Goal: Communication & Community: Answer question/provide support

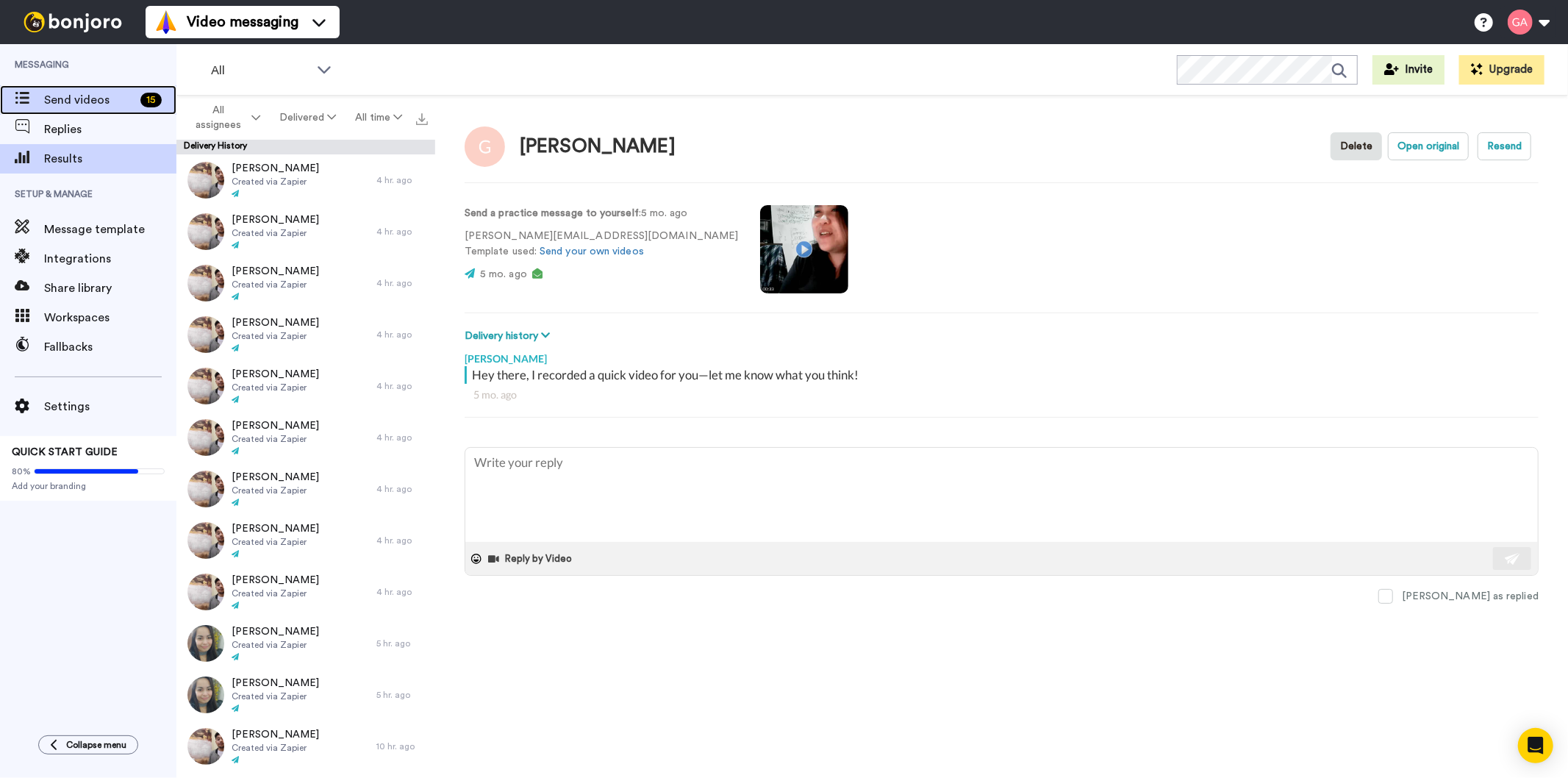
click at [77, 96] on span "Send videos" at bounding box center [88, 100] width 90 height 18
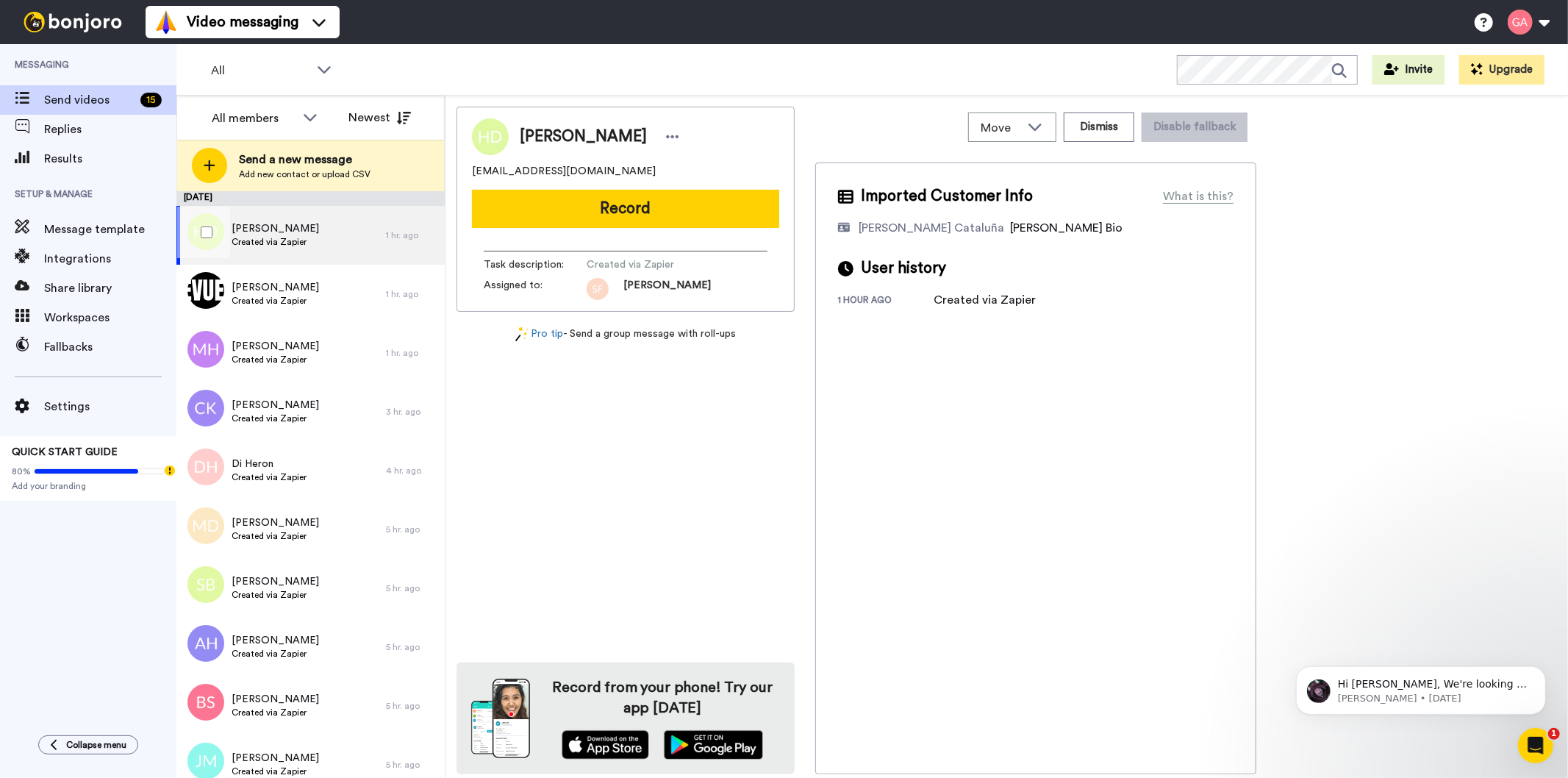
click at [327, 243] on div "Holly Daniel Created via Zapier" at bounding box center [281, 235] width 210 height 59
click at [319, 299] on span "Created via Zapier" at bounding box center [275, 301] width 87 height 11
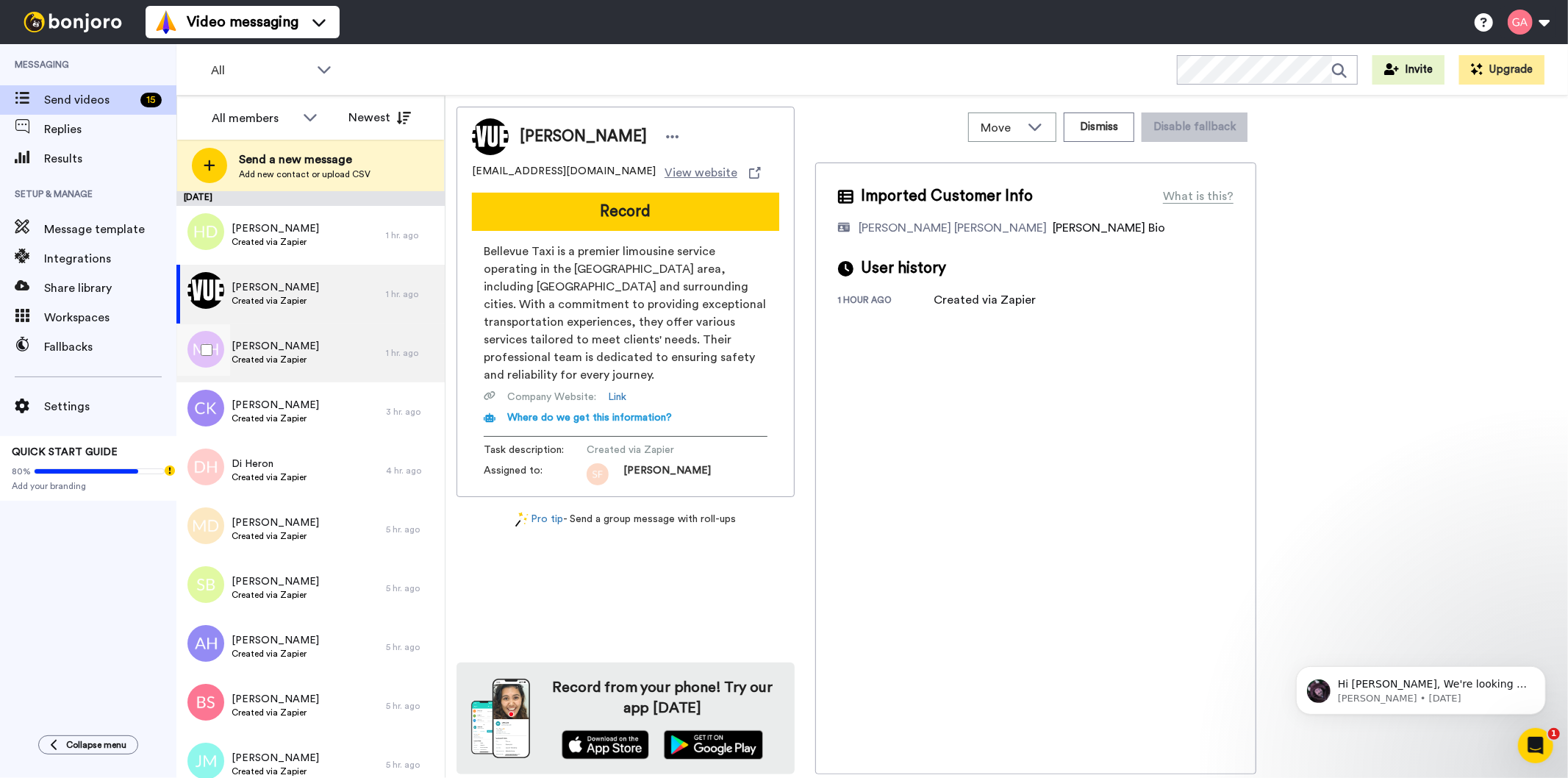
click at [305, 347] on span "Mike Heafield" at bounding box center [275, 345] width 87 height 14
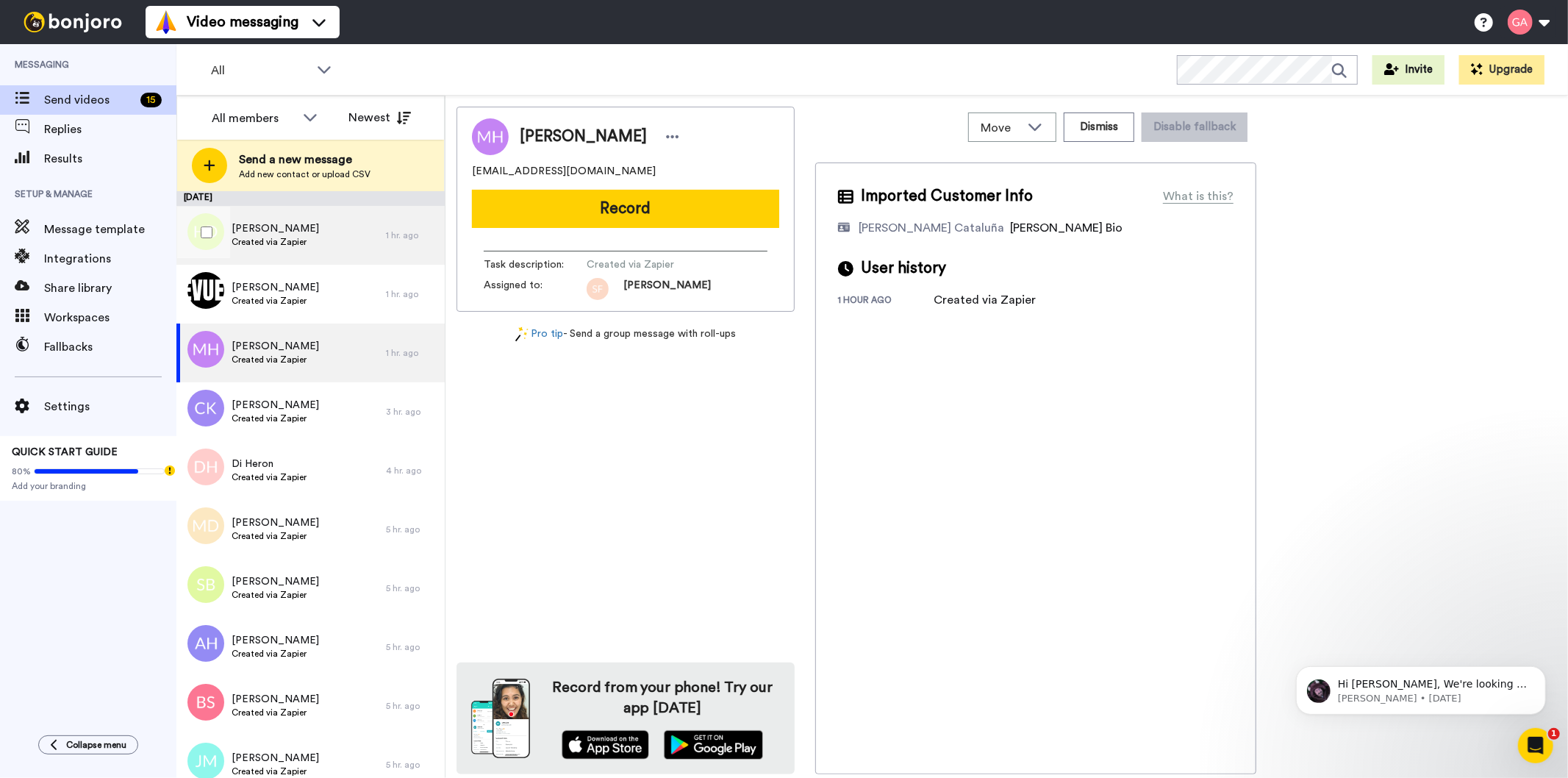
click at [316, 226] on div "Holly Daniel Created via Zapier" at bounding box center [281, 235] width 210 height 59
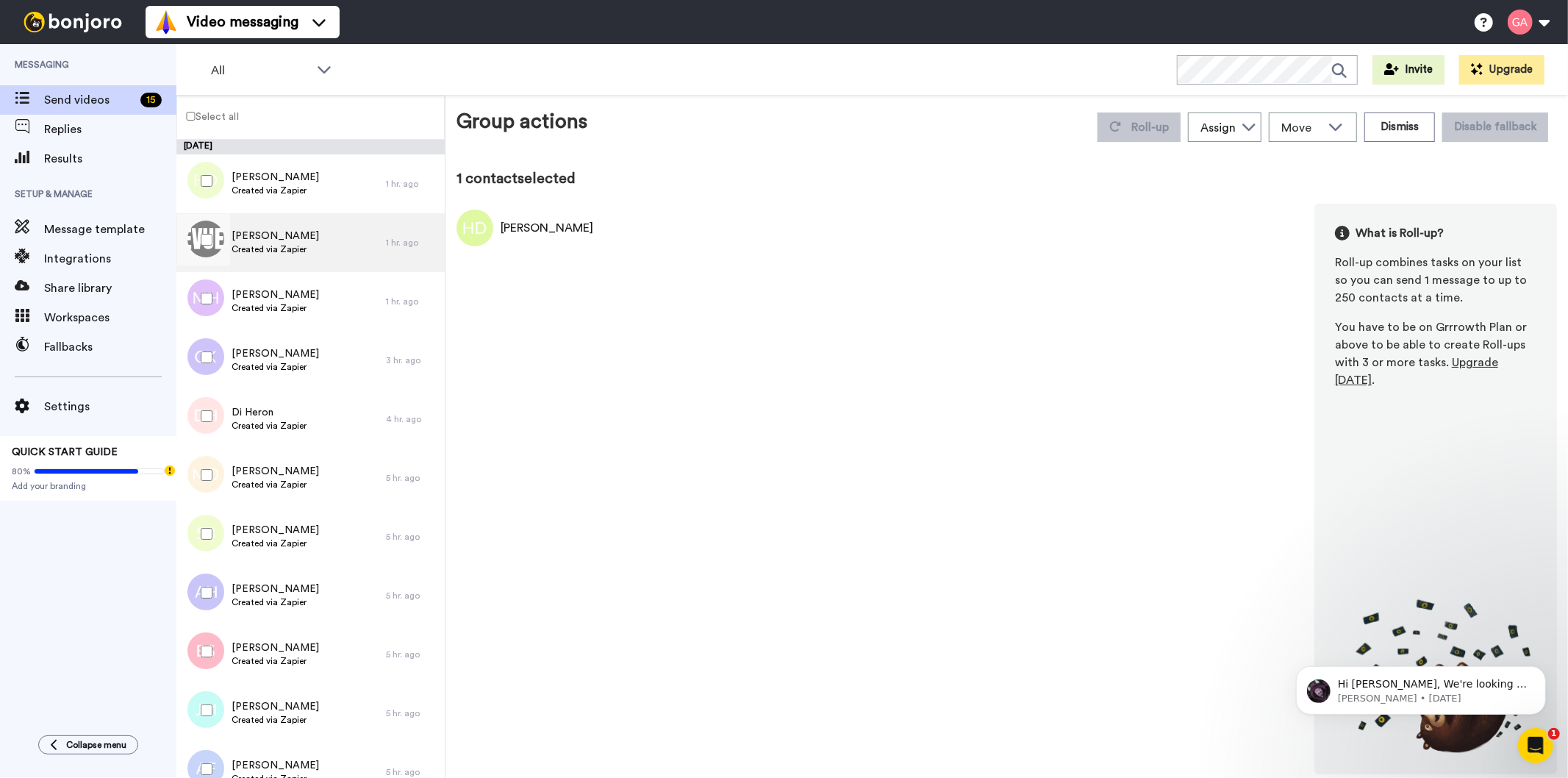
click at [302, 269] on div "Michaelval Michaelval Created via Zapier" at bounding box center [281, 243] width 210 height 59
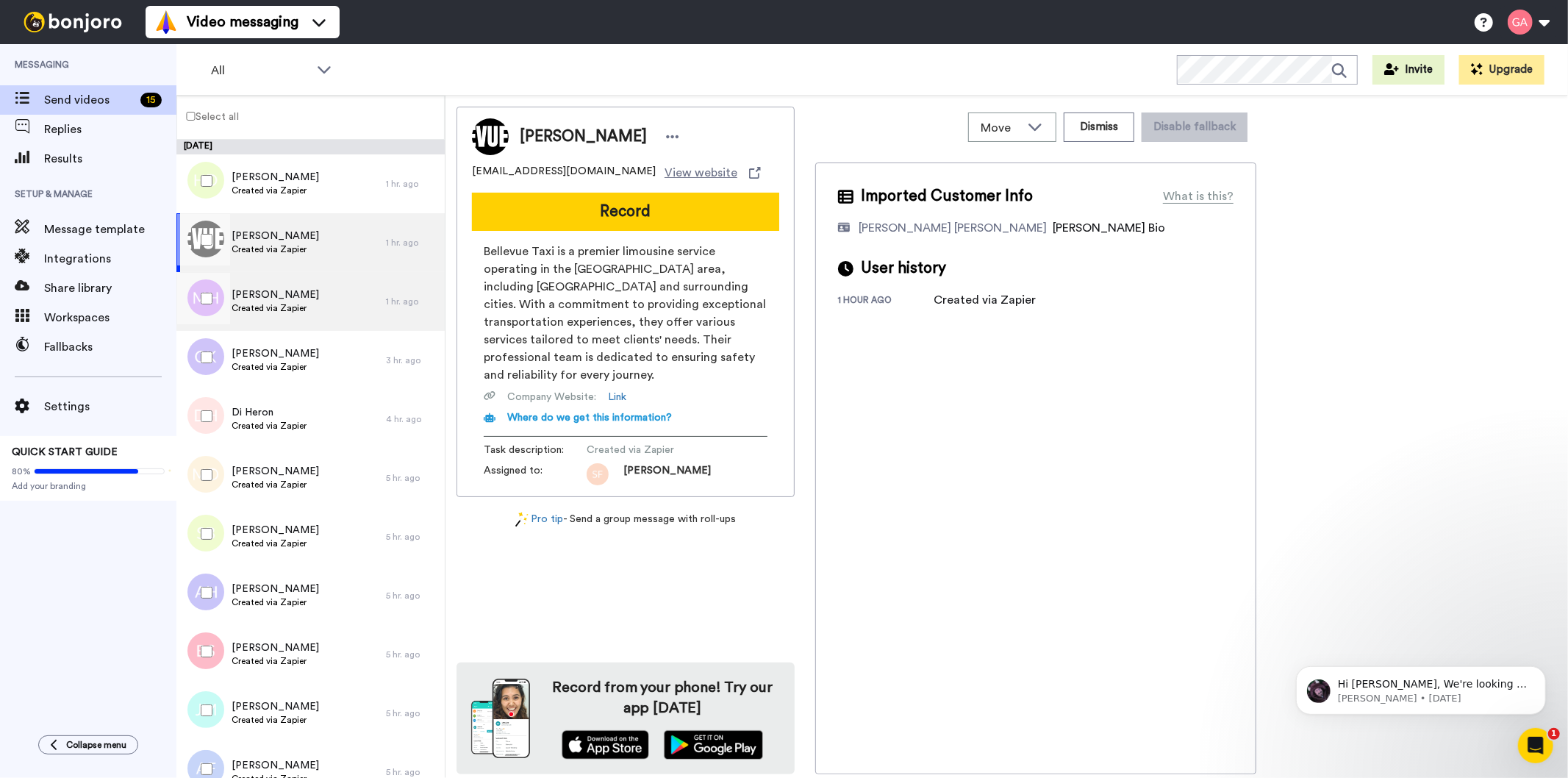
click at [312, 297] on div "Mike Heafield Created via Zapier" at bounding box center [281, 302] width 210 height 59
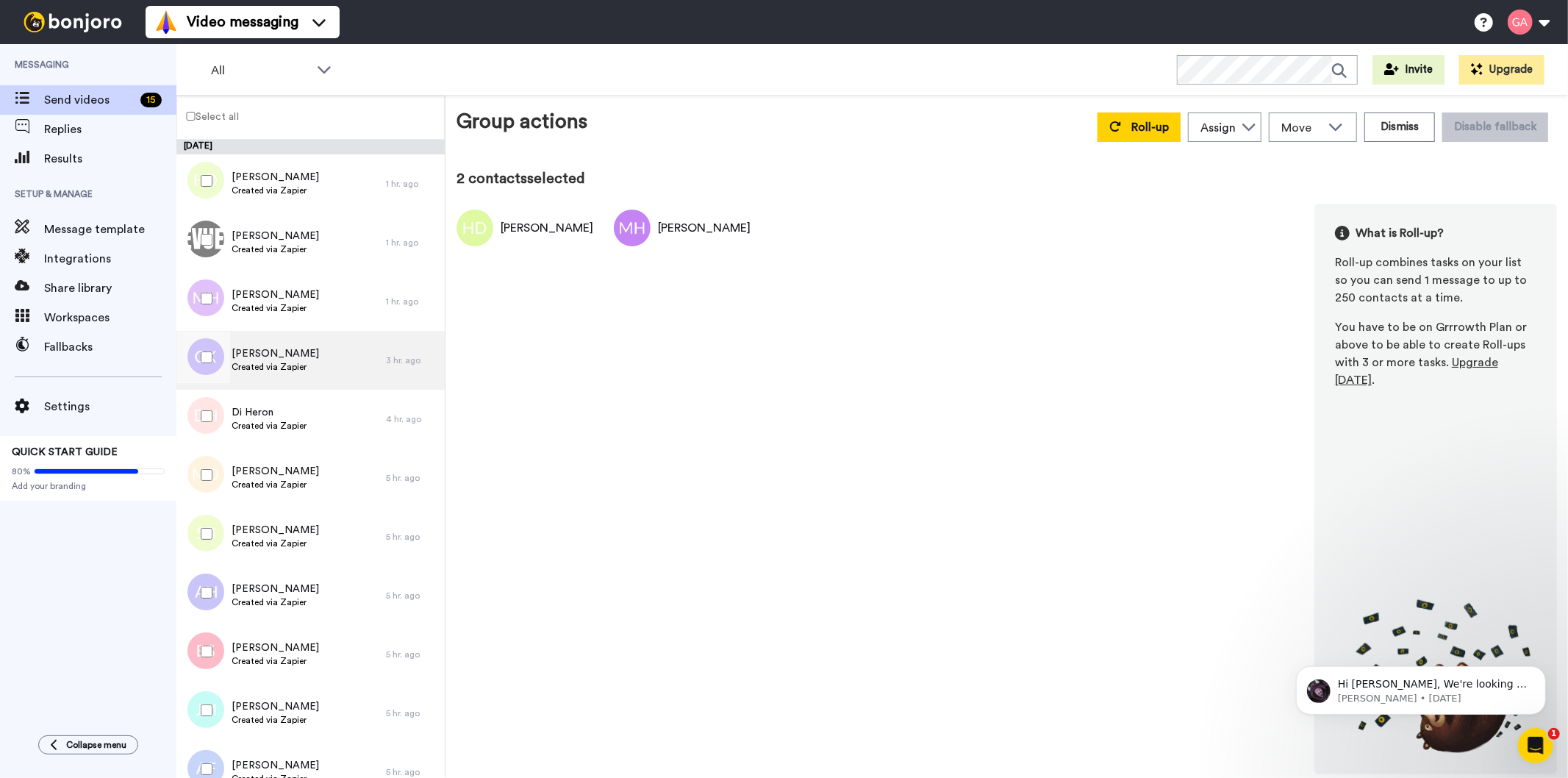
click at [321, 368] on div "Clarinda Knowles Created via Zapier" at bounding box center [281, 361] width 210 height 59
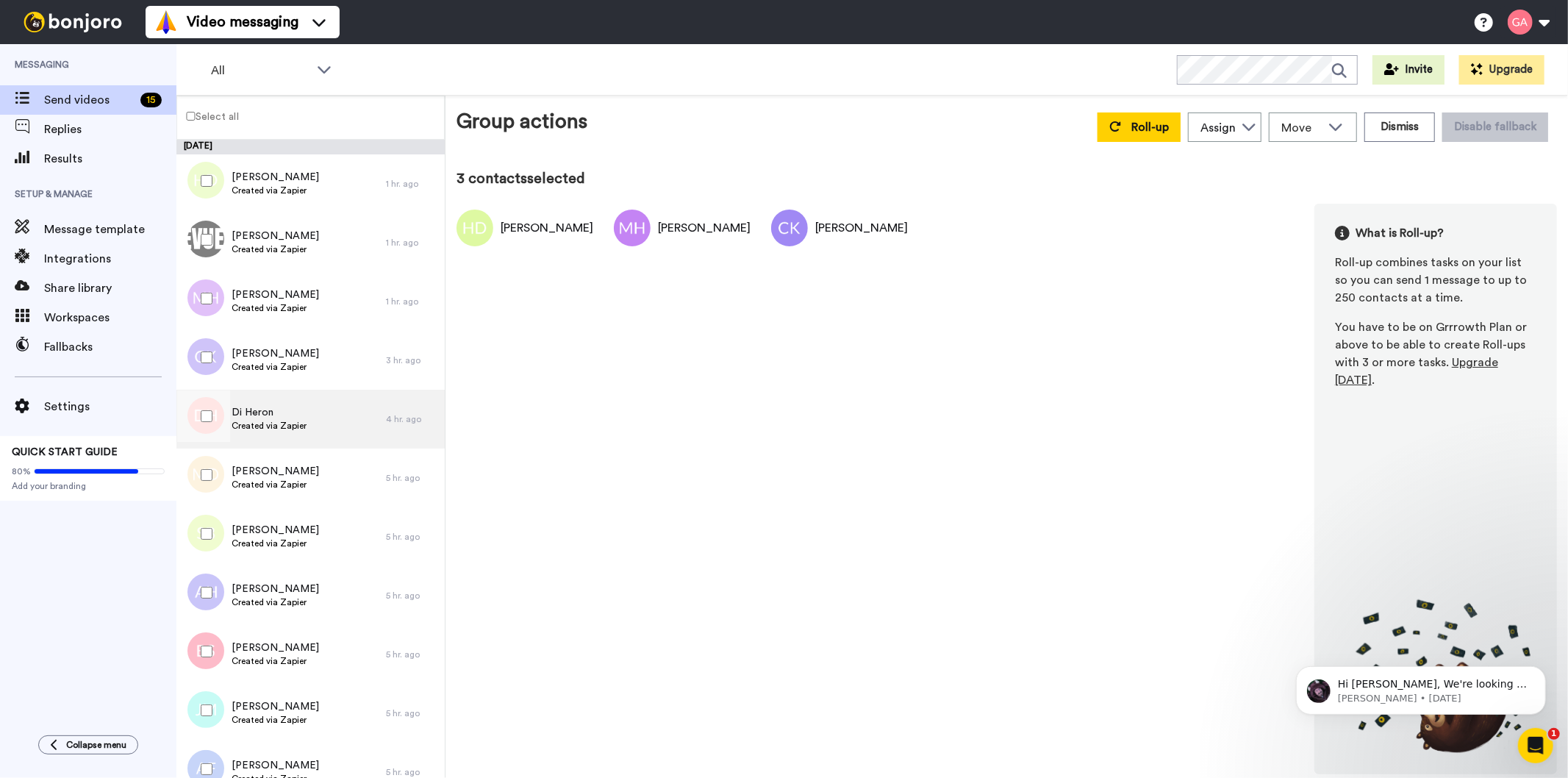
click at [307, 420] on div "Di Heron Created via Zapier" at bounding box center [281, 419] width 210 height 59
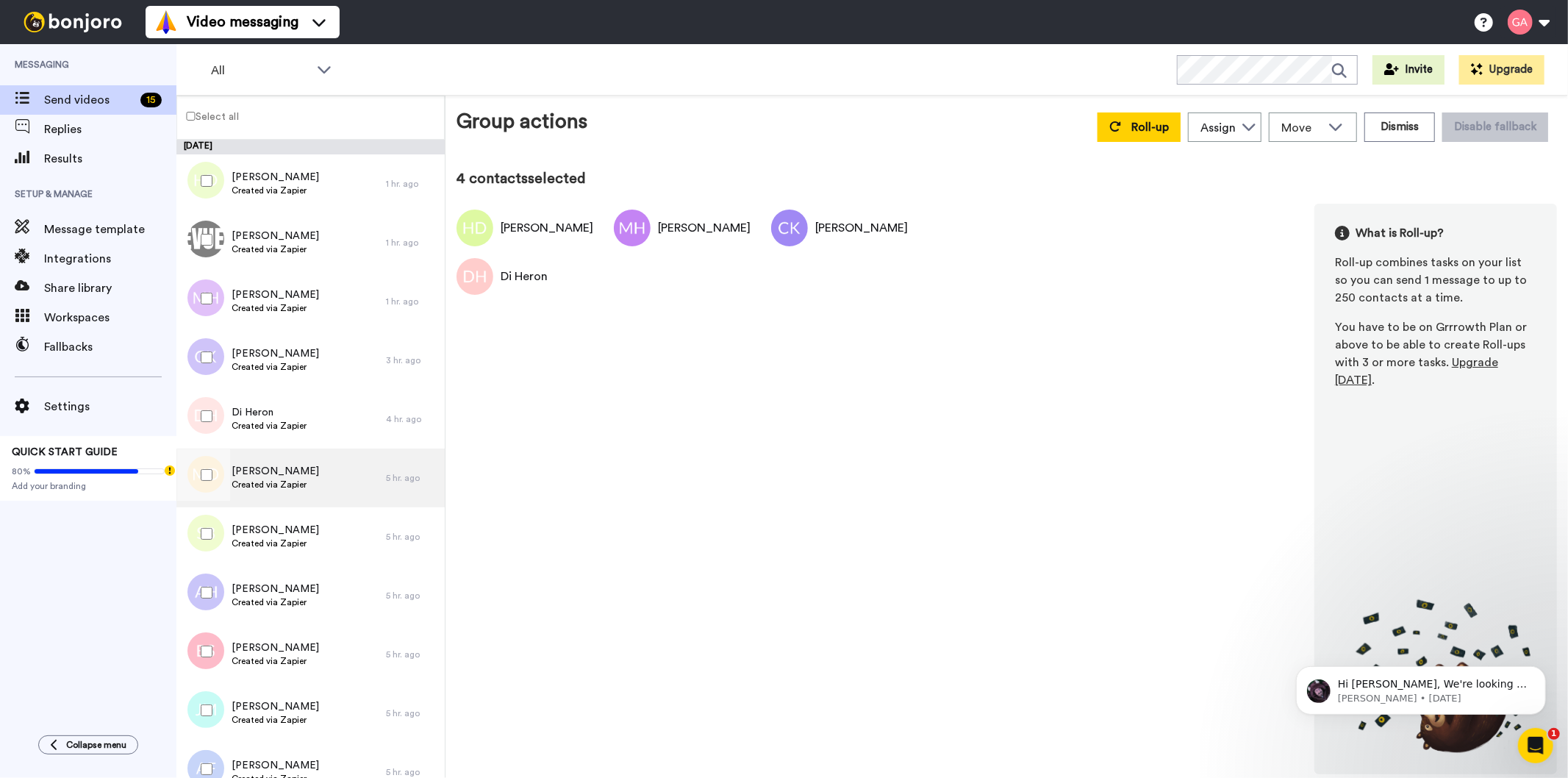
click at [328, 481] on div "Melanie Davies Created via Zapier" at bounding box center [281, 478] width 210 height 59
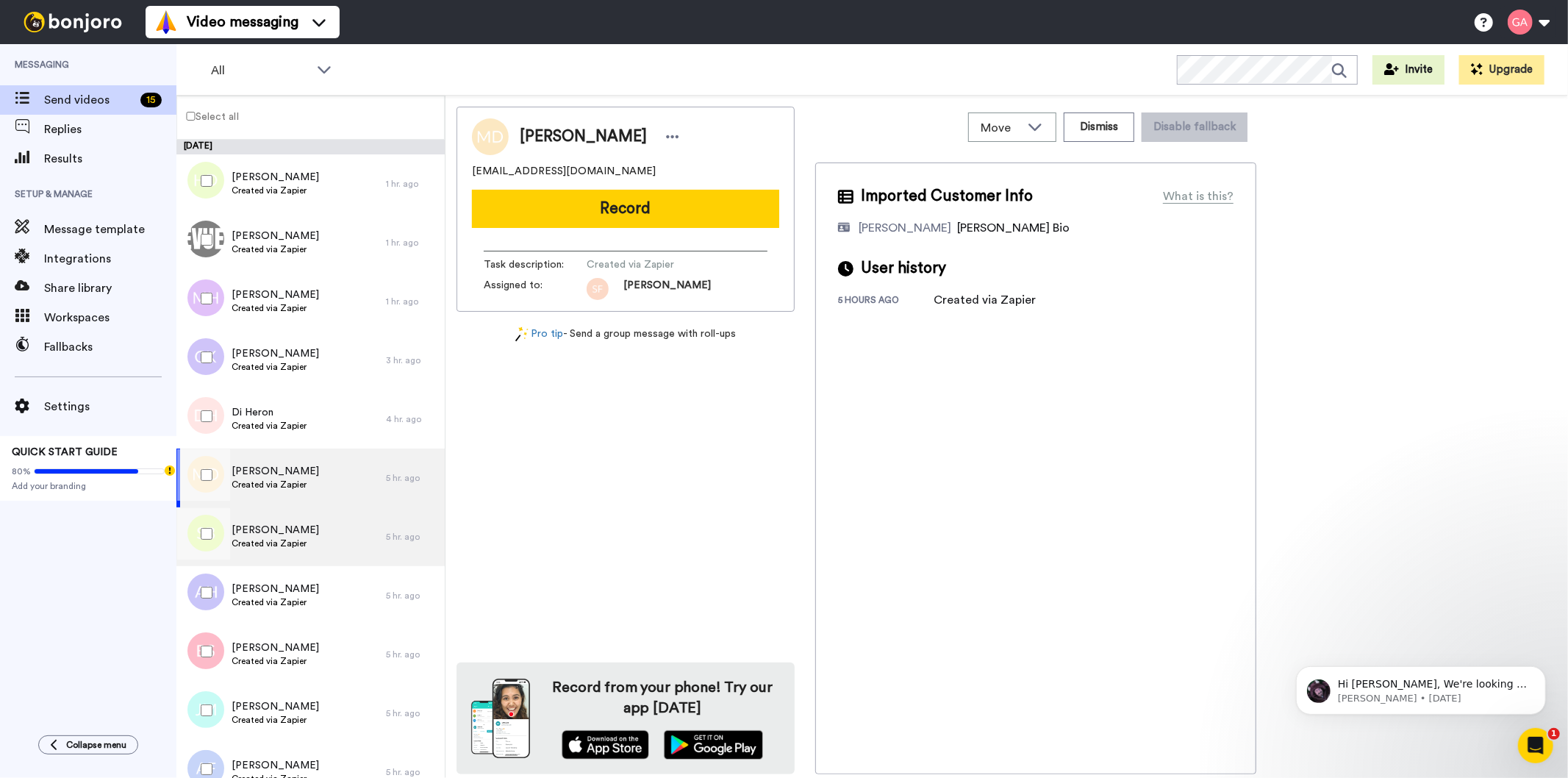
click at [322, 551] on div "Sheila Bostic Created via Zapier" at bounding box center [281, 537] width 210 height 59
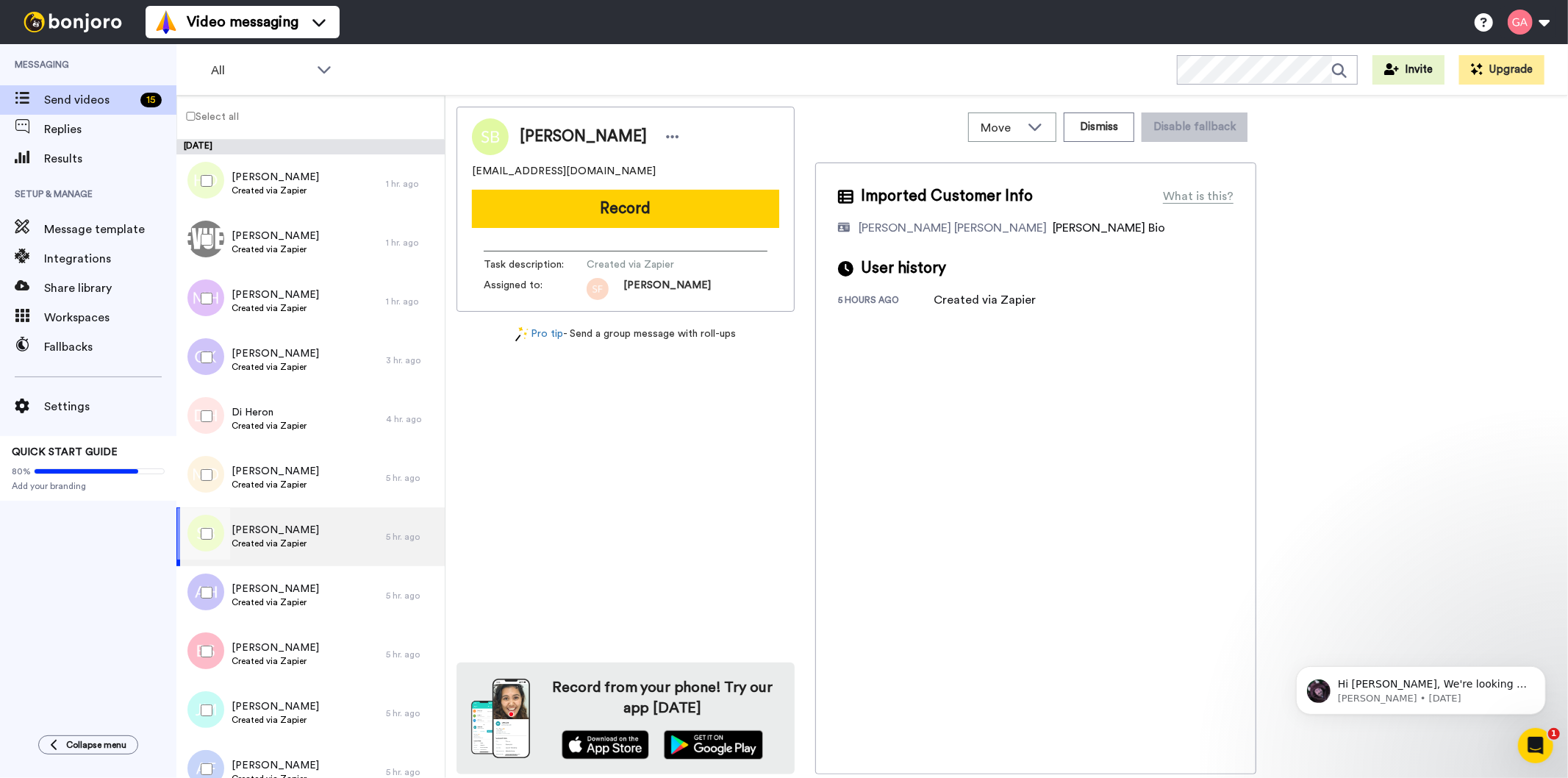
scroll to position [163, 0]
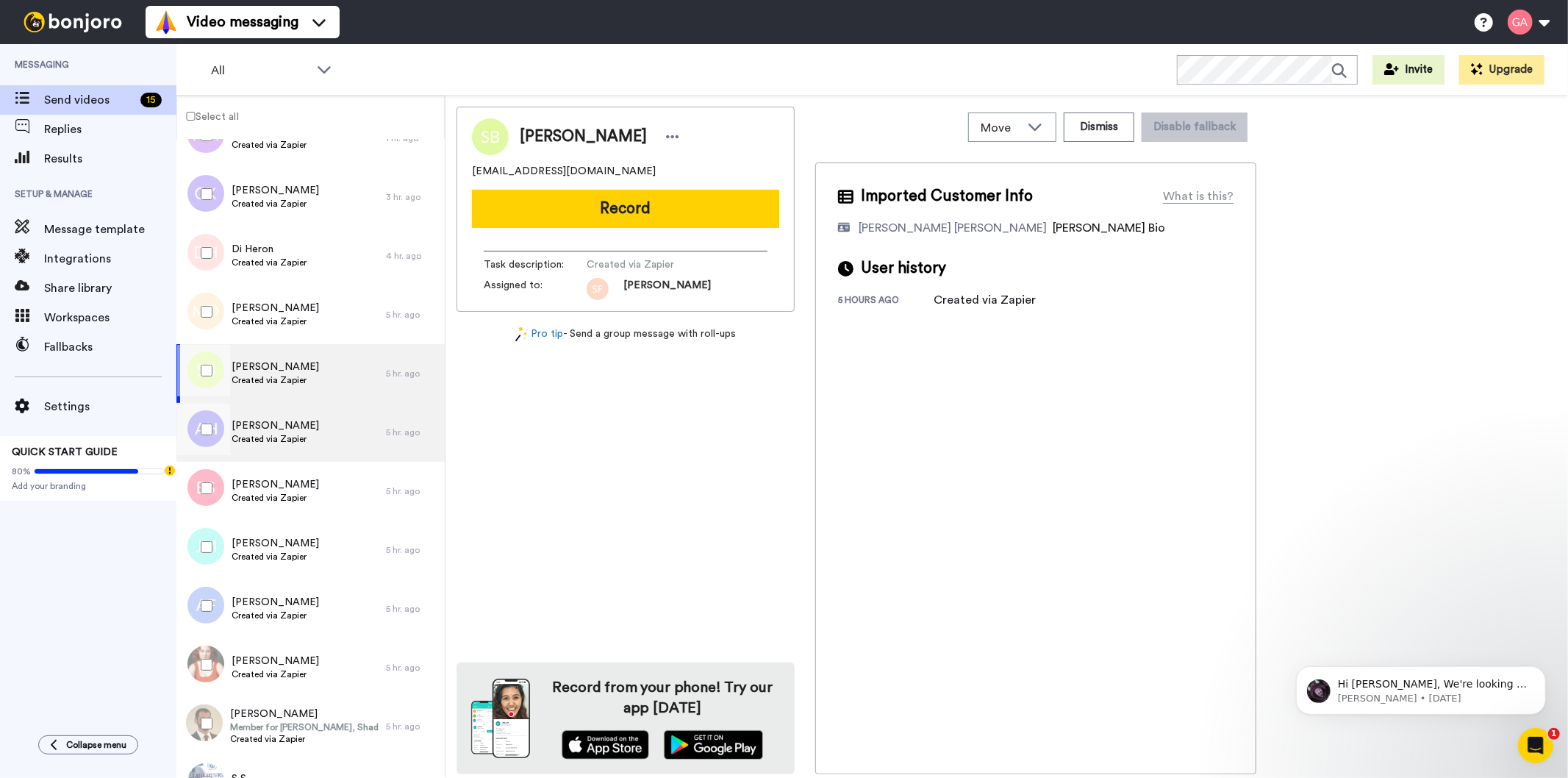
click at [319, 442] on div "Alicia Harvie Created via Zapier" at bounding box center [281, 433] width 210 height 59
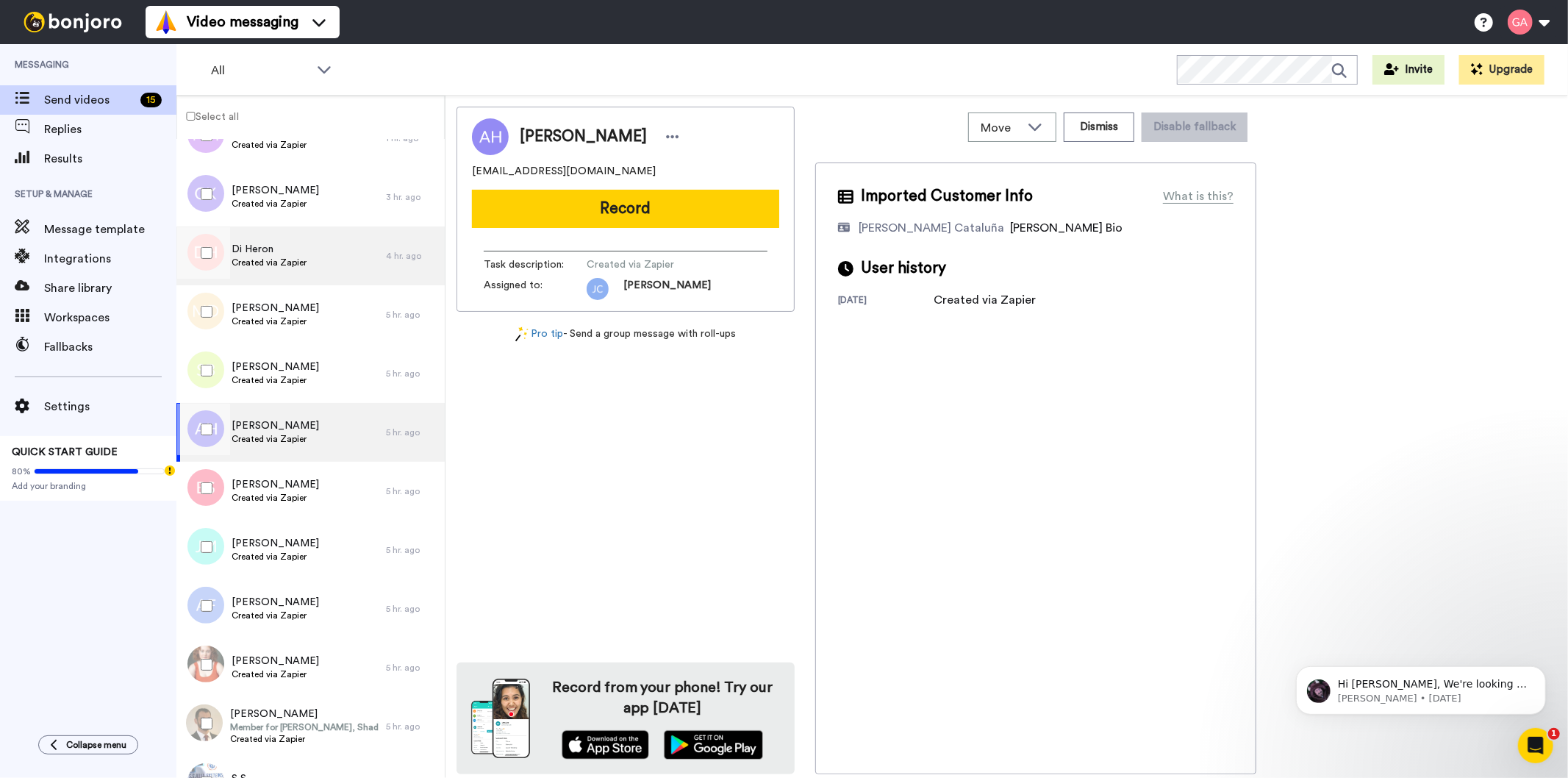
click at [312, 240] on div "Di Heron Created via Zapier" at bounding box center [281, 256] width 210 height 59
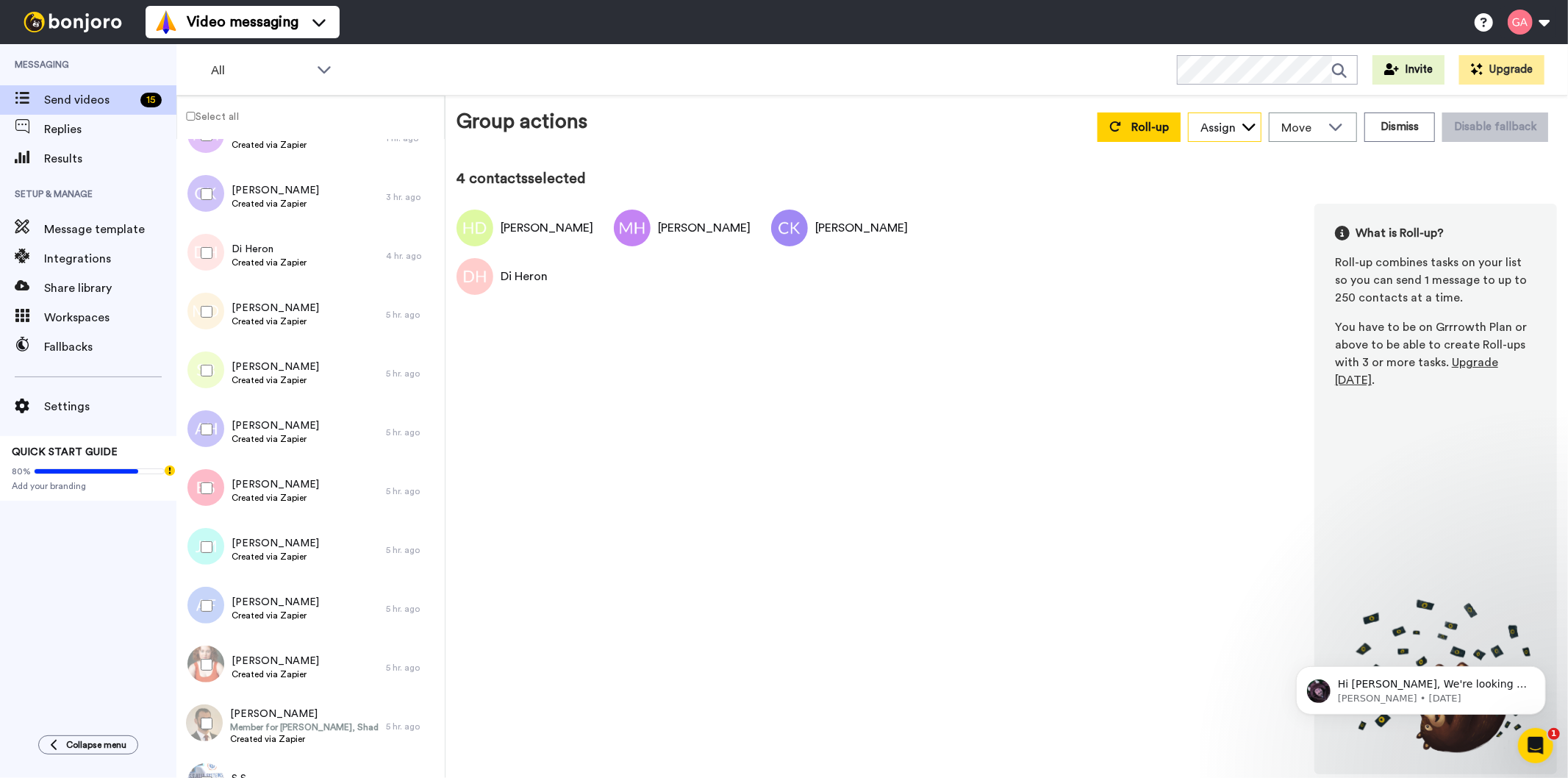
click at [1247, 125] on icon at bounding box center [1248, 125] width 14 height 14
click at [1248, 158] on span "Josephine Cataluña" at bounding box center [1254, 158] width 132 height 14
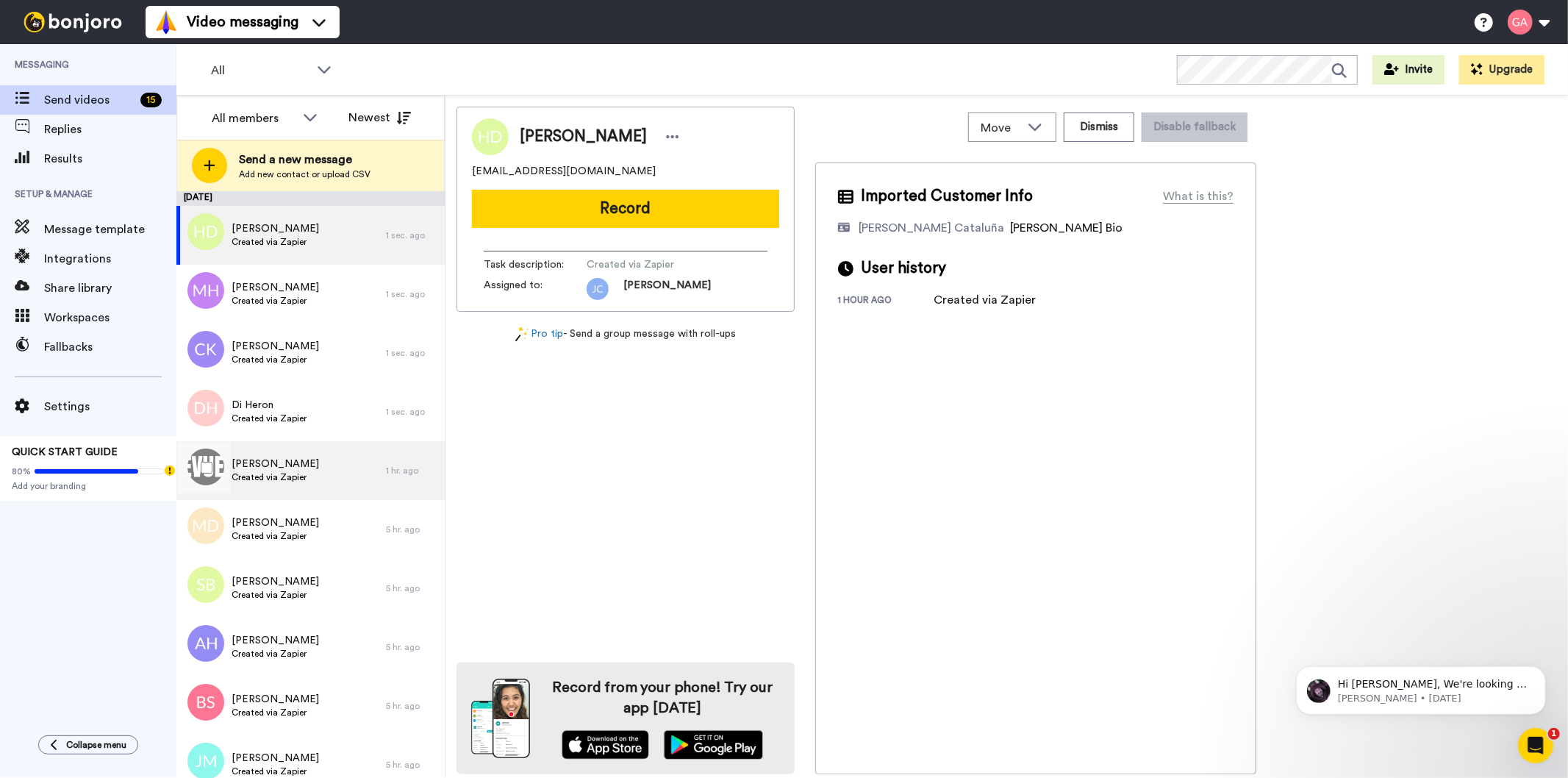
click at [319, 481] on span "Created via Zapier" at bounding box center [275, 477] width 87 height 11
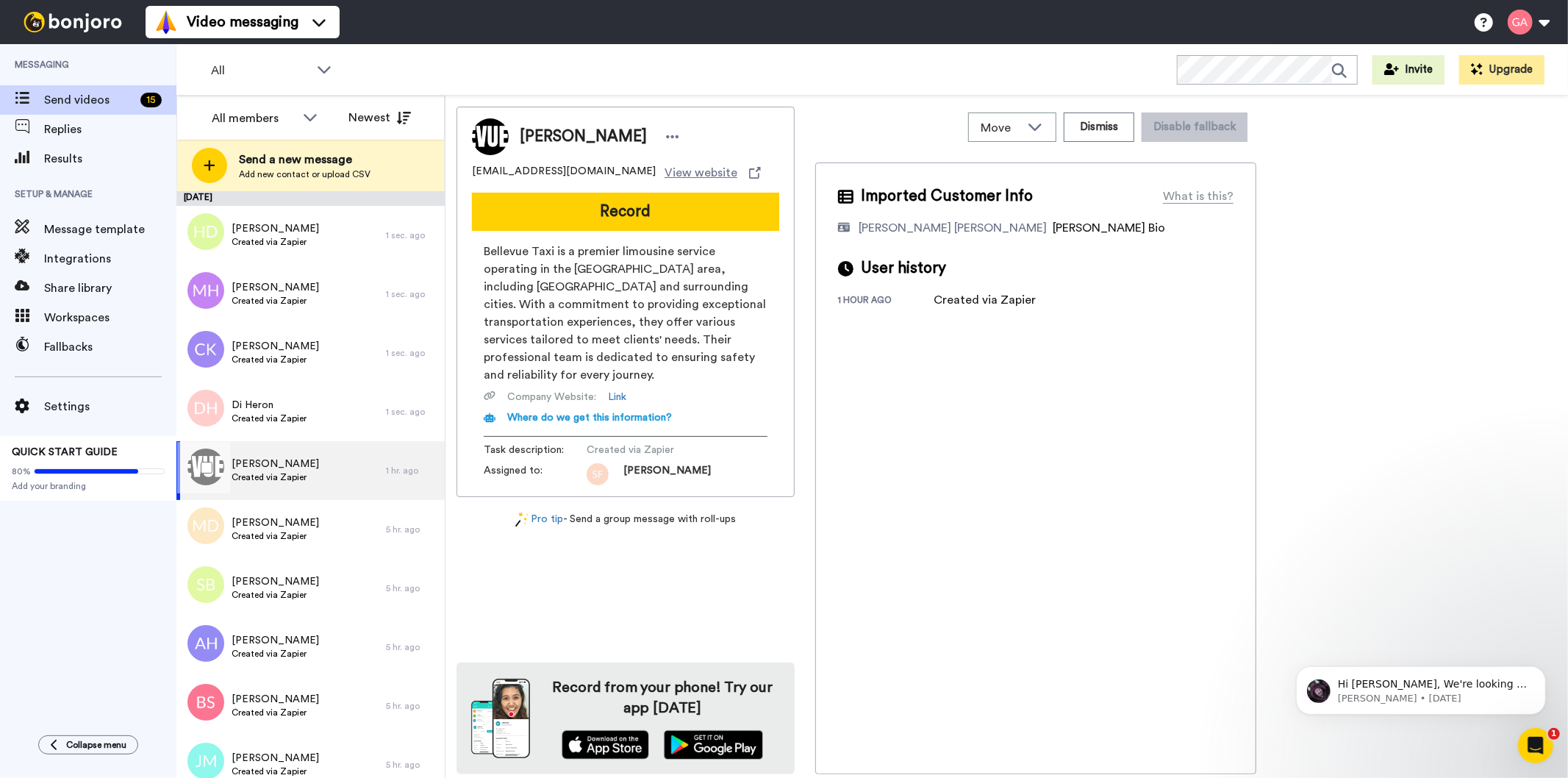
scroll to position [82, 0]
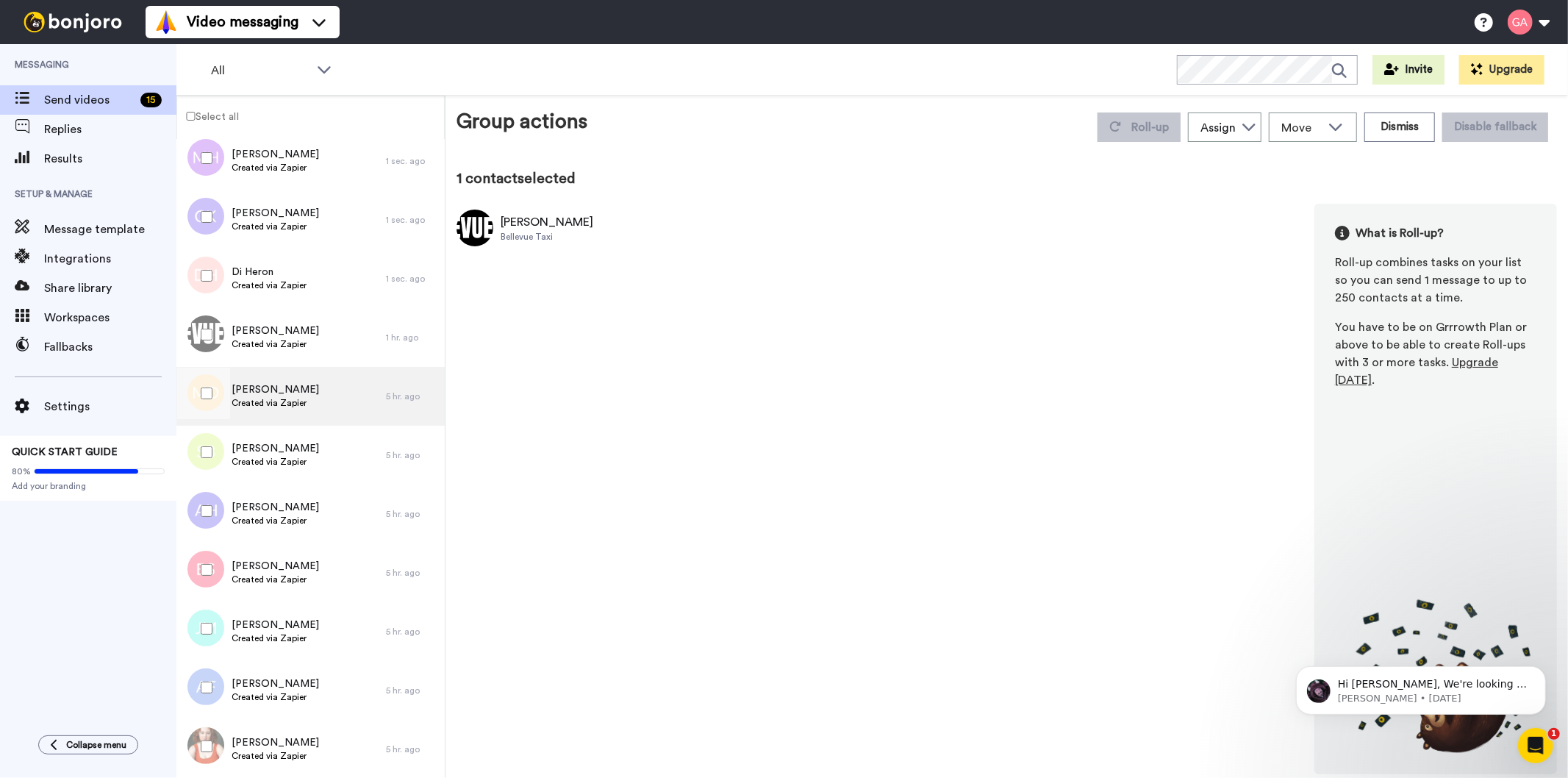
click at [312, 401] on div "Melanie Davies Created via Zapier" at bounding box center [281, 397] width 210 height 59
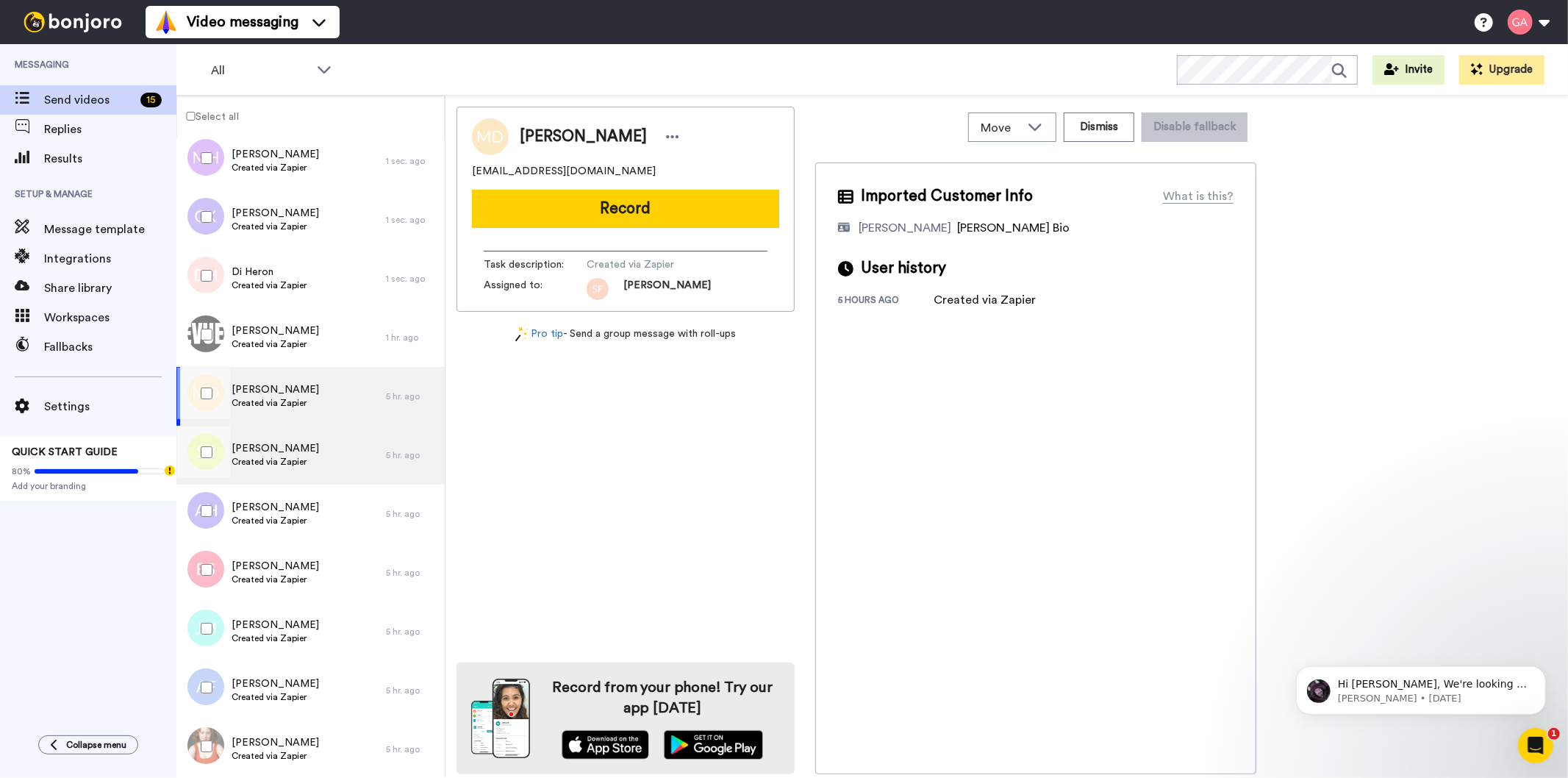
click at [325, 459] on div "Sheila Bostic Created via Zapier" at bounding box center [281, 455] width 210 height 59
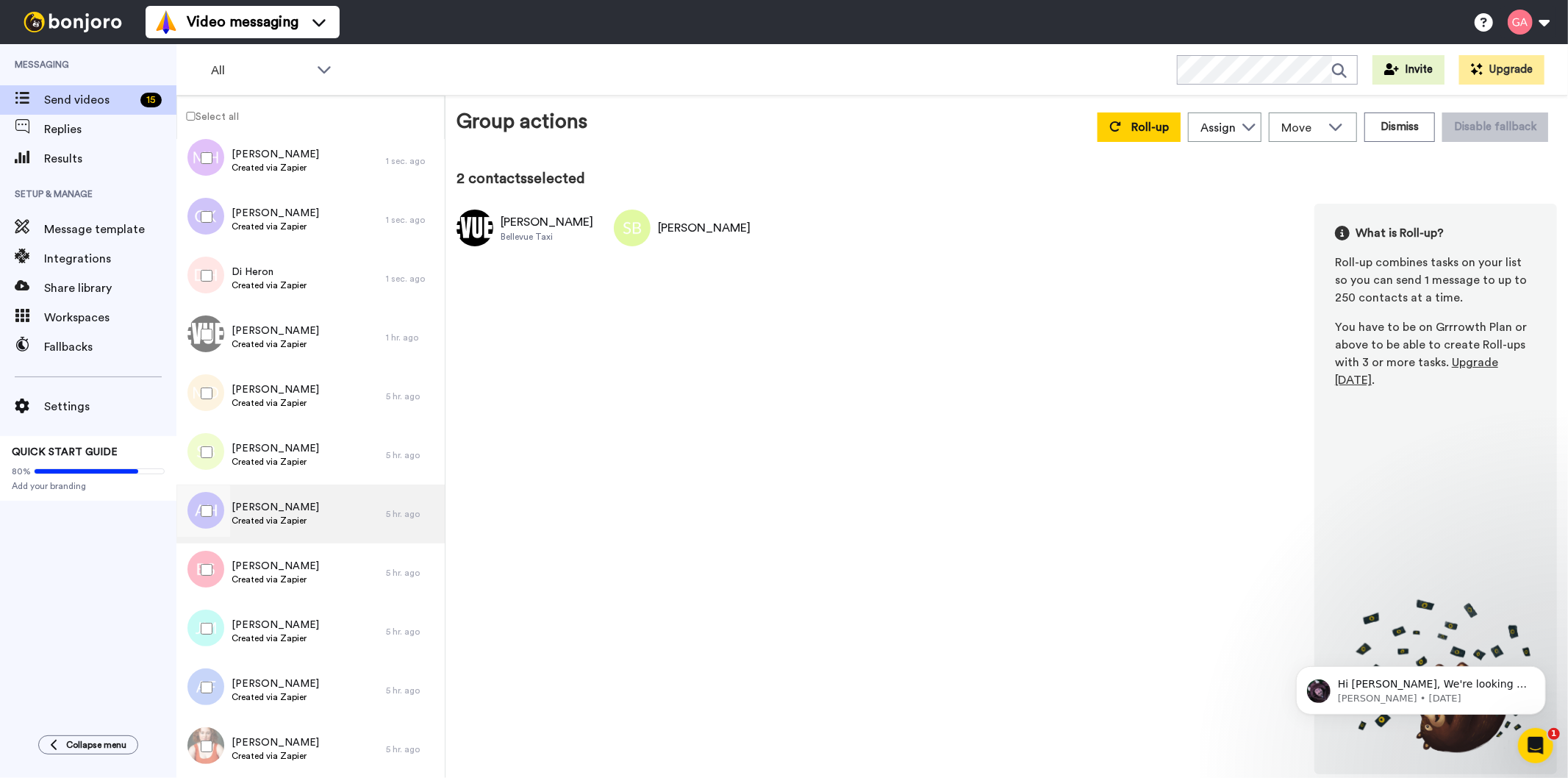
click at [309, 523] on div "Alicia Harvie Created via Zapier" at bounding box center [281, 513] width 210 height 59
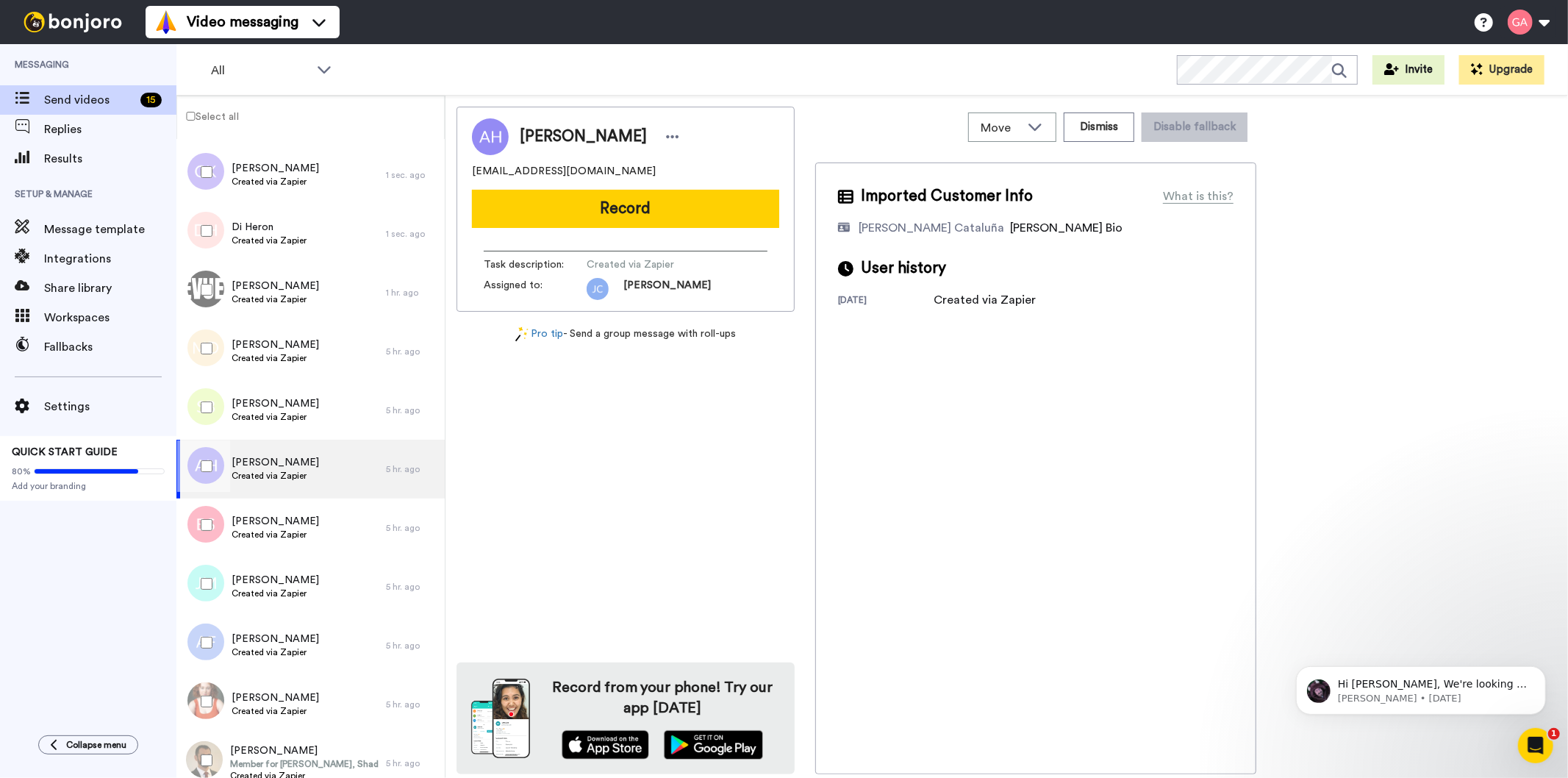
scroll to position [163, 0]
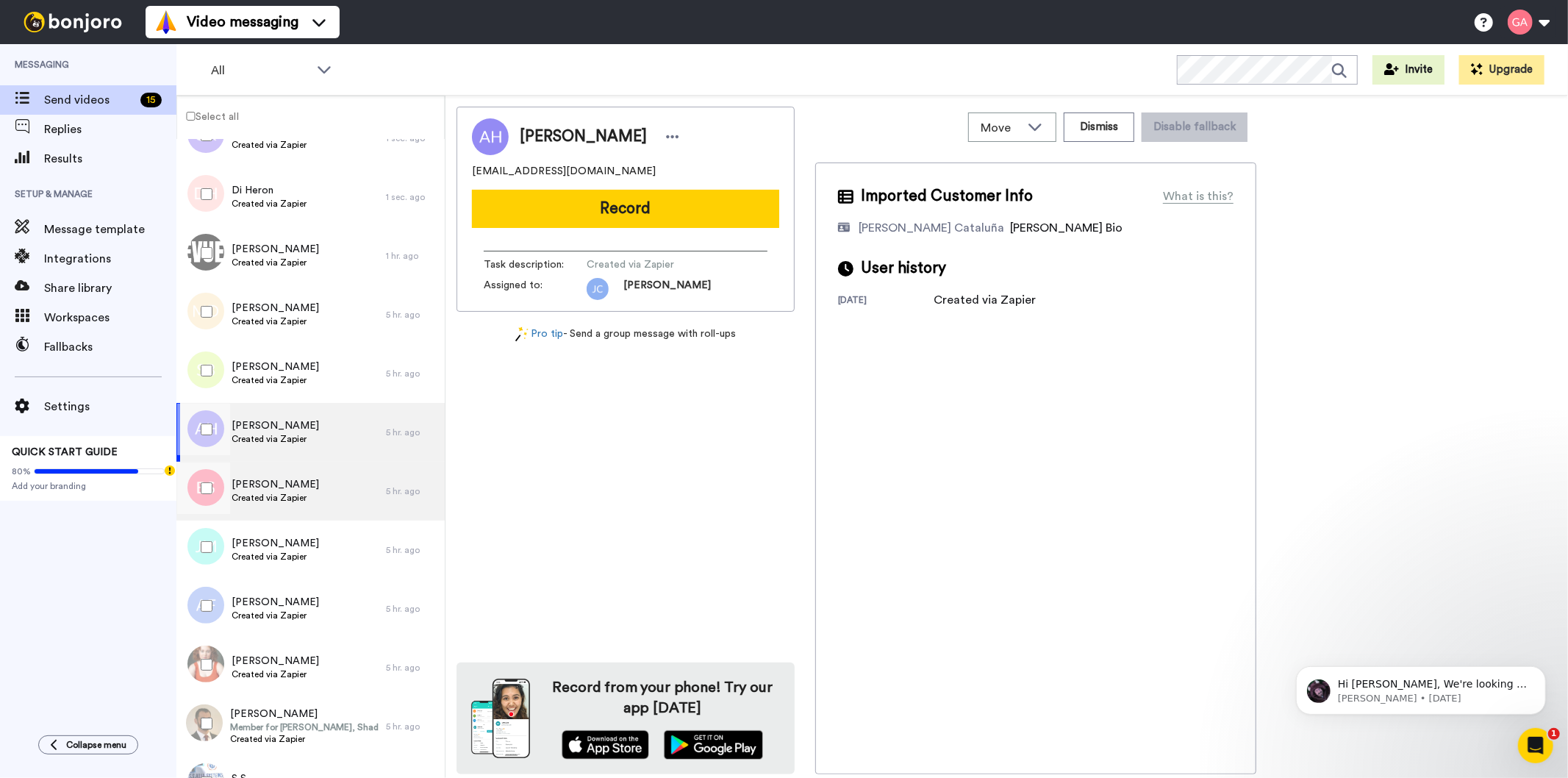
click at [335, 491] on div "Belinda Schultz Created via Zapier" at bounding box center [281, 491] width 210 height 59
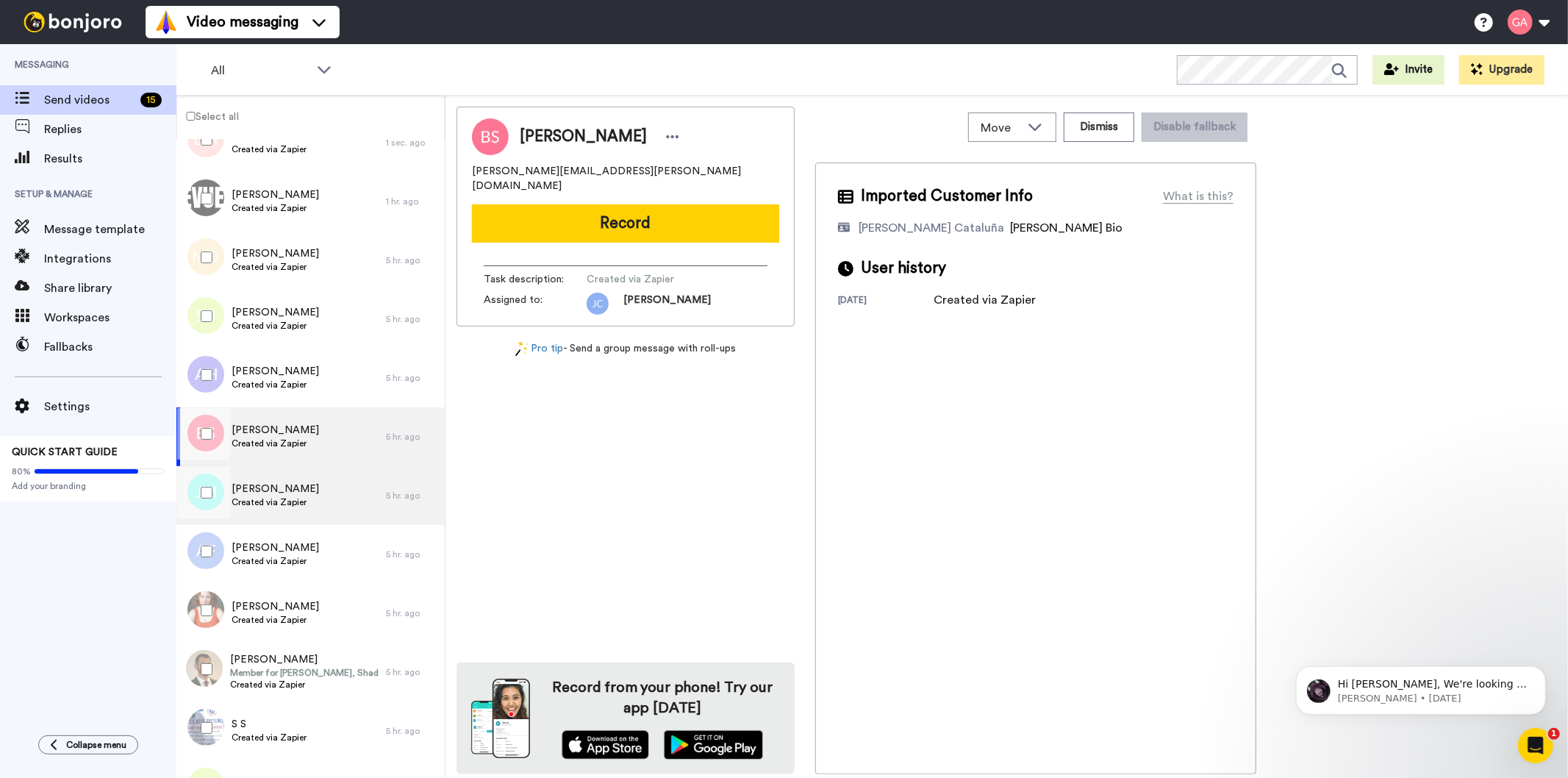
scroll to position [245, 0]
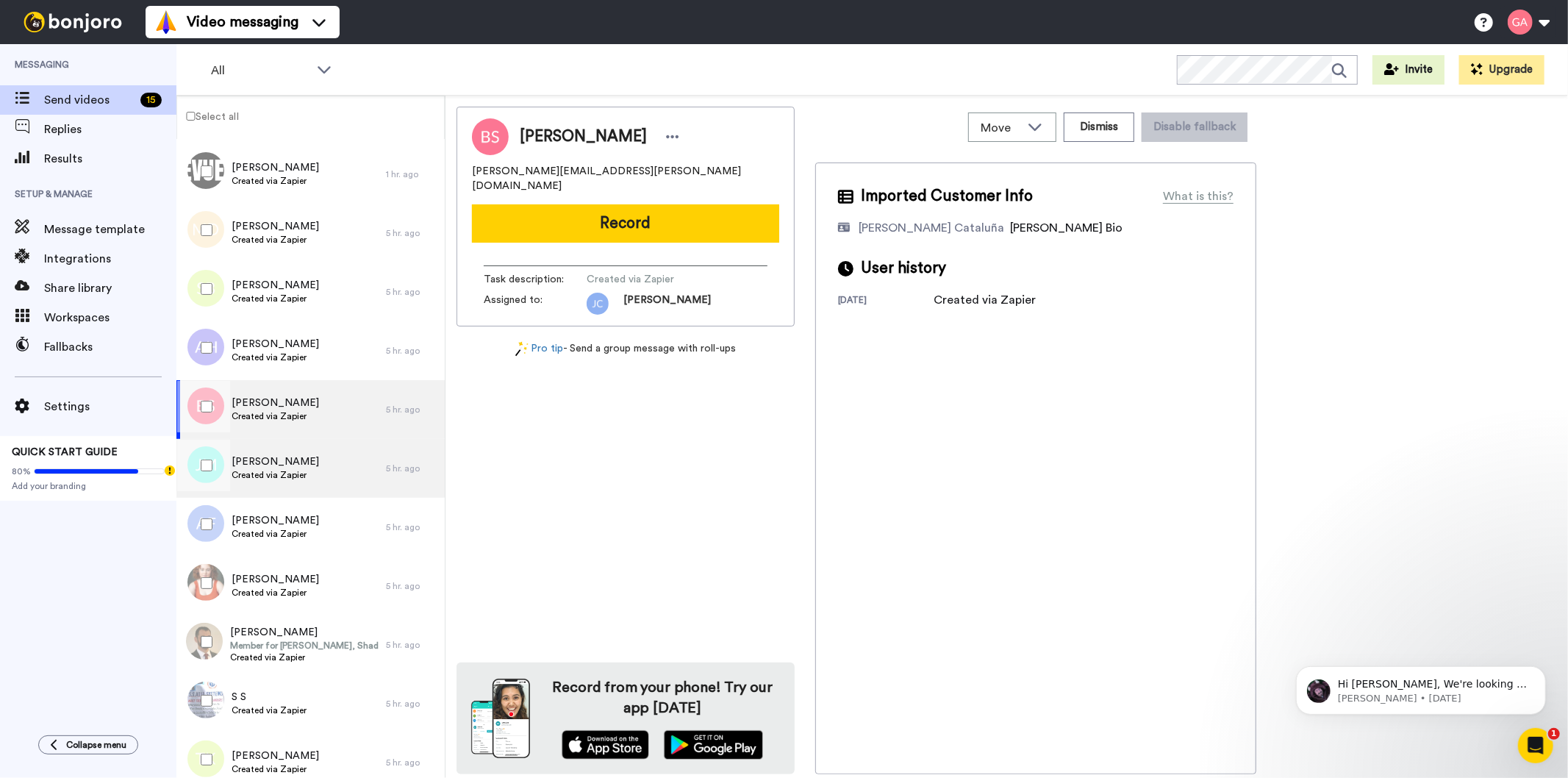
click at [333, 464] on div "James McConnell Created via Zapier" at bounding box center [281, 468] width 210 height 59
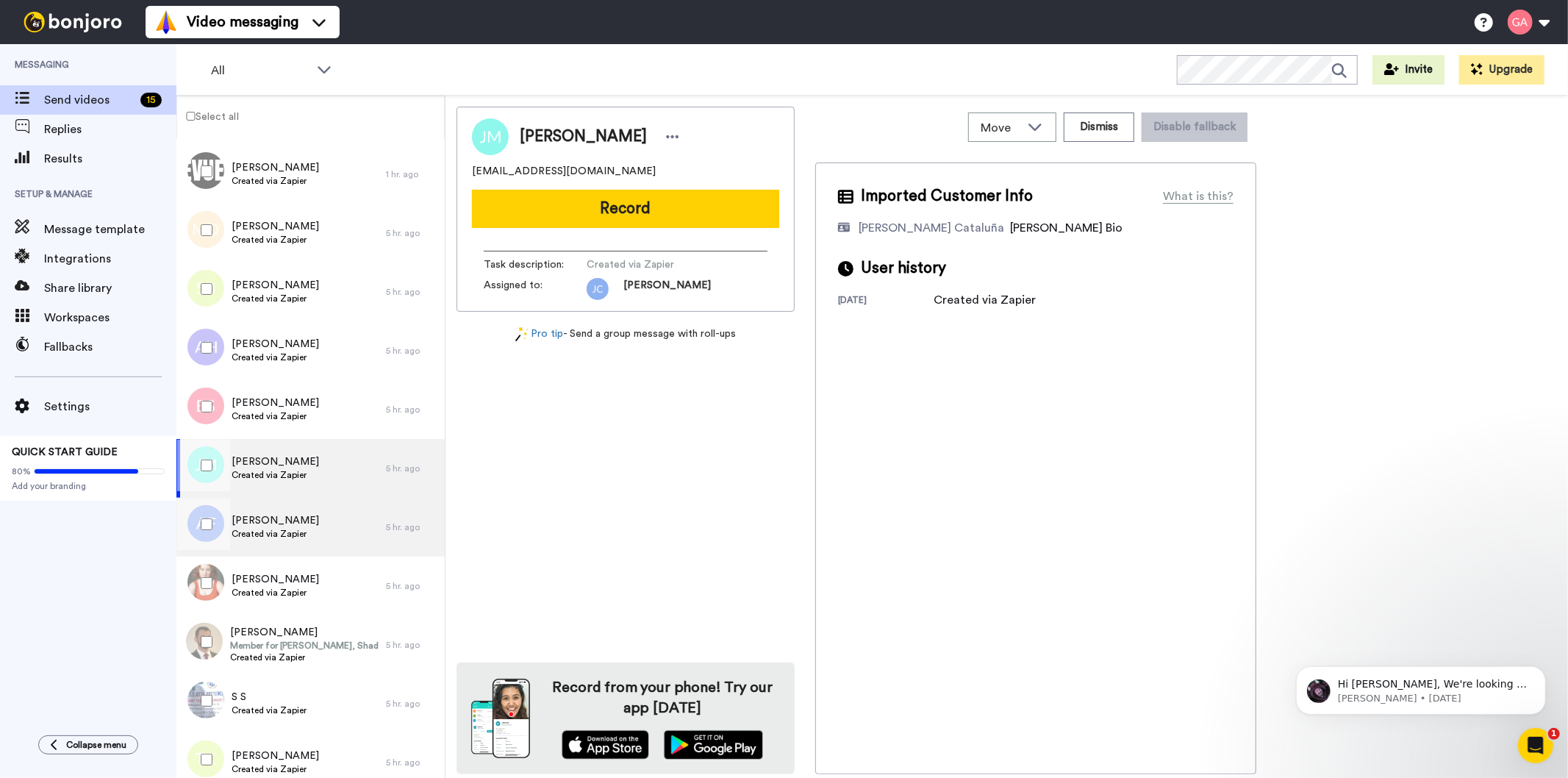
click at [319, 524] on div "Anthony Fugaro Created via Zapier" at bounding box center [281, 527] width 210 height 59
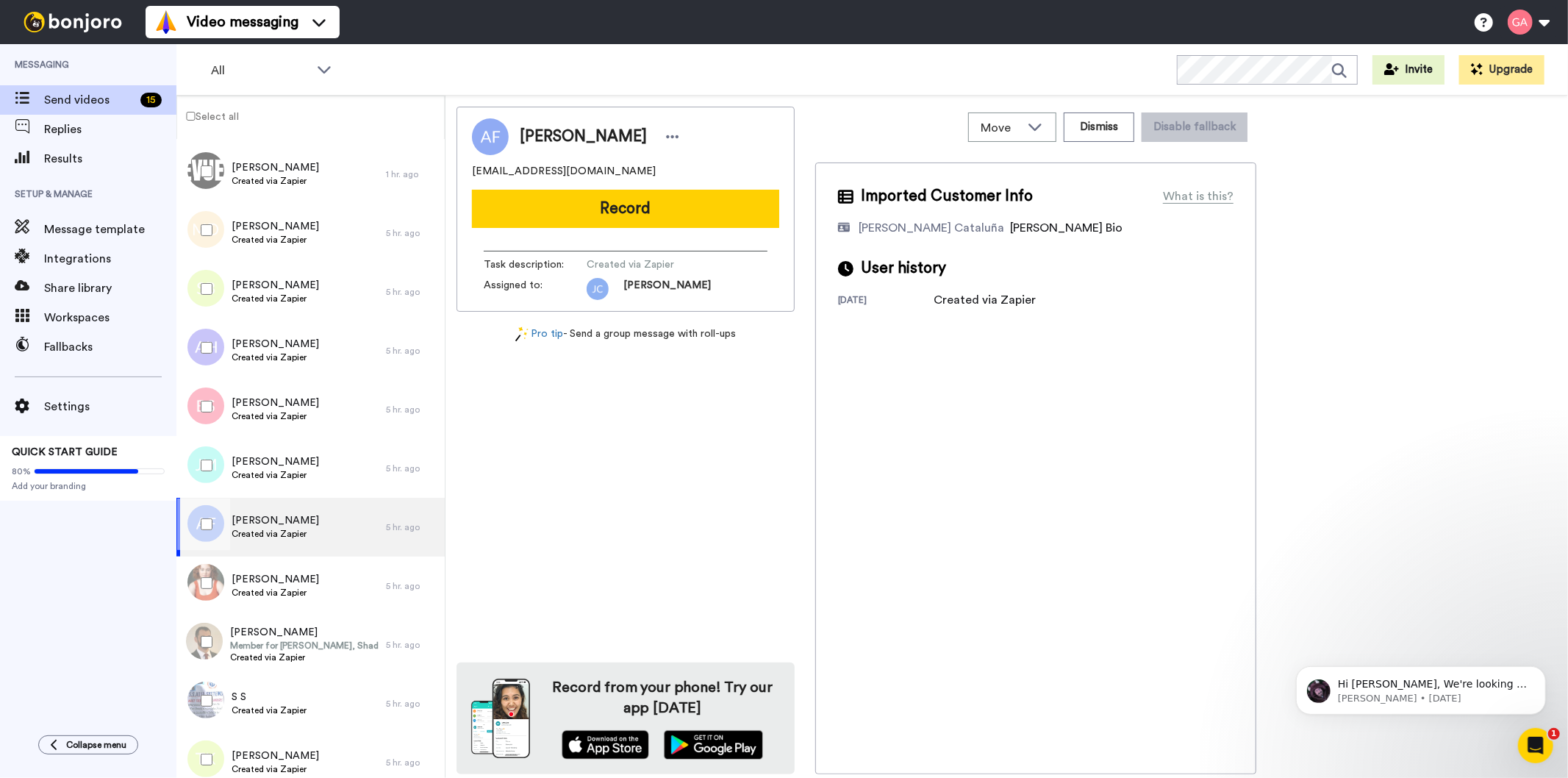
scroll to position [490, 0]
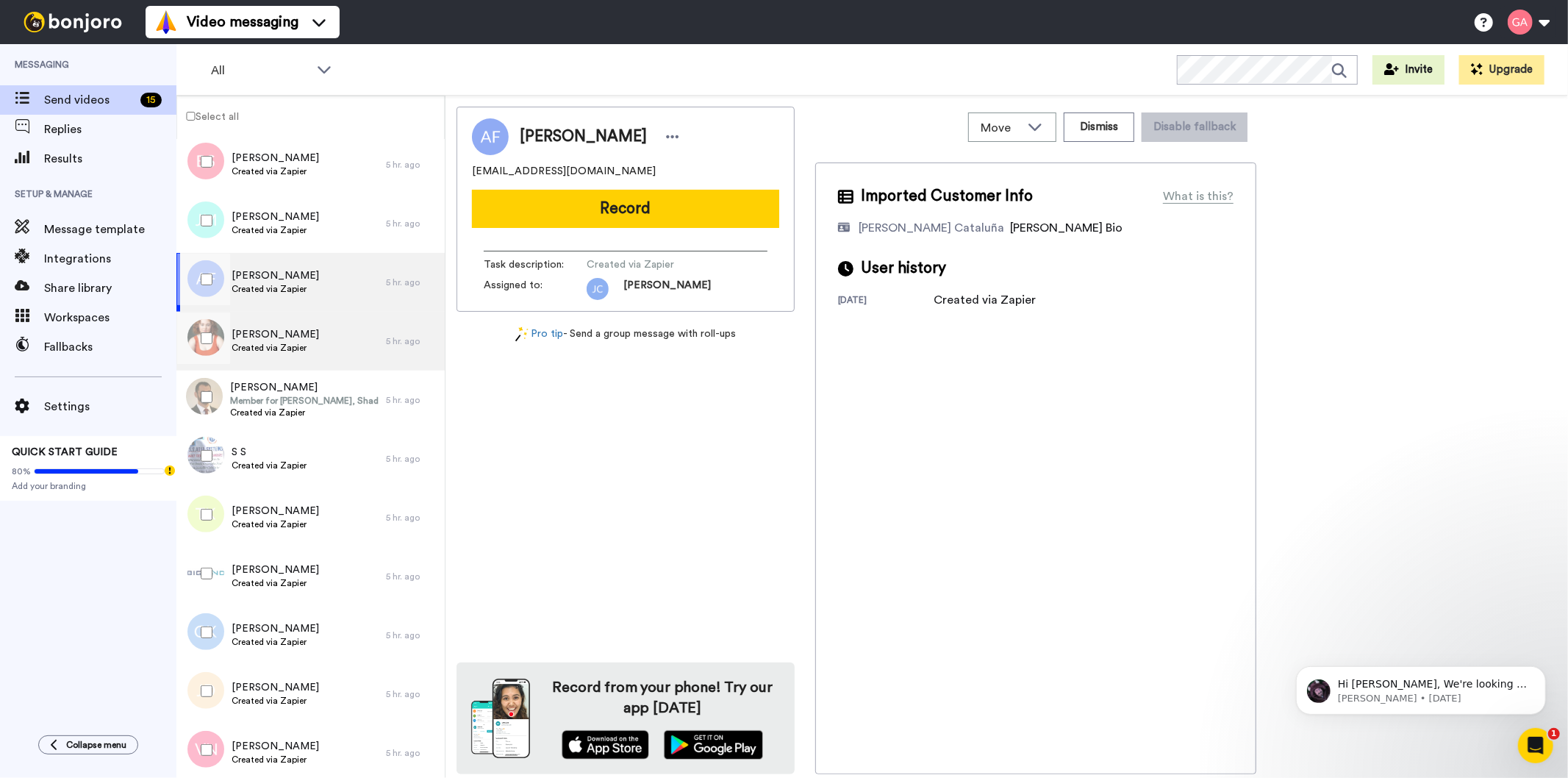
click at [318, 348] on div "Anna Dudley Created via Zapier" at bounding box center [281, 341] width 210 height 59
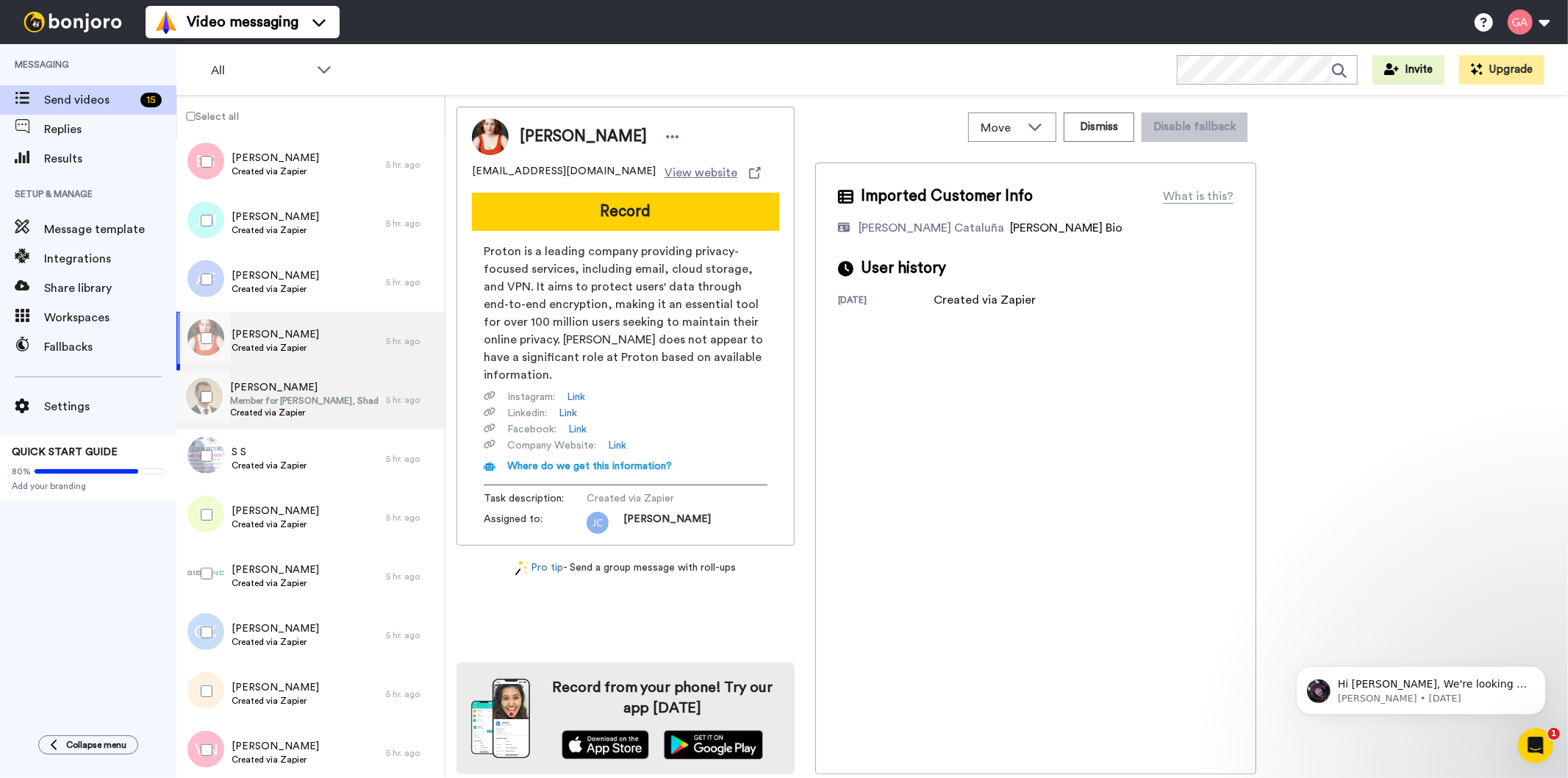
click at [311, 398] on span "Member for Toohey, Shadow Assistant Minister for Justice" at bounding box center [304, 400] width 148 height 11
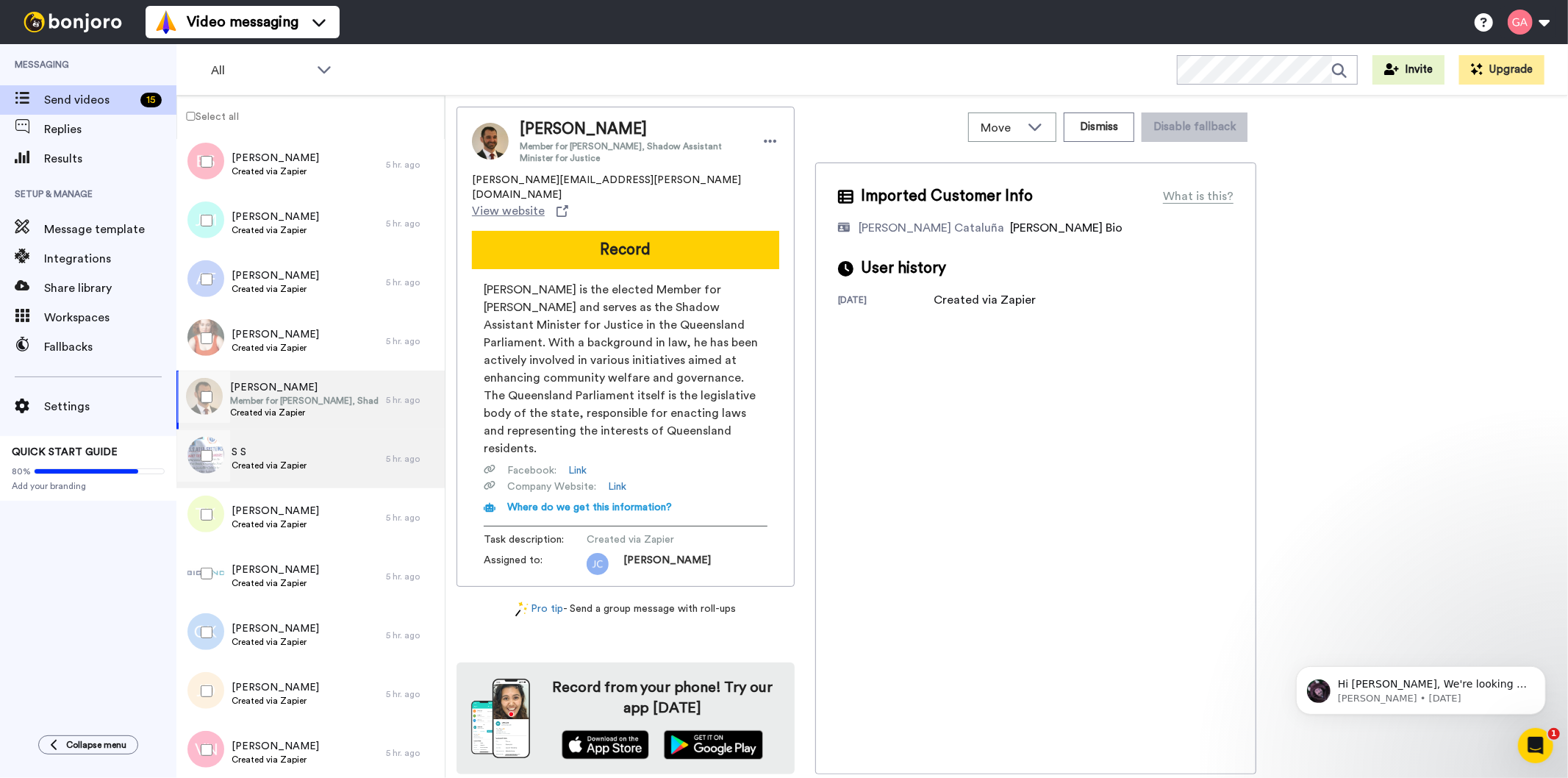
click at [313, 475] on div "S S Created via Zapier" at bounding box center [281, 458] width 210 height 59
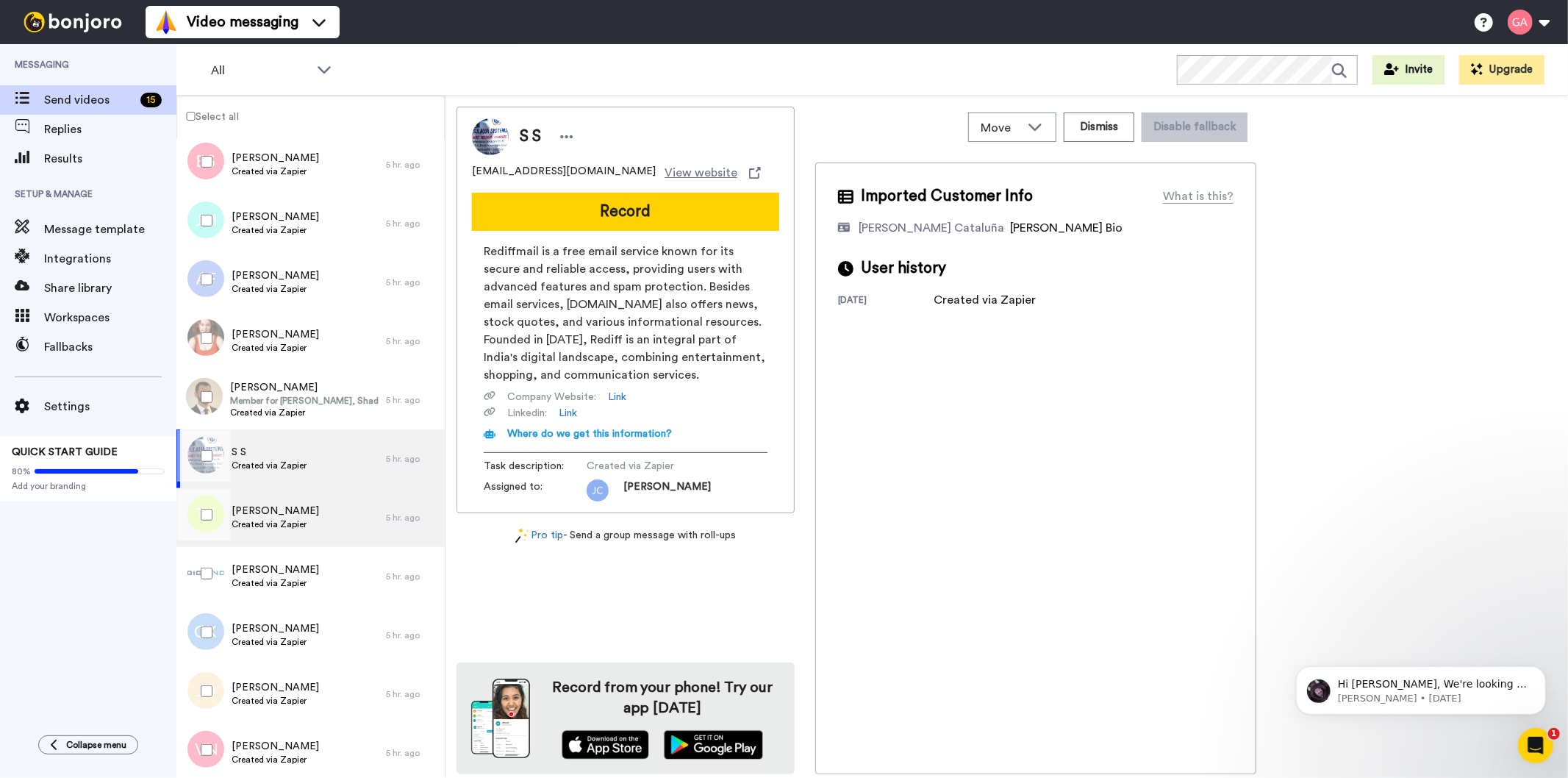
click at [308, 533] on div "Tessa Kelton Created via Zapier" at bounding box center [281, 517] width 210 height 59
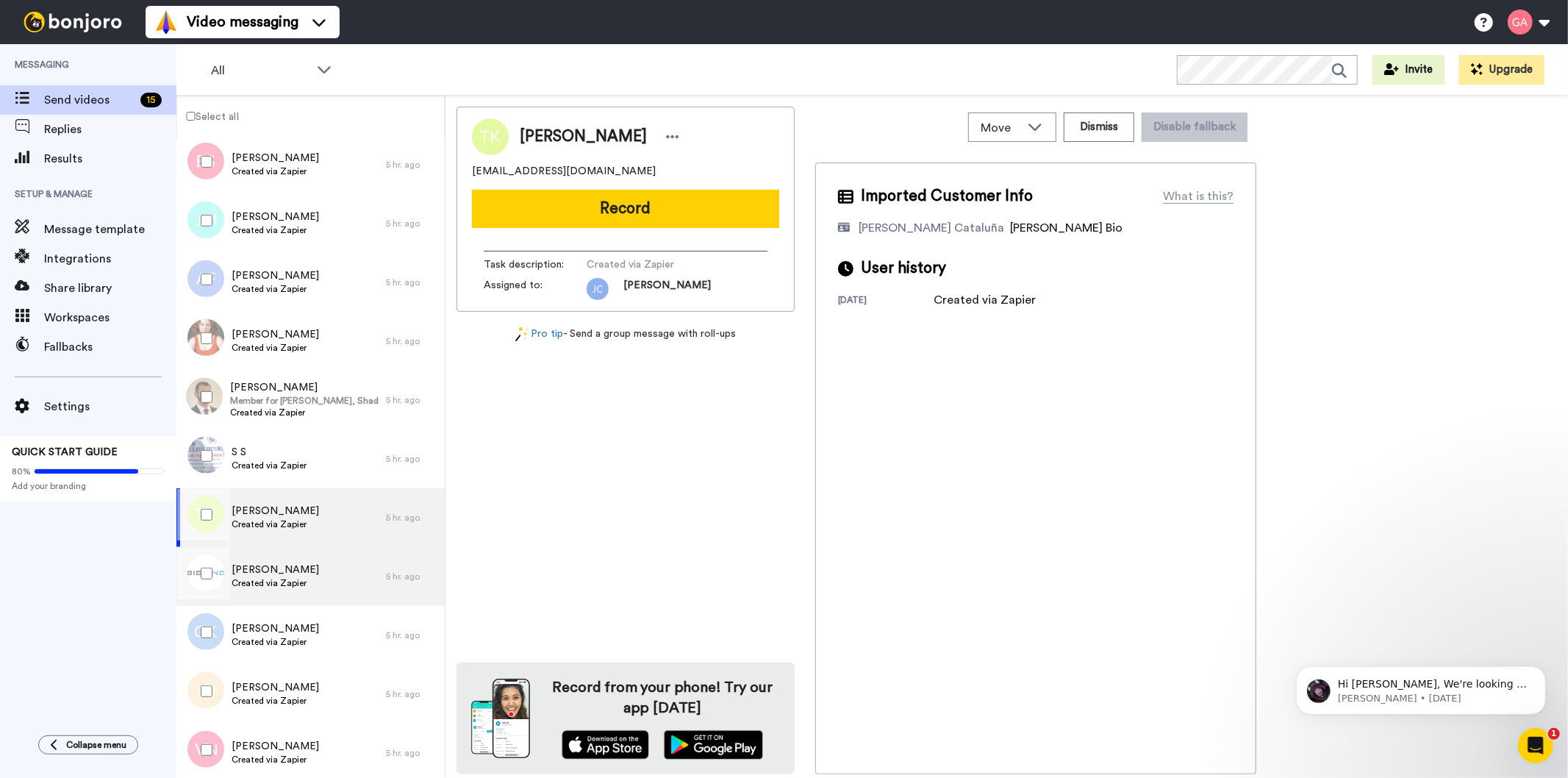
click at [325, 556] on div "Robyn Roberts Created via Zapier" at bounding box center [281, 576] width 210 height 59
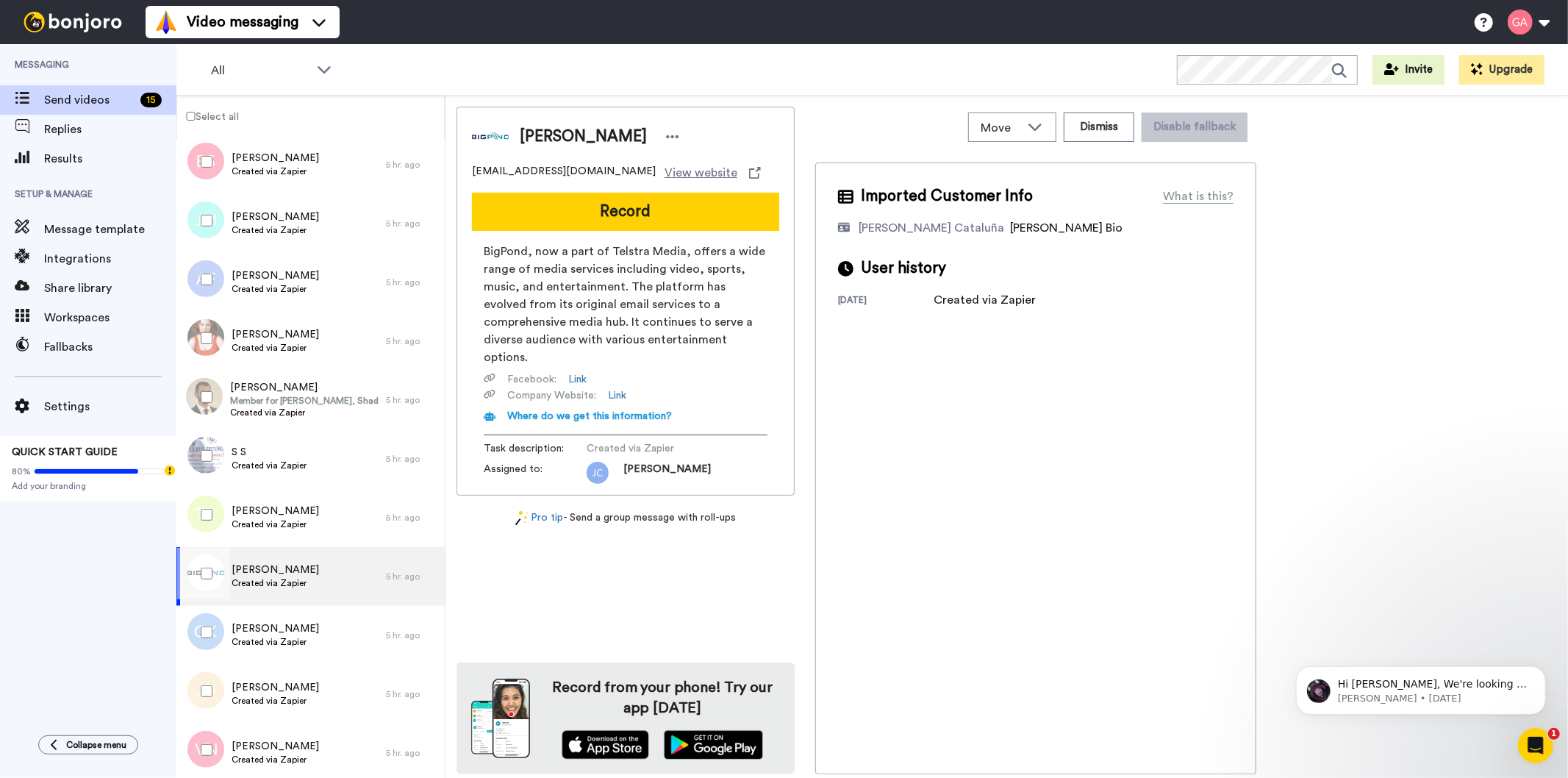
scroll to position [735, 0]
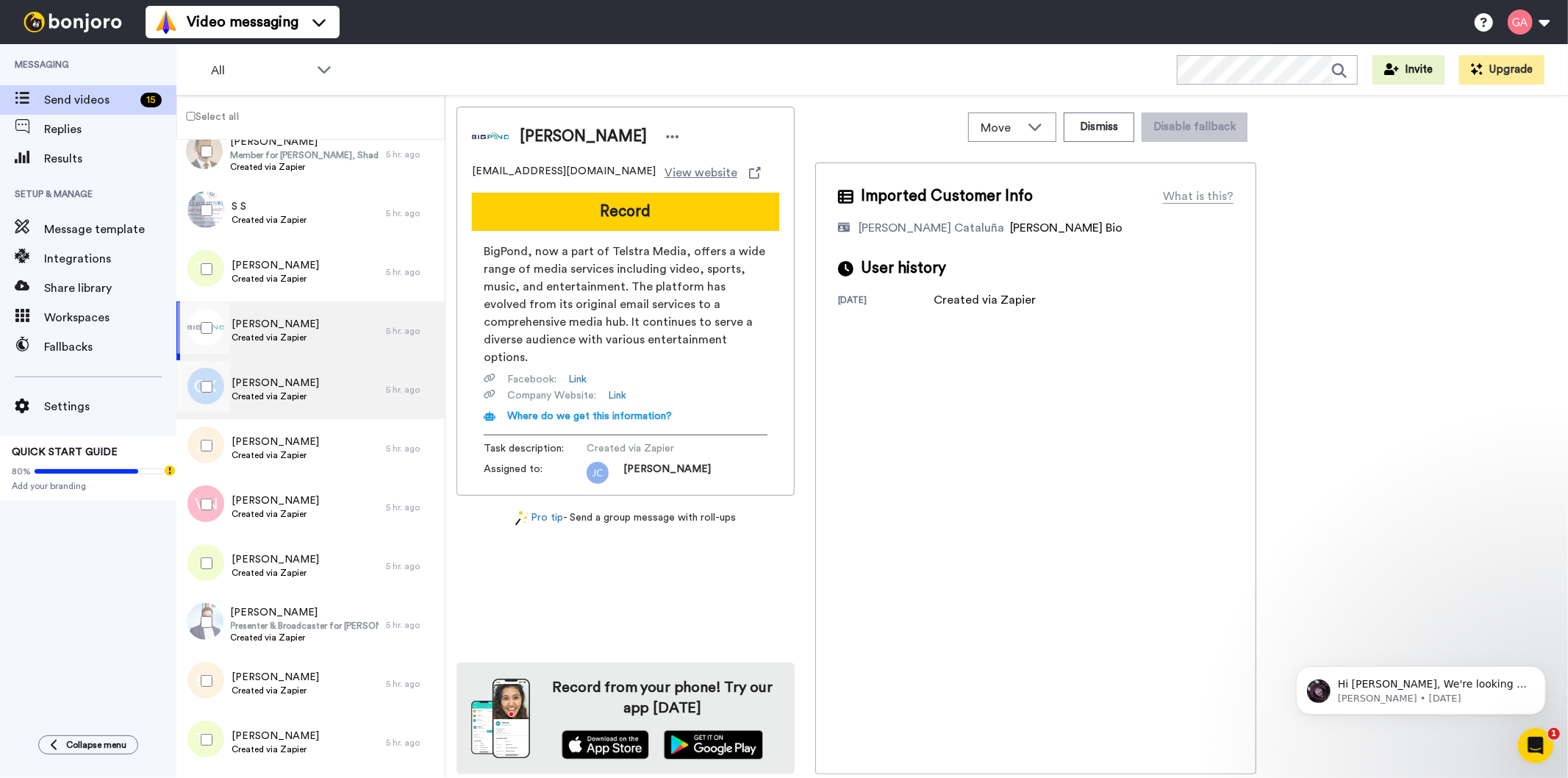
click at [318, 393] on span "Created via Zapier" at bounding box center [275, 396] width 87 height 11
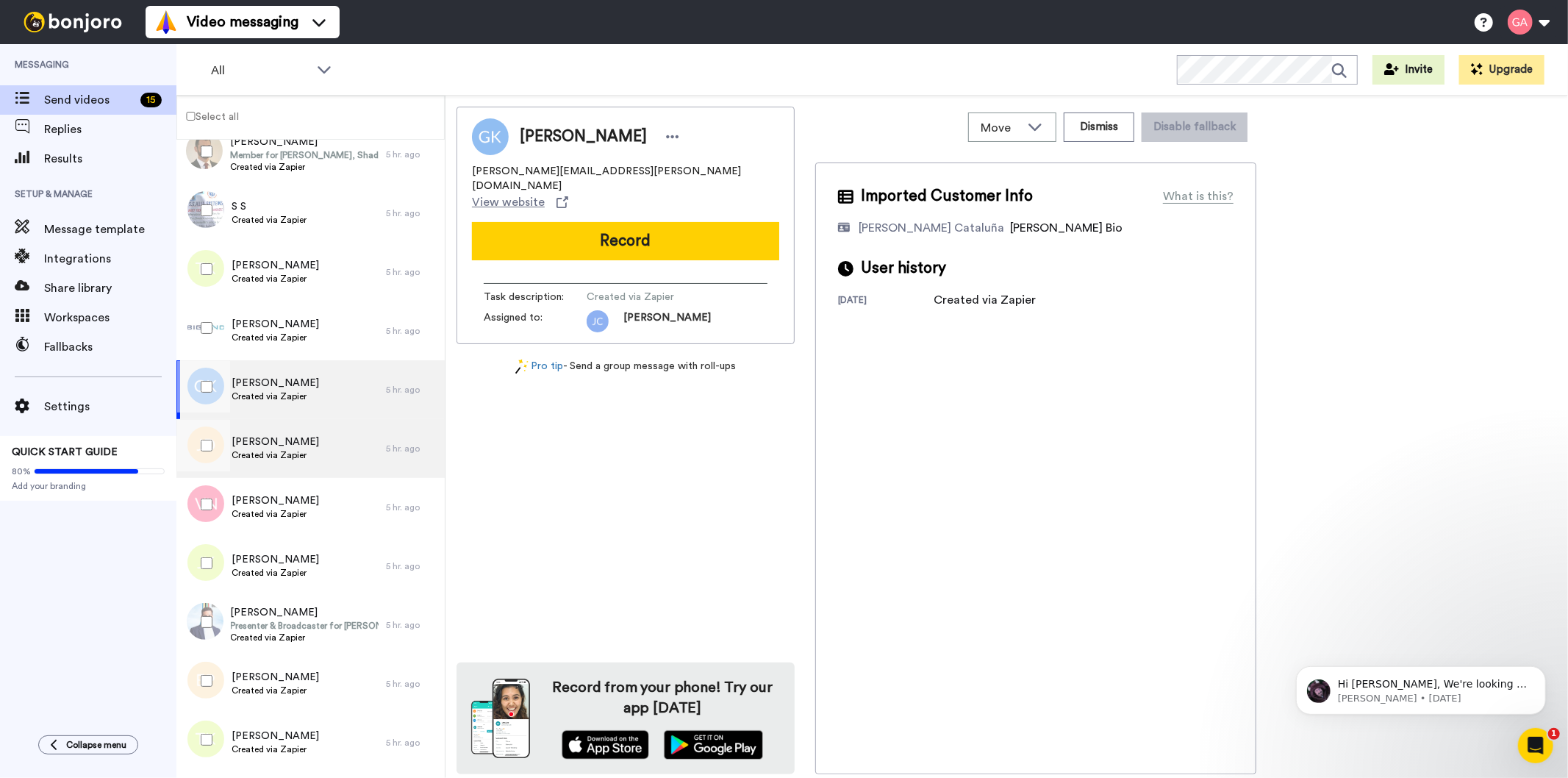
click at [302, 454] on span "Created via Zapier" at bounding box center [275, 454] width 87 height 11
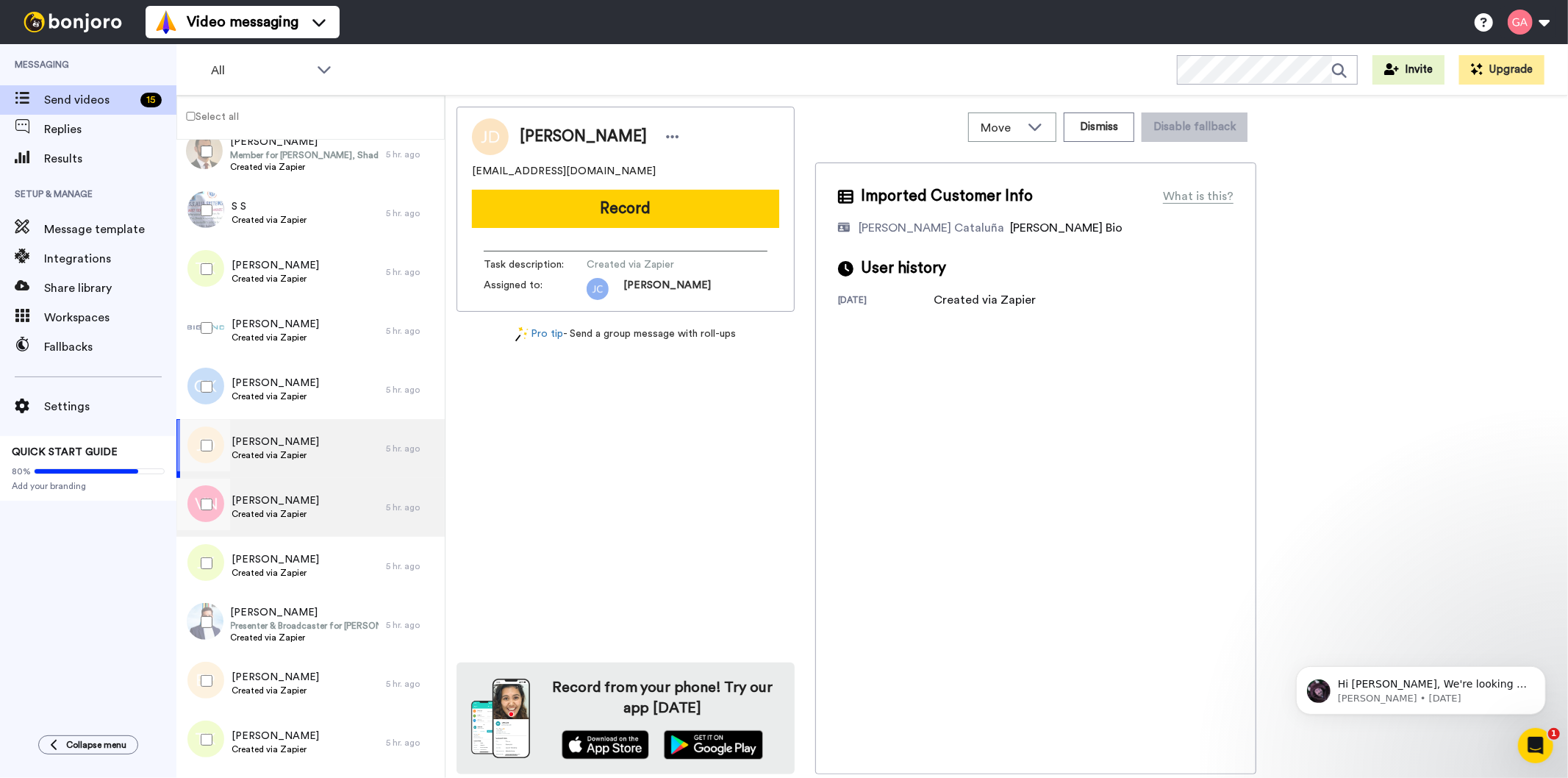
click at [307, 514] on div "Varun Nagrath Created via Zapier" at bounding box center [281, 508] width 210 height 59
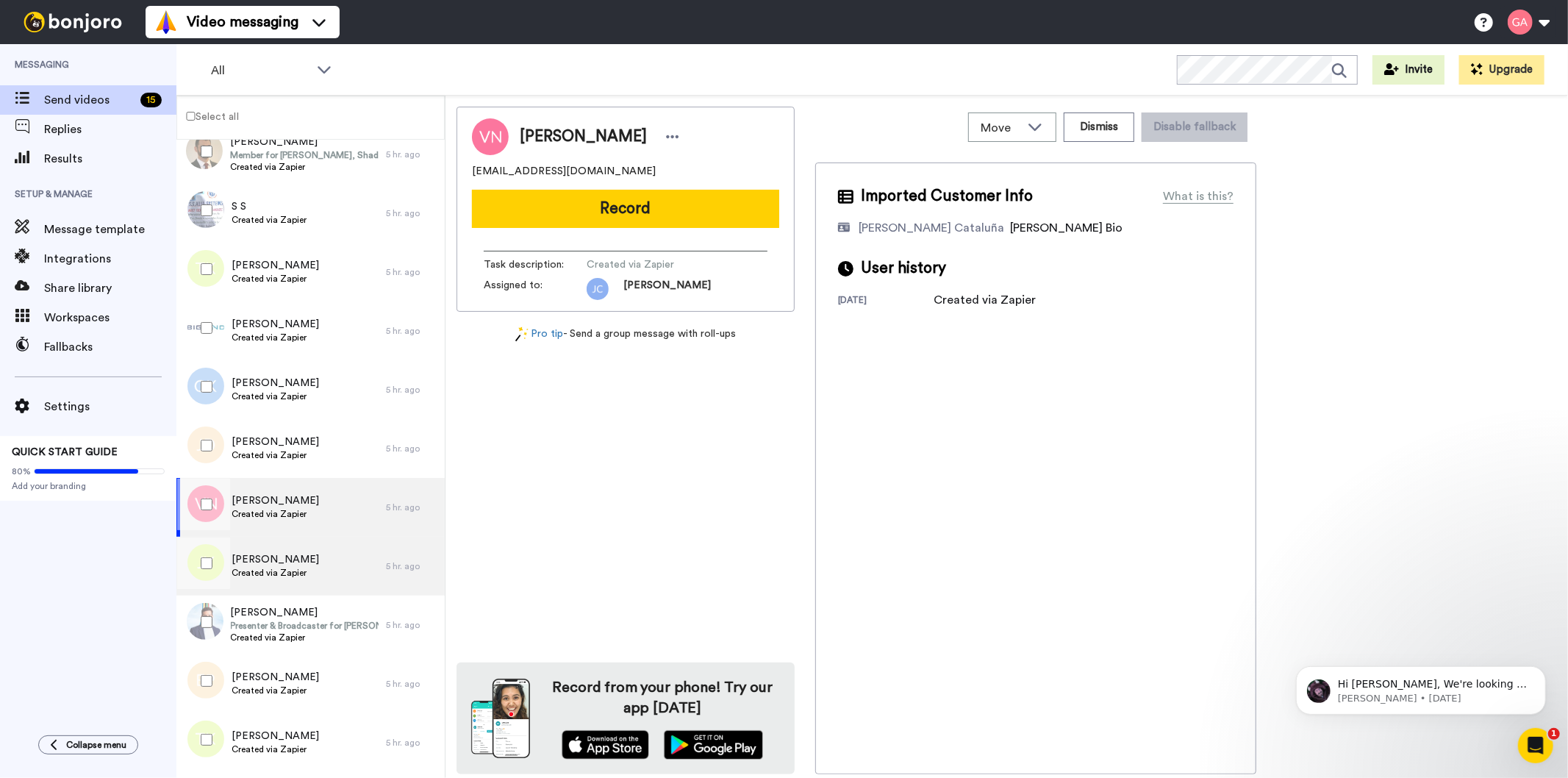
click at [314, 581] on div "Jacqueline Young Created via Zapier" at bounding box center [281, 565] width 210 height 59
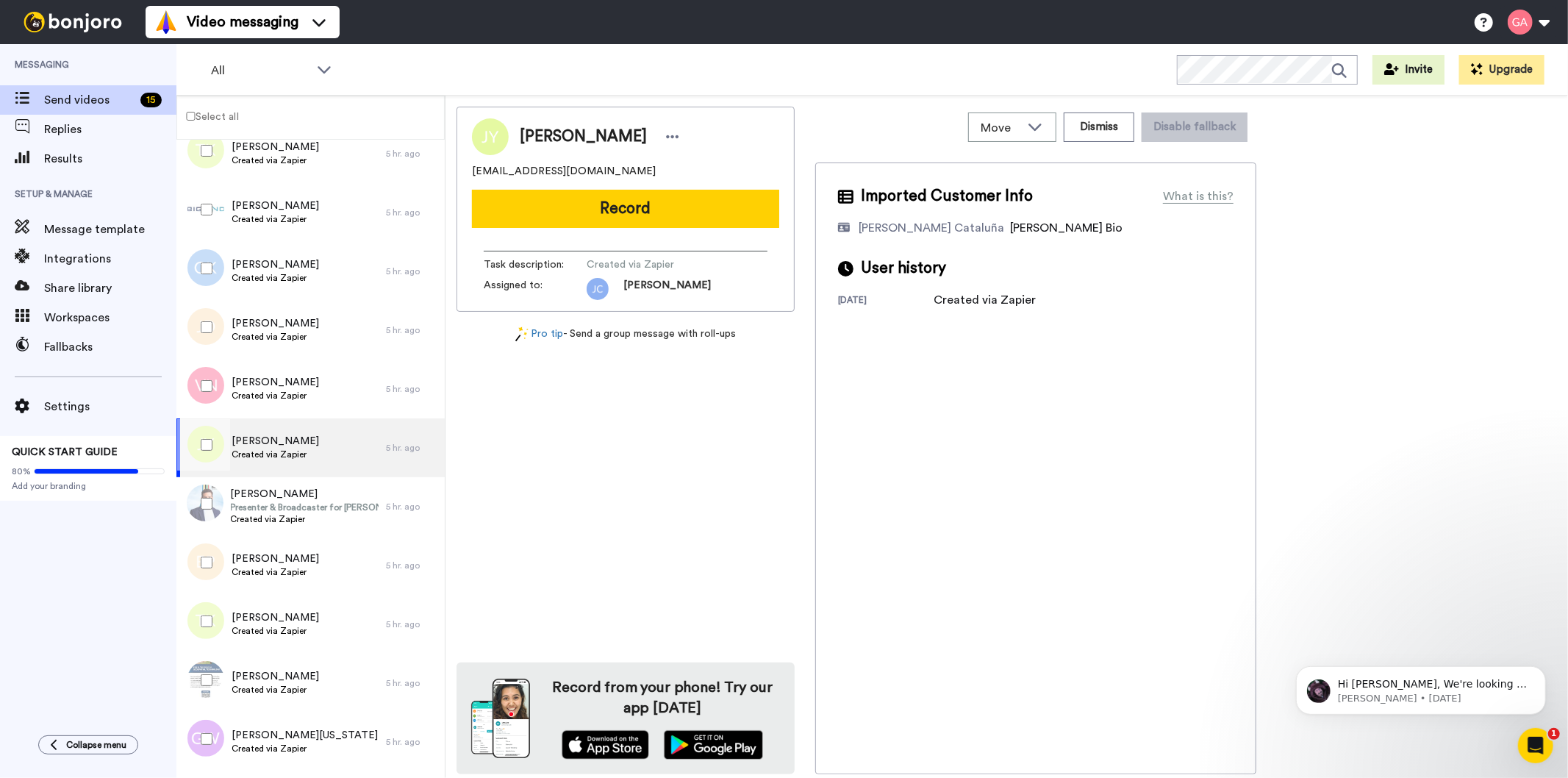
scroll to position [980, 0]
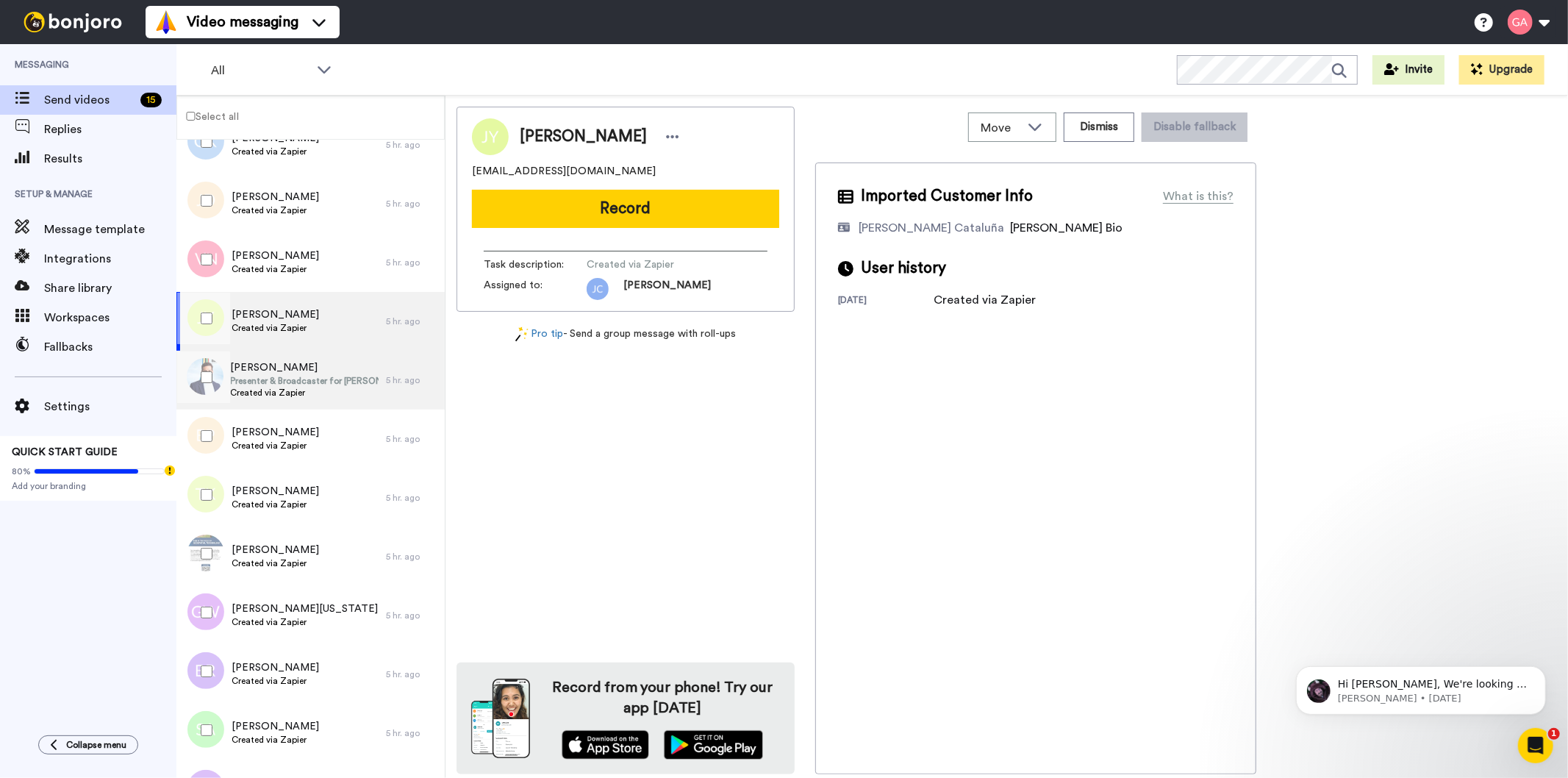
click at [333, 377] on span "Presenter & Broadcaster for Stan Sport" at bounding box center [305, 380] width 148 height 11
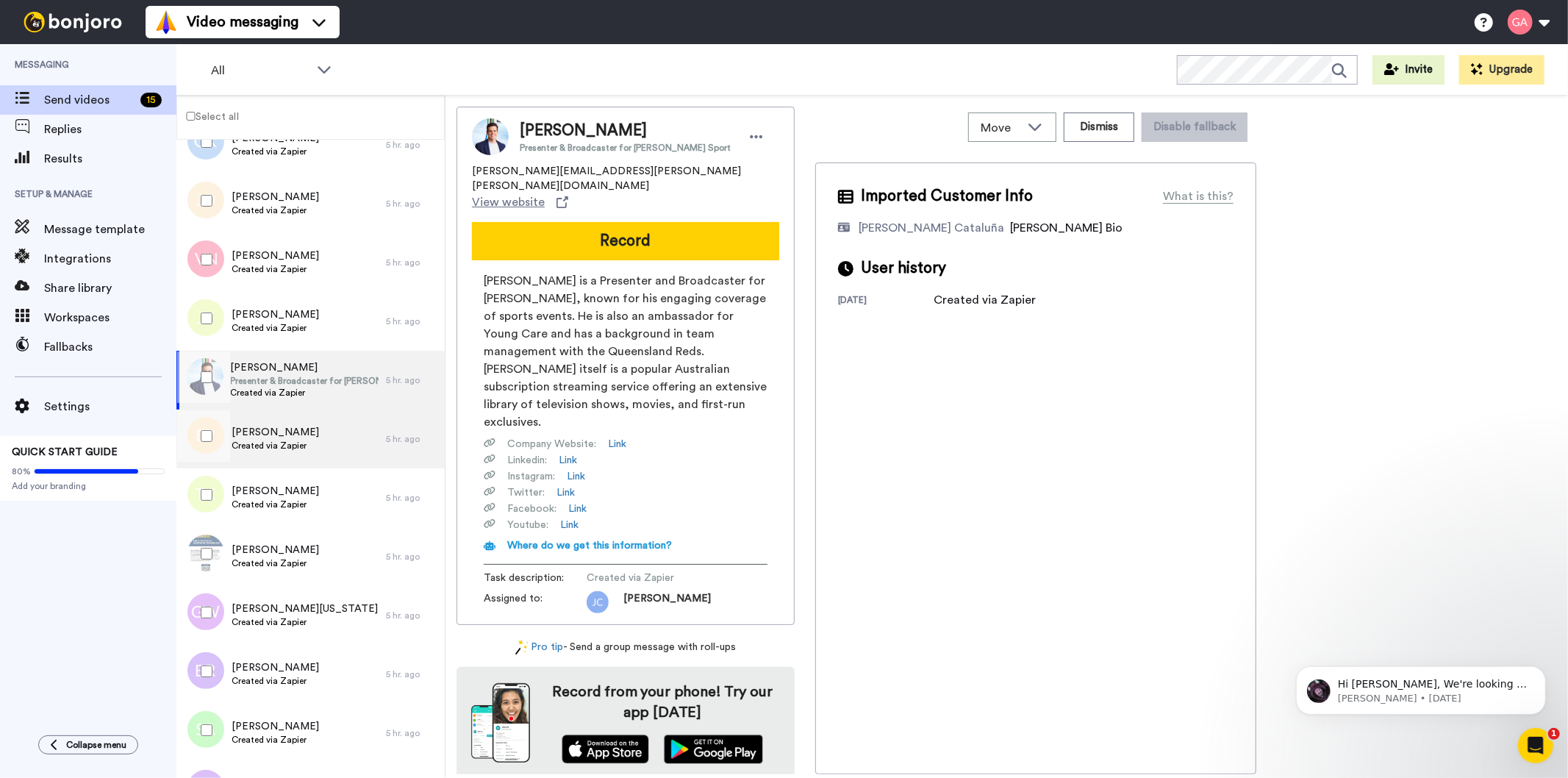
click at [331, 438] on div "Emma Purdie Created via Zapier" at bounding box center [281, 438] width 210 height 59
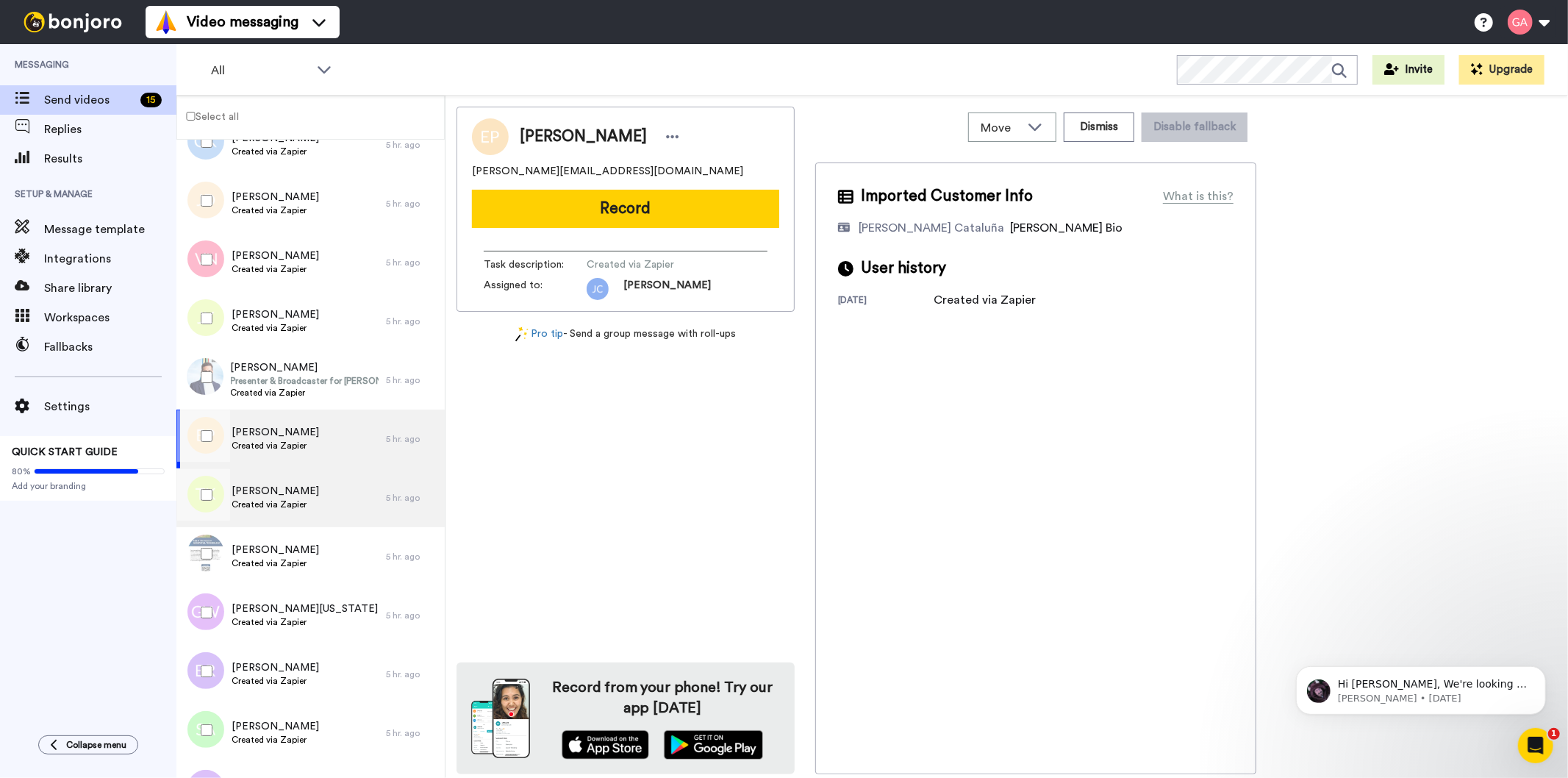
click at [327, 510] on div "Terr King Created via Zapier" at bounding box center [281, 497] width 210 height 59
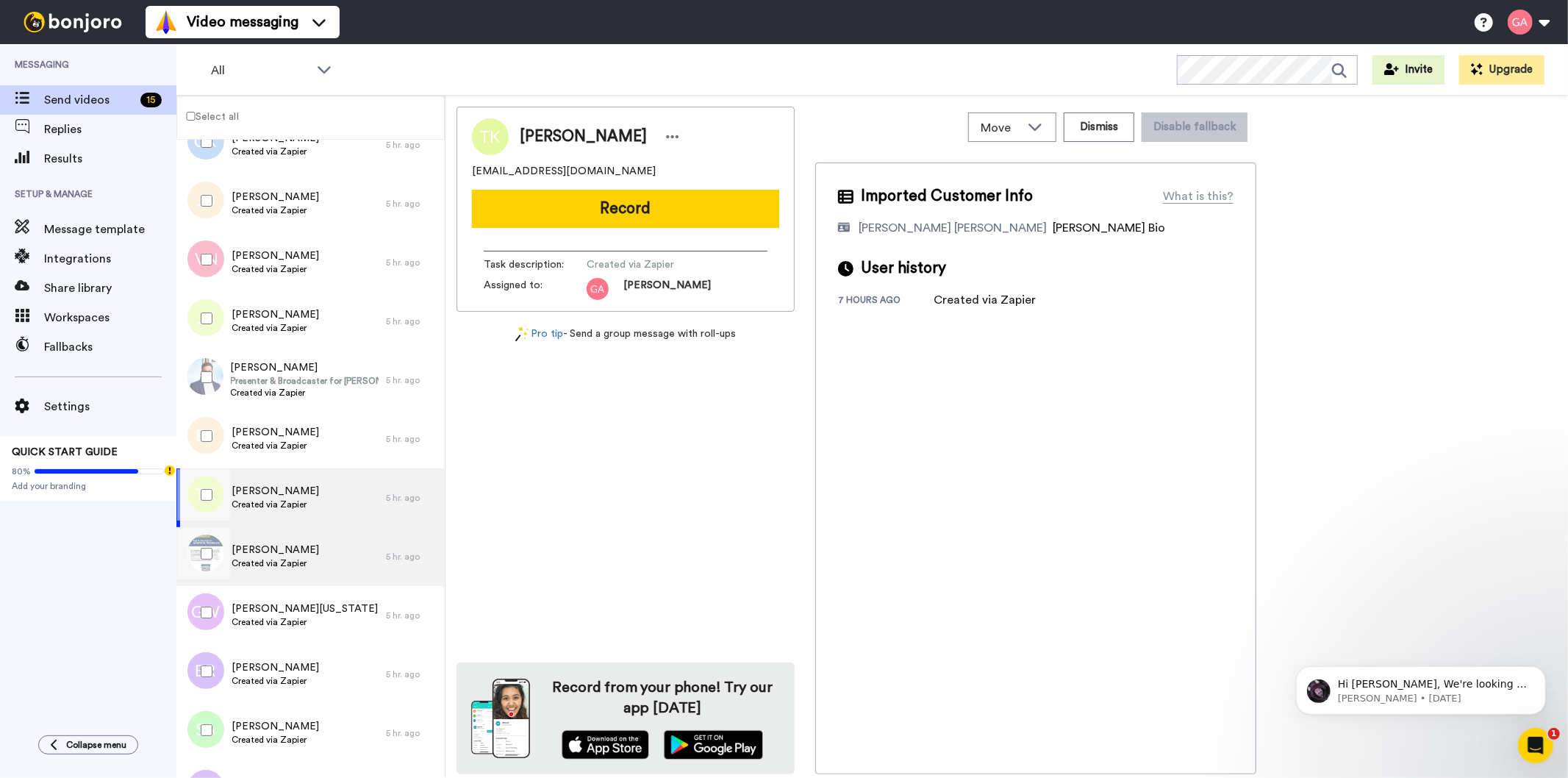
click at [325, 571] on div "Meriel Curtis Created via Zapier" at bounding box center [281, 556] width 210 height 59
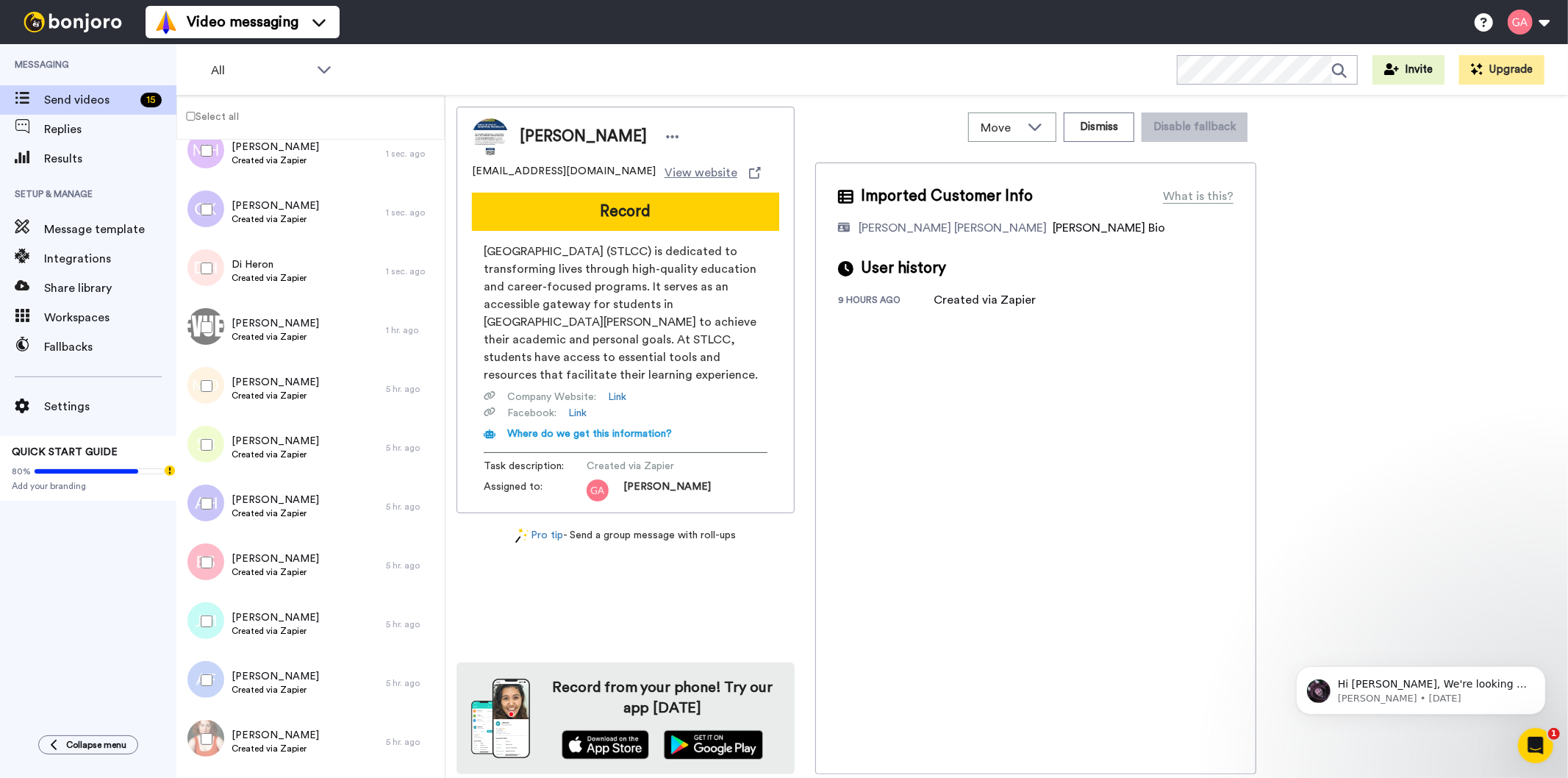
scroll to position [73, 0]
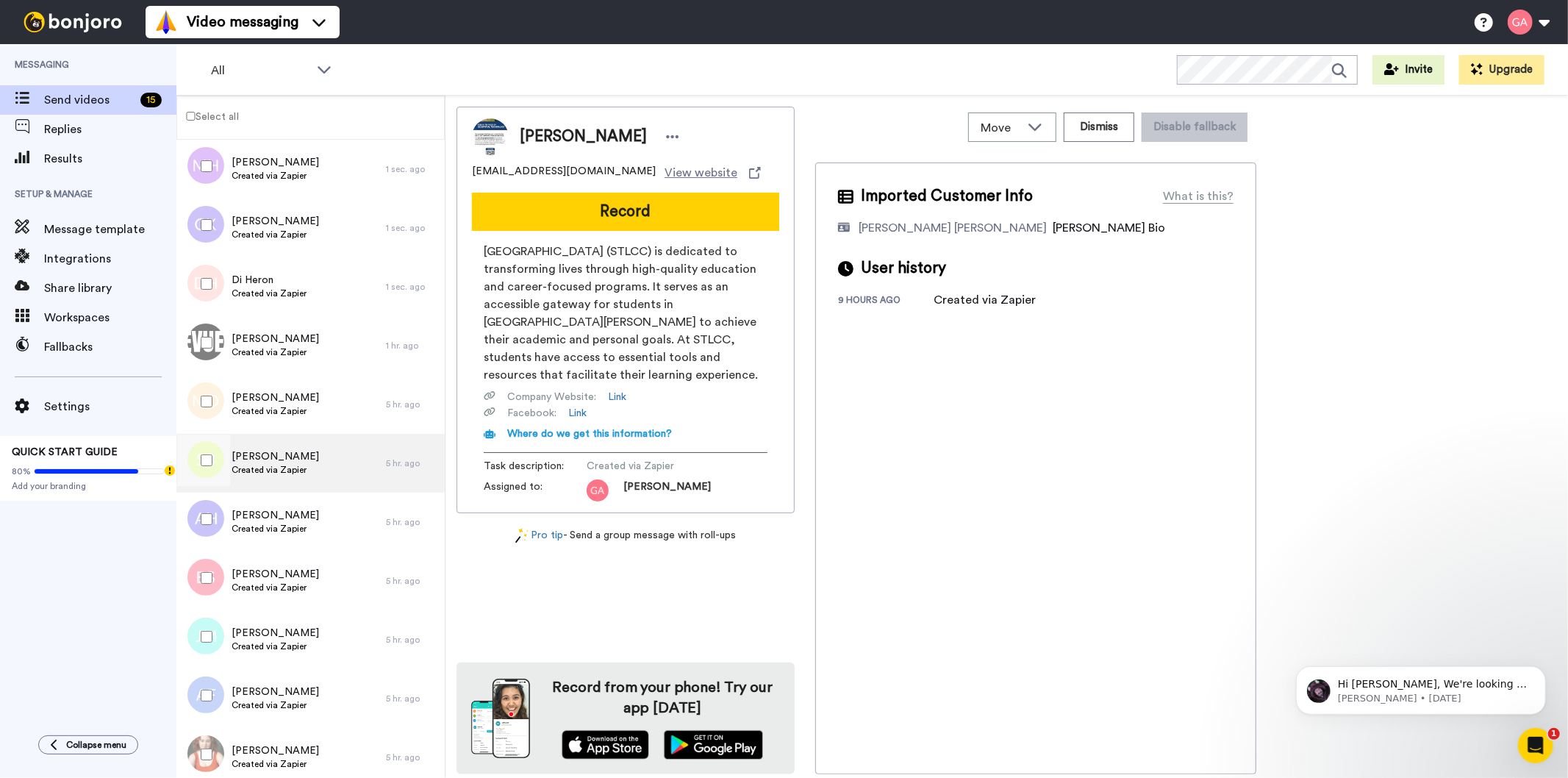
click at [312, 467] on div "Sheila Bostic Created via Zapier" at bounding box center [281, 463] width 210 height 59
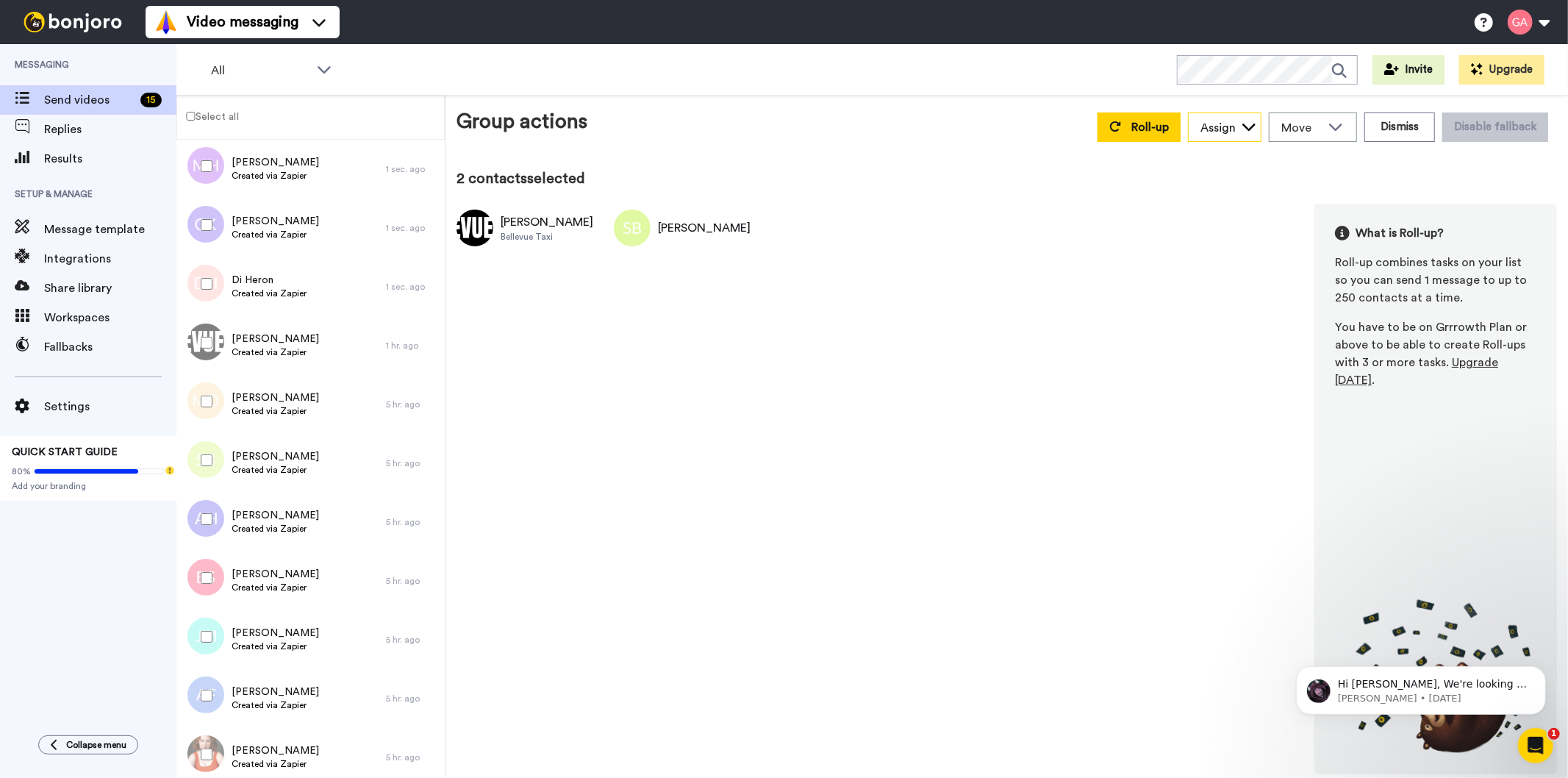
click at [1222, 118] on div "Assign" at bounding box center [1225, 127] width 72 height 29
click at [1208, 199] on span "Gilda Amante" at bounding box center [1241, 206] width 105 height 14
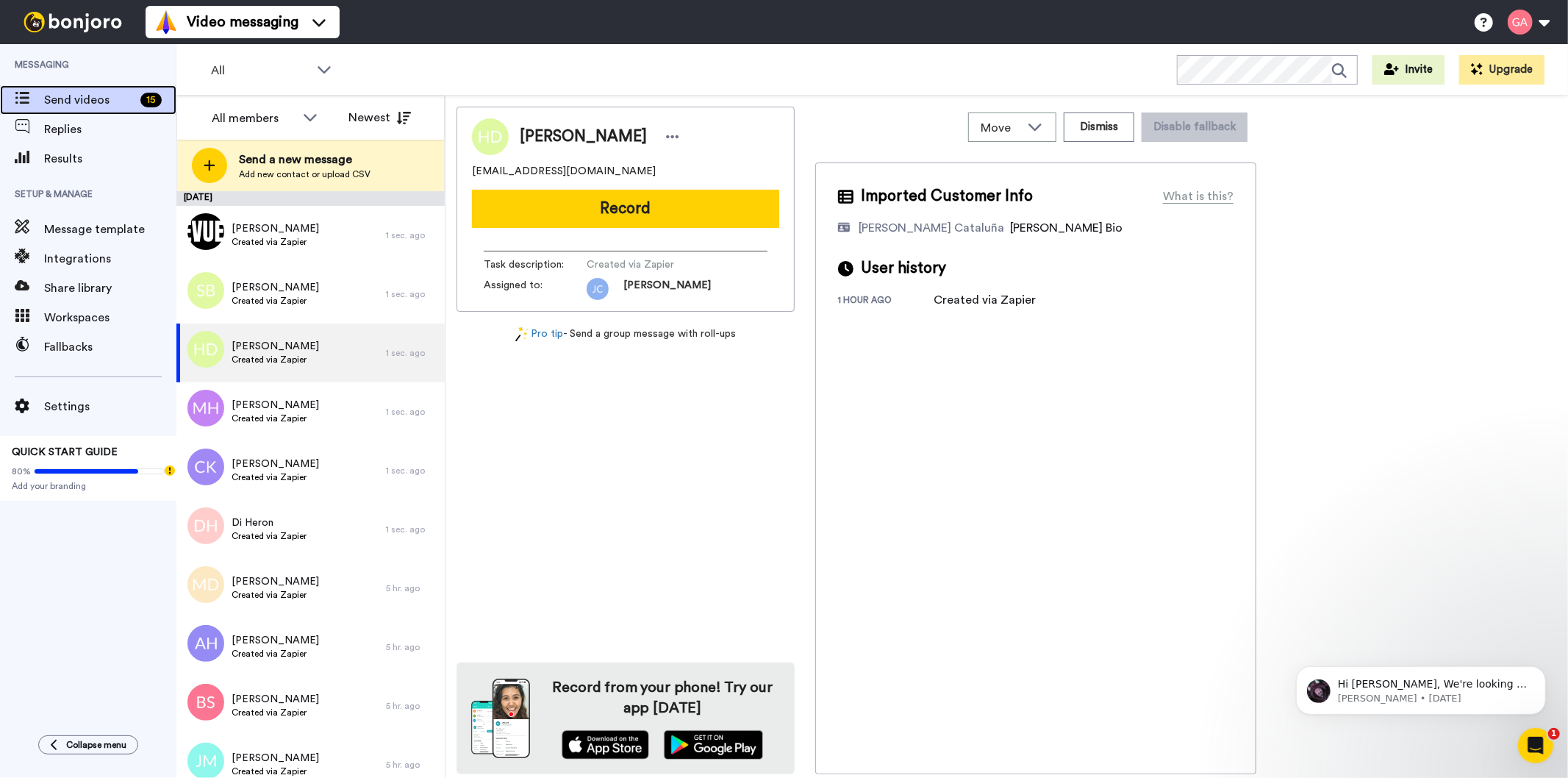
click at [66, 102] on span "Send videos" at bounding box center [88, 100] width 90 height 18
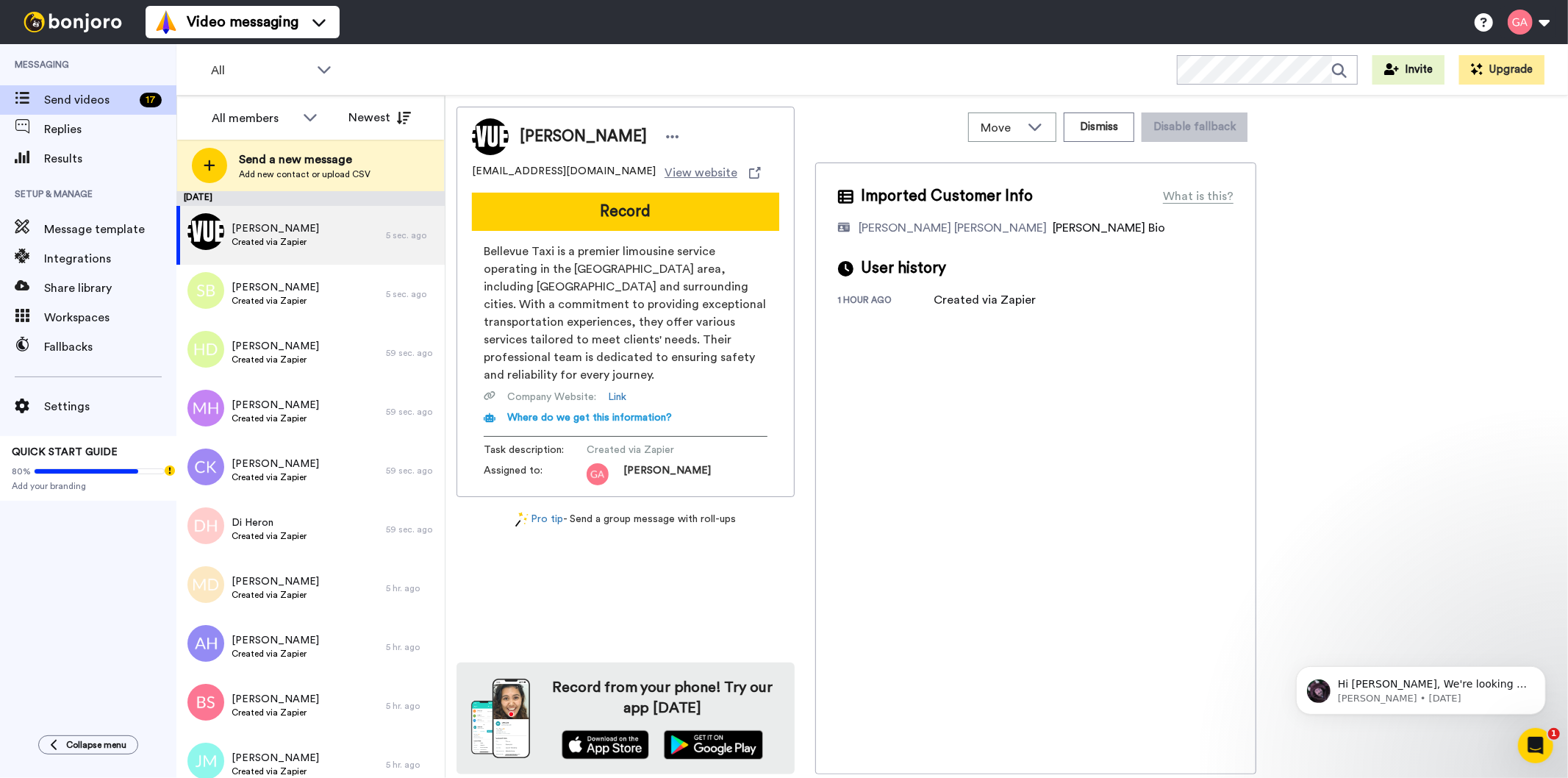
drag, startPoint x: 643, startPoint y: 165, endPoint x: 473, endPoint y: 169, distance: 170.0
click at [473, 169] on div "emma.morse655@bellevuestaxi.com View website" at bounding box center [625, 173] width 308 height 18
copy span "emma.morse655@bellevuestaxi.com"
click at [1086, 567] on div "Imported Customer Info What is this? Gilda De Varon Amante Bonjoro Assignee Bio…" at bounding box center [1036, 468] width 441 height 612
click at [1113, 116] on button "Dismiss" at bounding box center [1099, 127] width 70 height 29
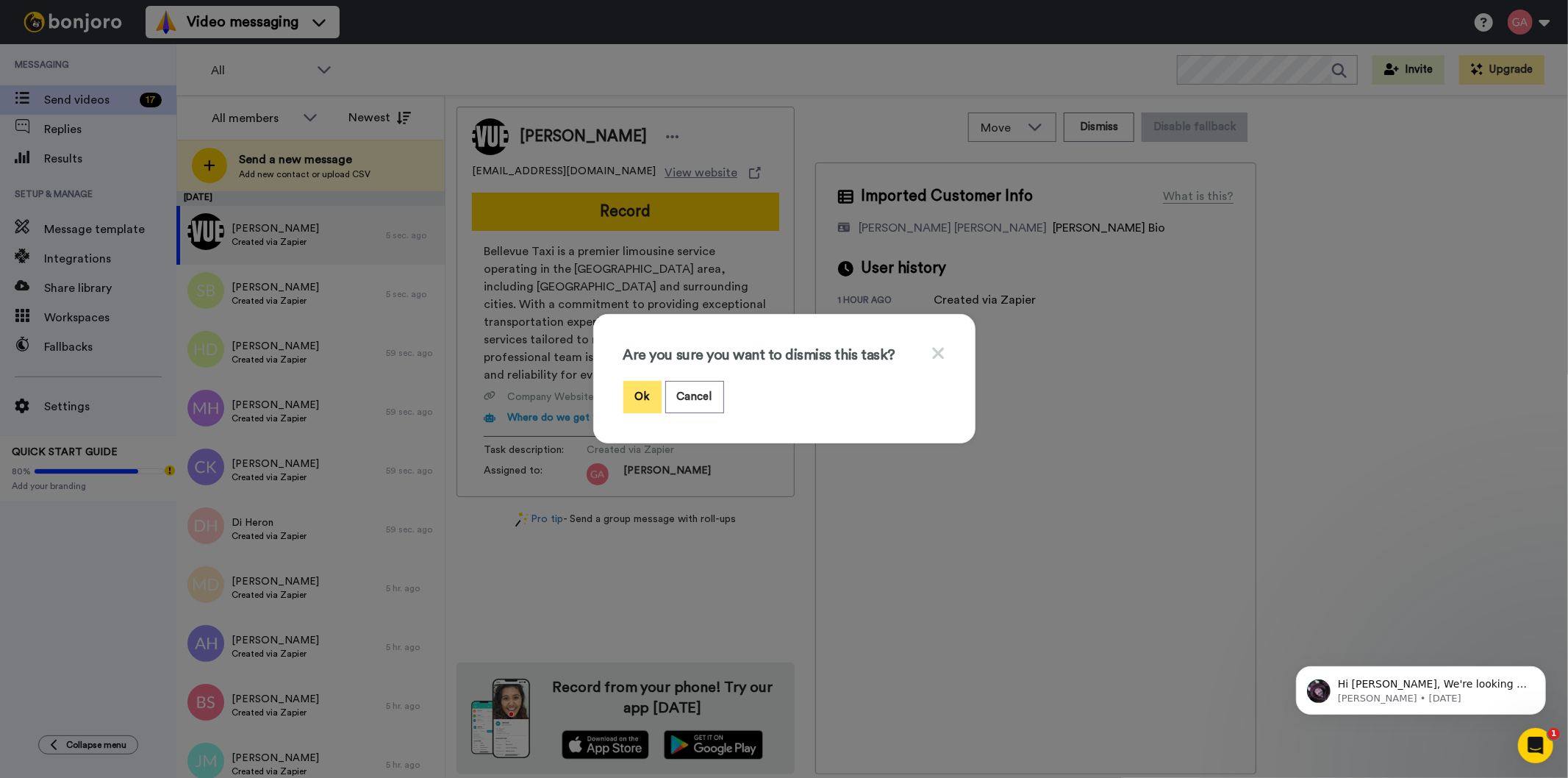
click at [631, 396] on button "Ok" at bounding box center [643, 396] width 38 height 31
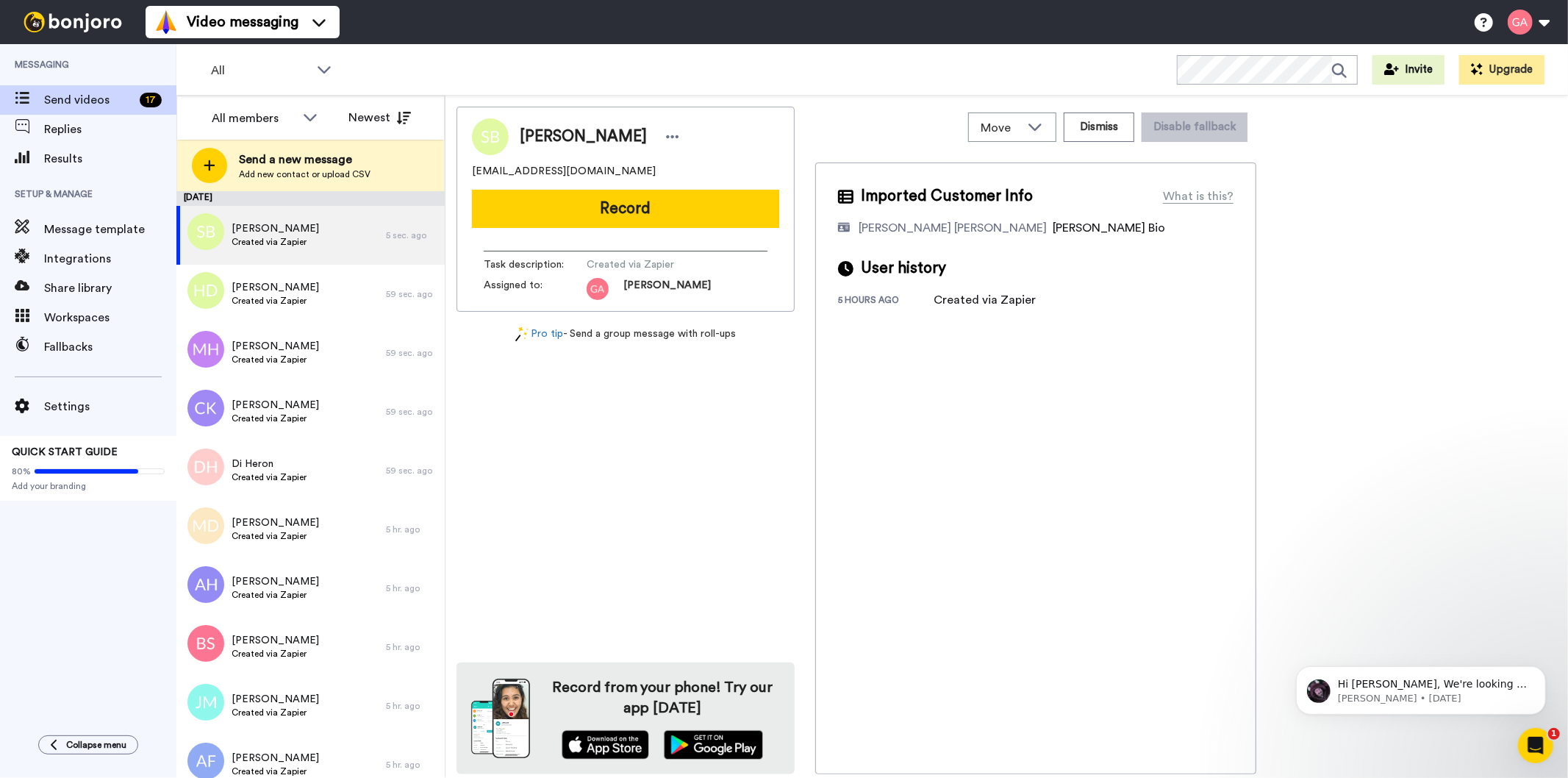
click at [579, 136] on span "[PERSON_NAME]" at bounding box center [584, 136] width 127 height 22
copy div "[PERSON_NAME]"
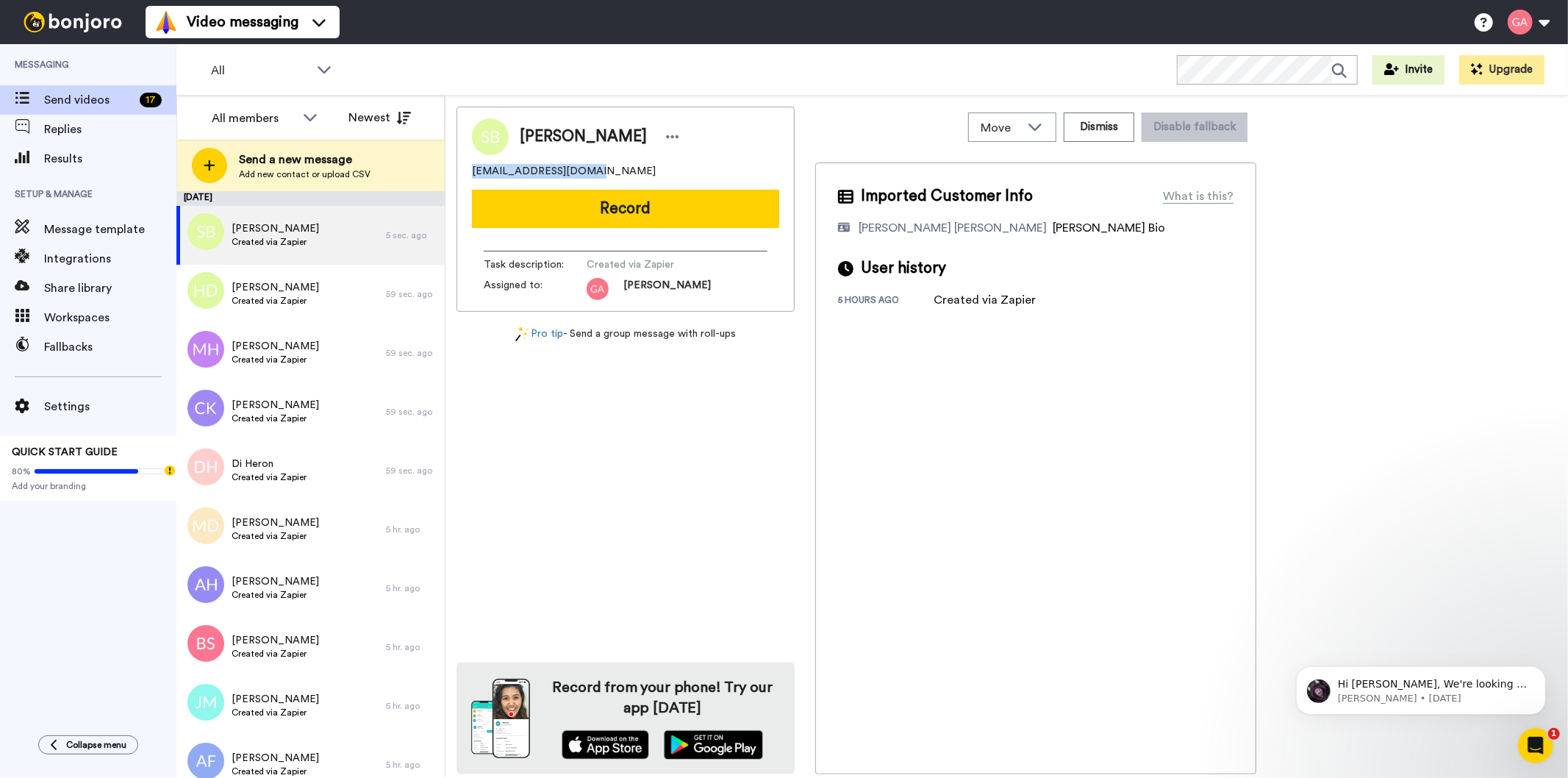
drag, startPoint x: 638, startPoint y: 163, endPoint x: 475, endPoint y: 171, distance: 163.2
click at [475, 171] on div "[EMAIL_ADDRESS][DOMAIN_NAME]" at bounding box center [625, 171] width 308 height 14
copy span "[EMAIL_ADDRESS][DOMAIN_NAME]"
click at [620, 213] on button "Record" at bounding box center [625, 209] width 308 height 38
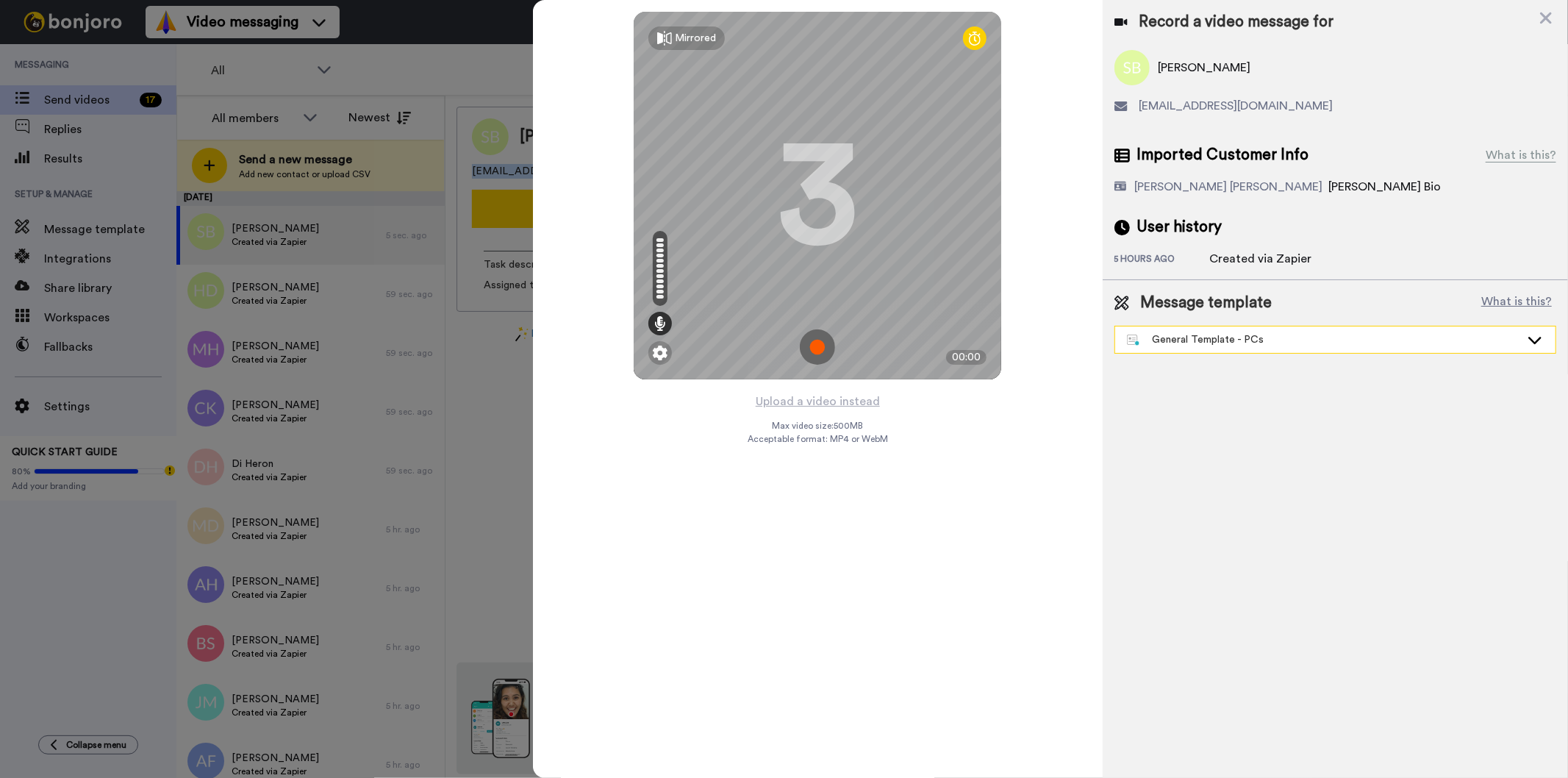
click at [1282, 346] on div "General Template - PCs" at bounding box center [1324, 339] width 393 height 14
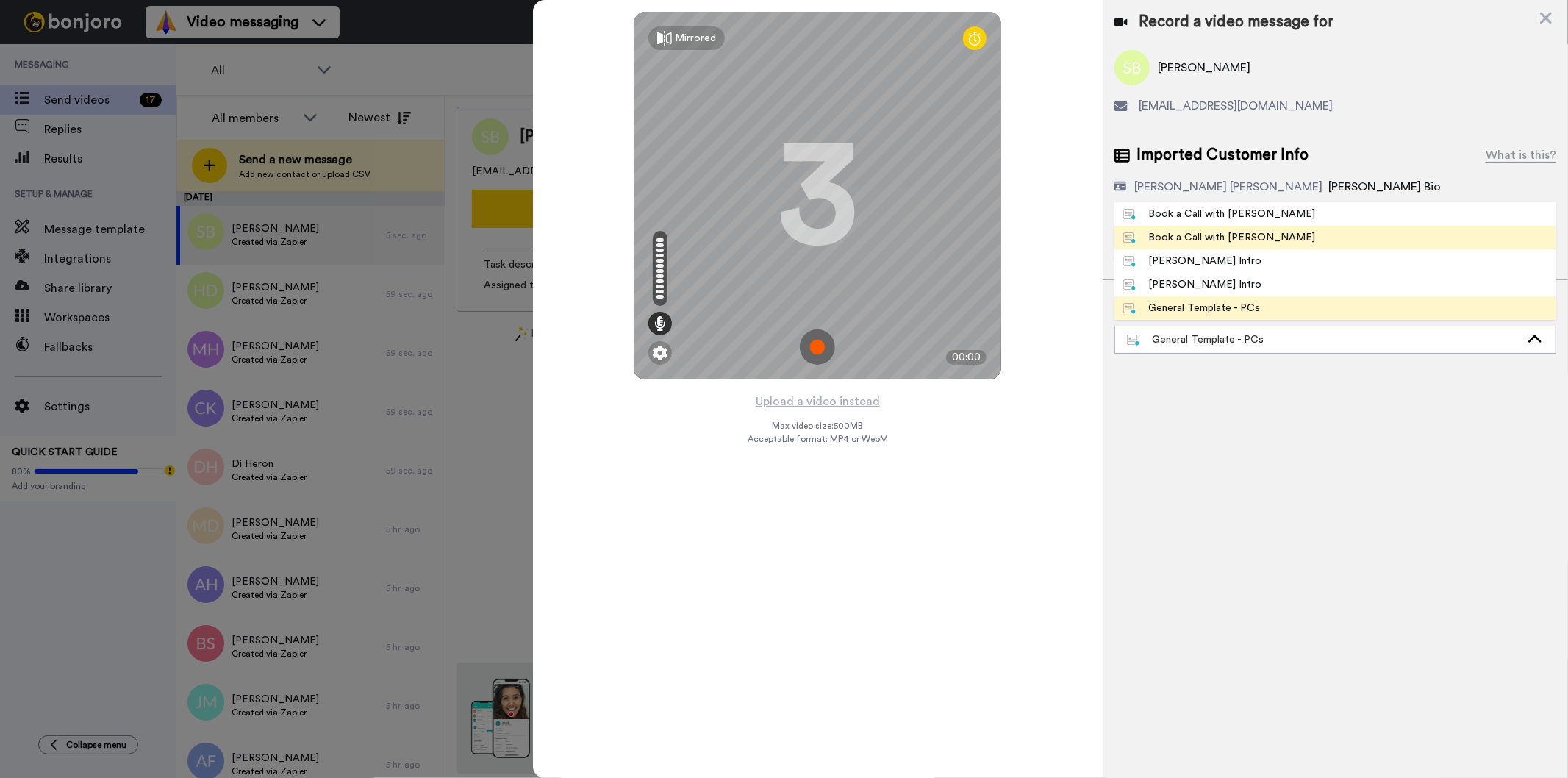
click at [1292, 233] on li "Book a Call with Gilda" at bounding box center [1335, 237] width 442 height 24
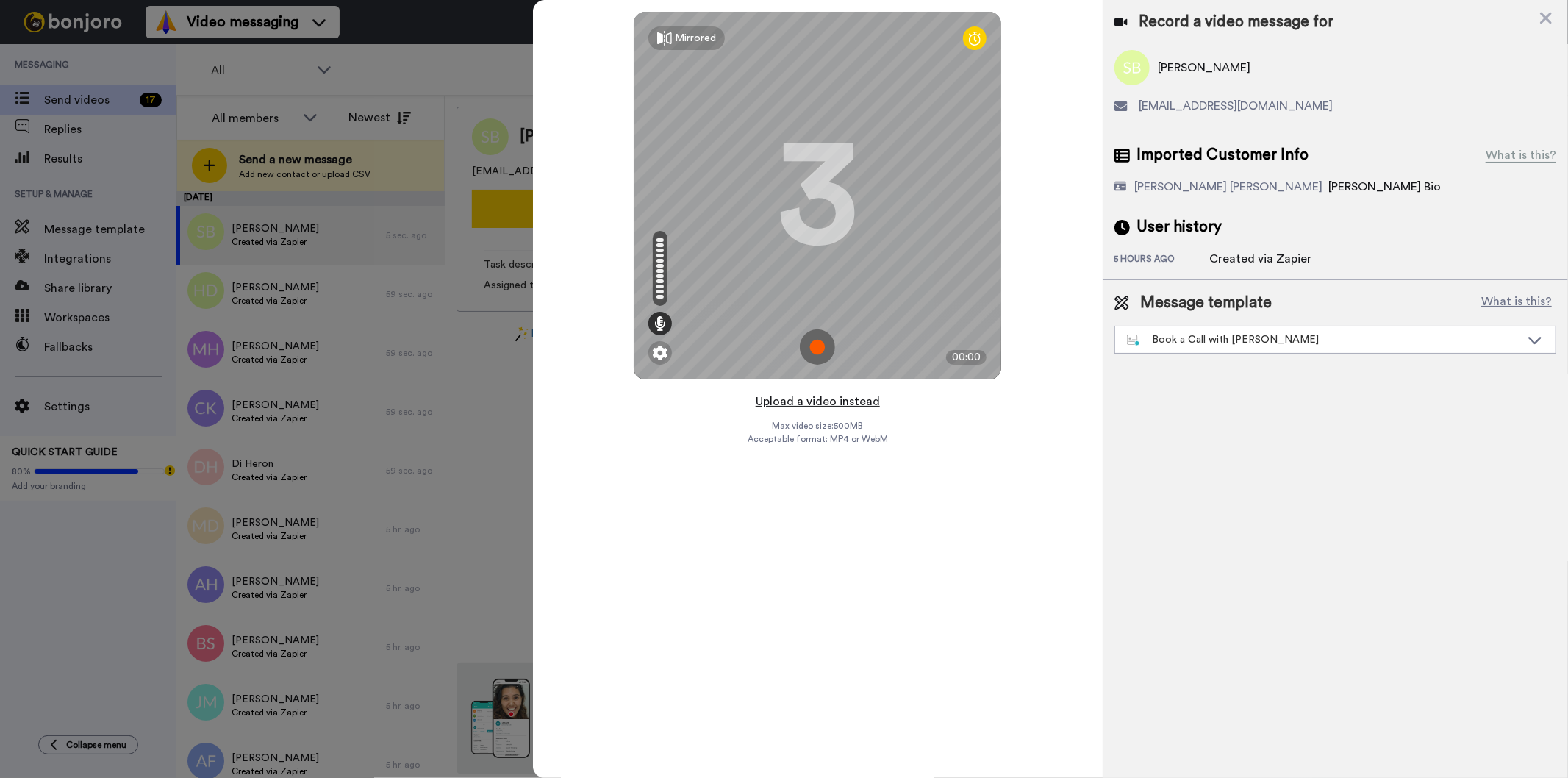
click at [833, 408] on button "Upload a video instead" at bounding box center [818, 401] width 133 height 19
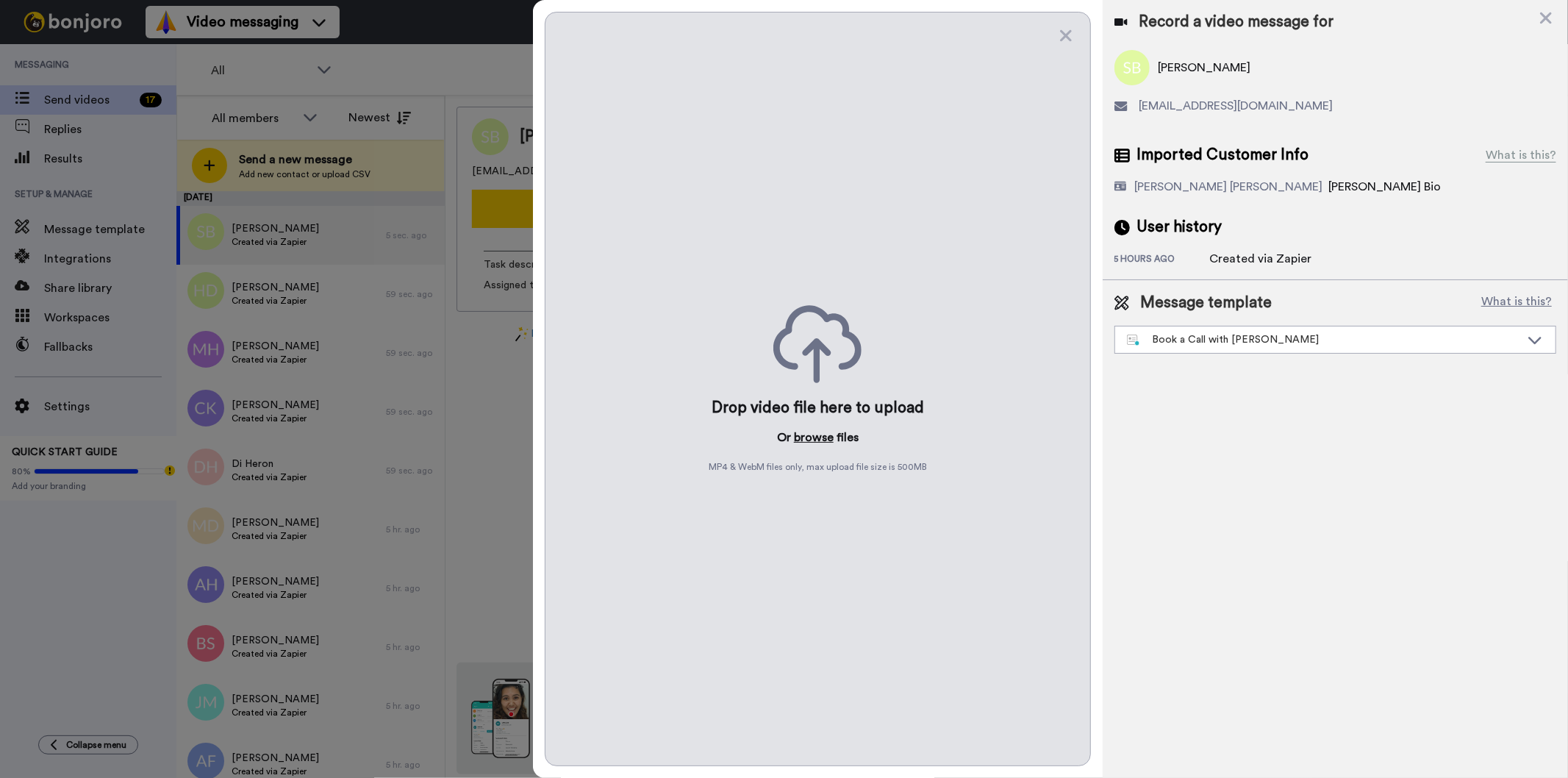
click at [818, 437] on button "browse" at bounding box center [814, 437] width 40 height 18
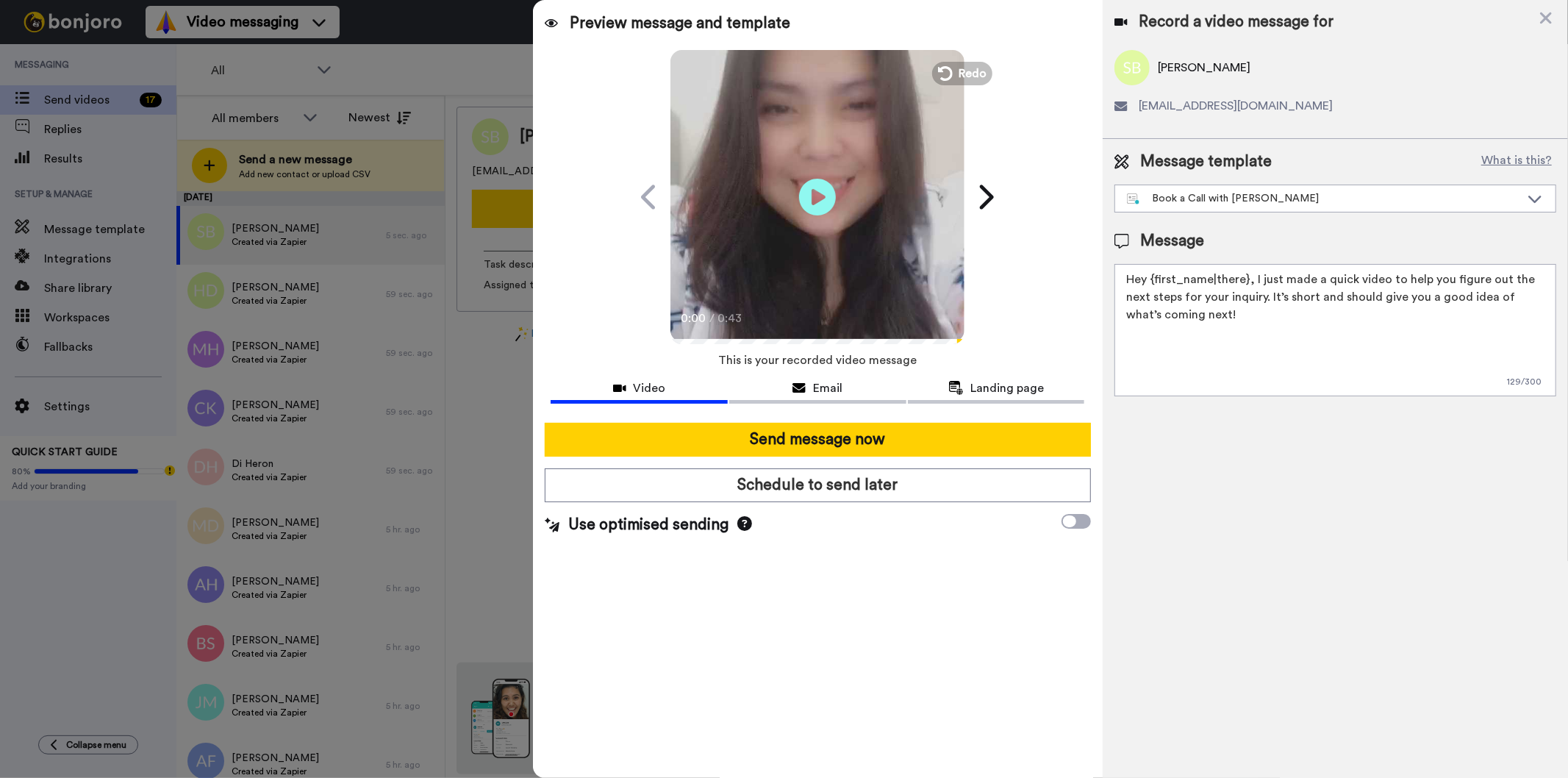
click at [799, 416] on div at bounding box center [817, 417] width 533 height 11
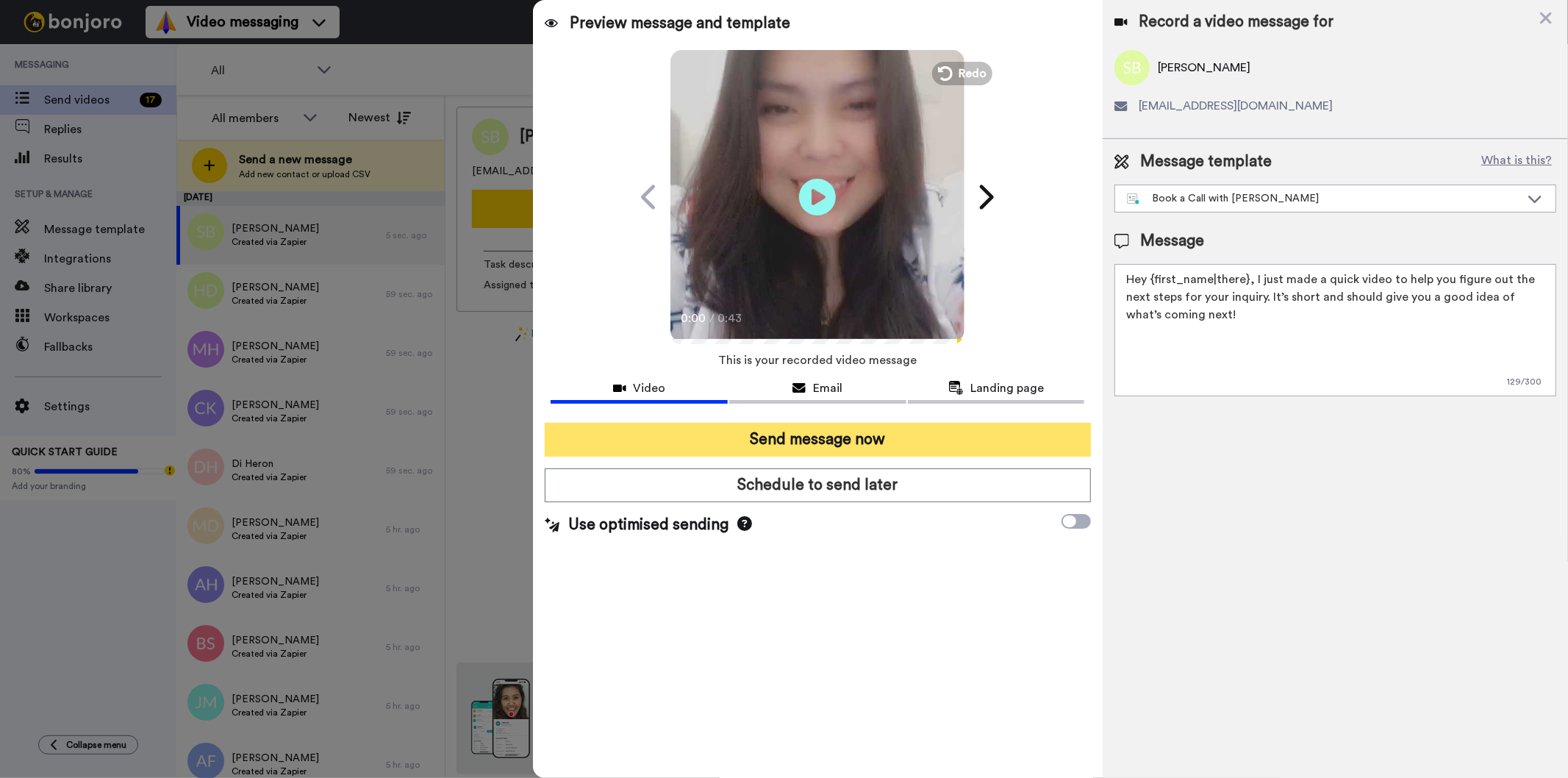
click at [792, 438] on button "Send message now" at bounding box center [817, 439] width 546 height 34
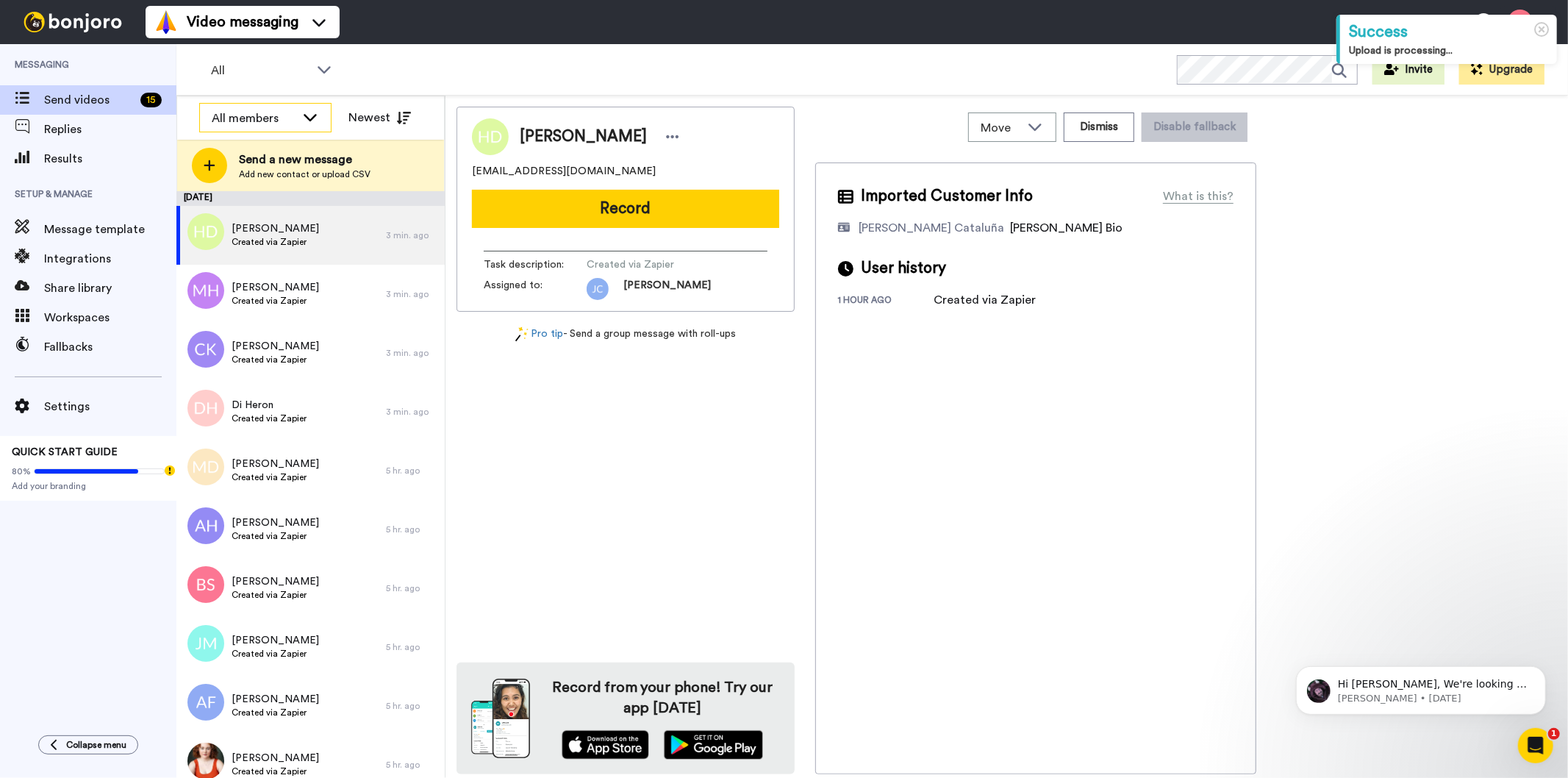
click at [228, 113] on div "All members" at bounding box center [253, 118] width 84 height 18
click at [271, 217] on span "[PERSON_NAME]" at bounding box center [252, 220] width 105 height 14
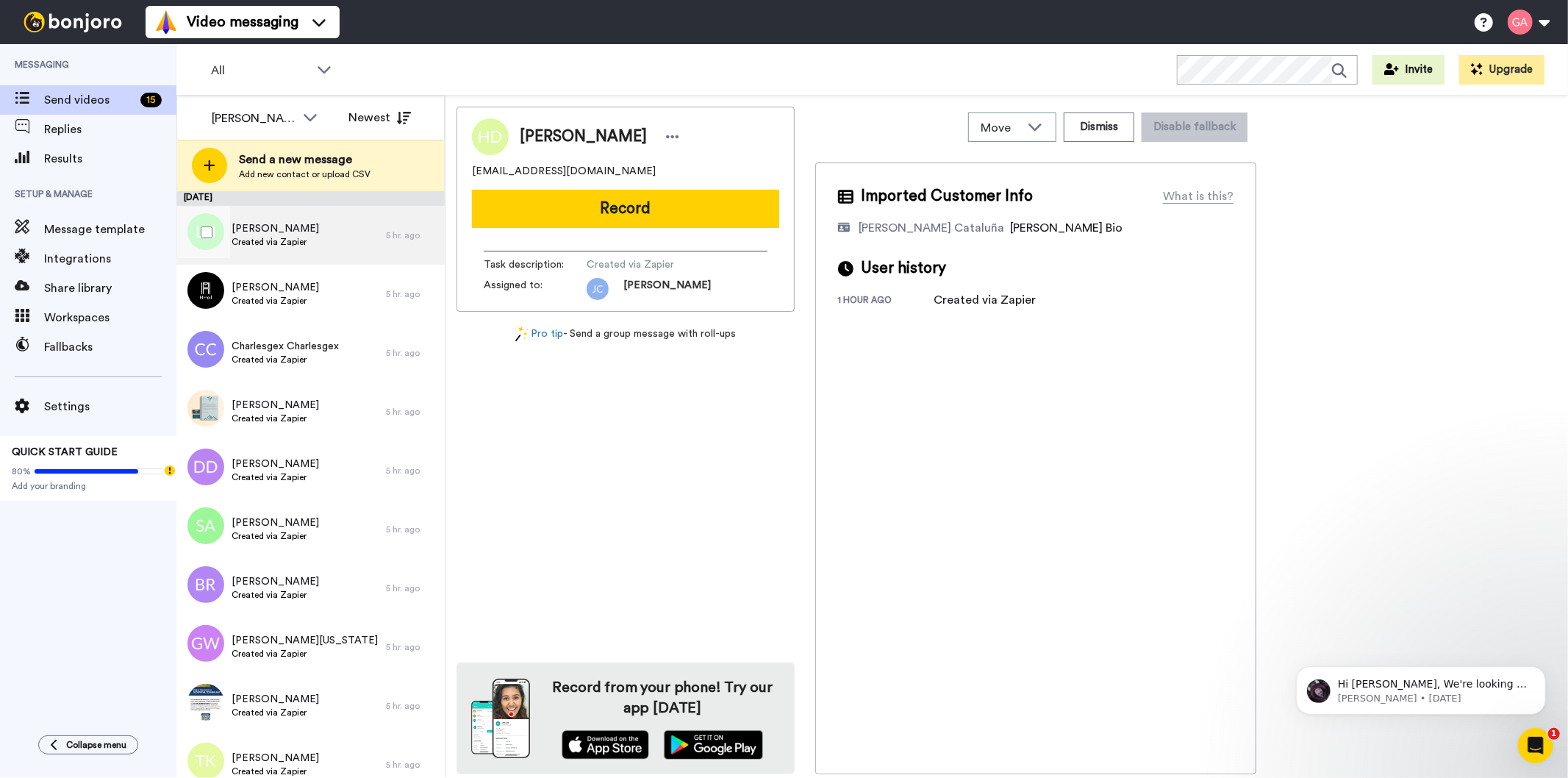
click at [275, 240] on span "Created via Zapier" at bounding box center [275, 242] width 87 height 11
click at [576, 135] on span "[PERSON_NAME]" at bounding box center [584, 136] width 127 height 22
copy div "[PERSON_NAME]"
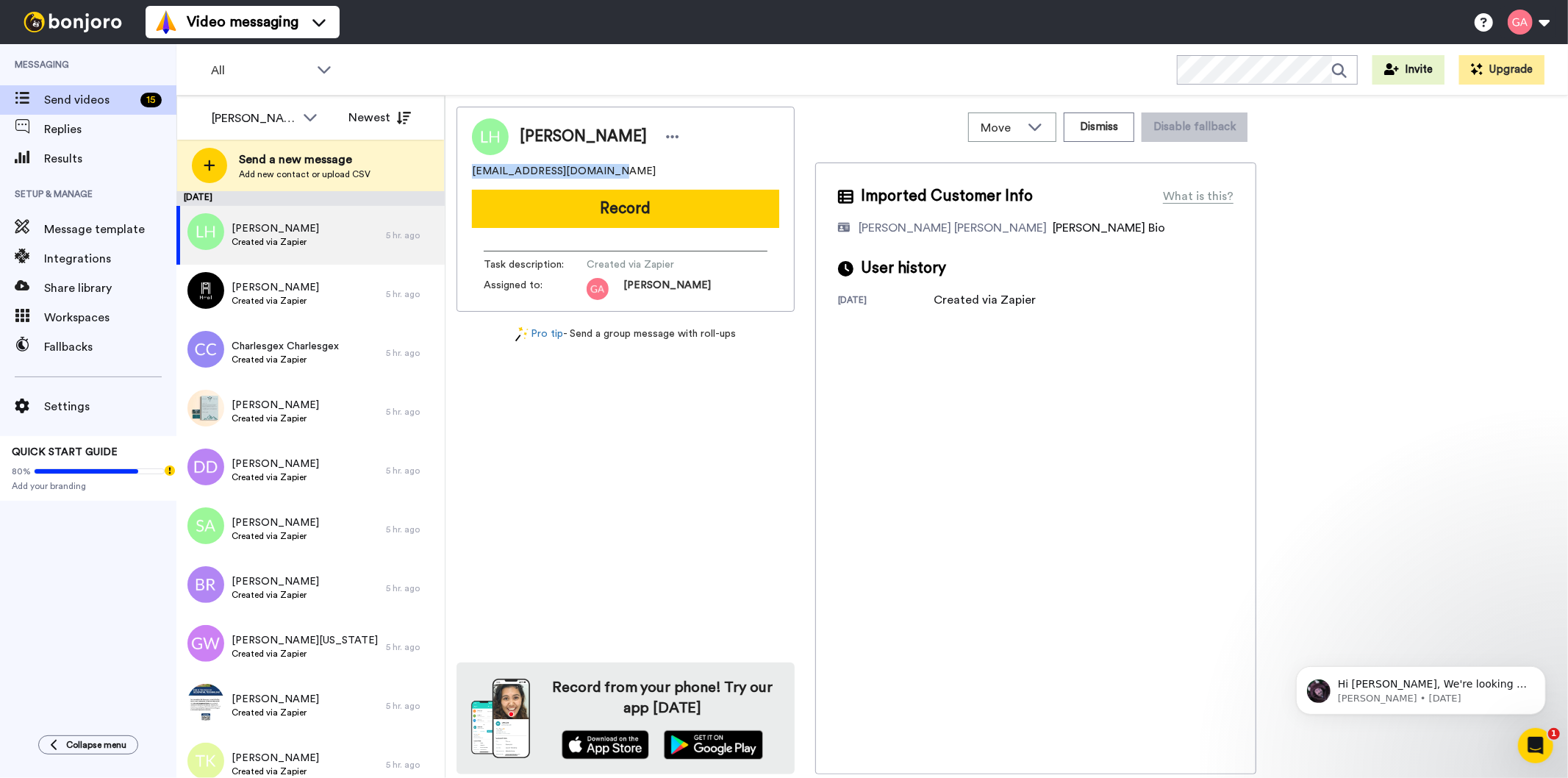
drag, startPoint x: 583, startPoint y: 175, endPoint x: 472, endPoint y: 176, distance: 111.0
click at [472, 176] on div "leahagwood2204@gmail.com" at bounding box center [625, 171] width 308 height 14
copy span "leahagwood2204@gmail.com"
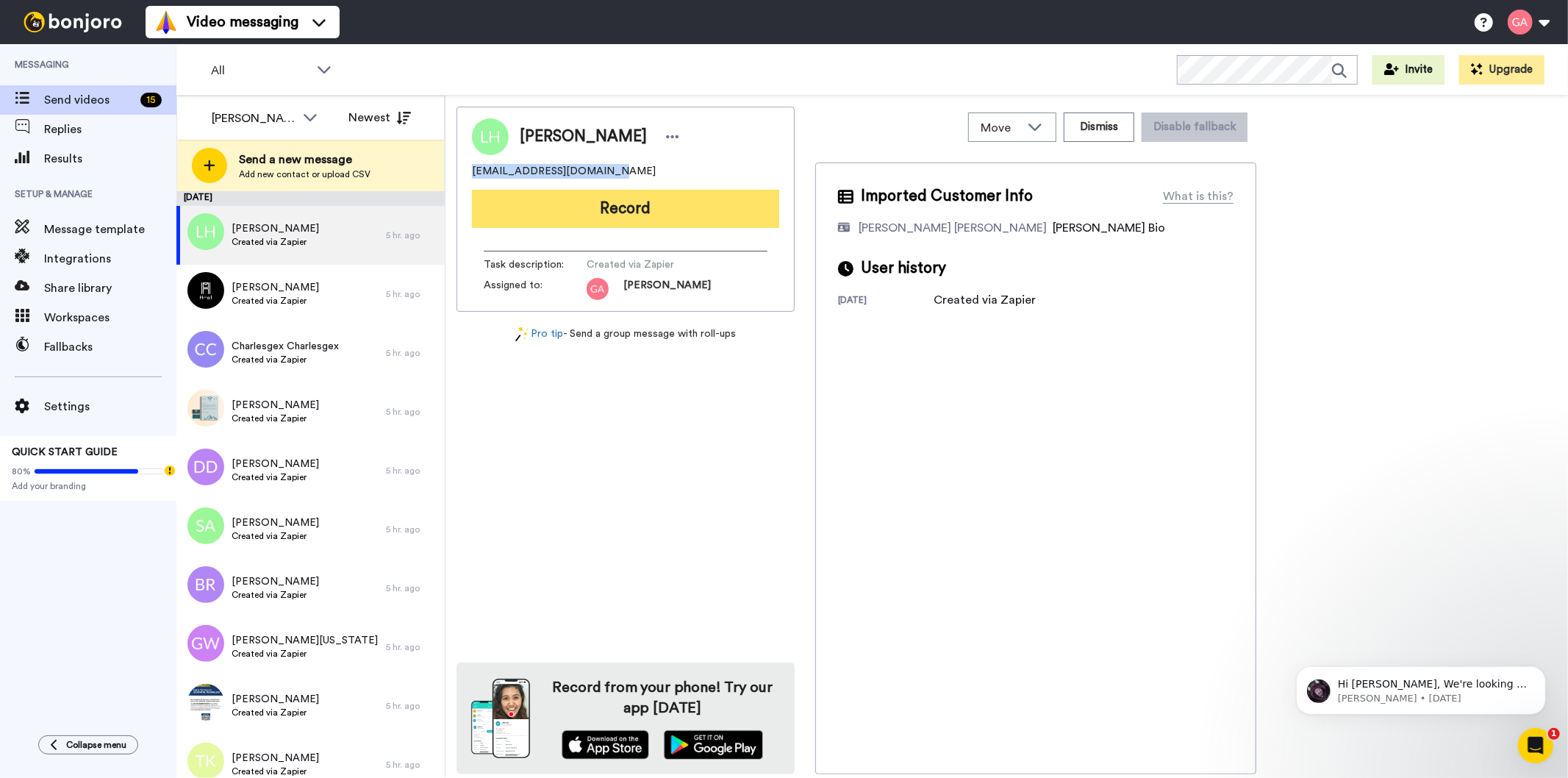
click at [739, 206] on button "Record" at bounding box center [625, 209] width 308 height 38
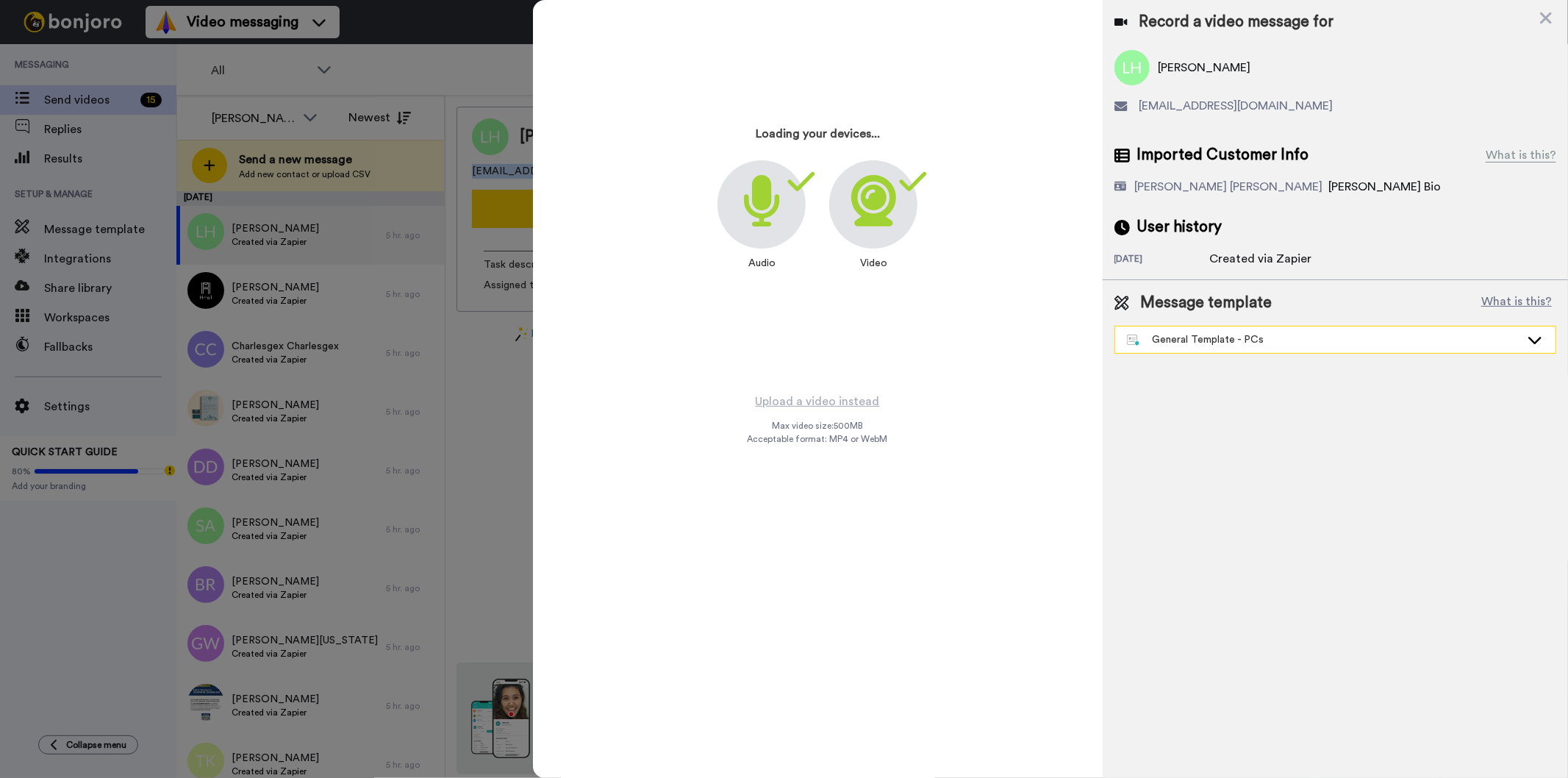
click at [1324, 341] on div "General Template - PCs" at bounding box center [1324, 339] width 393 height 14
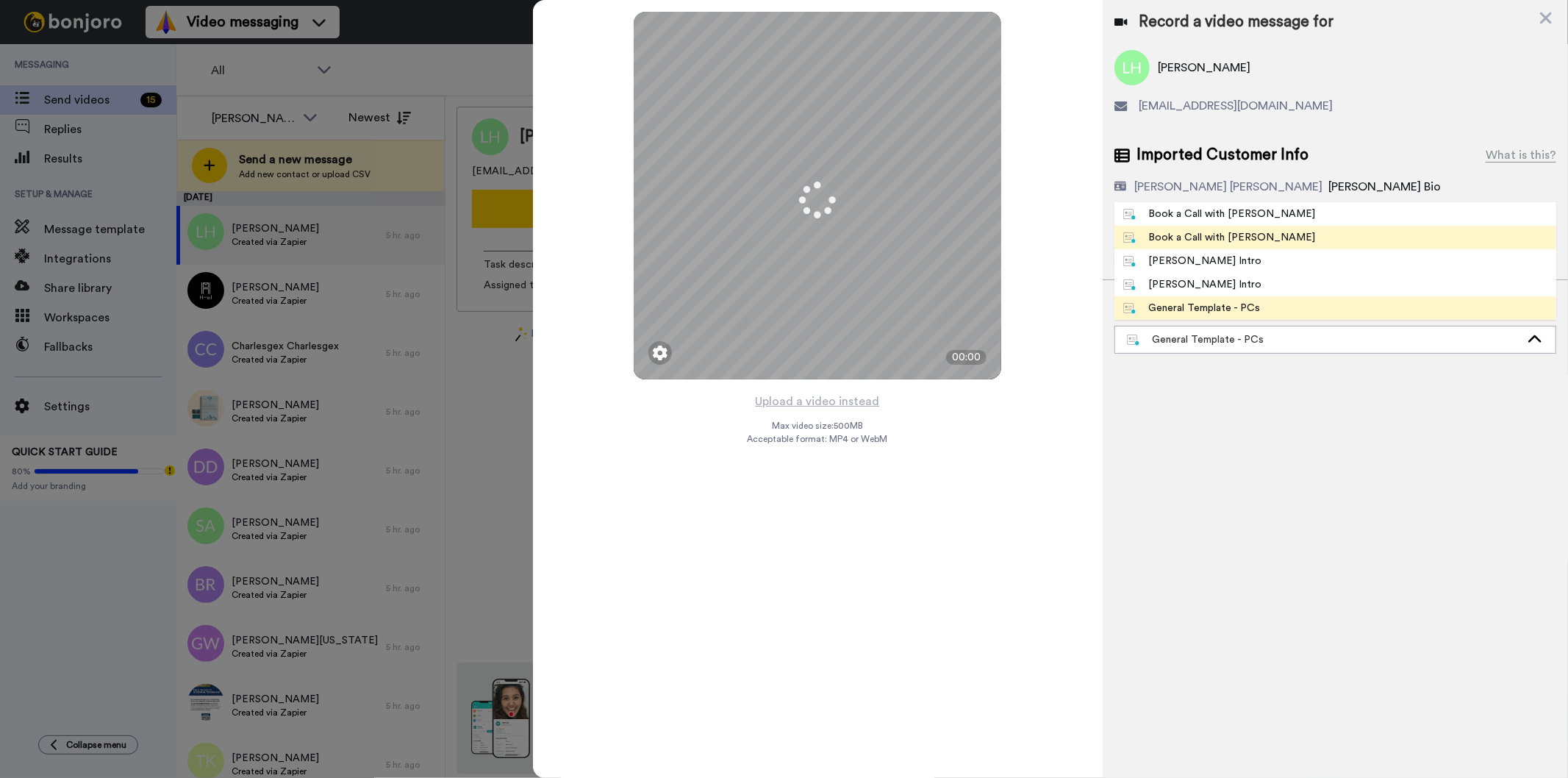
drag, startPoint x: 1290, startPoint y: 222, endPoint x: 1287, endPoint y: 241, distance: 19.2
click at [1287, 241] on ul "Book a Call with Bruce Book a Call with Gilda Josephine Bonjoro Intro Marjorie …" at bounding box center [1335, 261] width 442 height 118
click at [1287, 241] on li "Book a Call with Gilda" at bounding box center [1335, 237] width 442 height 24
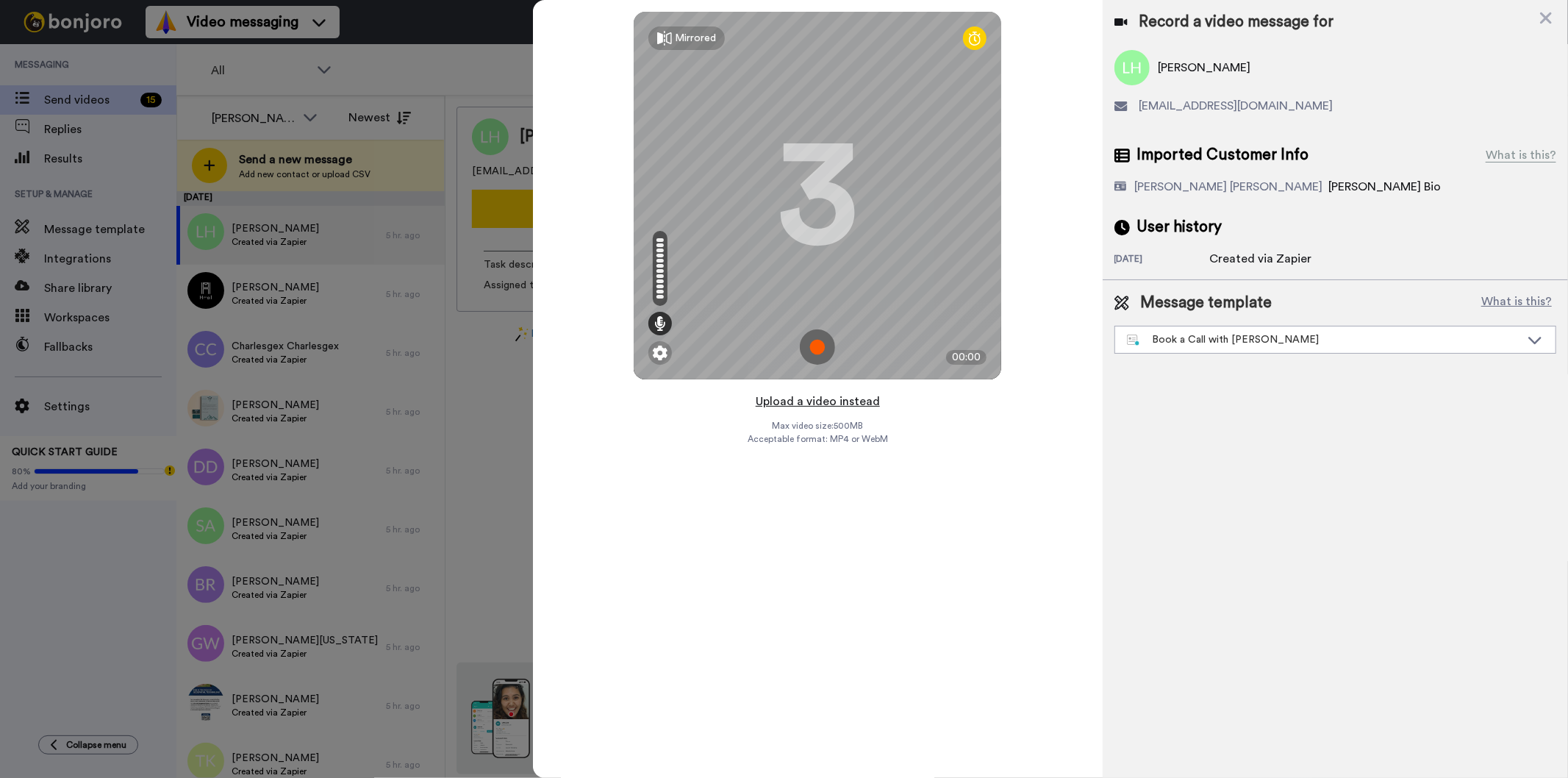
click at [837, 401] on button "Upload a video instead" at bounding box center [818, 401] width 133 height 19
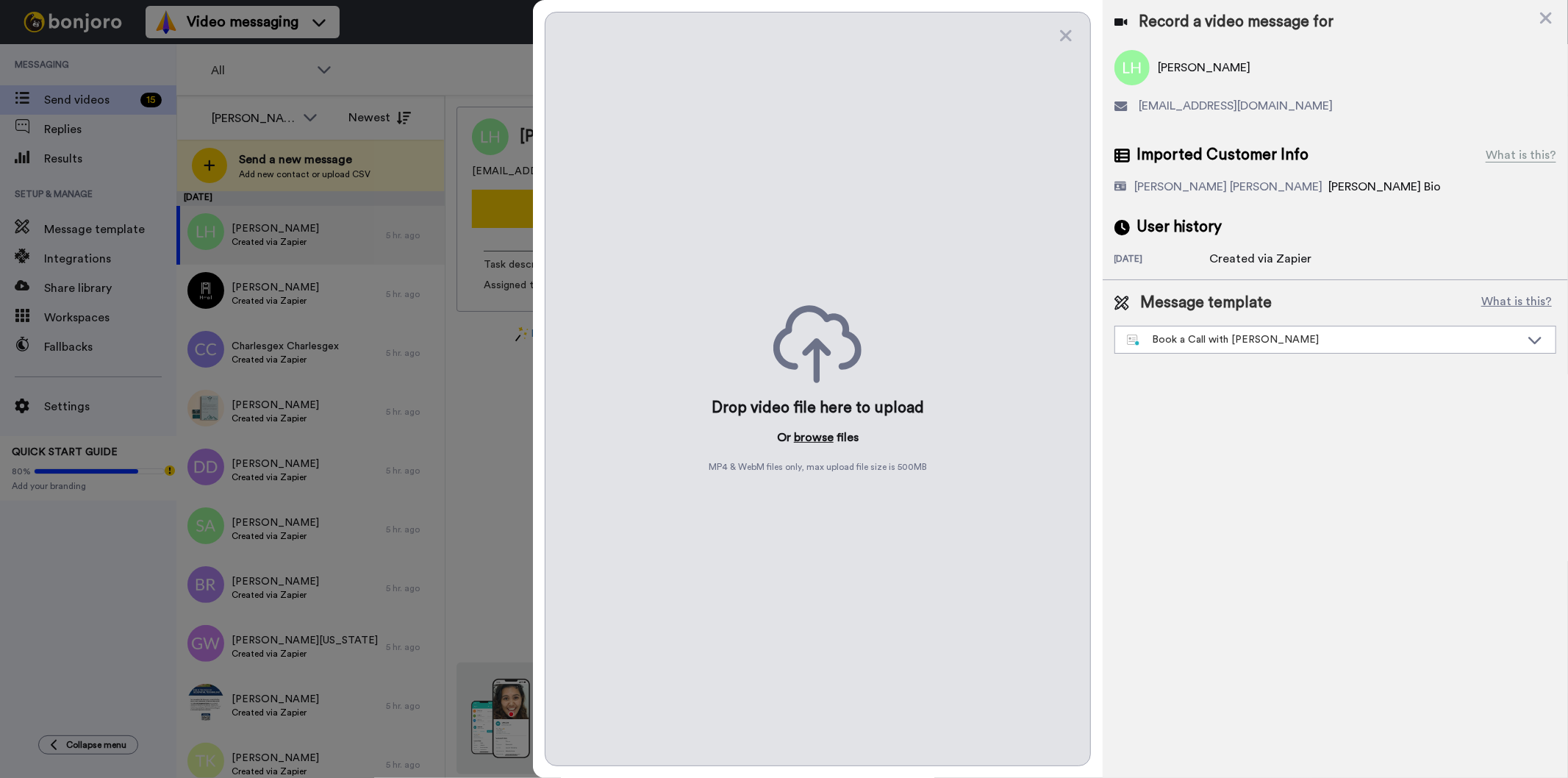
click at [818, 442] on button "browse" at bounding box center [814, 437] width 40 height 18
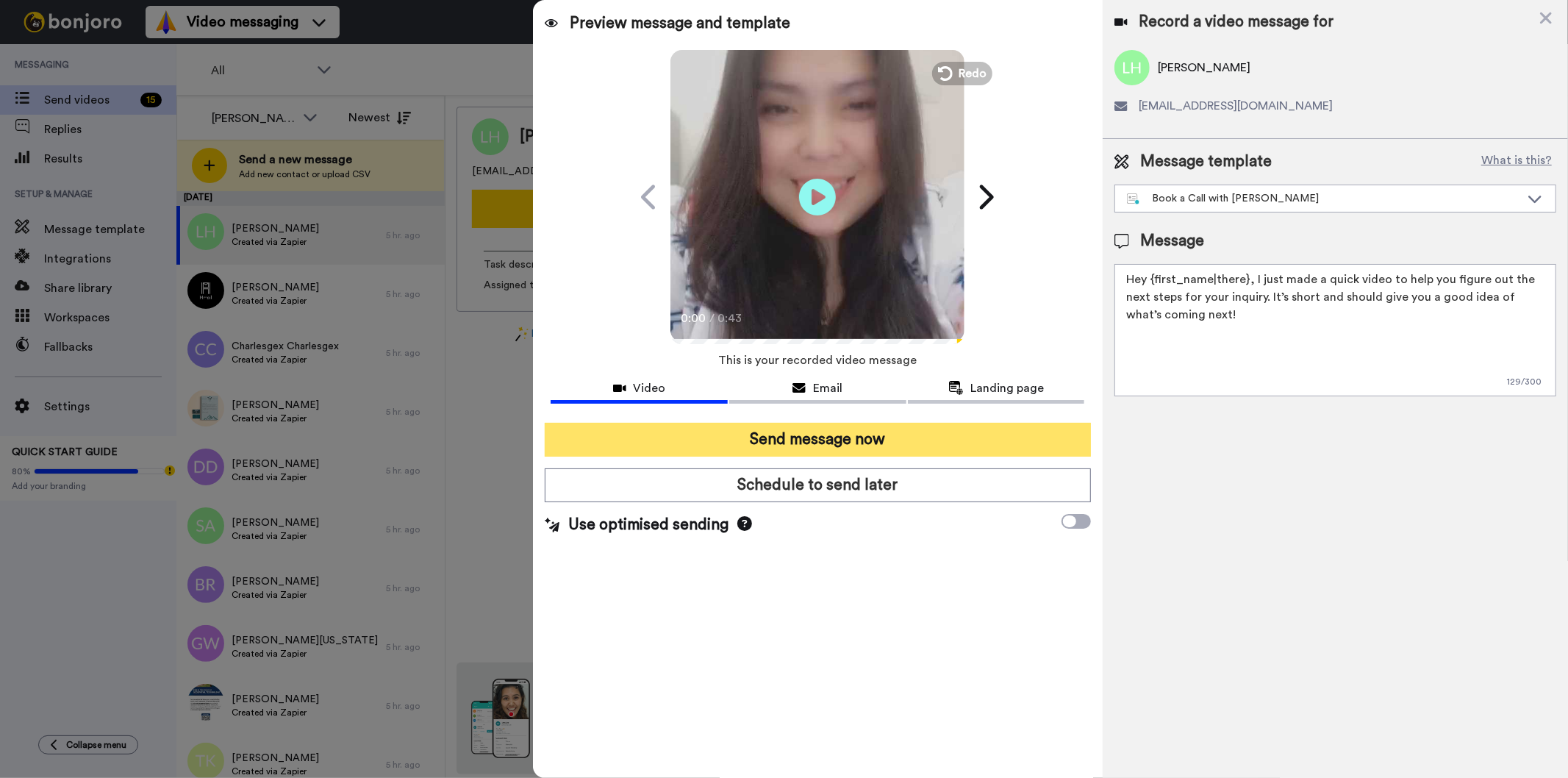
click at [889, 431] on button "Send message now" at bounding box center [817, 439] width 546 height 34
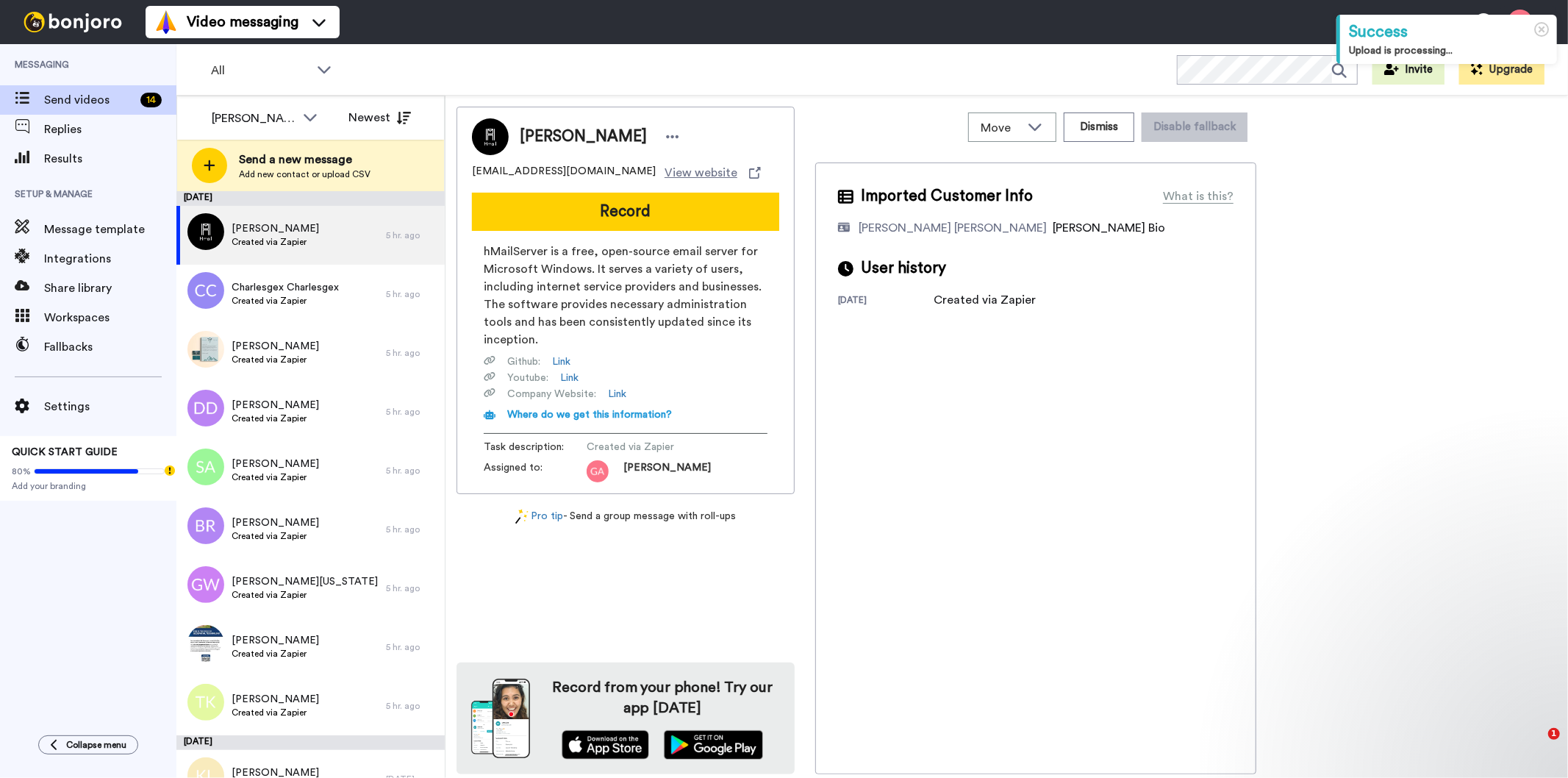
click at [577, 135] on span "[PERSON_NAME]" at bounding box center [584, 136] width 127 height 22
copy div "[PERSON_NAME]"
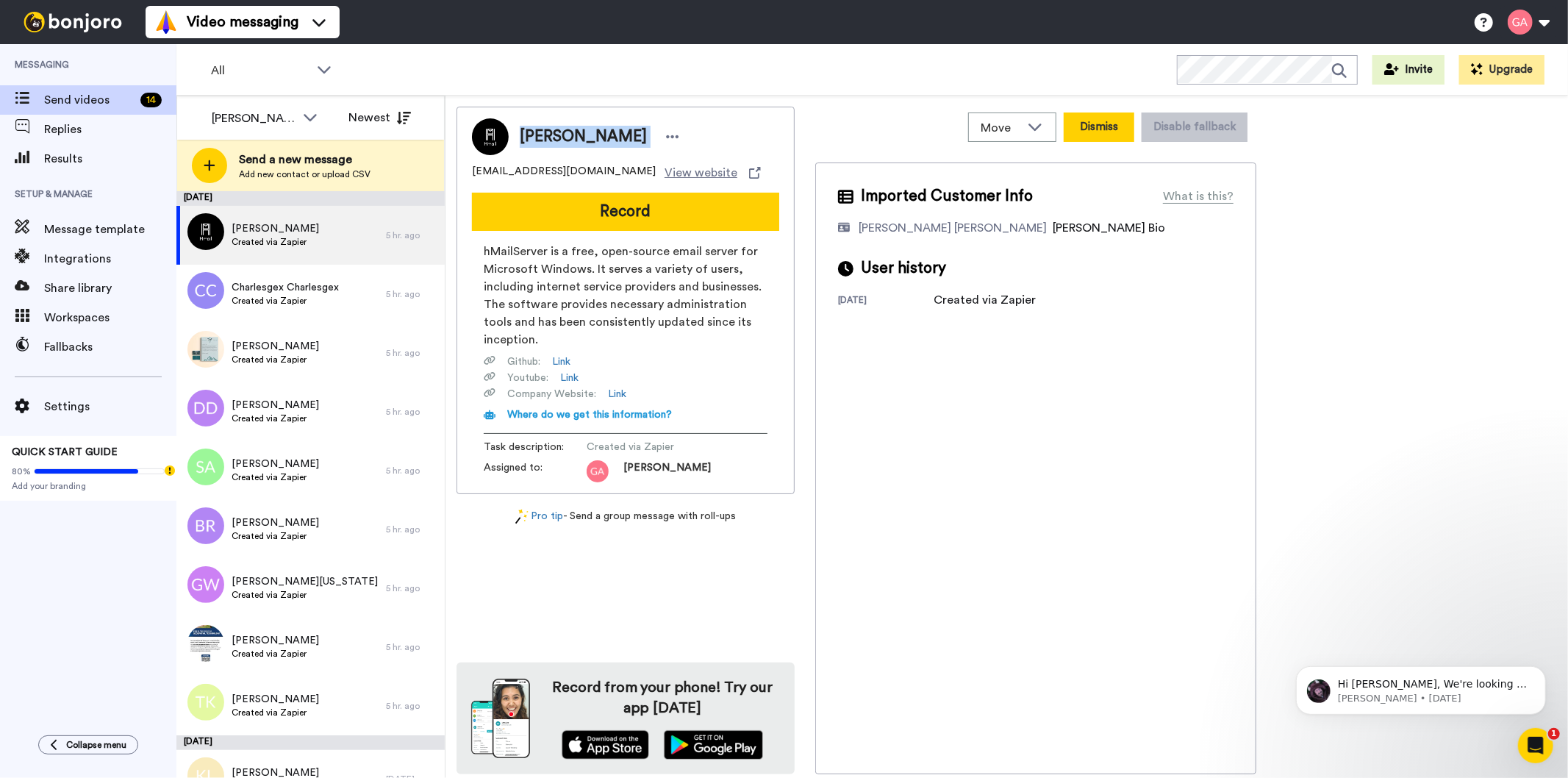
click at [1130, 135] on button "Dismiss" at bounding box center [1099, 127] width 70 height 29
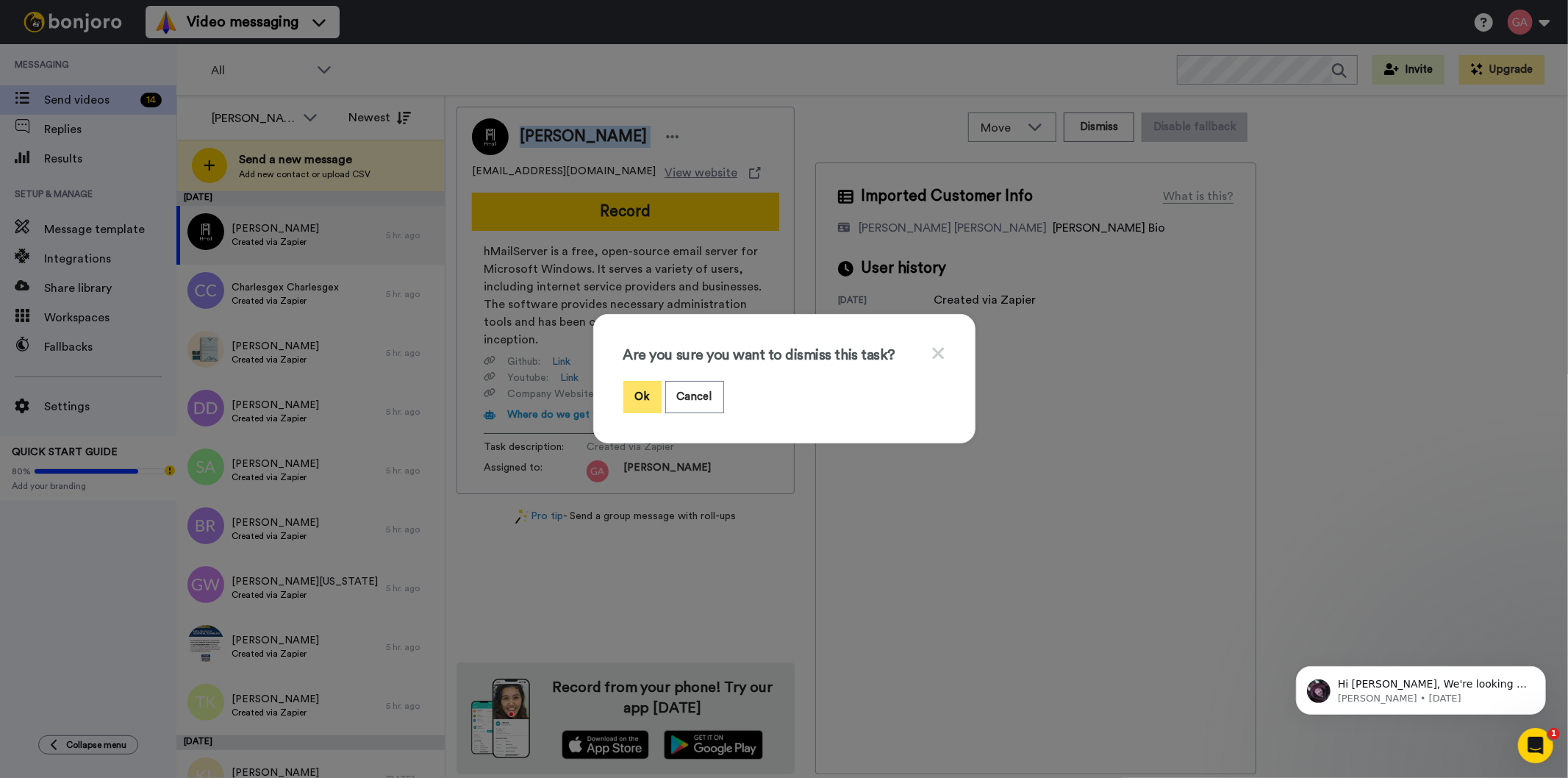
click at [626, 391] on button "Ok" at bounding box center [643, 396] width 38 height 31
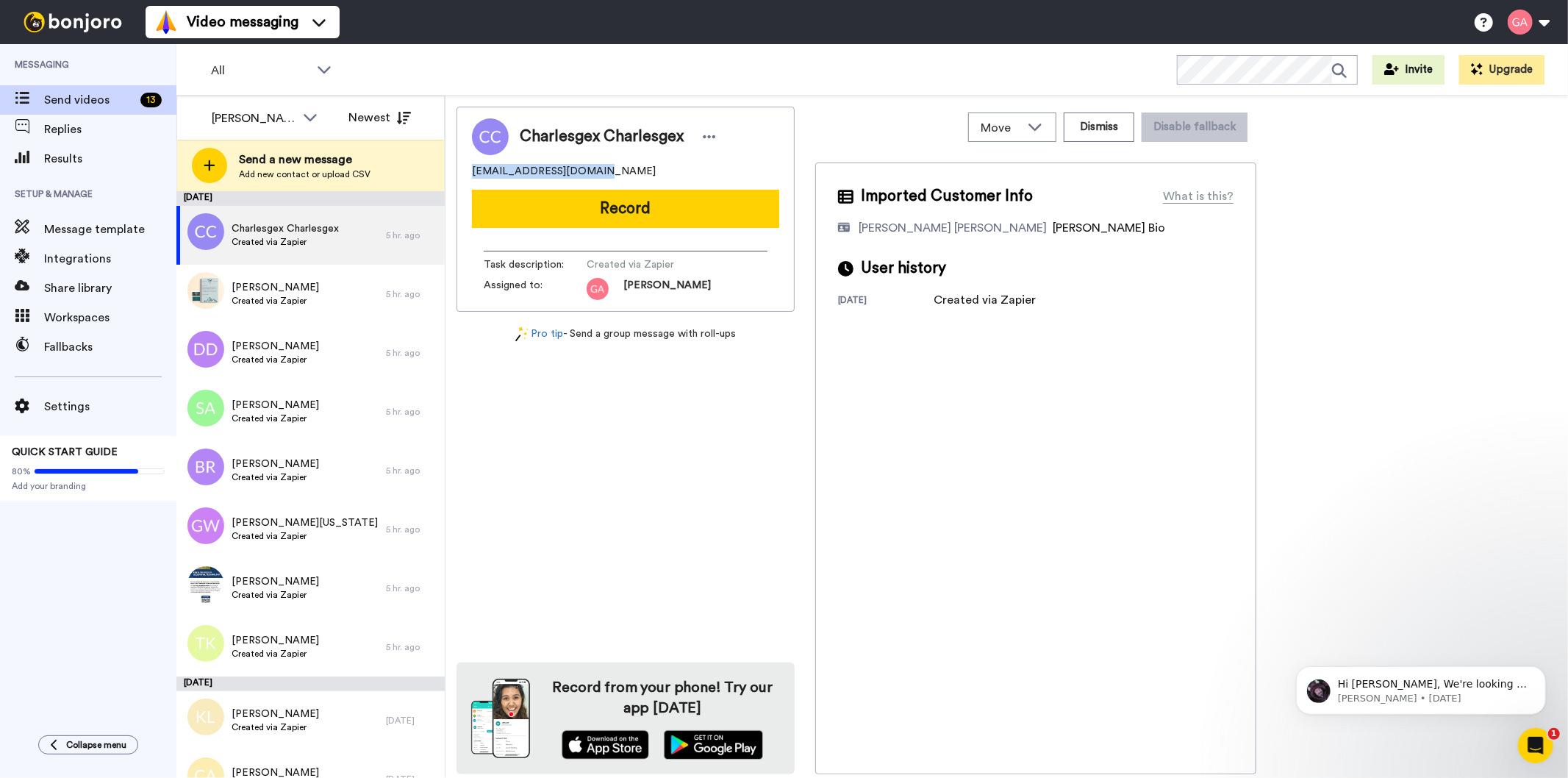
drag, startPoint x: 592, startPoint y: 165, endPoint x: 461, endPoint y: 165, distance: 131.0
click at [461, 165] on div "Charlesgex Charlesgex vbjlkvkjcgvk@gmail.com Record Task description : Created …" at bounding box center [625, 209] width 338 height 205
copy span "vbjlkvkjcgvk@gmail.com"
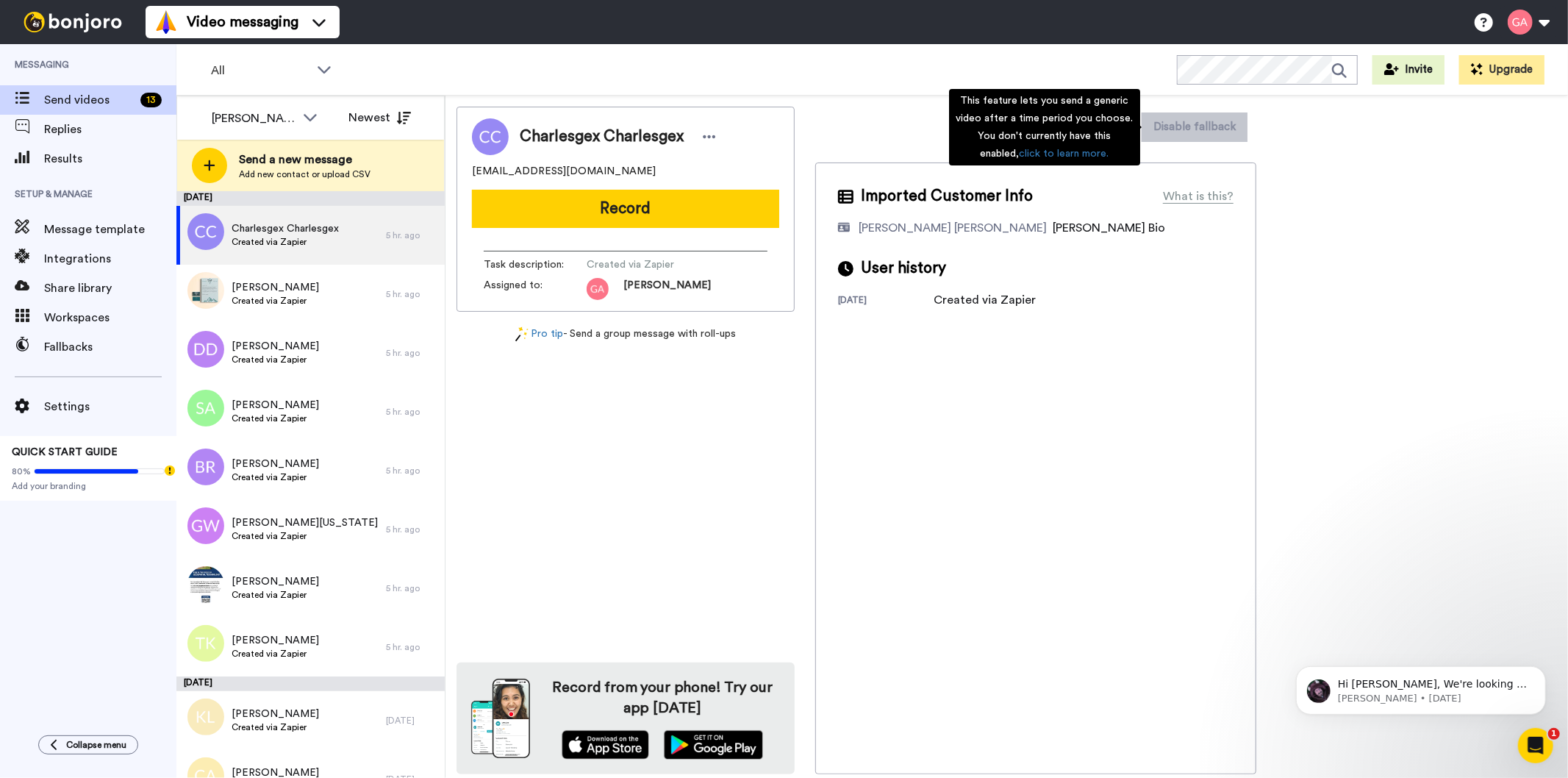
click at [1098, 115] on div "This feature lets you send a generic video after a time period you choose. You …" at bounding box center [1044, 127] width 191 height 77
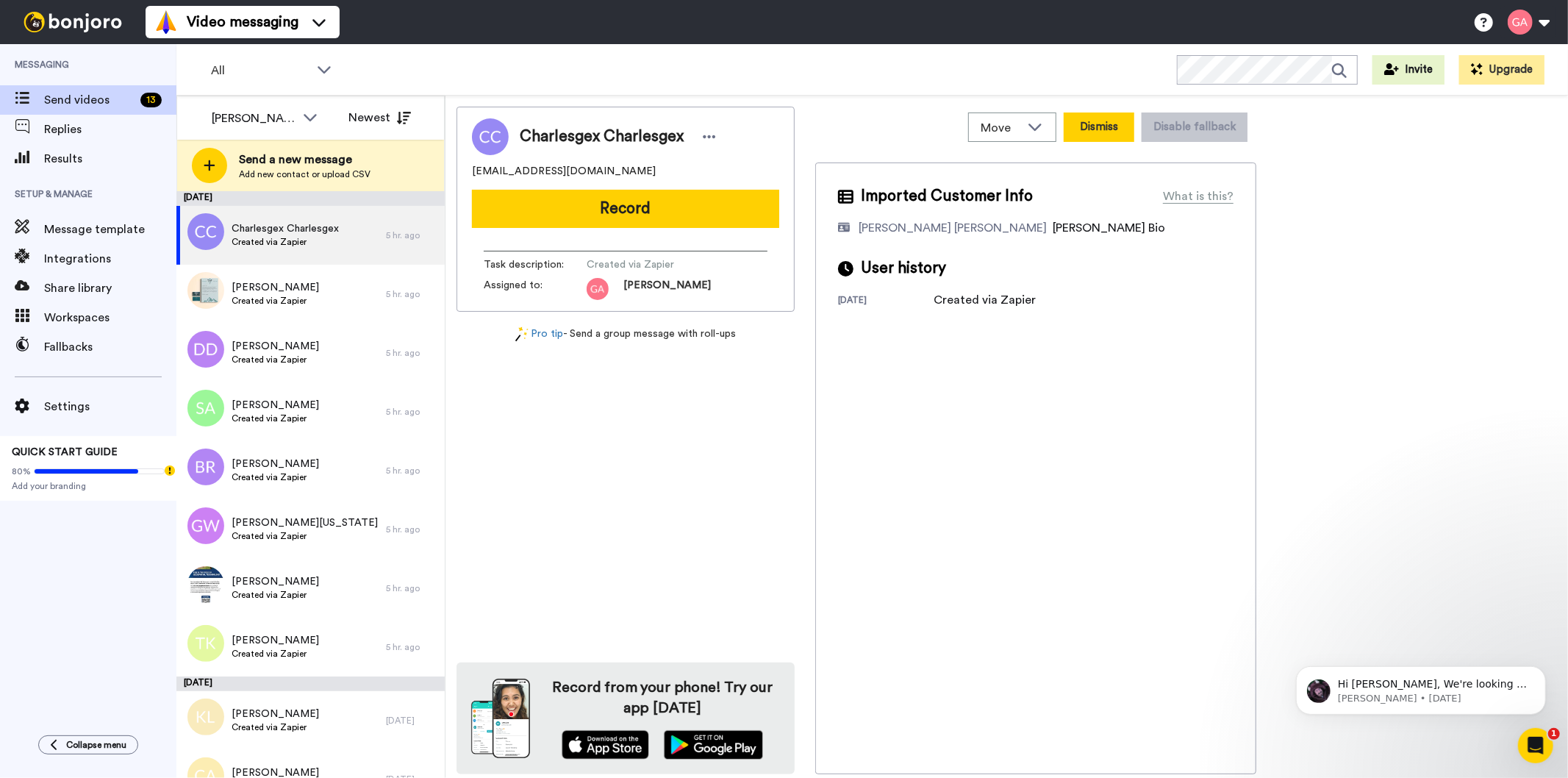
click at [1115, 125] on button "Dismiss" at bounding box center [1099, 127] width 70 height 29
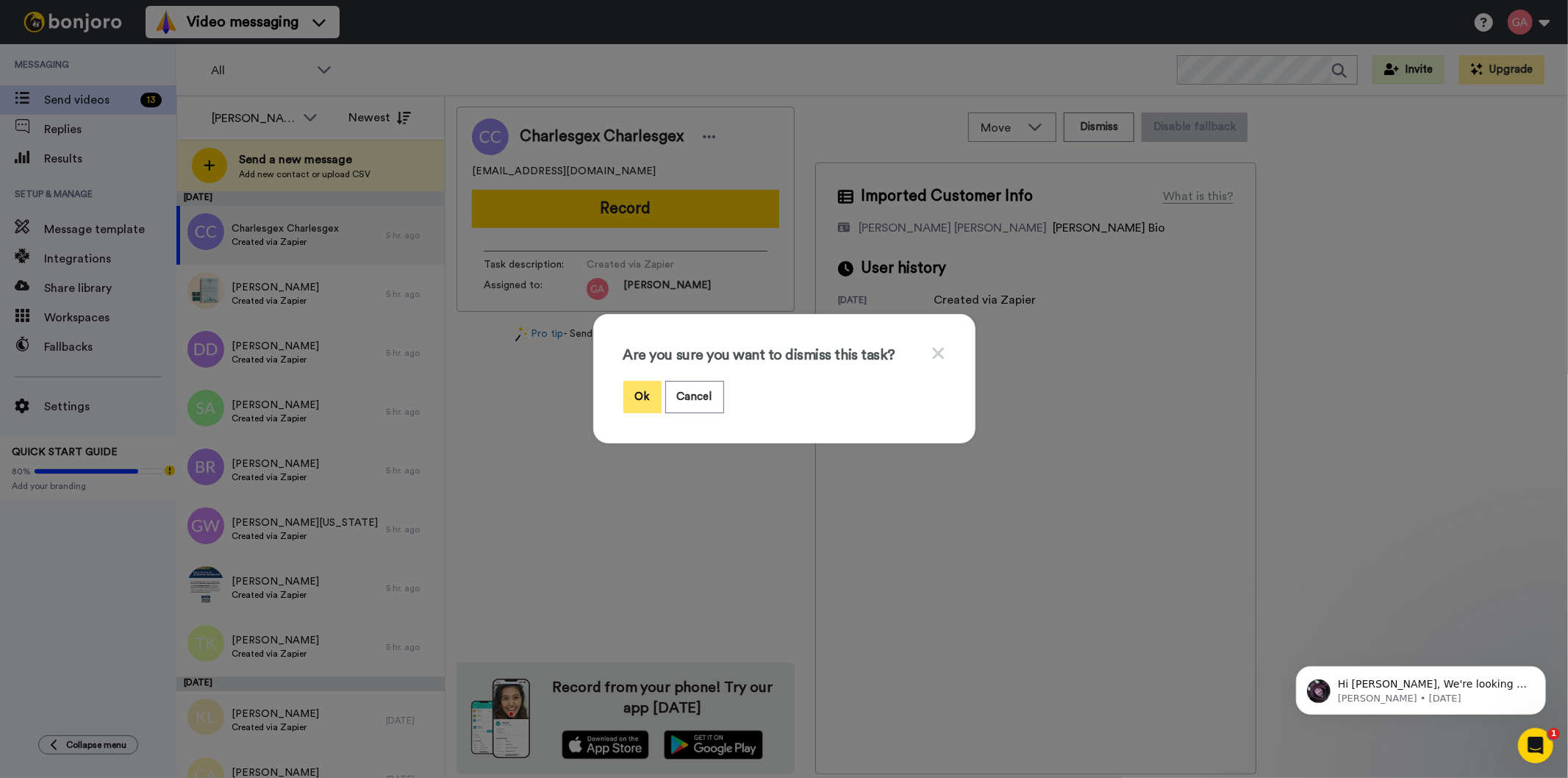
click at [641, 398] on button "Ok" at bounding box center [643, 396] width 38 height 31
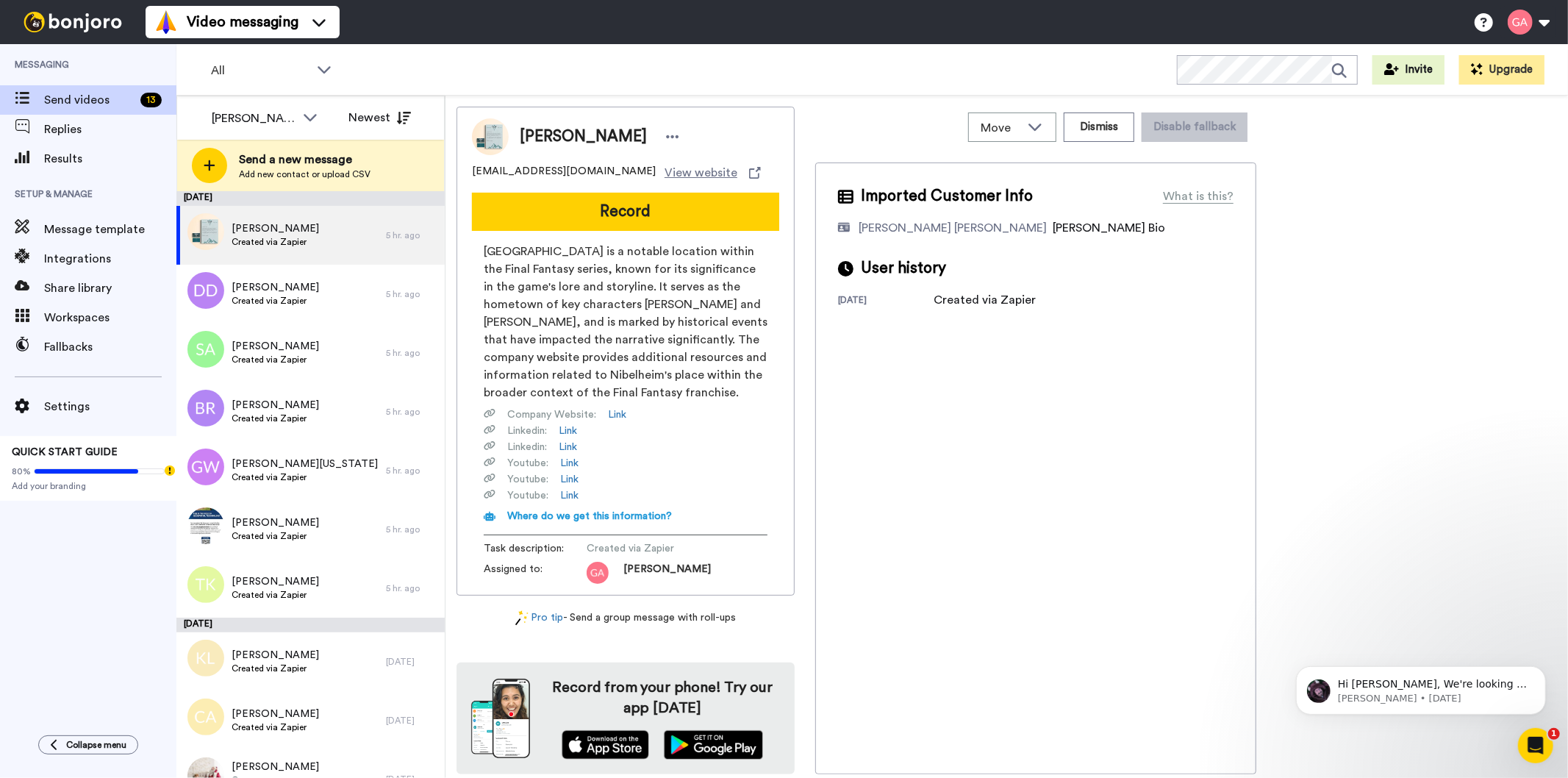
click at [582, 138] on span "[PERSON_NAME]" at bounding box center [584, 136] width 127 height 22
copy div "[PERSON_NAME]"
copy span "Hunter@nibhenim.gov"
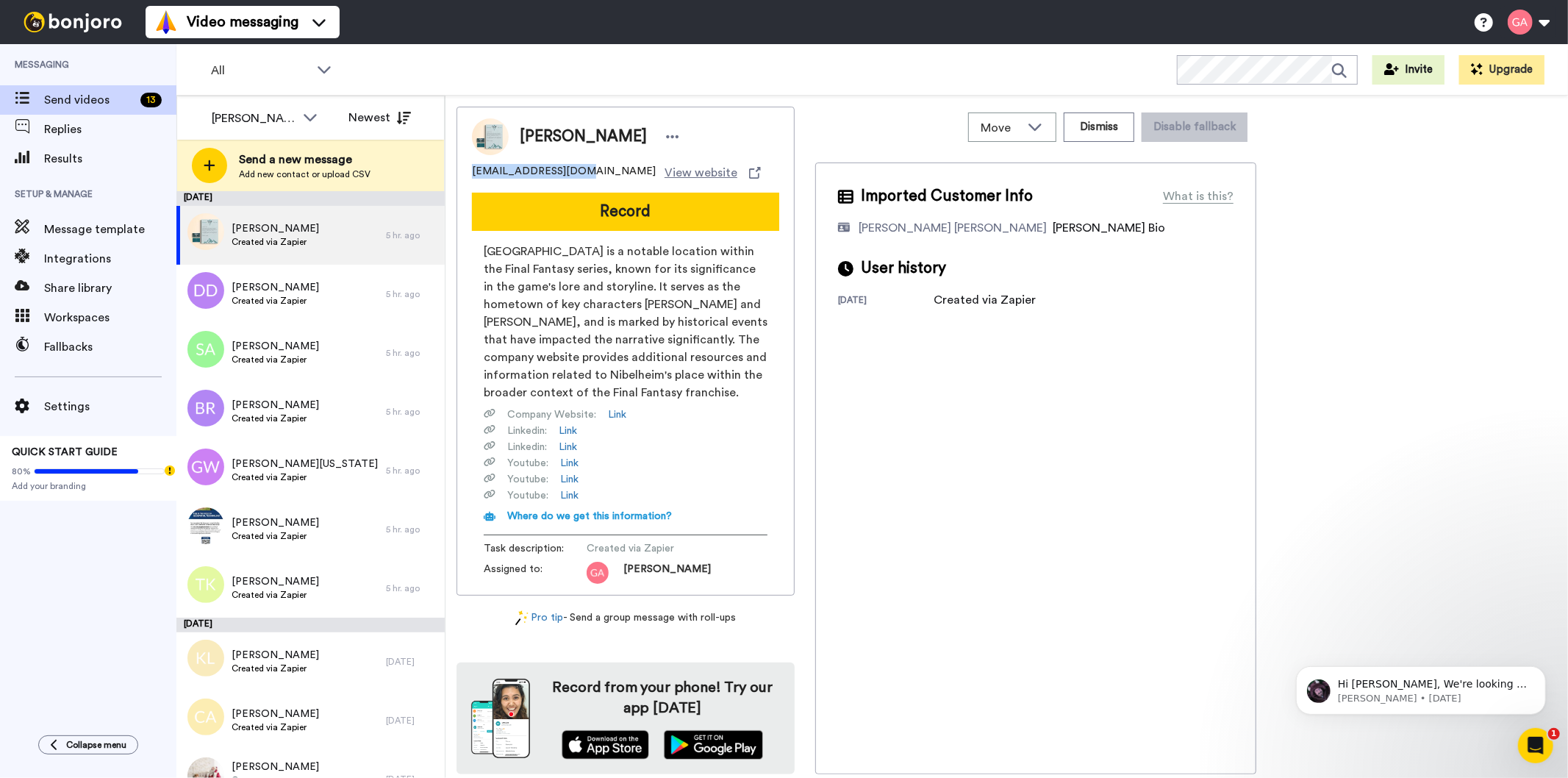
drag, startPoint x: 578, startPoint y: 169, endPoint x: 447, endPoint y: 169, distance: 131.0
click at [447, 169] on div "Move WORKSPACES View all Default Task List Other Re-engagement Writing Leads + …" at bounding box center [1006, 437] width 1123 height 683
click at [1104, 109] on div "Move WORKSPACES View all Default Task List Other Re-engagement Writing Leads + …" at bounding box center [1036, 126] width 441 height 41
click at [1101, 131] on button "Dismiss" at bounding box center [1099, 127] width 70 height 29
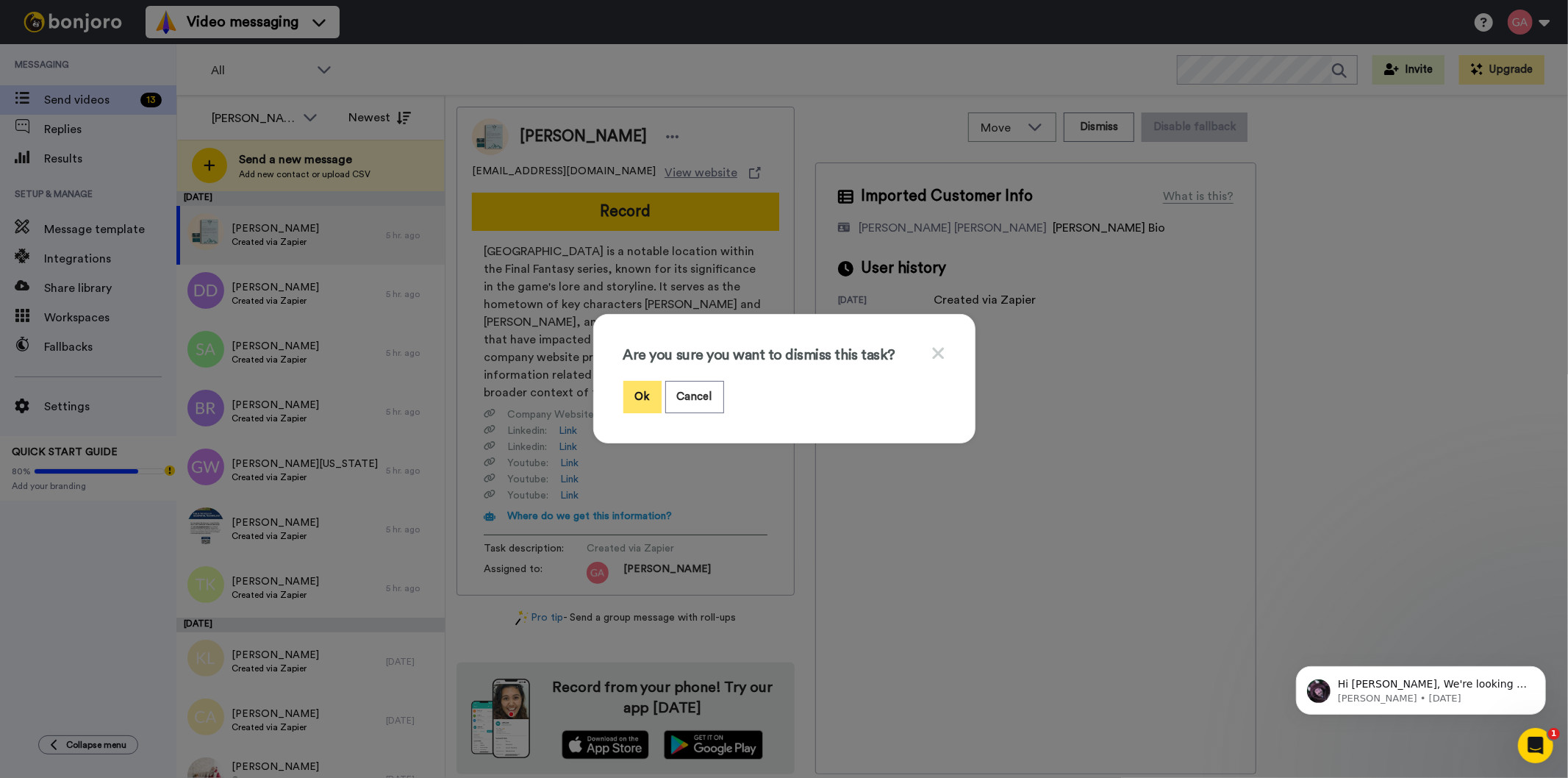
click at [637, 400] on button "Ok" at bounding box center [643, 396] width 38 height 31
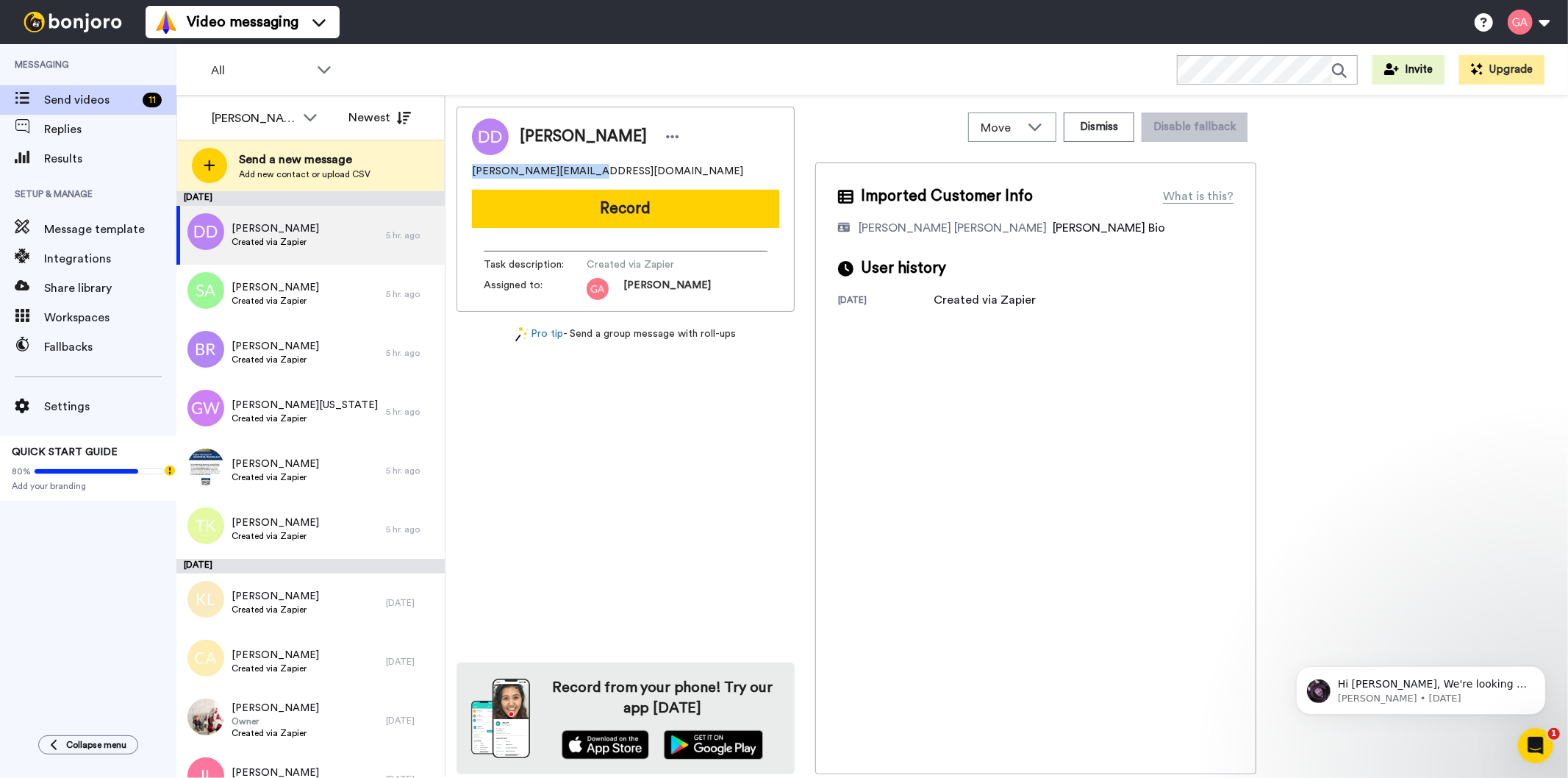
drag, startPoint x: 603, startPoint y: 166, endPoint x: 461, endPoint y: 171, distance: 142.1
click at [461, 171] on div "Dee Dee deedee.0134@gmail.com Record Task description : Created via Zapier Assi…" at bounding box center [625, 209] width 338 height 205
copy span "deedee.0134@gmail.com"
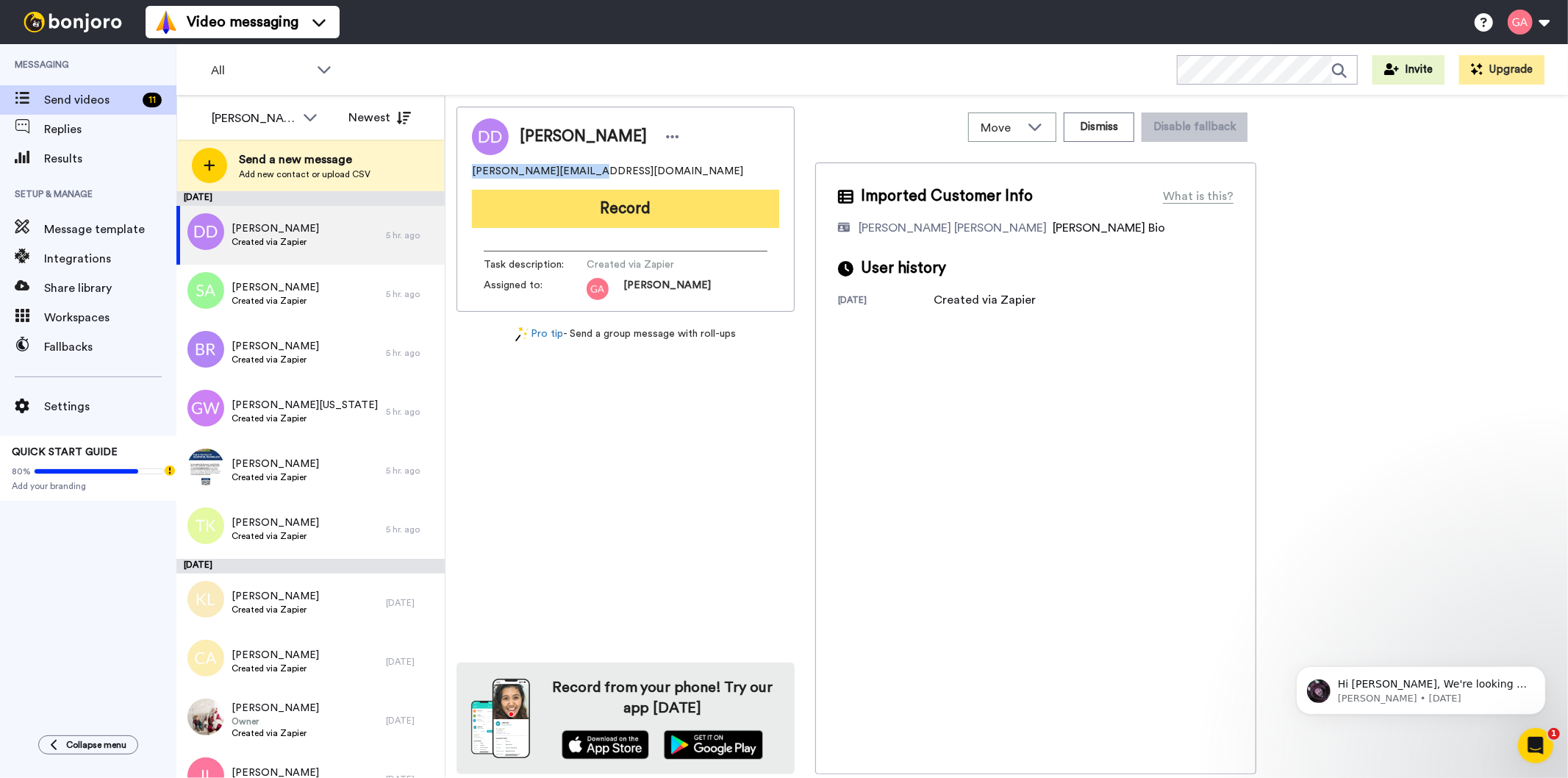
click at [717, 211] on button "Record" at bounding box center [625, 209] width 308 height 38
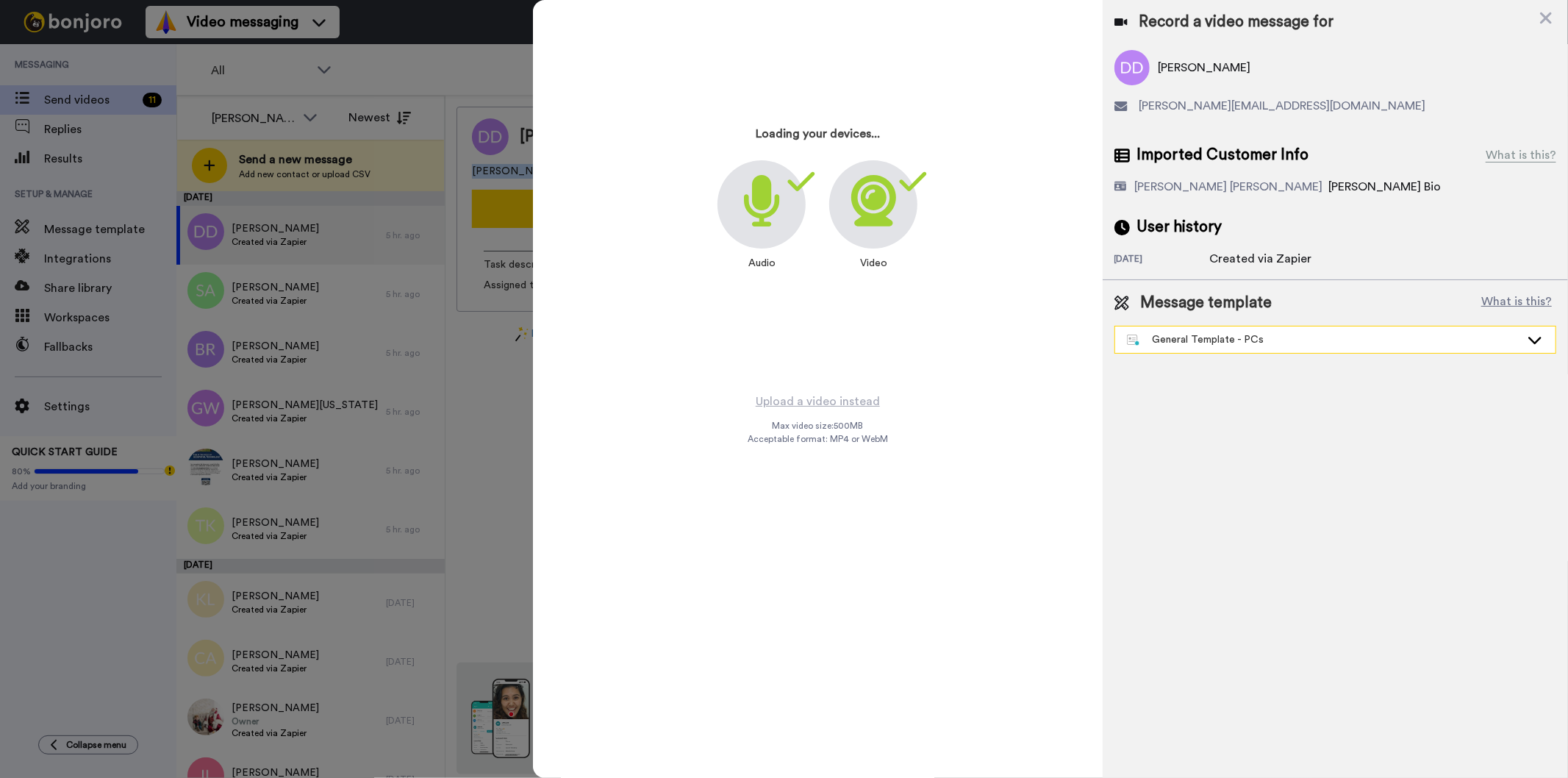
click at [1284, 345] on div "General Template - PCs" at bounding box center [1324, 339] width 393 height 14
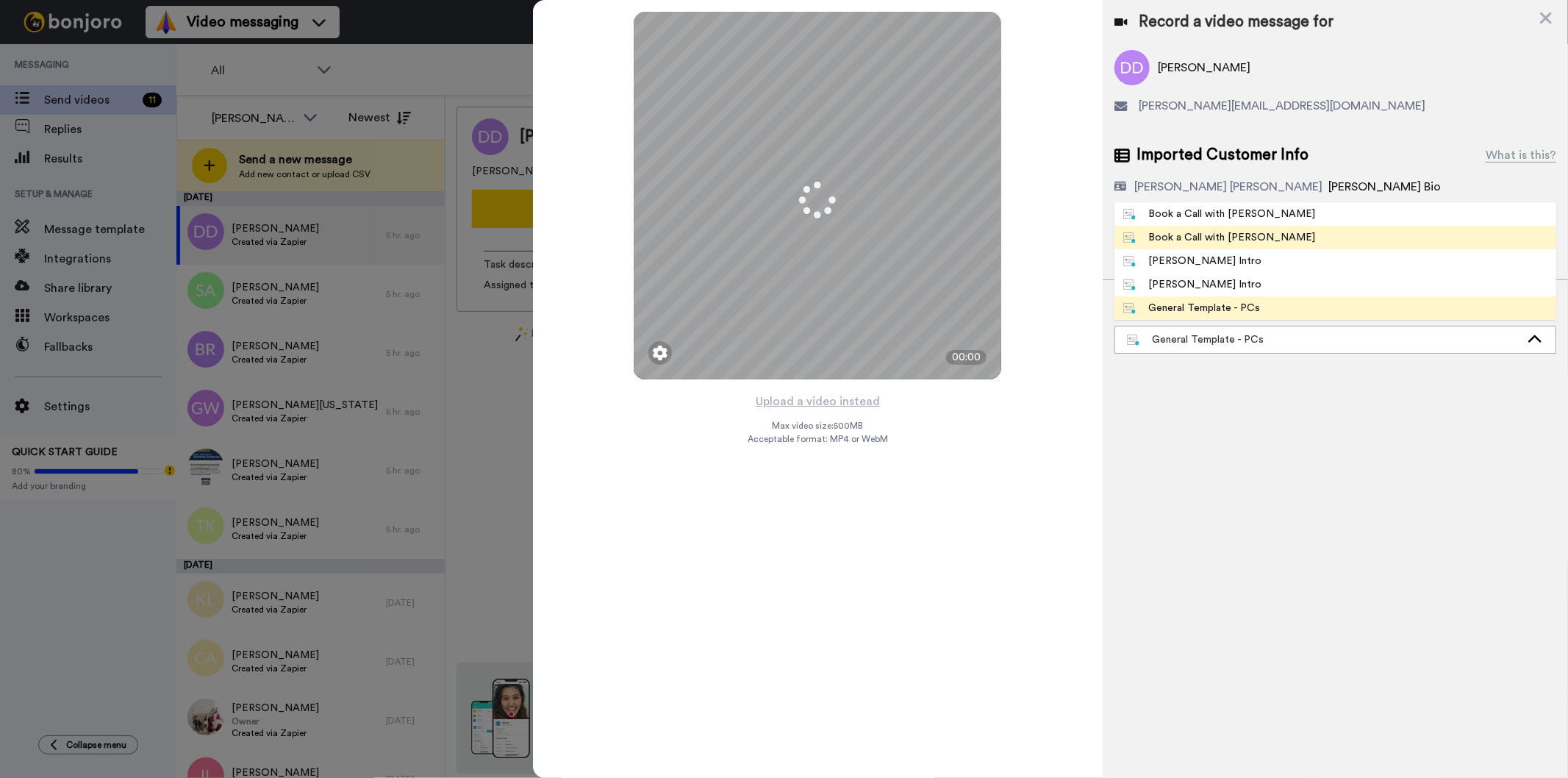
click at [1260, 236] on li "Book a Call with [PERSON_NAME]" at bounding box center [1335, 237] width 442 height 24
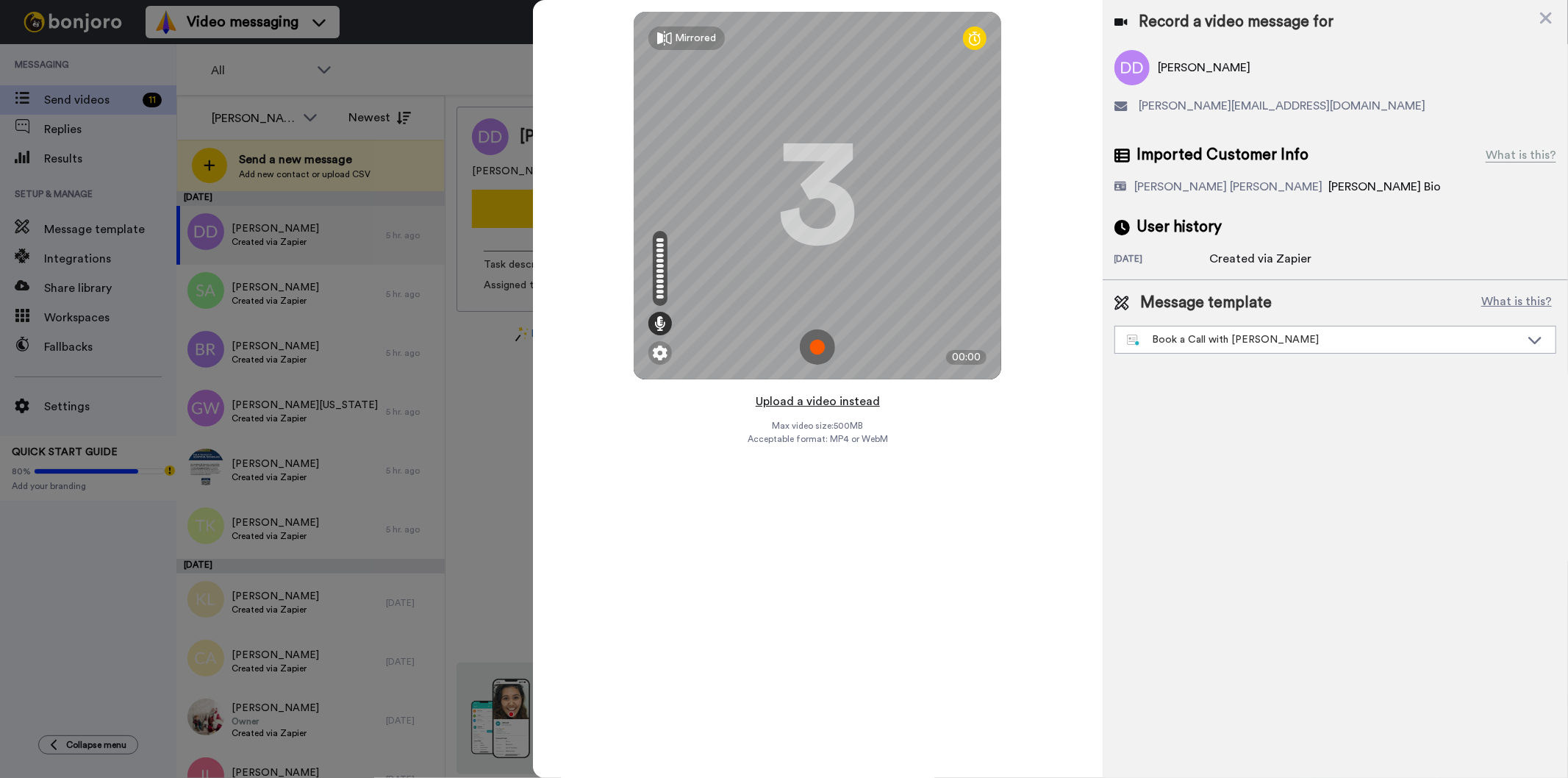
click at [857, 406] on button "Upload a video instead" at bounding box center [818, 401] width 133 height 19
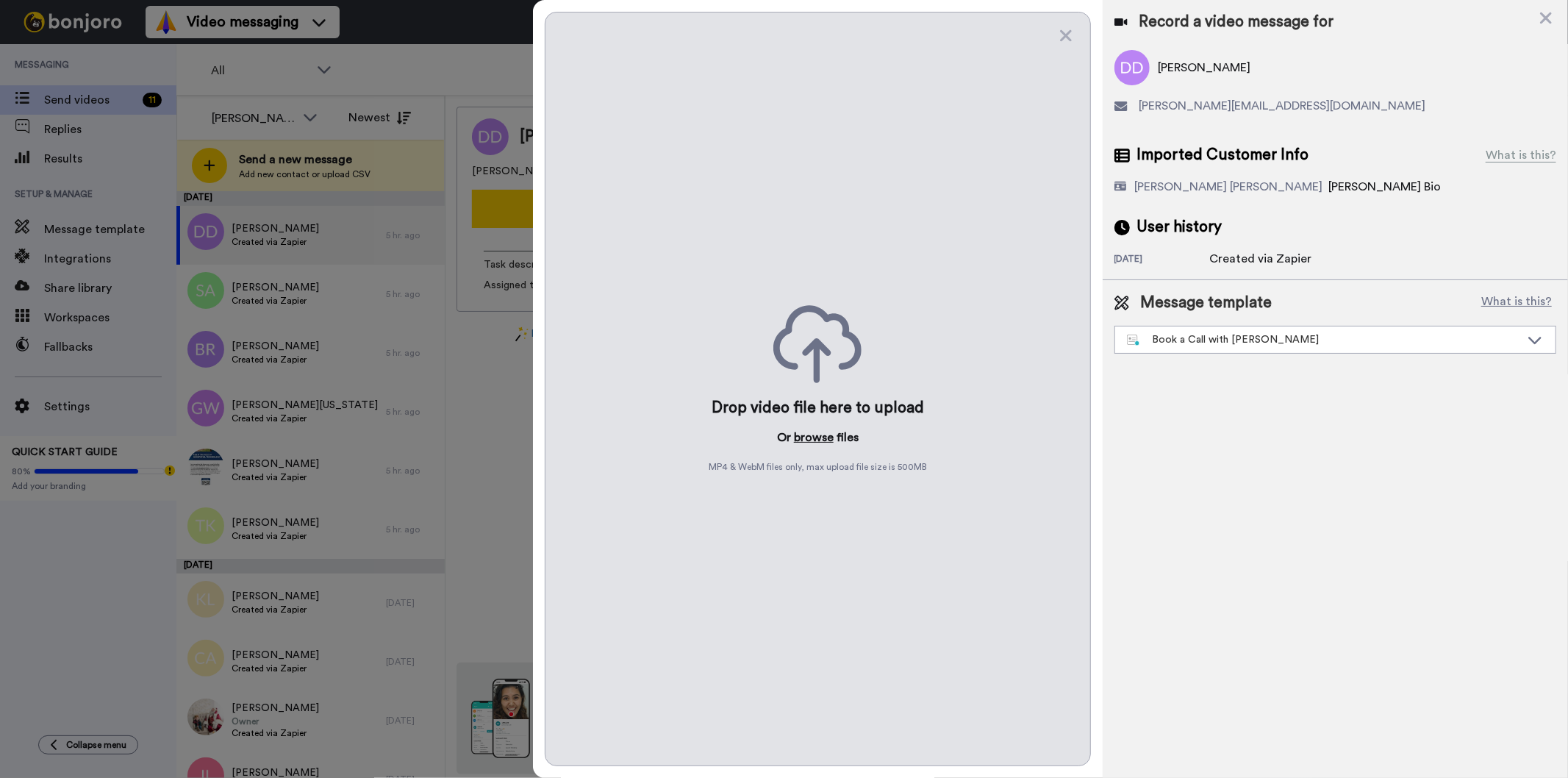
click at [817, 432] on button "browse" at bounding box center [814, 437] width 40 height 18
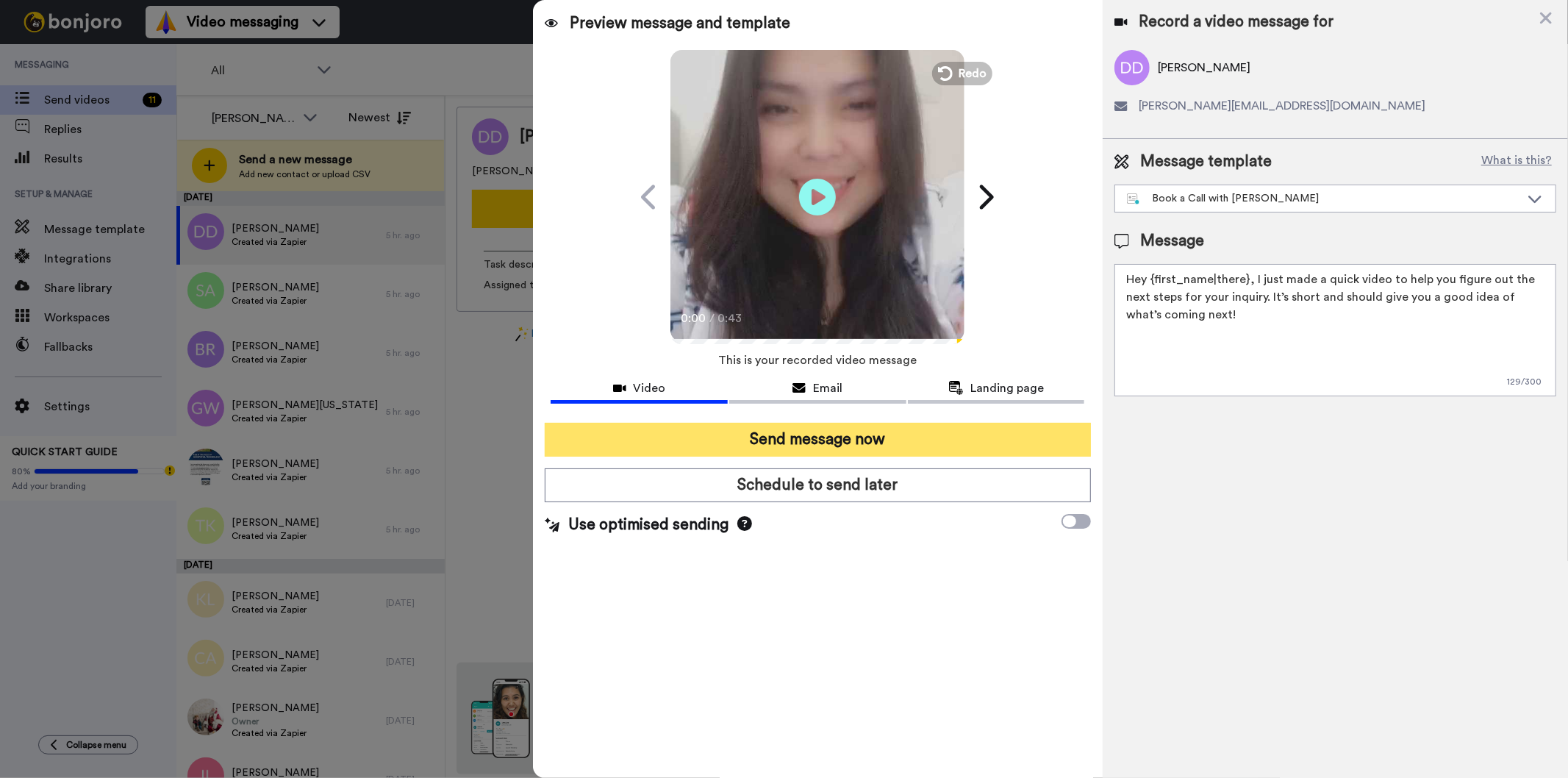
click at [667, 435] on button "Send message now" at bounding box center [817, 439] width 546 height 34
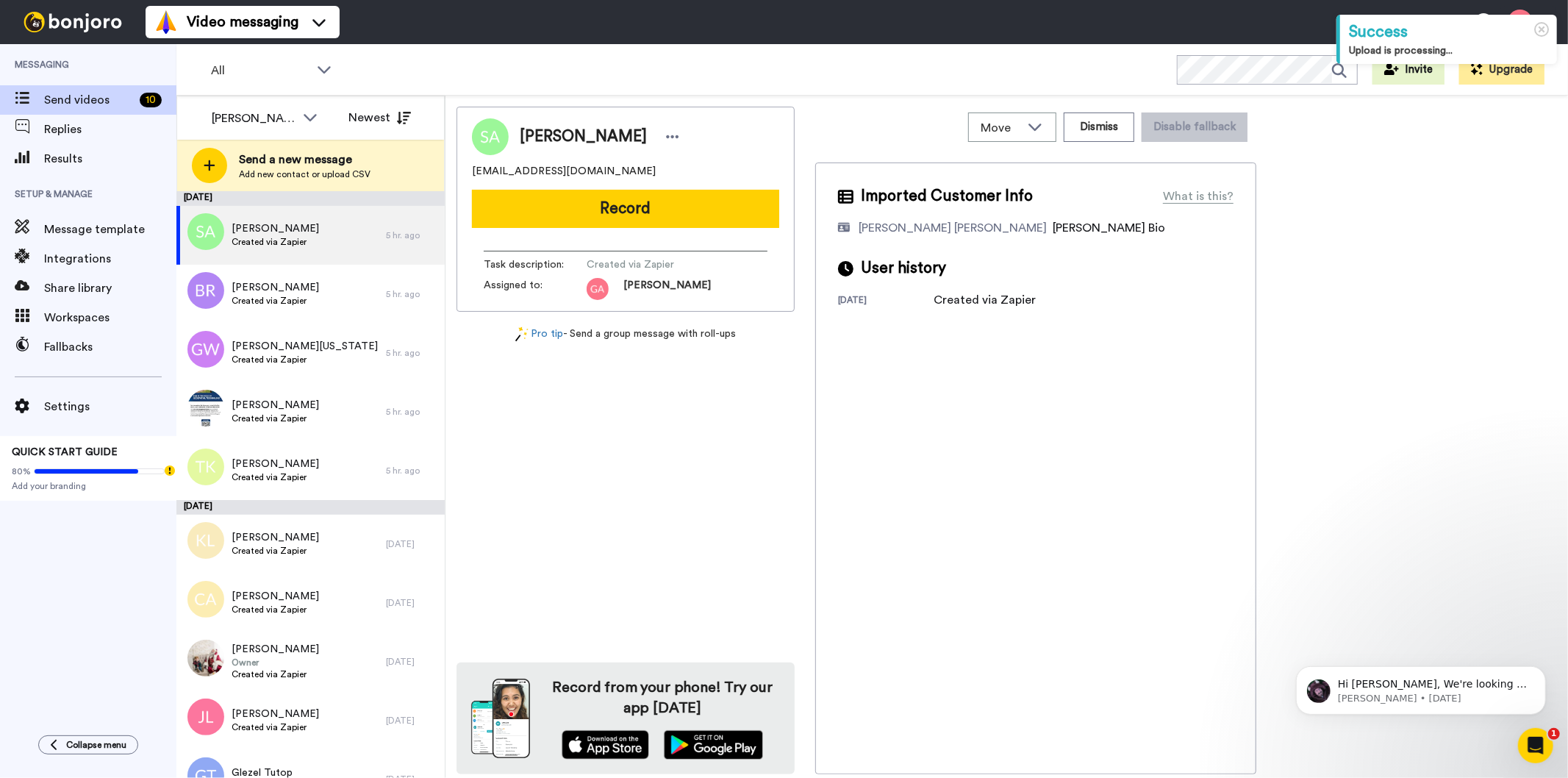
click at [586, 136] on span "[PERSON_NAME]" at bounding box center [584, 136] width 127 height 22
click at [586, 136] on span "Susan A Webber" at bounding box center [584, 136] width 127 height 22
copy div "Susan A Webber"
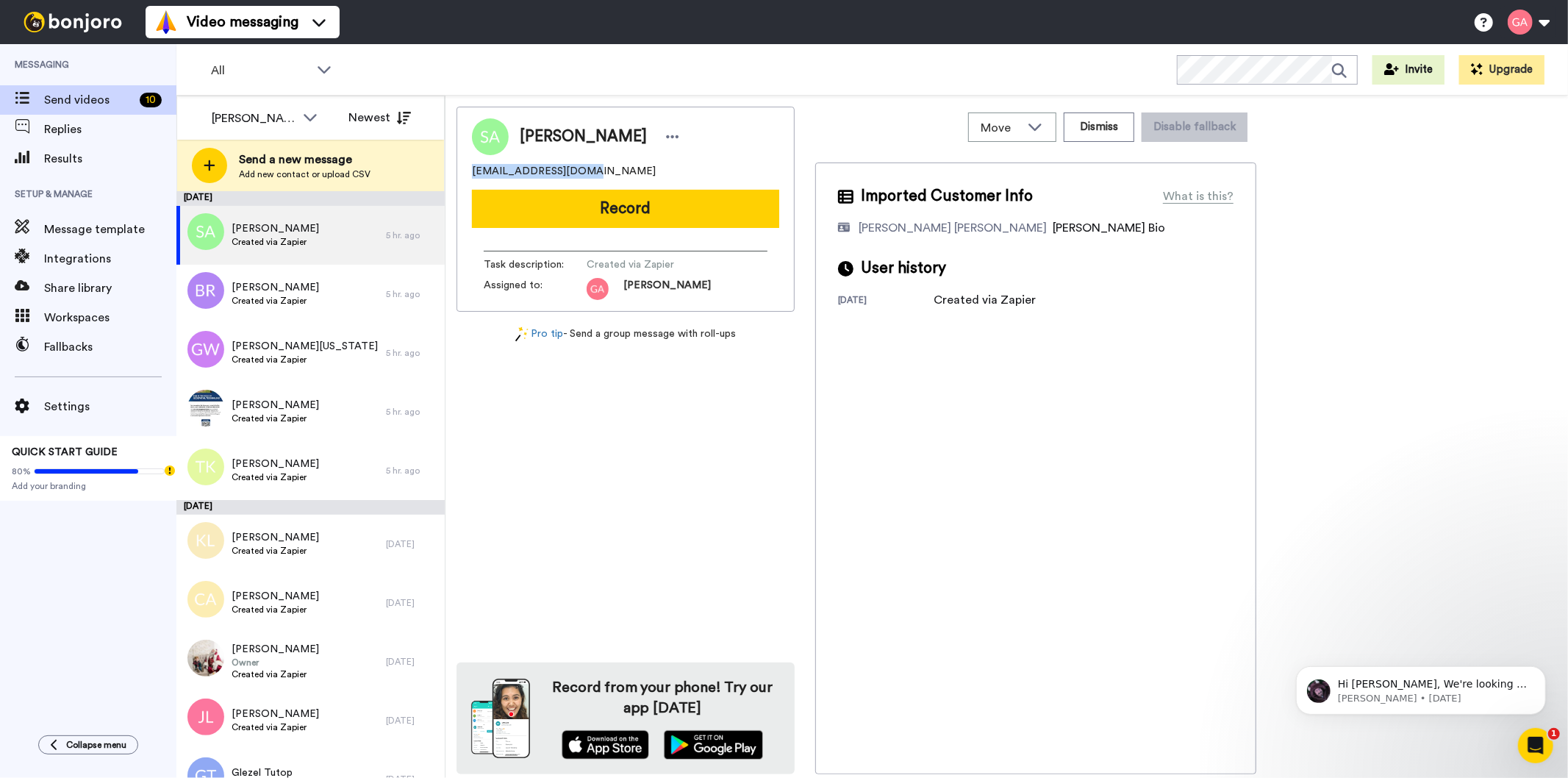
drag, startPoint x: 608, startPoint y: 167, endPoint x: 467, endPoint y: 168, distance: 141.0
click at [467, 168] on div "Susan A Webber nitzitapii@gmail.com Record Task description : Created via Zapie…" at bounding box center [625, 209] width 338 height 205
copy span "nitzitapii@gmail.com"
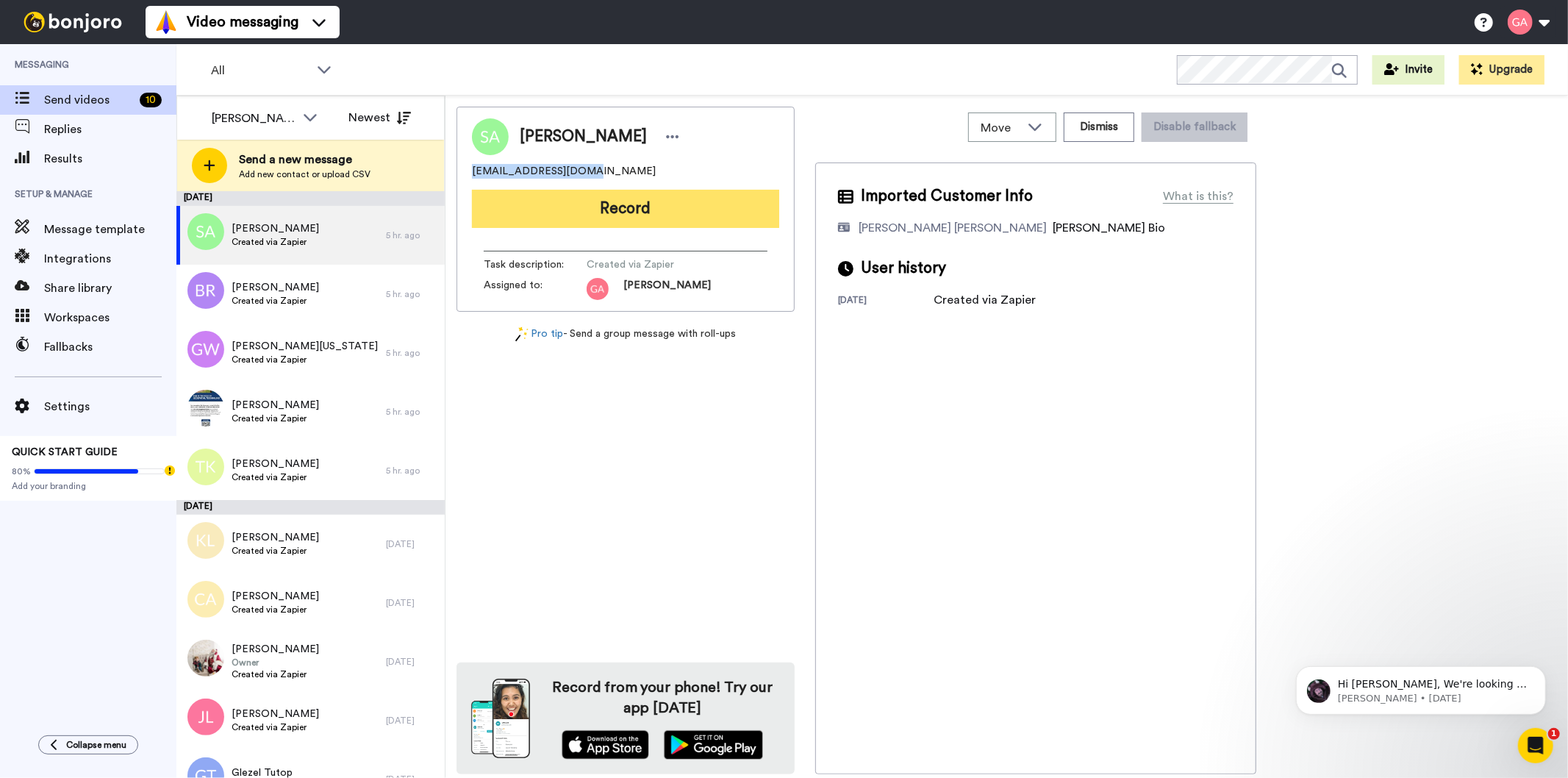
click at [733, 197] on button "Record" at bounding box center [625, 209] width 308 height 38
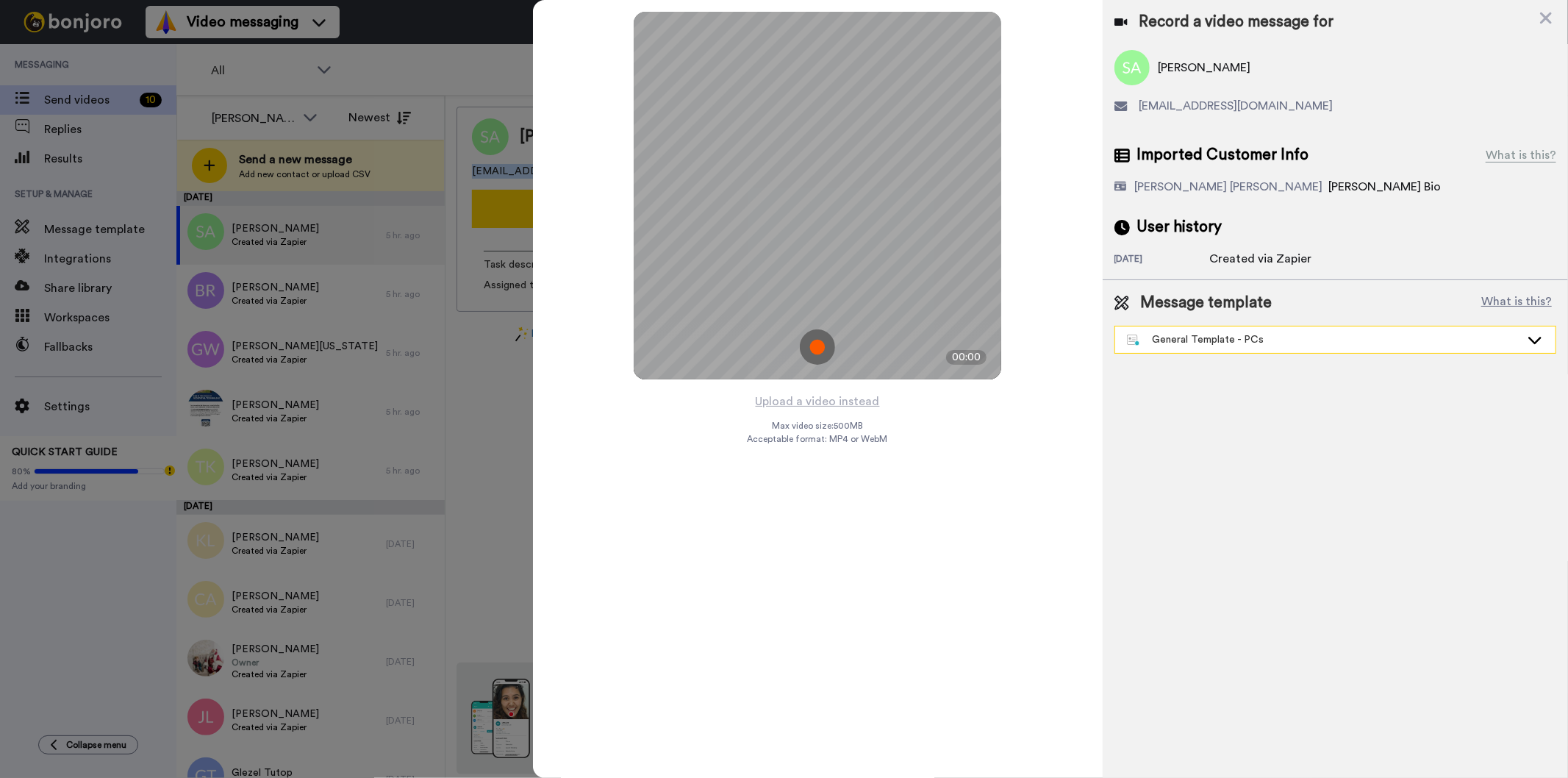
click at [1235, 347] on div "General Template - PCs" at bounding box center [1335, 340] width 440 height 27
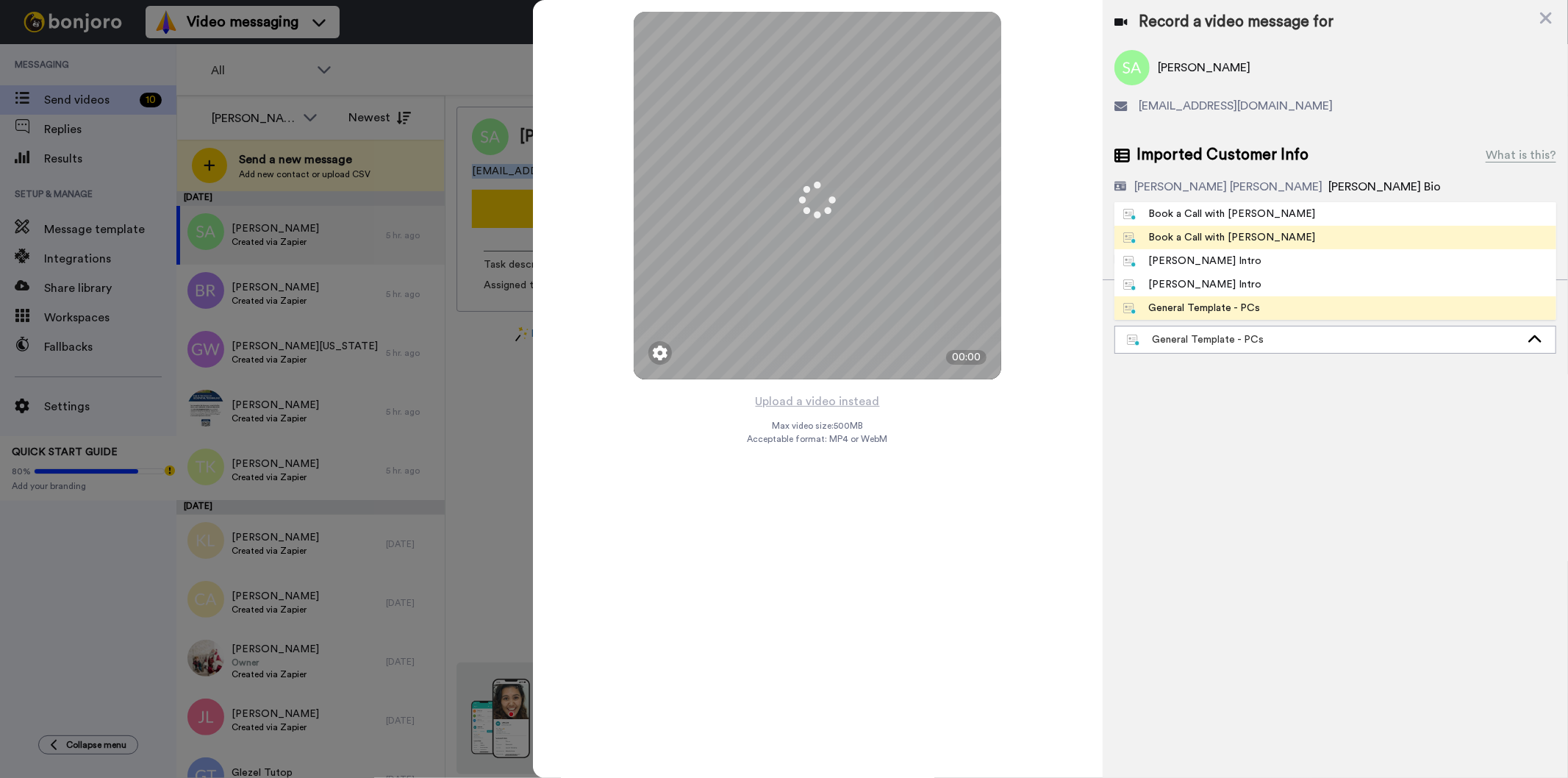
click at [1248, 233] on div "Book a Call with [PERSON_NAME]" at bounding box center [1220, 236] width 193 height 14
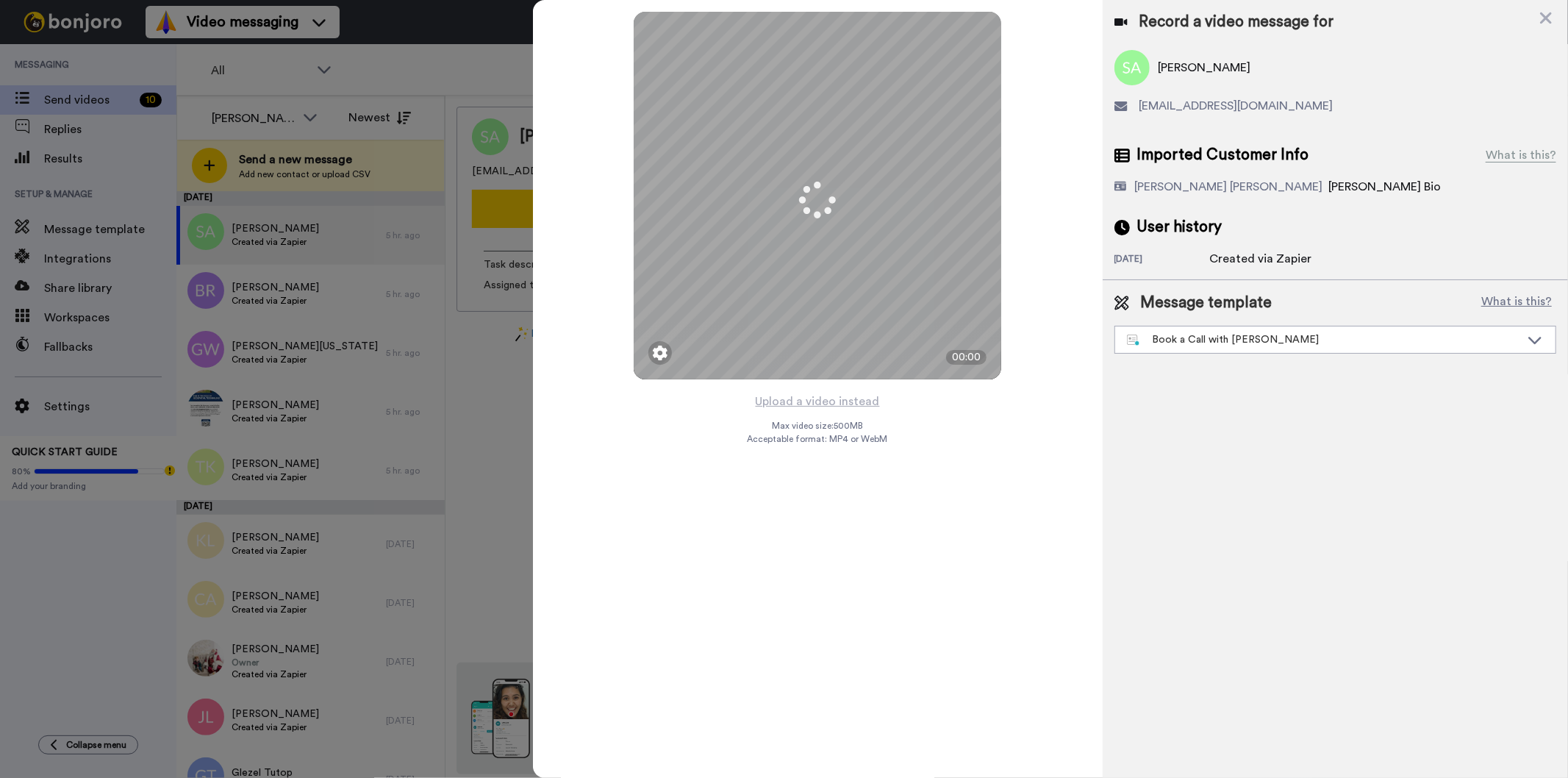
click at [876, 390] on div "Mirrored Redo 3 00:00" at bounding box center [818, 195] width 569 height 392
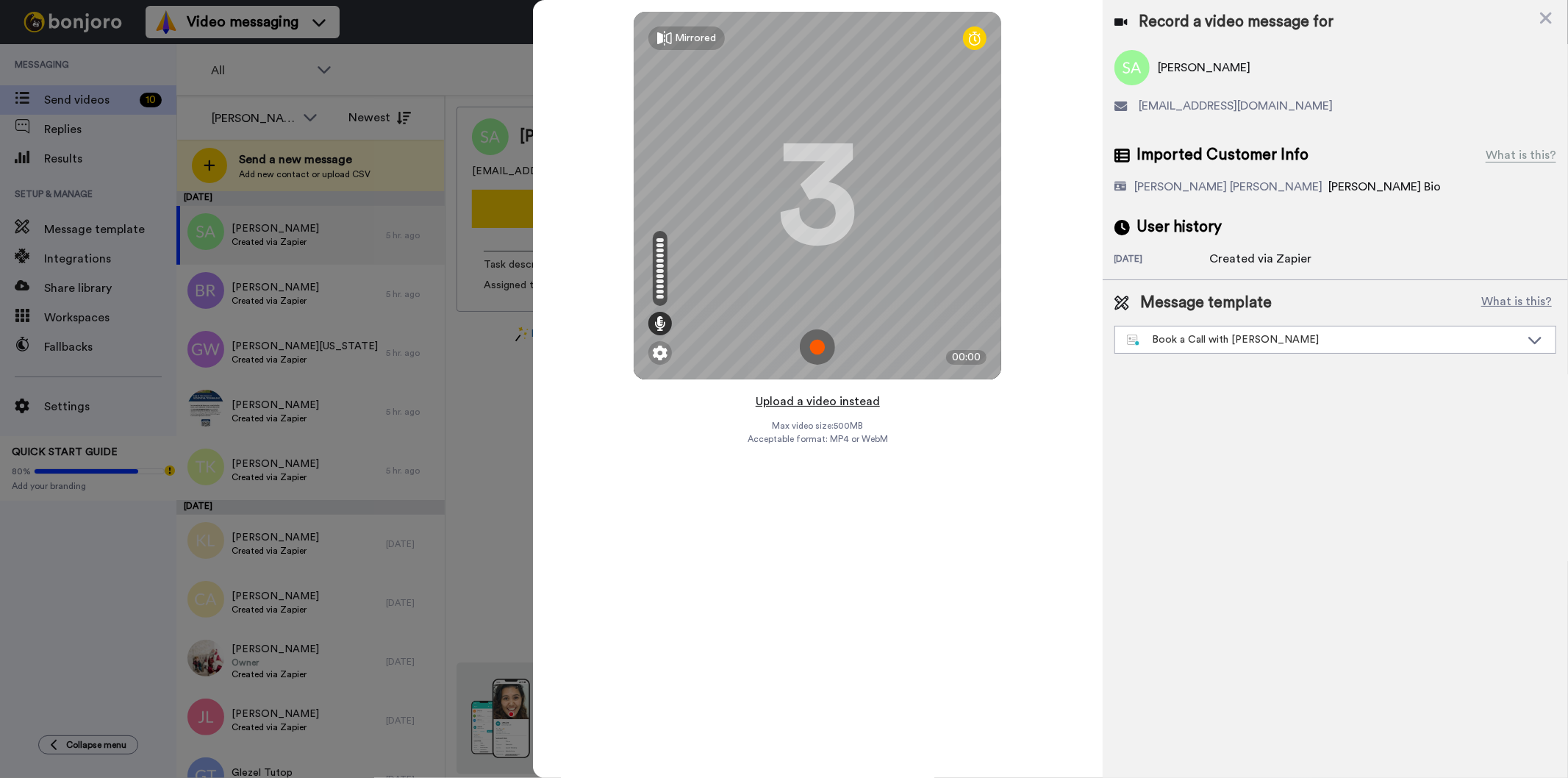
click at [847, 406] on button "Upload a video instead" at bounding box center [818, 401] width 133 height 19
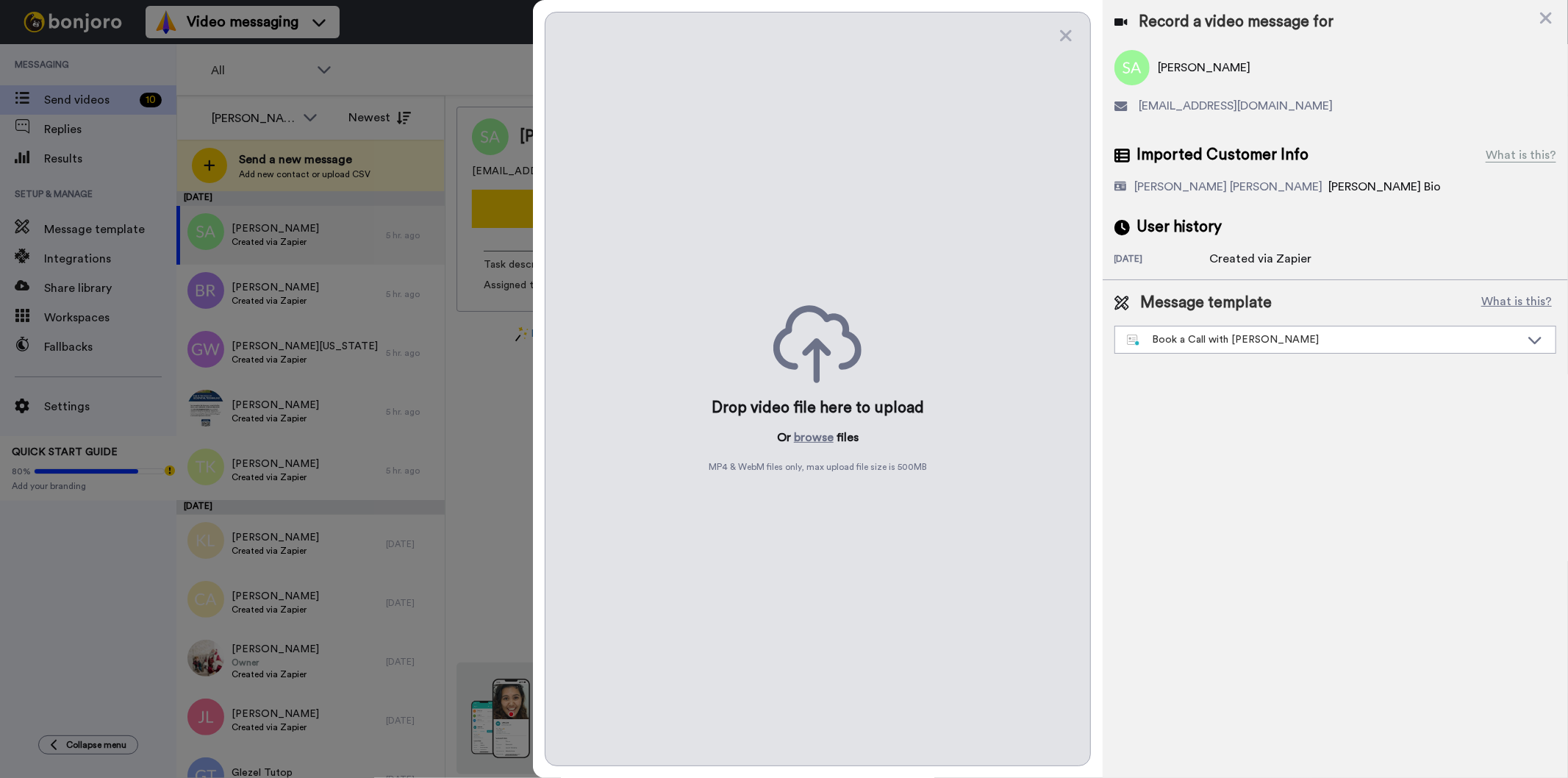
click at [817, 427] on div "Drop video file here to upload Or browse files MP4 & WebM files only, max uploa…" at bounding box center [817, 388] width 546 height 754
click at [814, 431] on button "browse" at bounding box center [814, 437] width 40 height 18
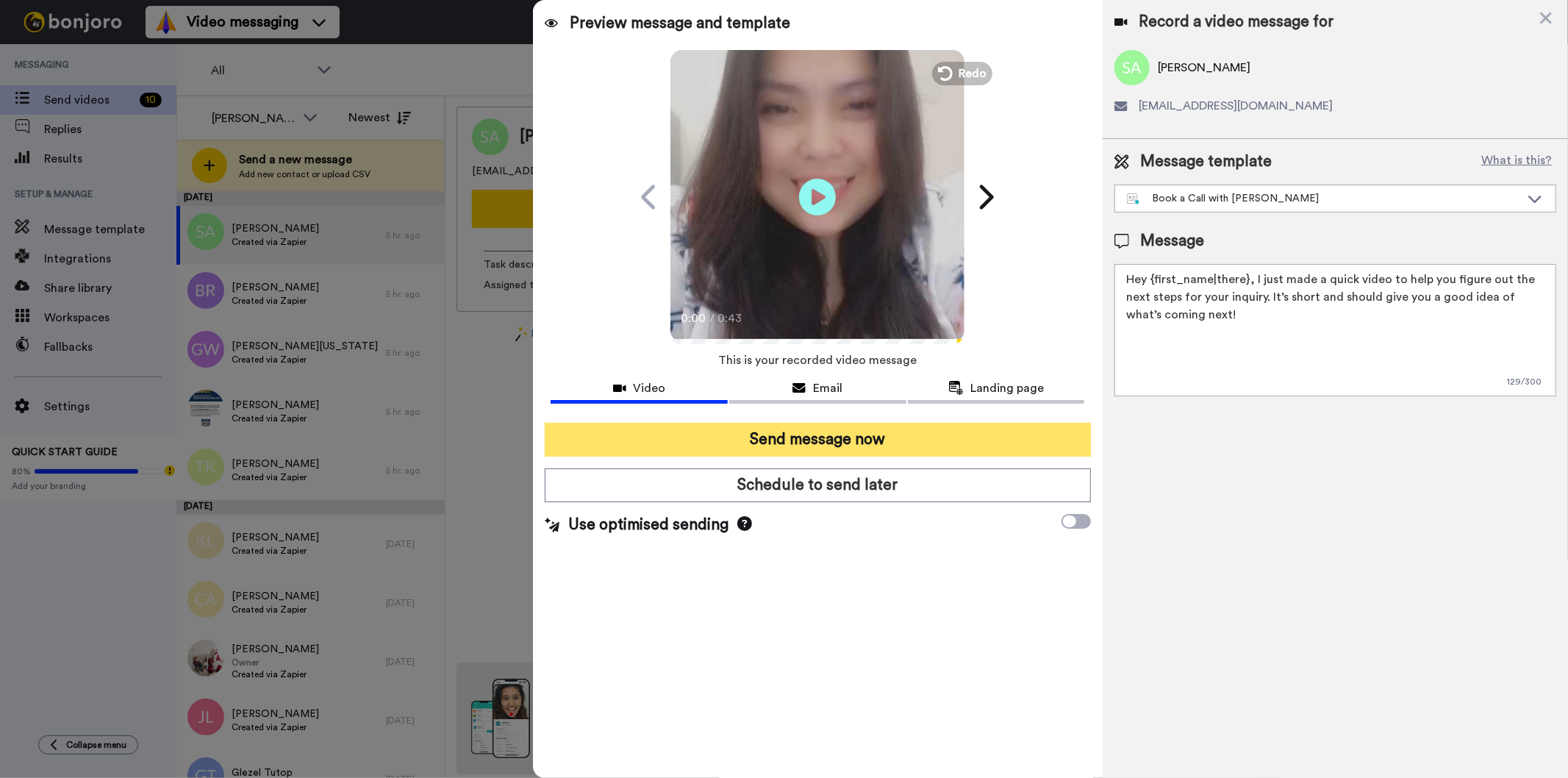
click at [974, 435] on button "Send message now" at bounding box center [817, 439] width 546 height 34
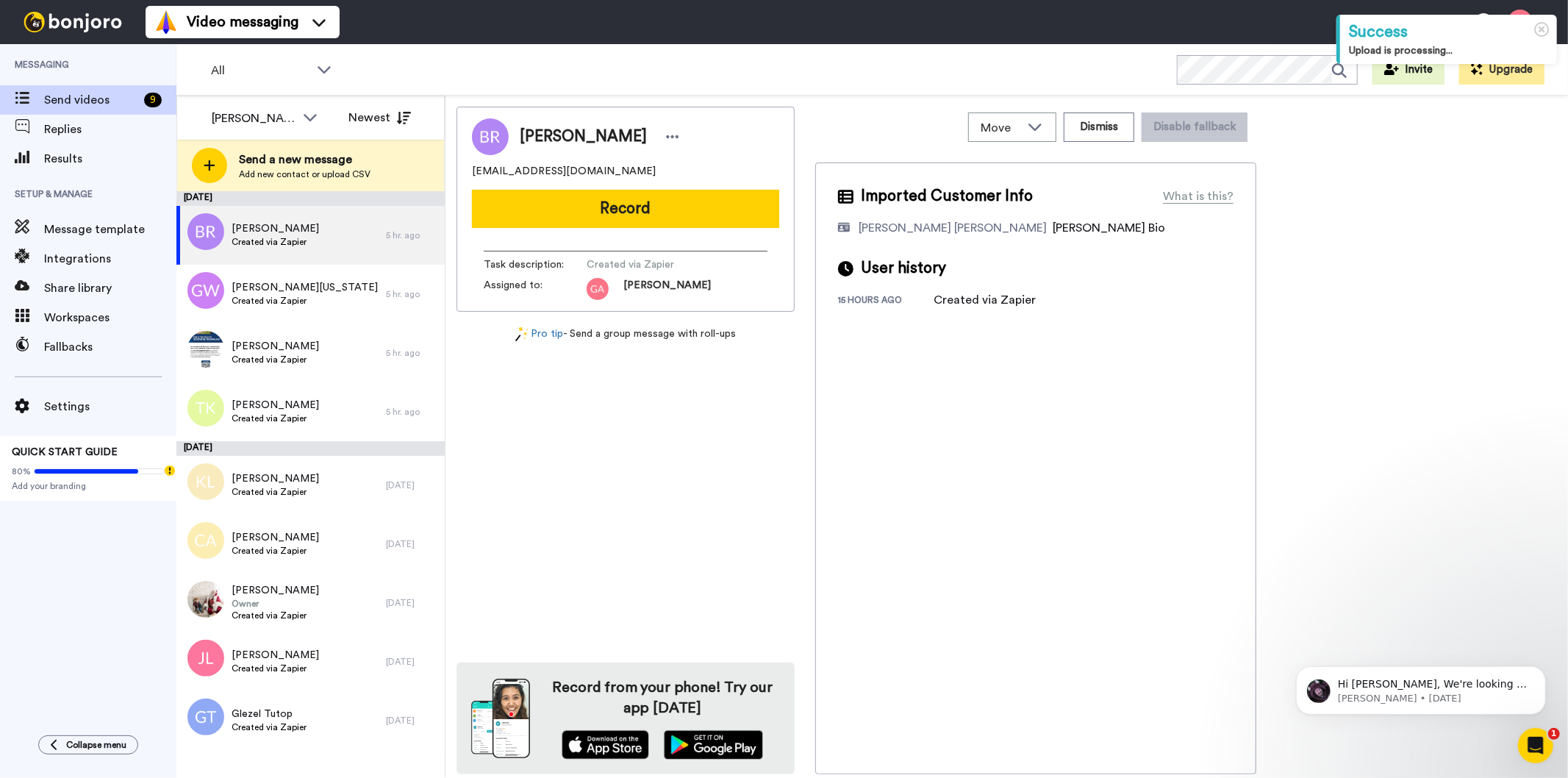
click at [588, 142] on span "[PERSON_NAME]" at bounding box center [584, 136] width 127 height 22
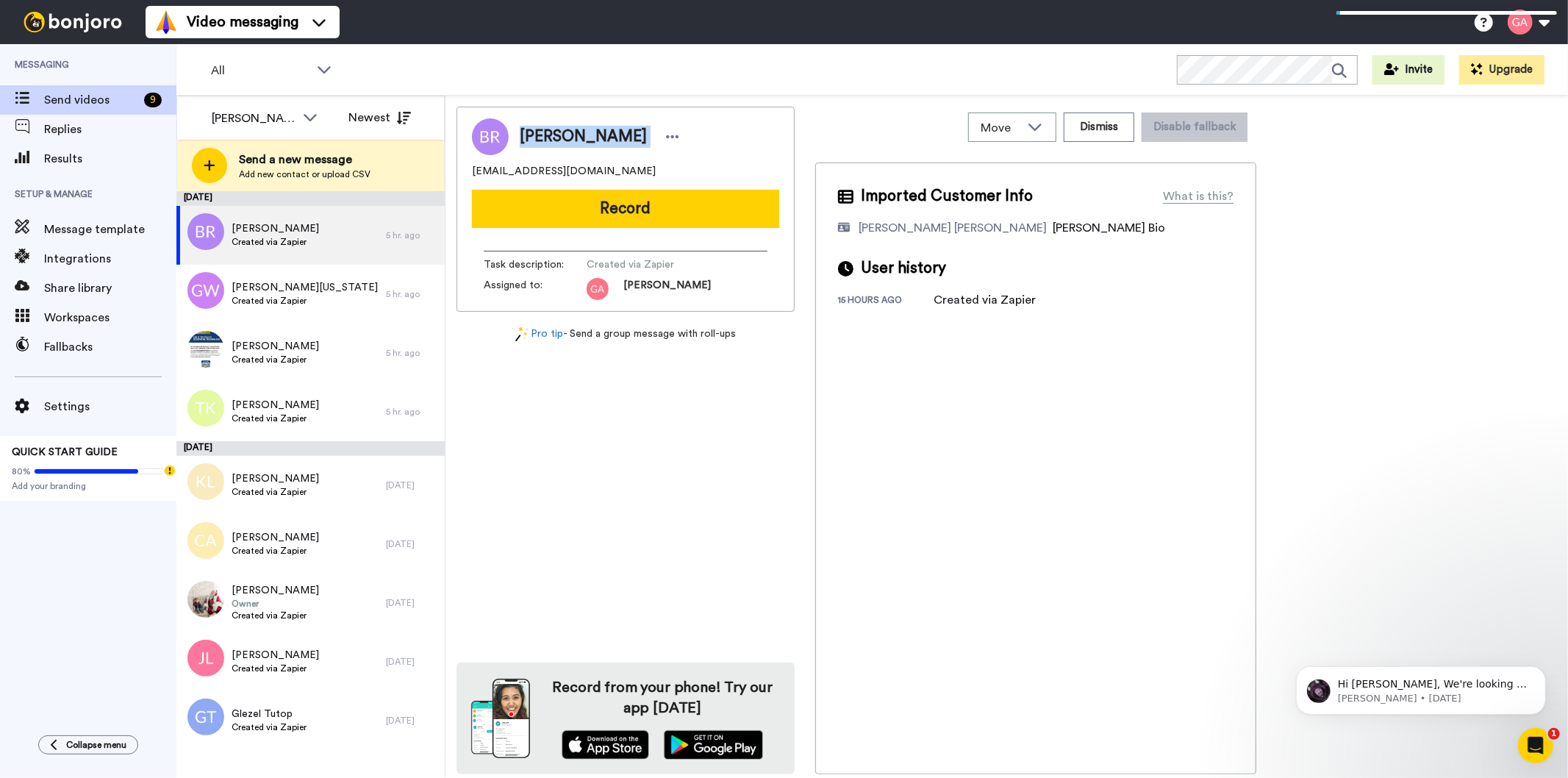
click at [588, 142] on span "[PERSON_NAME]" at bounding box center [584, 136] width 127 height 22
copy div "[PERSON_NAME]"
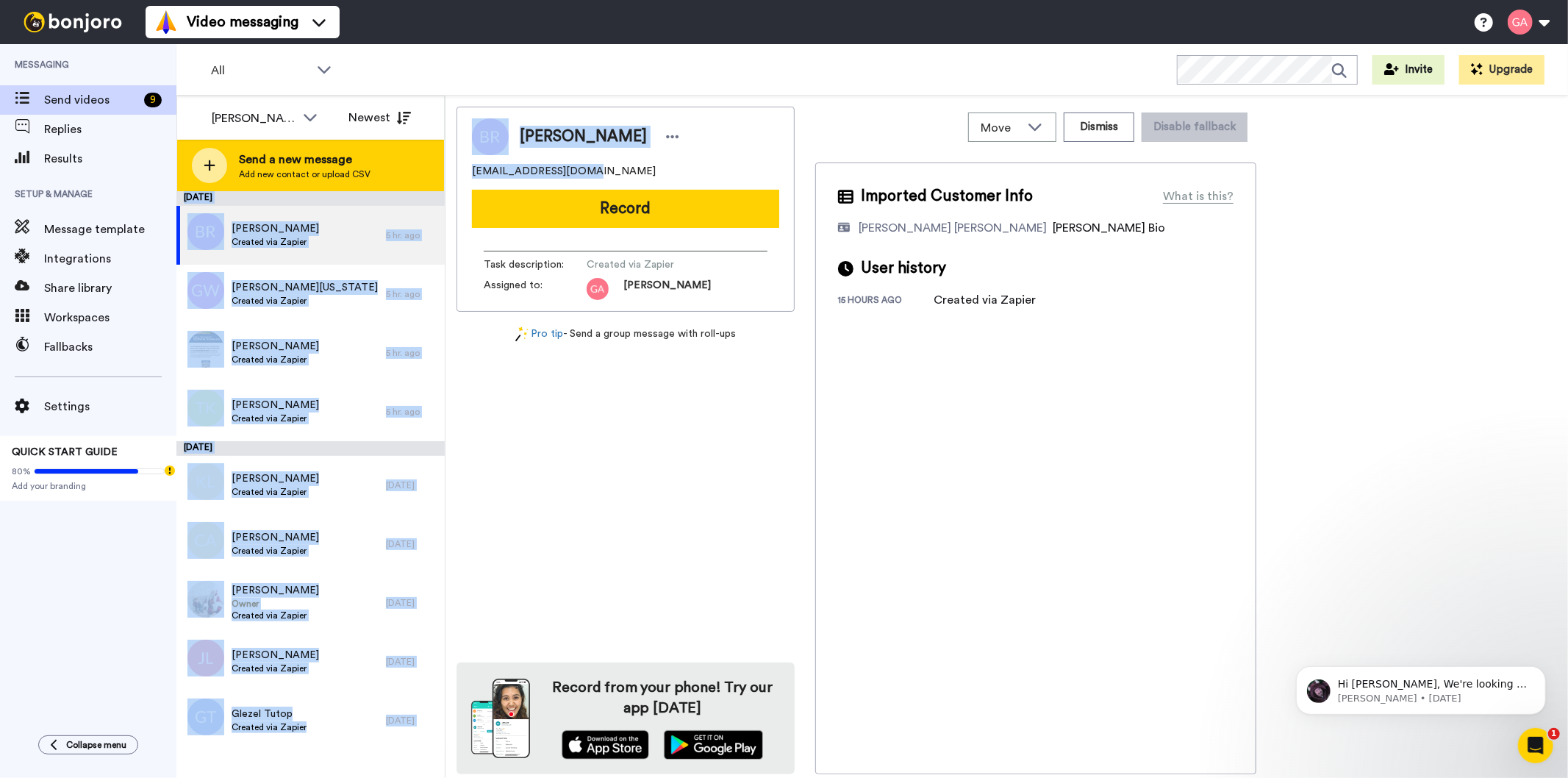
drag, startPoint x: 600, startPoint y: 174, endPoint x: 443, endPoint y: 168, distance: 157.1
click at [443, 168] on div "[PERSON_NAME] All members [PERSON_NAME] Cataluña [PERSON_NAME] [PERSON_NAME] [P…" at bounding box center [872, 437] width 1391 height 683
copy div "[DATE] [PERSON_NAME] Created via Zapier 5 hr. ago [PERSON_NAME][US_STATE] Creat…"
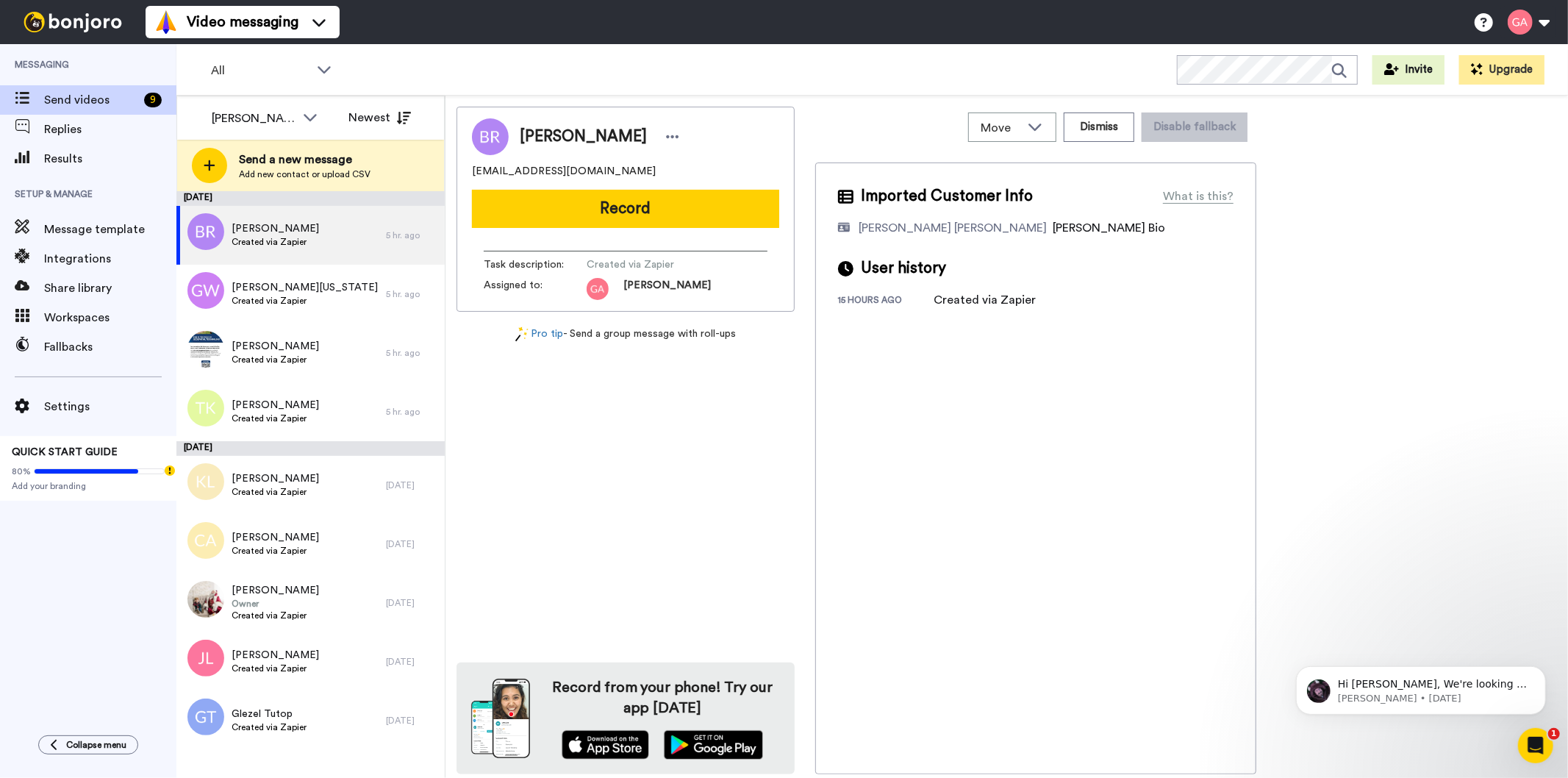
click at [663, 428] on div "Beverly Rutledge beevesue@hotmail.com Record Task description : Created via Zap…" at bounding box center [625, 439] width 338 height 667
drag, startPoint x: 595, startPoint y: 169, endPoint x: 473, endPoint y: 168, distance: 122.0
click at [473, 168] on div "beevesue@hotmail.com" at bounding box center [625, 171] width 308 height 14
copy span "beevesue@hotmail.com"
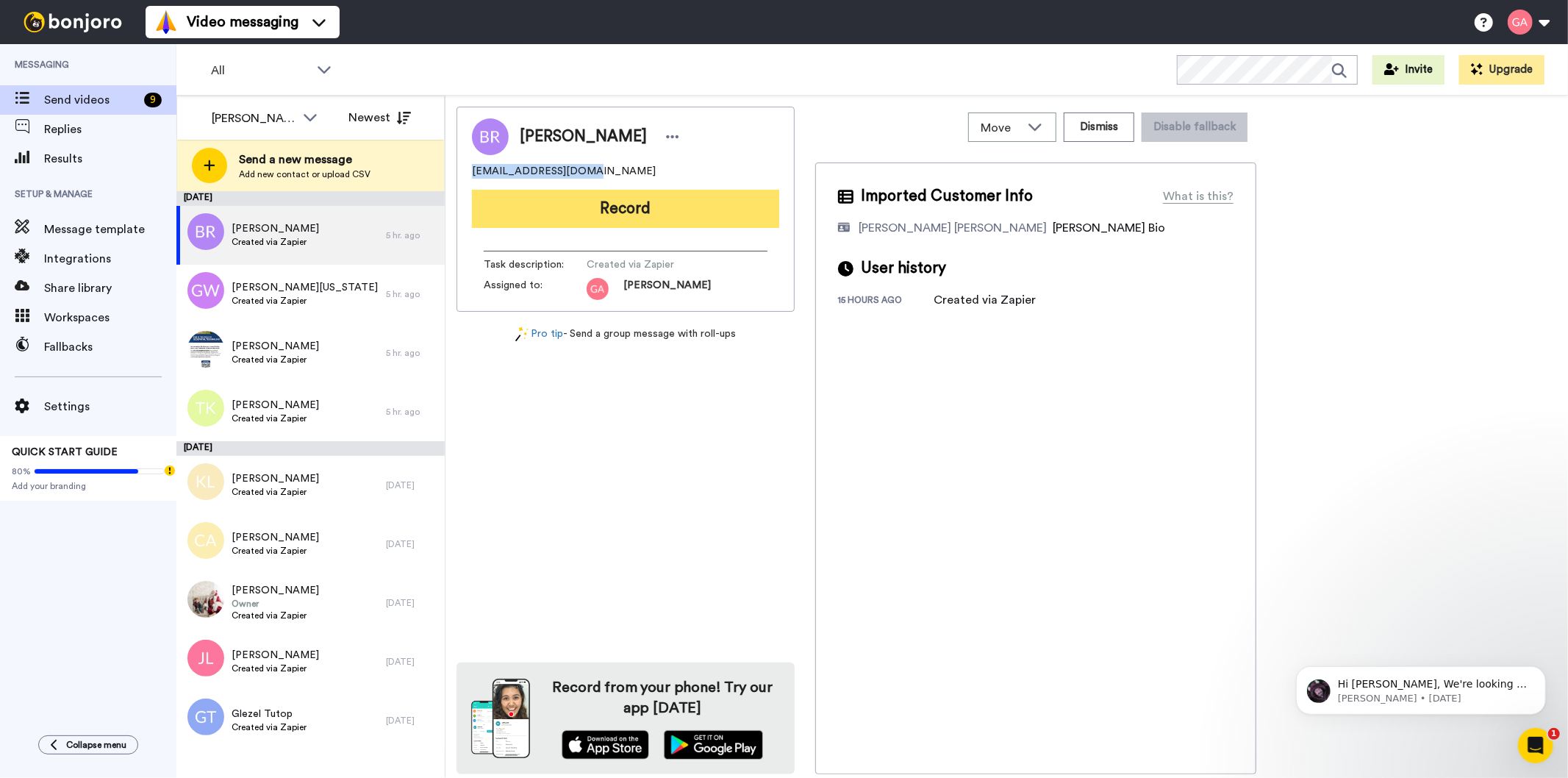
click at [697, 204] on button "Record" at bounding box center [625, 209] width 308 height 38
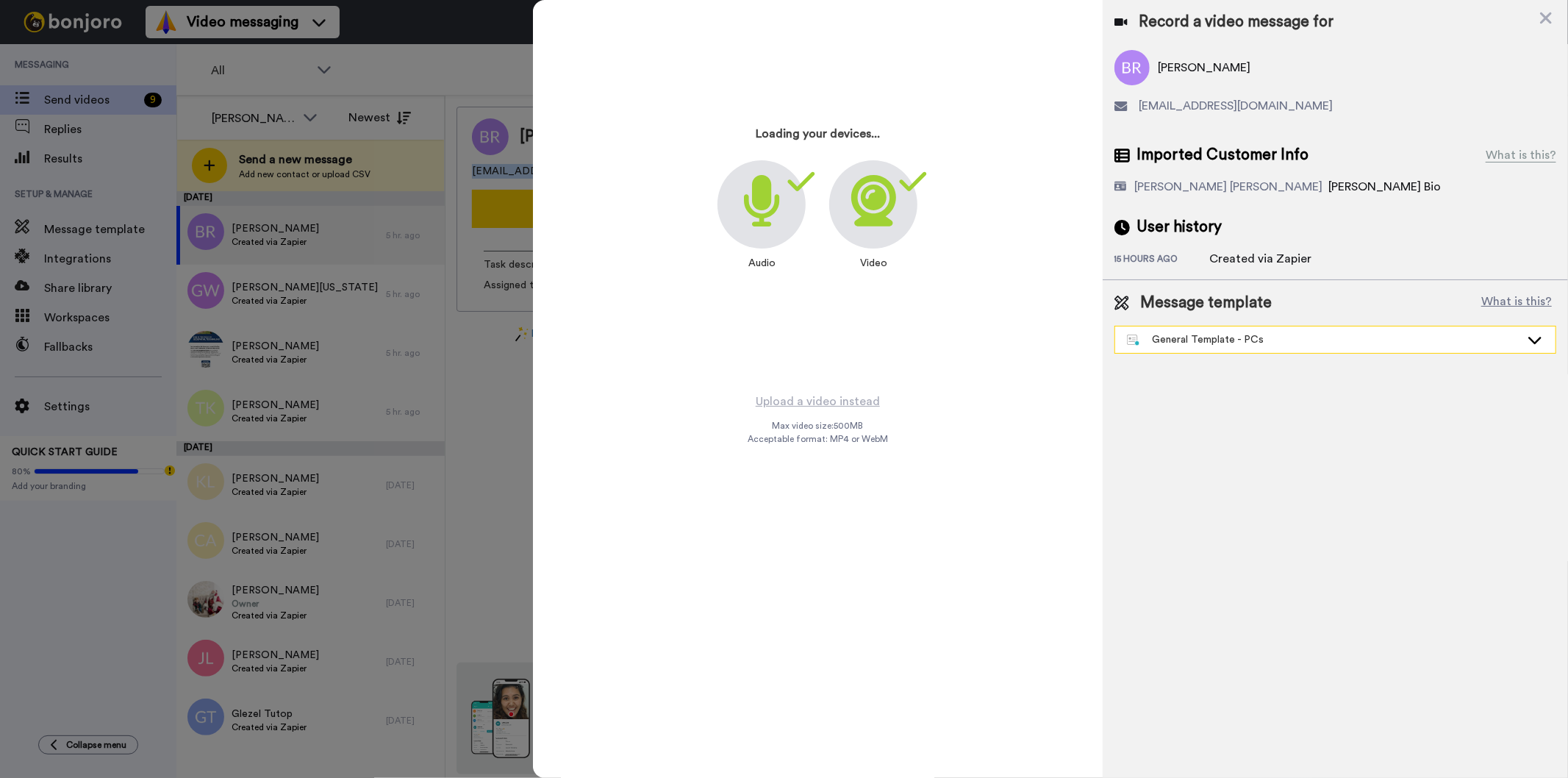
click at [1219, 329] on div "General Template - PCs" at bounding box center [1335, 340] width 440 height 27
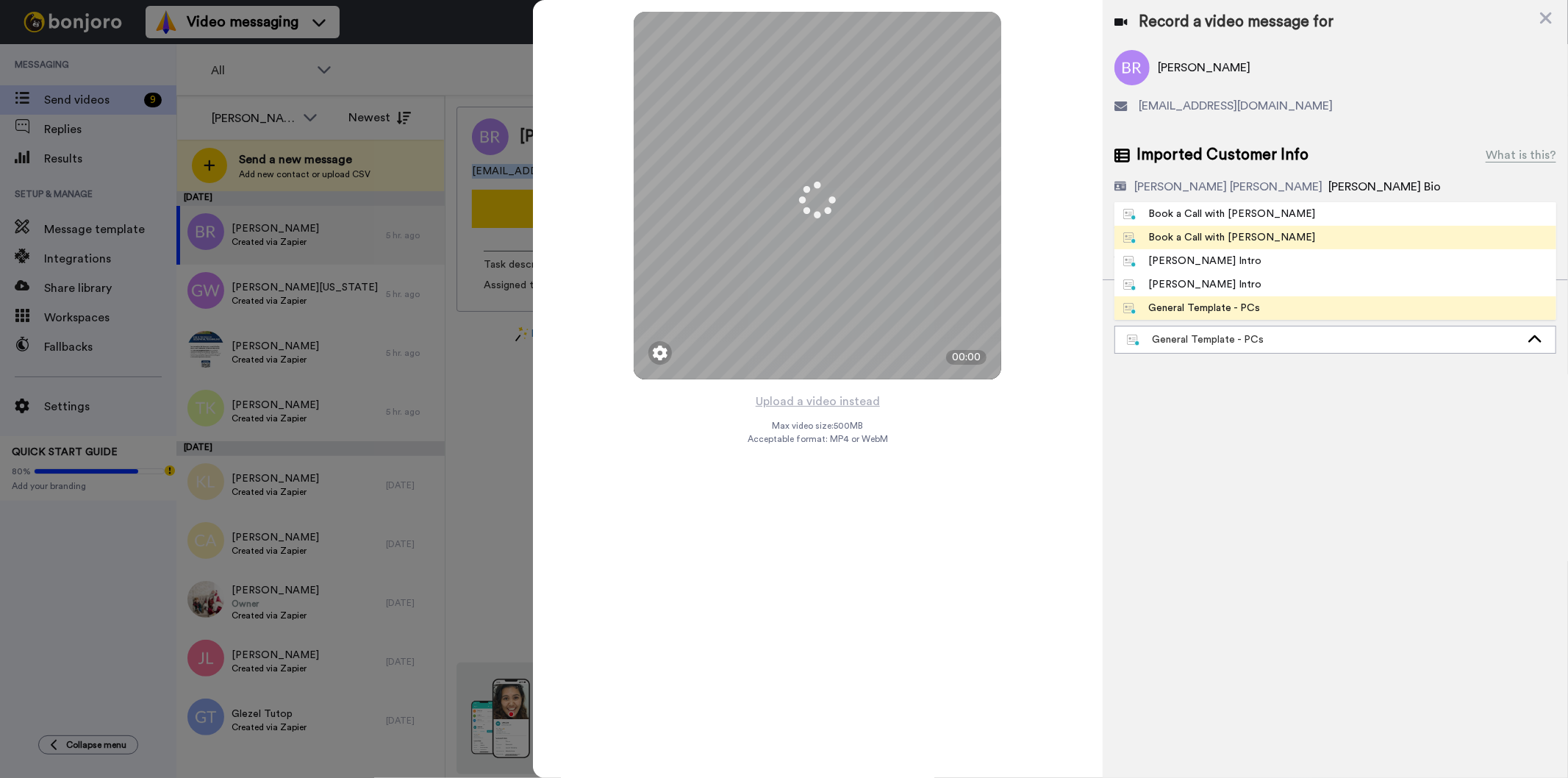
click at [1228, 233] on div "Book a Call with [PERSON_NAME]" at bounding box center [1220, 236] width 193 height 14
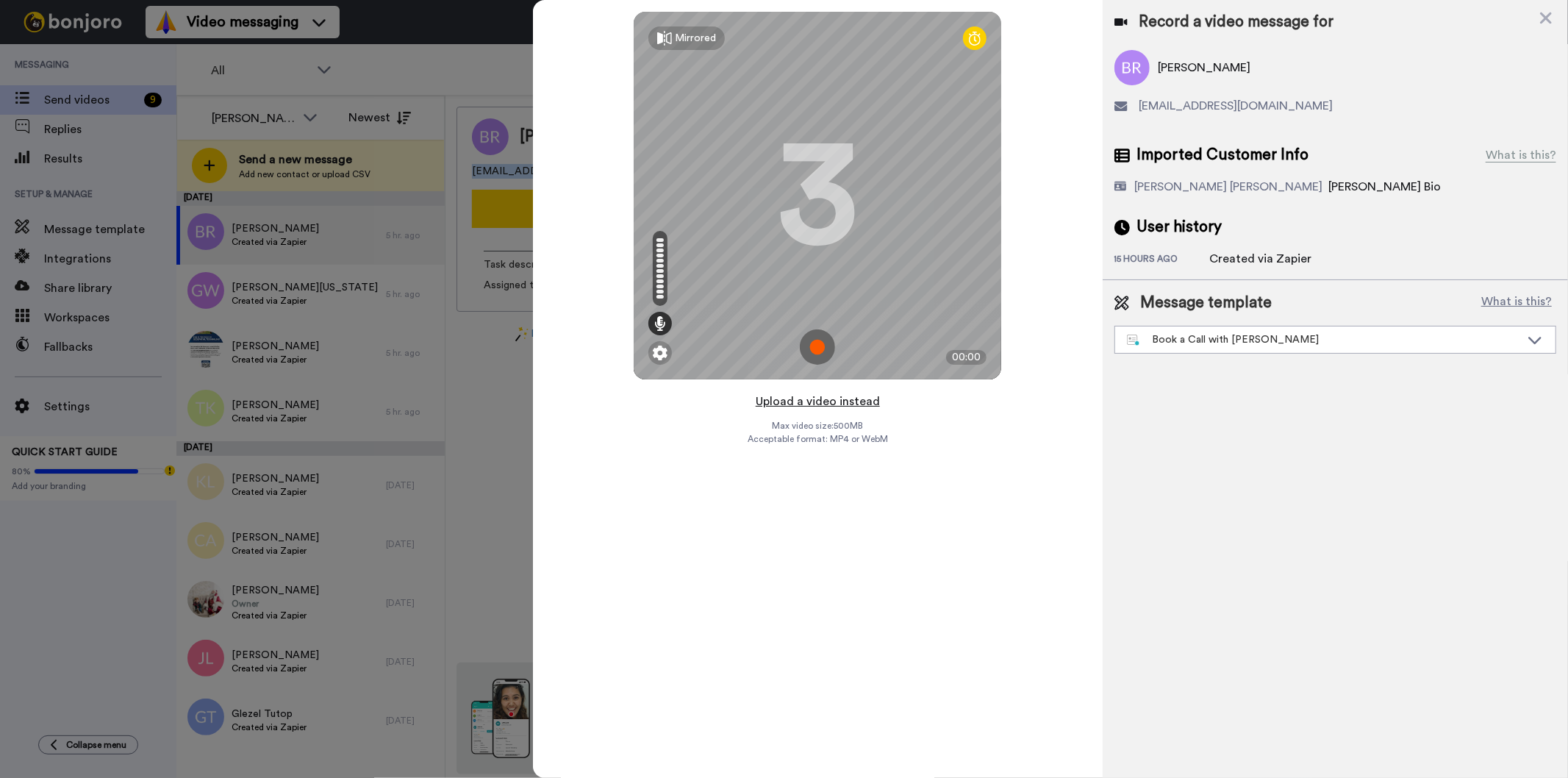
click at [831, 400] on button "Upload a video instead" at bounding box center [818, 401] width 133 height 19
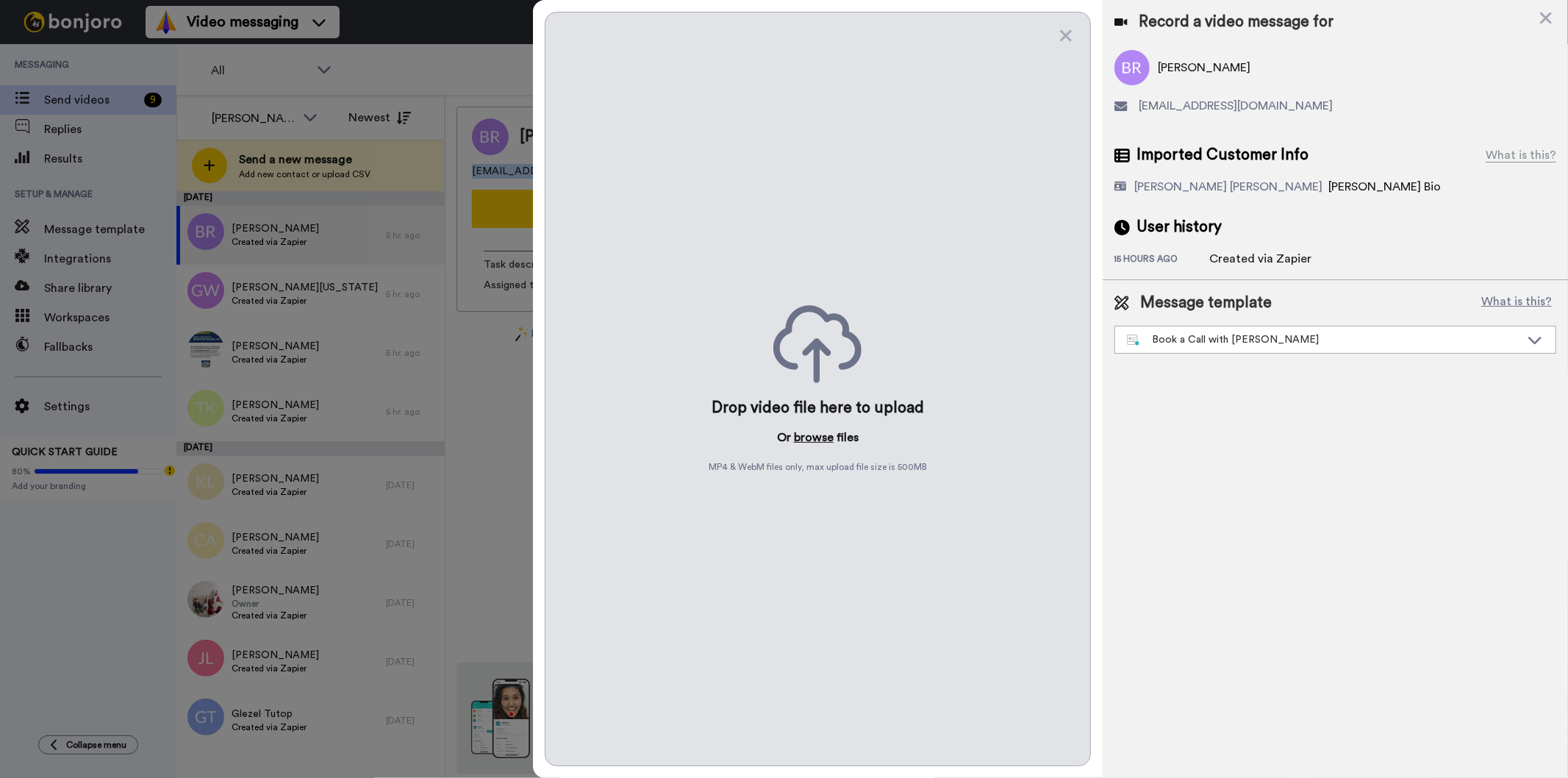
click at [811, 435] on button "browse" at bounding box center [814, 437] width 40 height 18
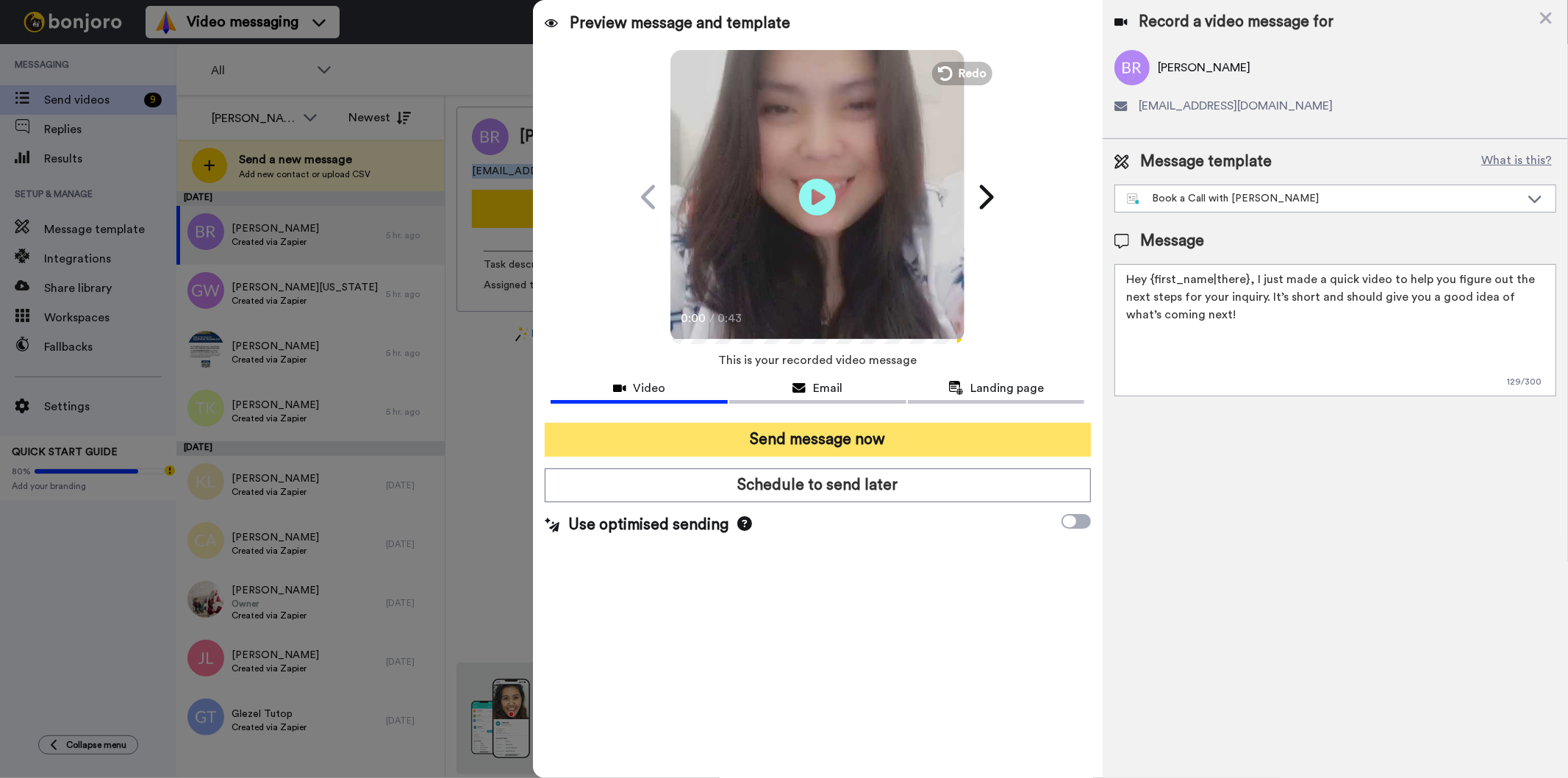
click at [775, 430] on button "Send message now" at bounding box center [817, 439] width 546 height 34
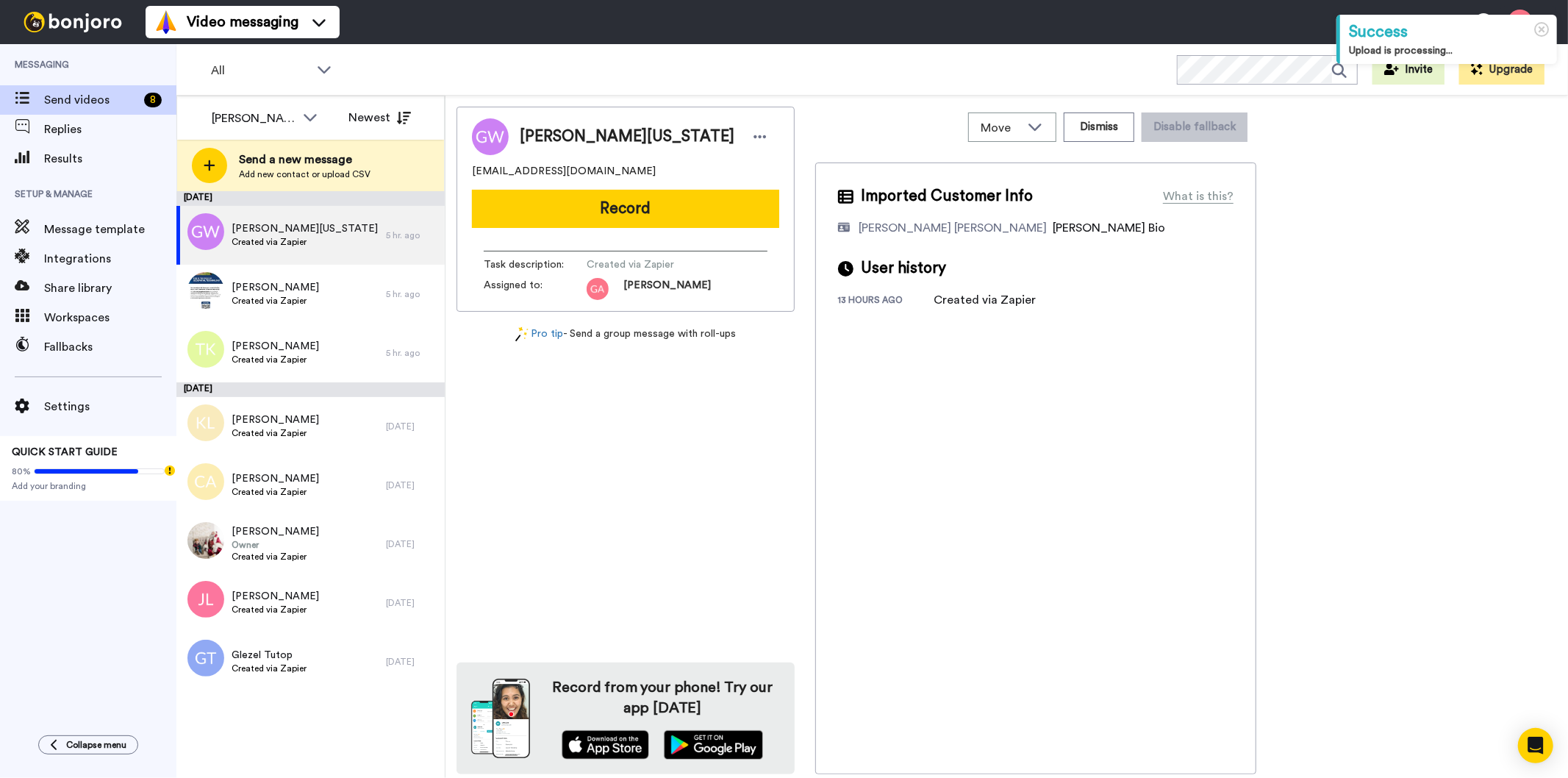
click at [583, 137] on span "[PERSON_NAME][US_STATE]" at bounding box center [627, 136] width 215 height 22
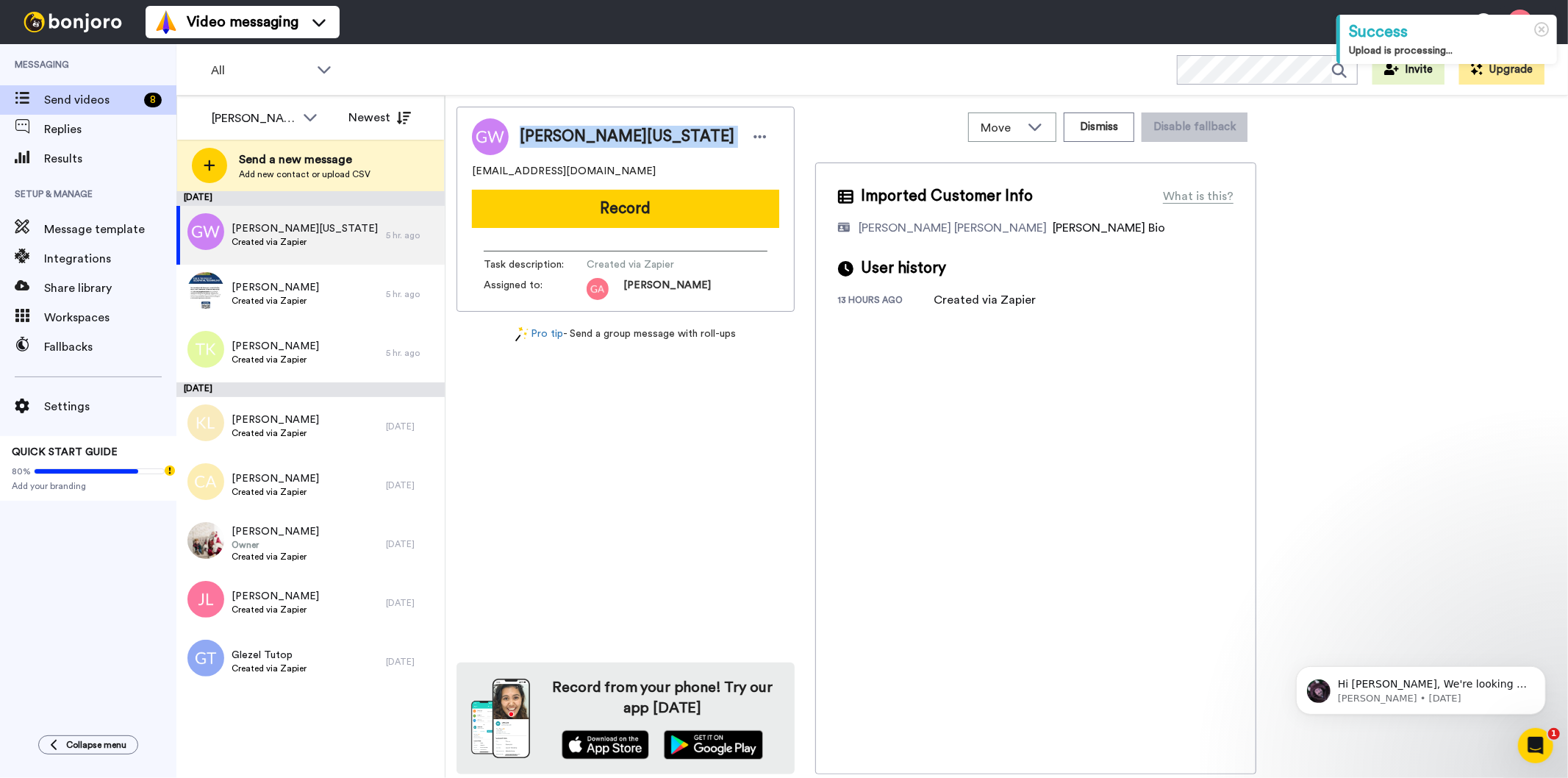
click at [583, 137] on span "[PERSON_NAME][US_STATE]" at bounding box center [627, 136] width 215 height 22
copy div "[PERSON_NAME][US_STATE]"
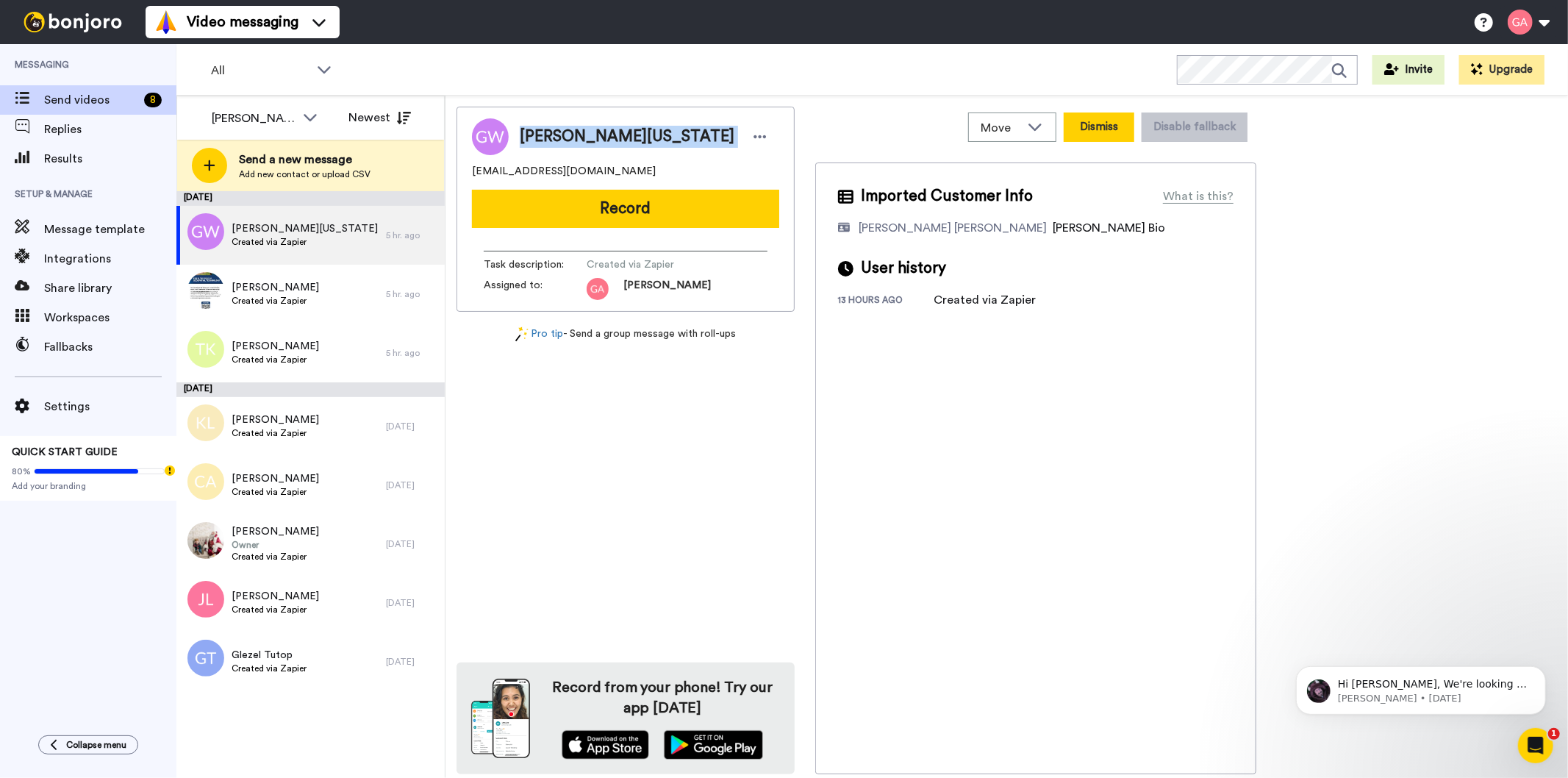
click at [1114, 126] on button "Dismiss" at bounding box center [1099, 127] width 70 height 29
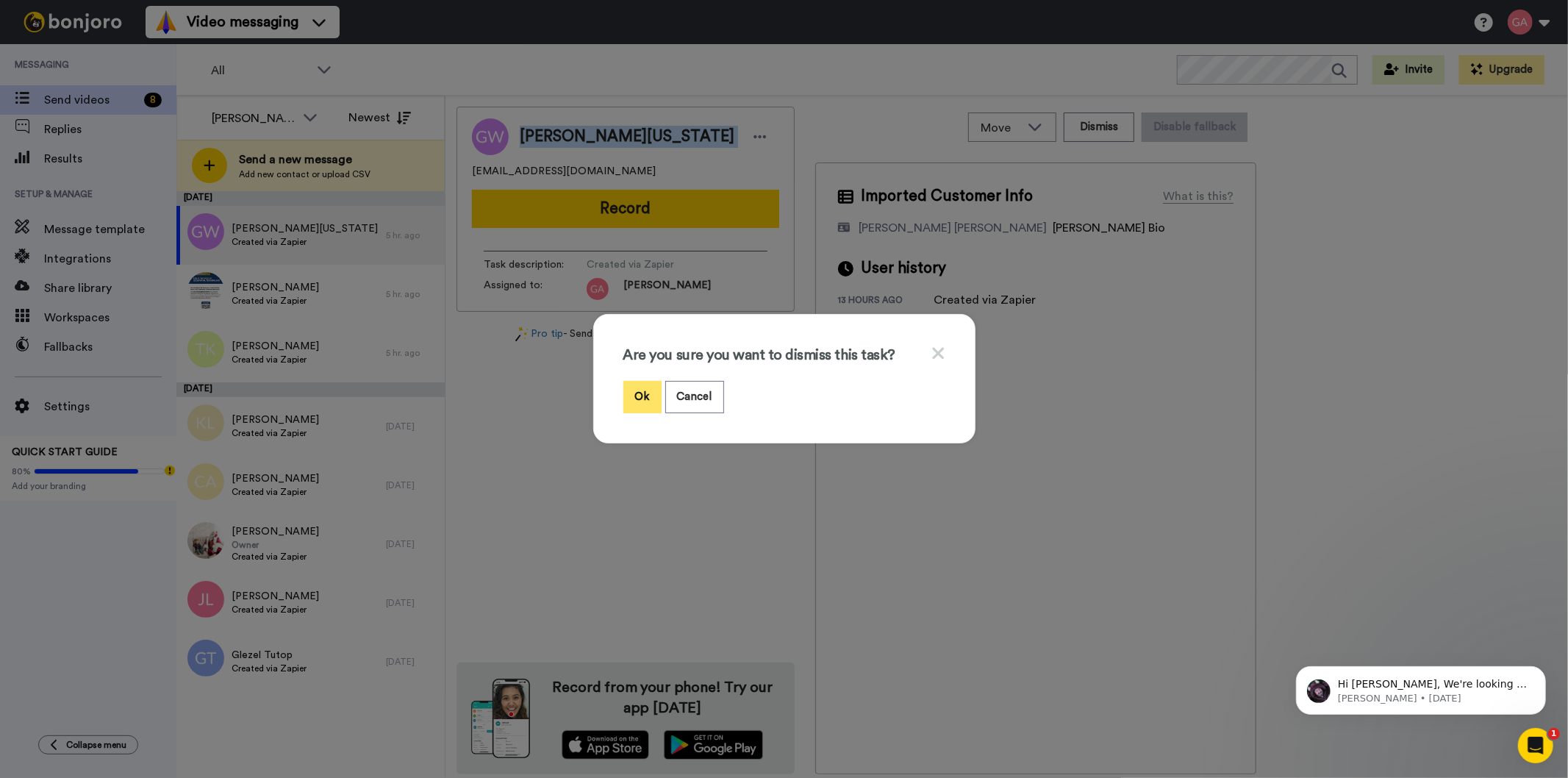
click at [654, 390] on button "Ok" at bounding box center [643, 396] width 38 height 31
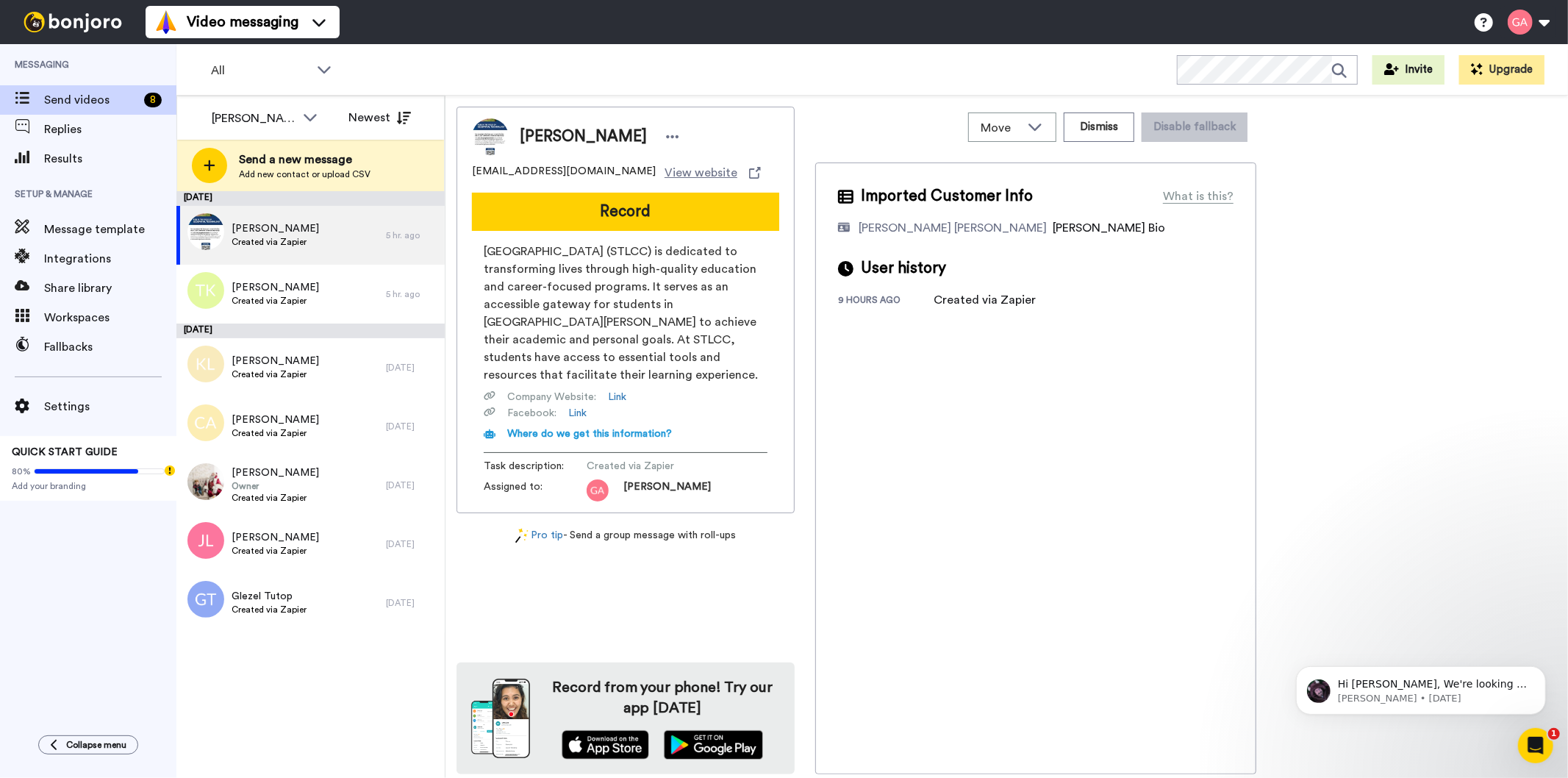
click at [578, 140] on span "[PERSON_NAME]" at bounding box center [584, 136] width 127 height 22
copy div "[PERSON_NAME]"
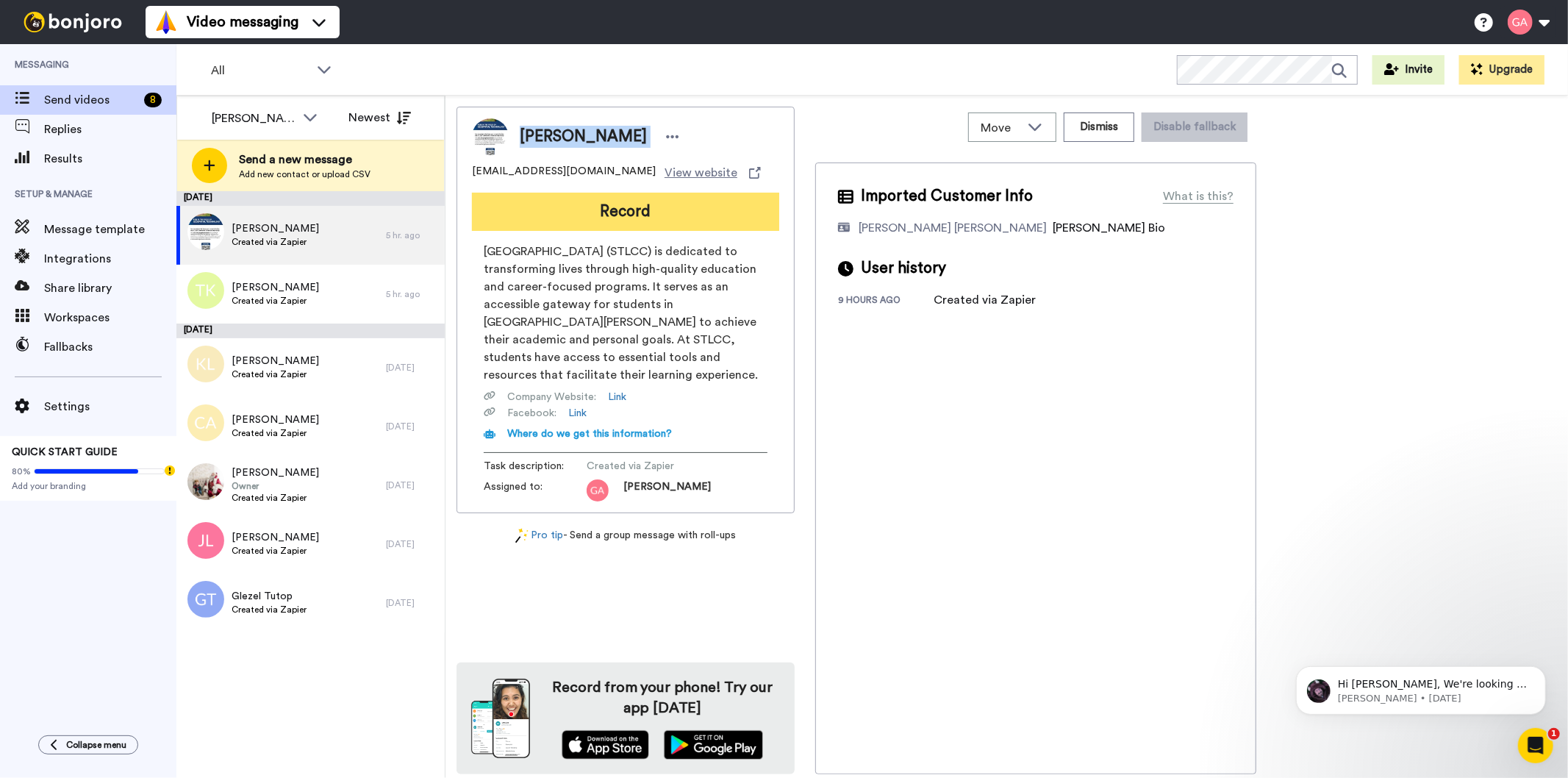
click at [693, 207] on button "Record" at bounding box center [625, 212] width 308 height 38
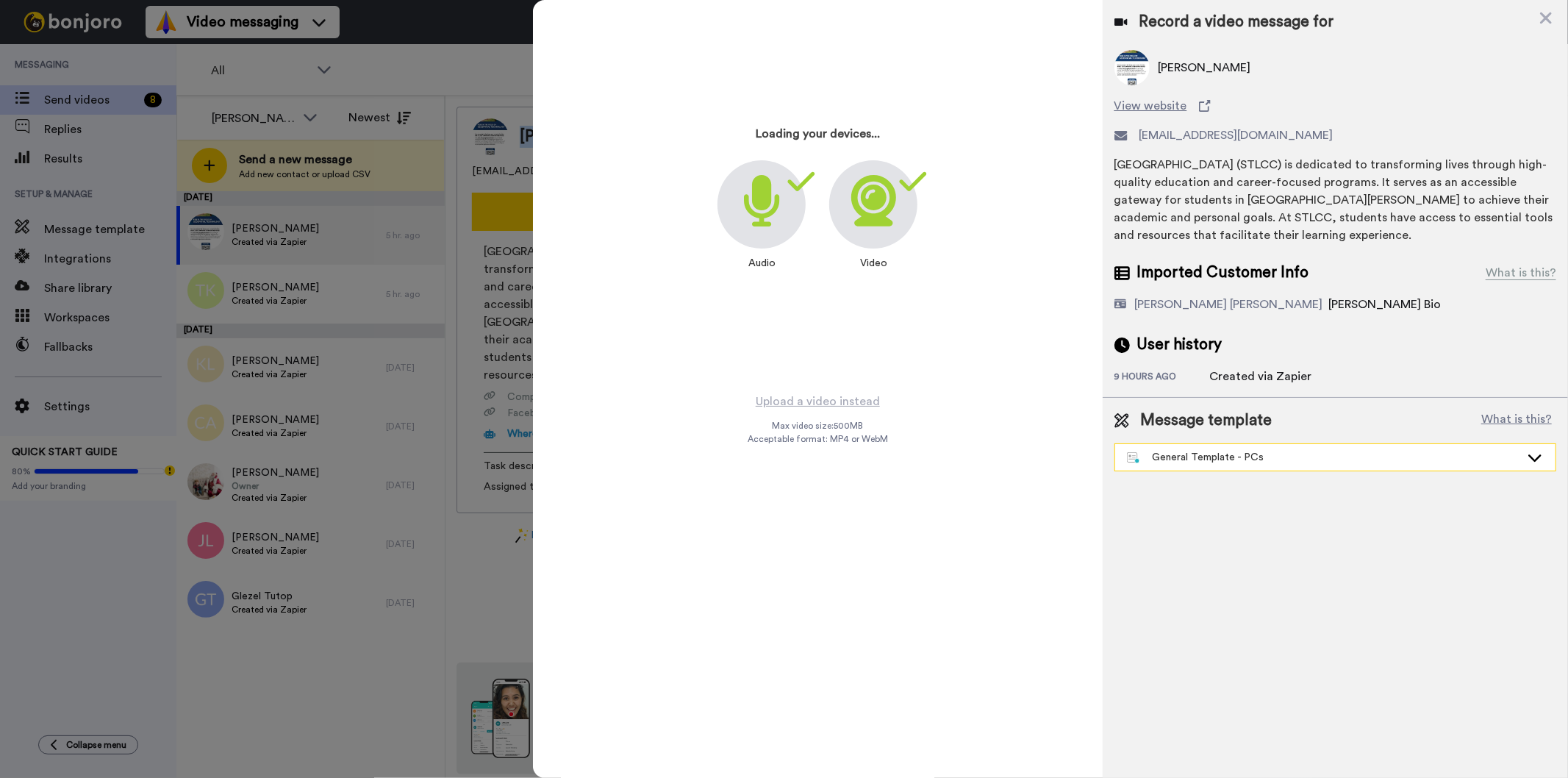
click at [1260, 467] on div "General Template - PCs" at bounding box center [1335, 457] width 440 height 27
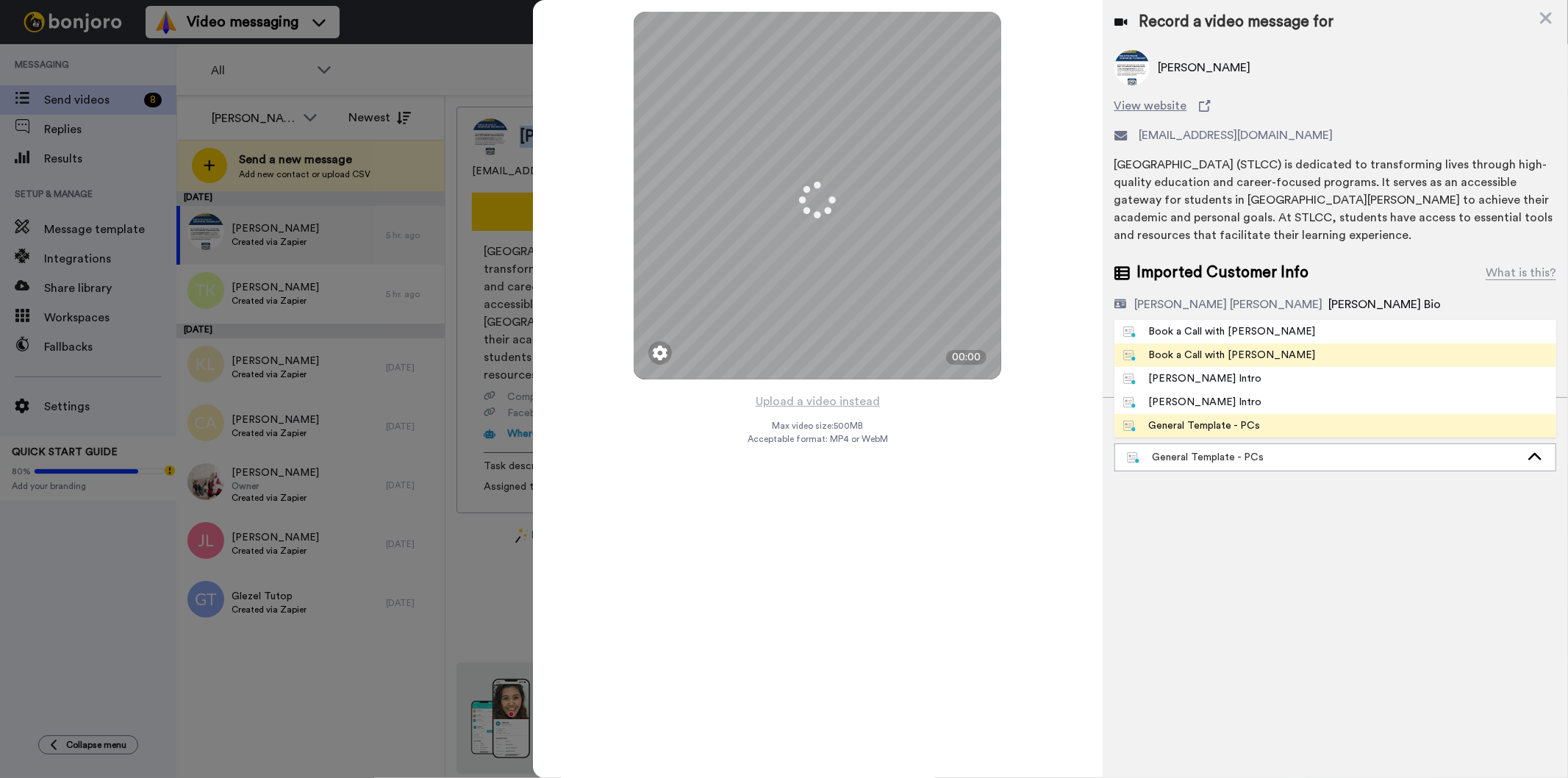
click at [1248, 350] on div "Book a Call with Gilda" at bounding box center [1220, 354] width 193 height 14
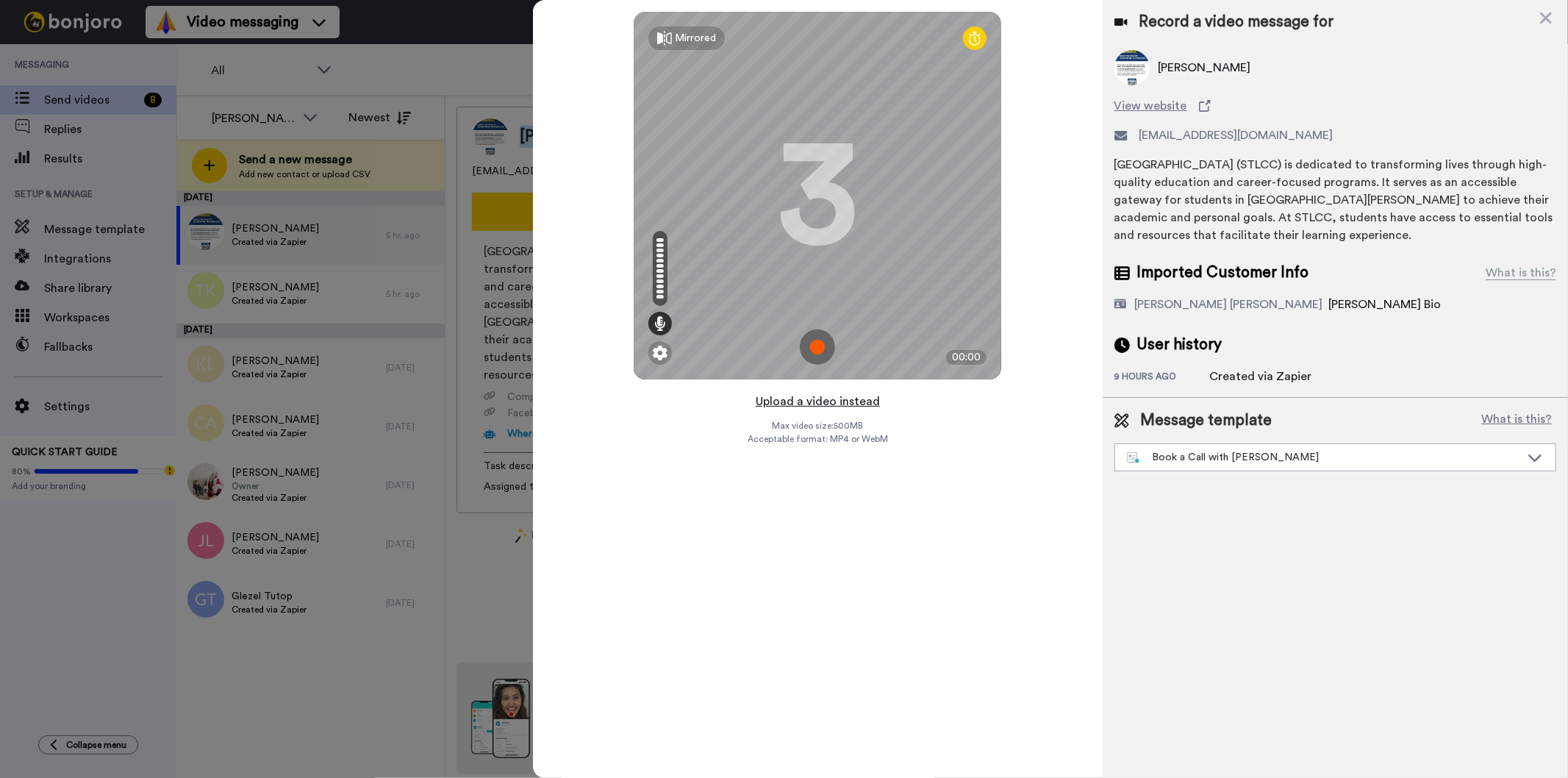
click at [849, 398] on button "Upload a video instead" at bounding box center [818, 401] width 133 height 19
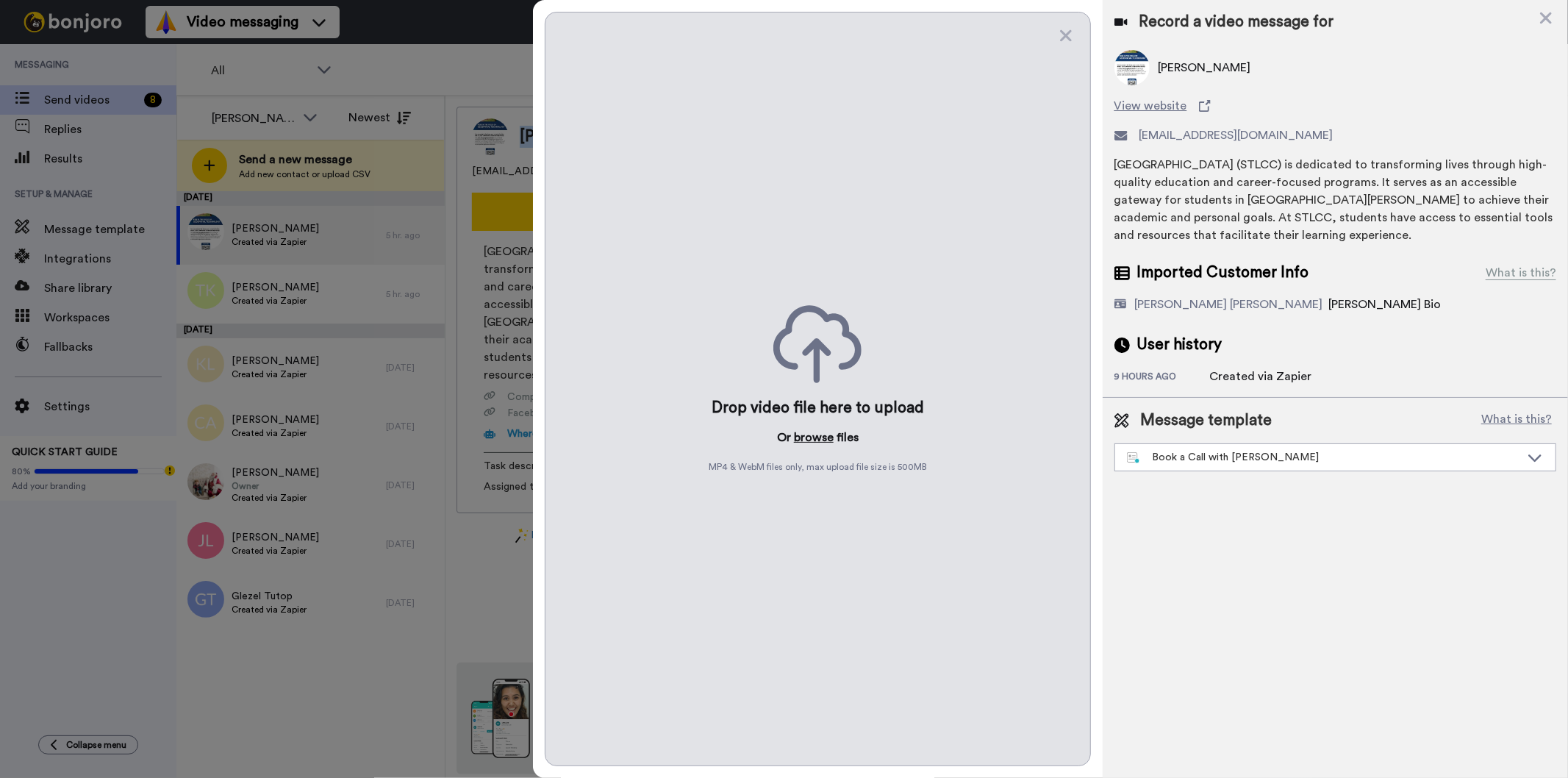
click at [801, 436] on button "browse" at bounding box center [814, 437] width 40 height 18
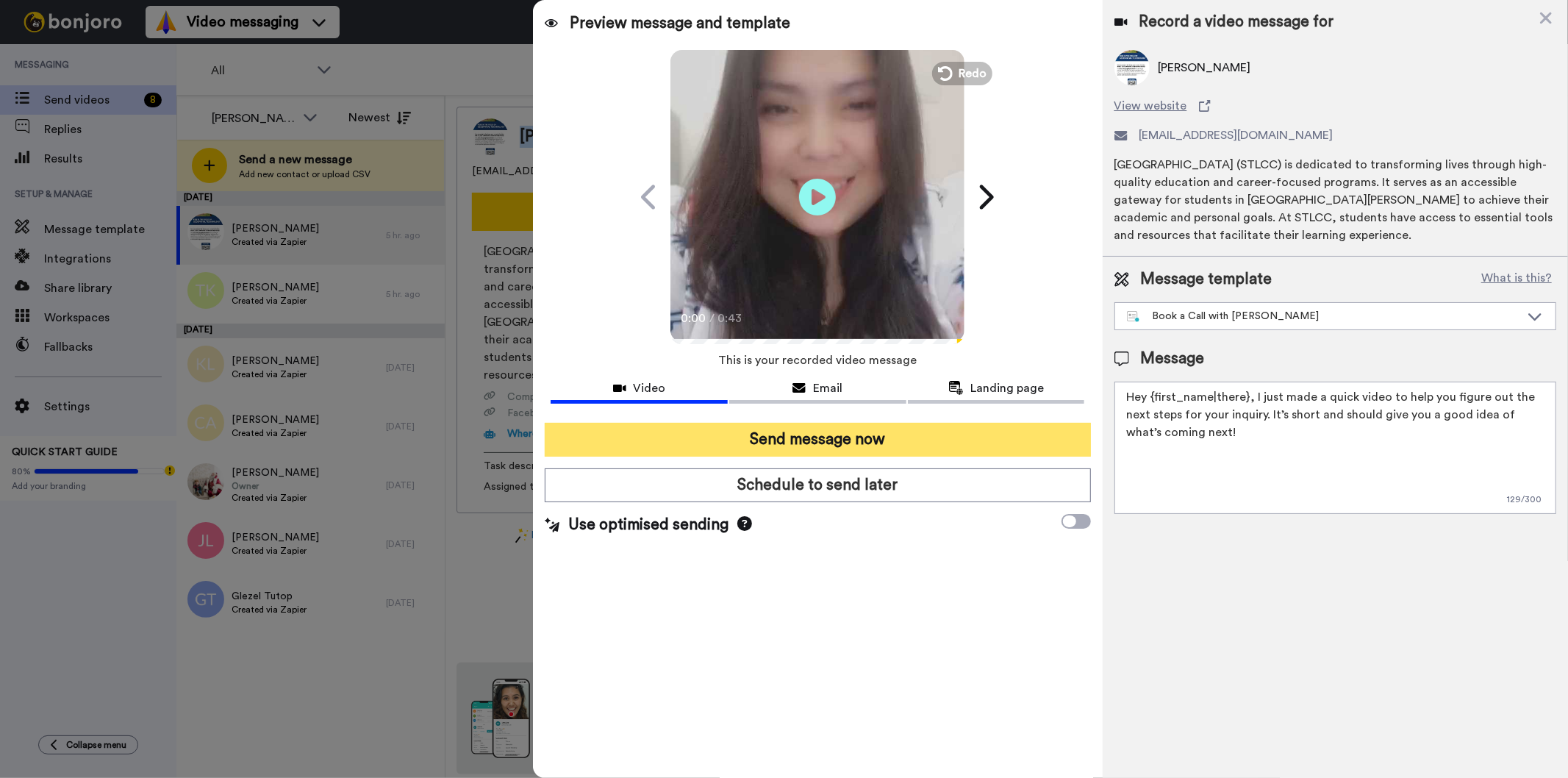
click at [968, 444] on button "Send message now" at bounding box center [817, 439] width 546 height 34
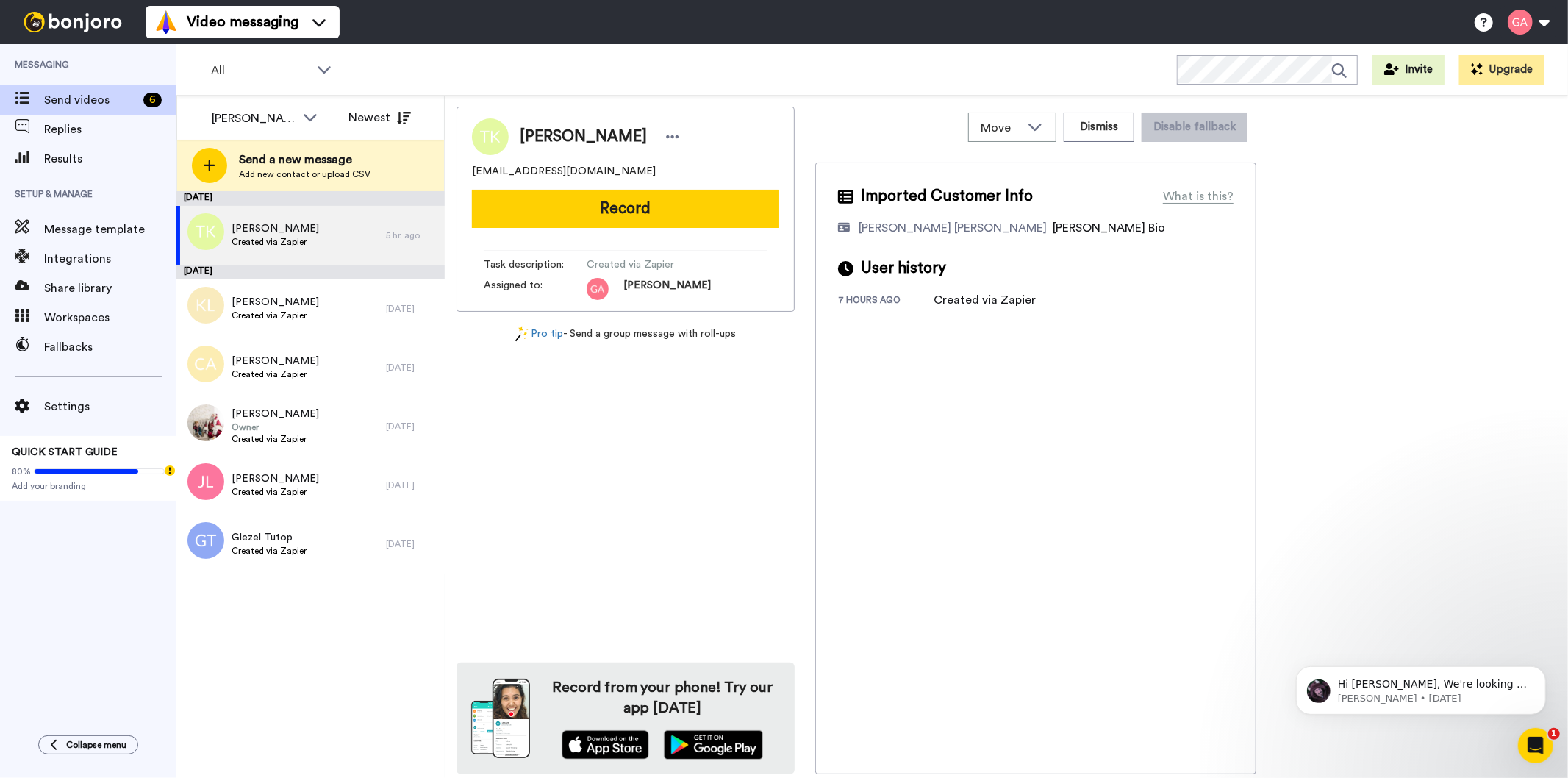
click at [553, 131] on span "[PERSON_NAME]" at bounding box center [584, 136] width 127 height 22
click at [553, 131] on span "Terr King" at bounding box center [584, 136] width 127 height 22
copy div "Terr King"
click at [678, 518] on div "Terr King tbeark3@yahoo.com Record Task description : Created via Zapier Assign…" at bounding box center [625, 439] width 338 height 667
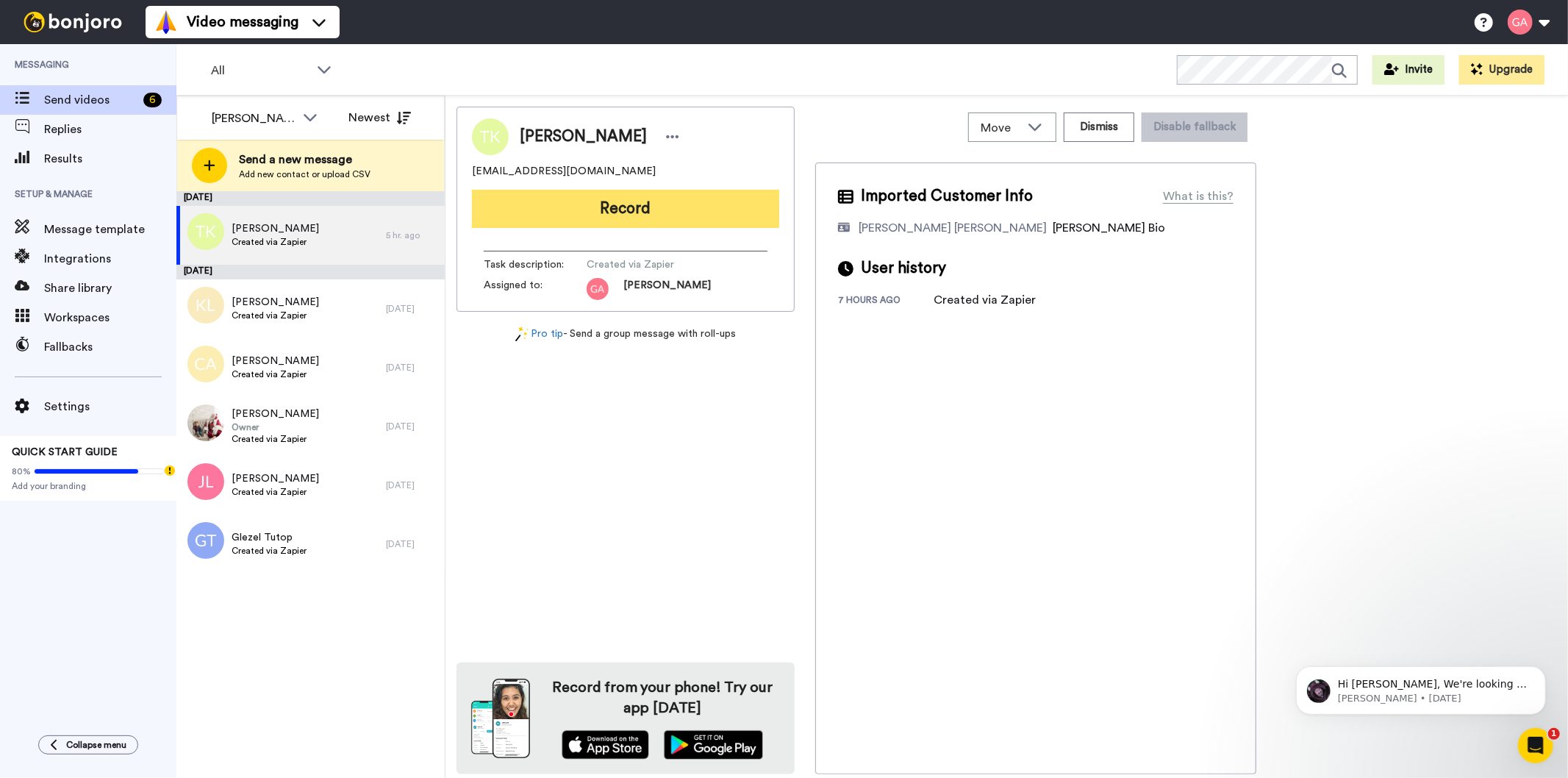
click at [647, 215] on button "Record" at bounding box center [625, 209] width 308 height 38
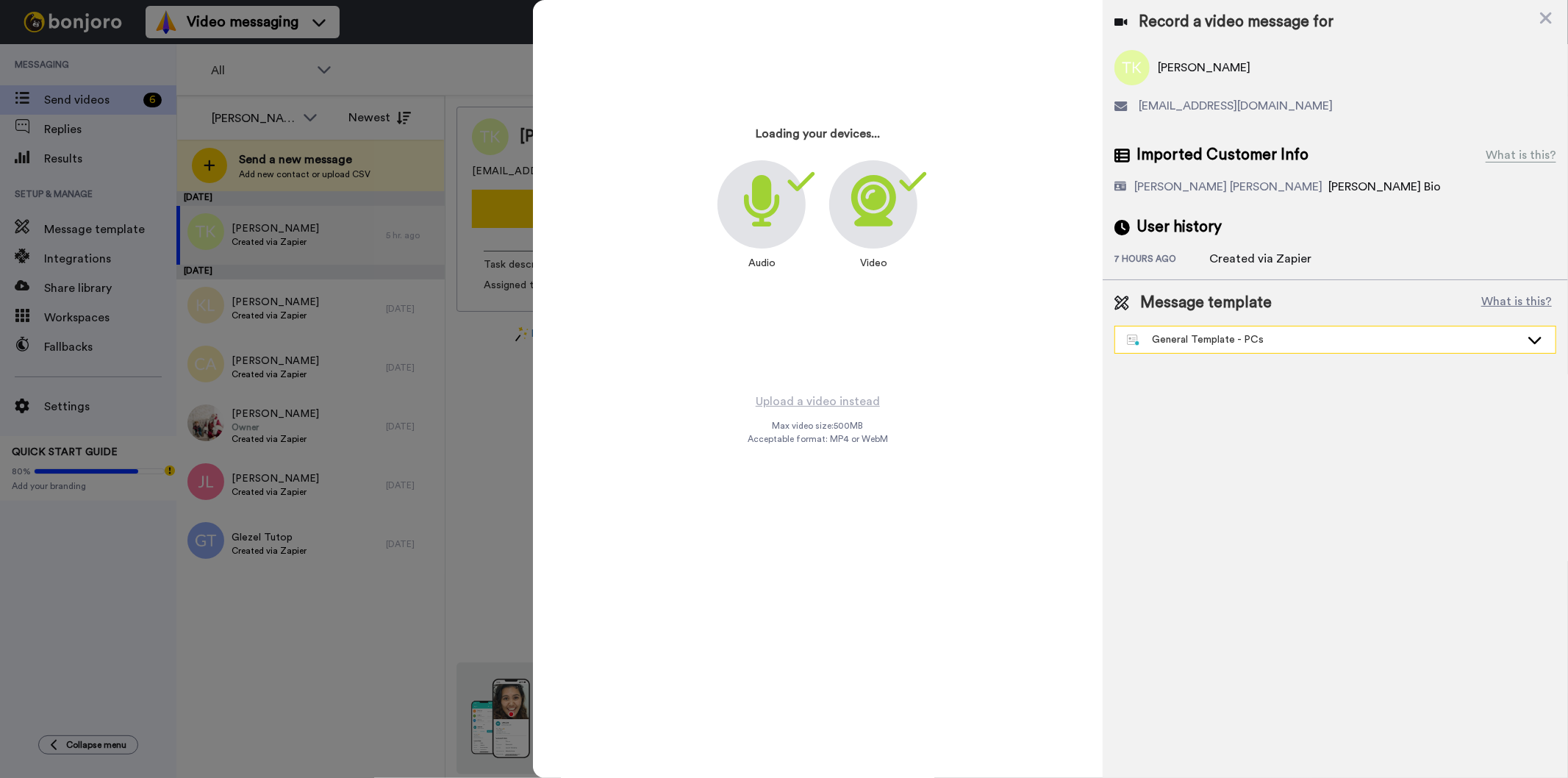
click at [1228, 341] on div "General Template - PCs" at bounding box center [1324, 339] width 393 height 14
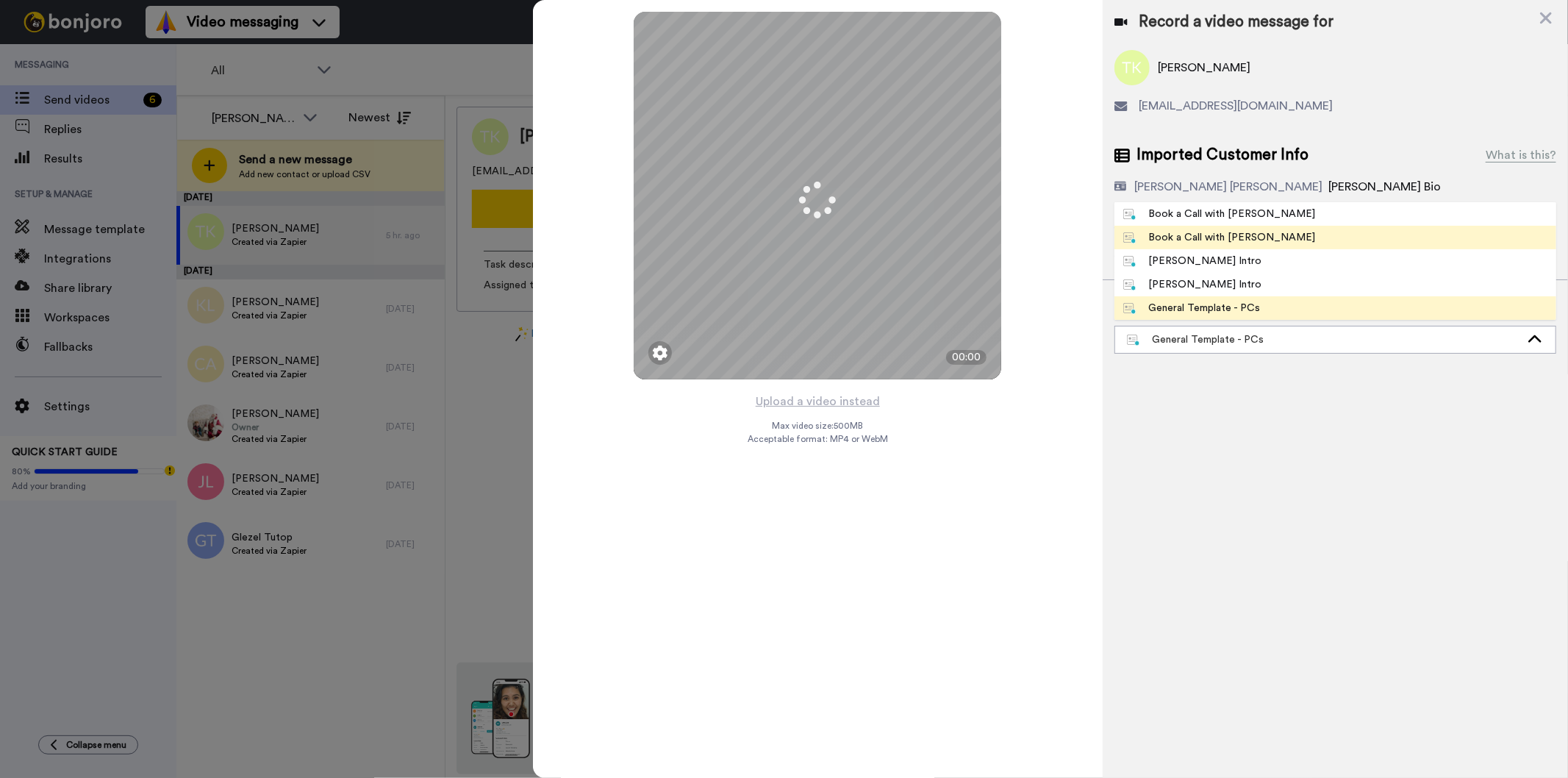
click at [1255, 240] on span "Book a Call with Gilda" at bounding box center [1220, 236] width 211 height 14
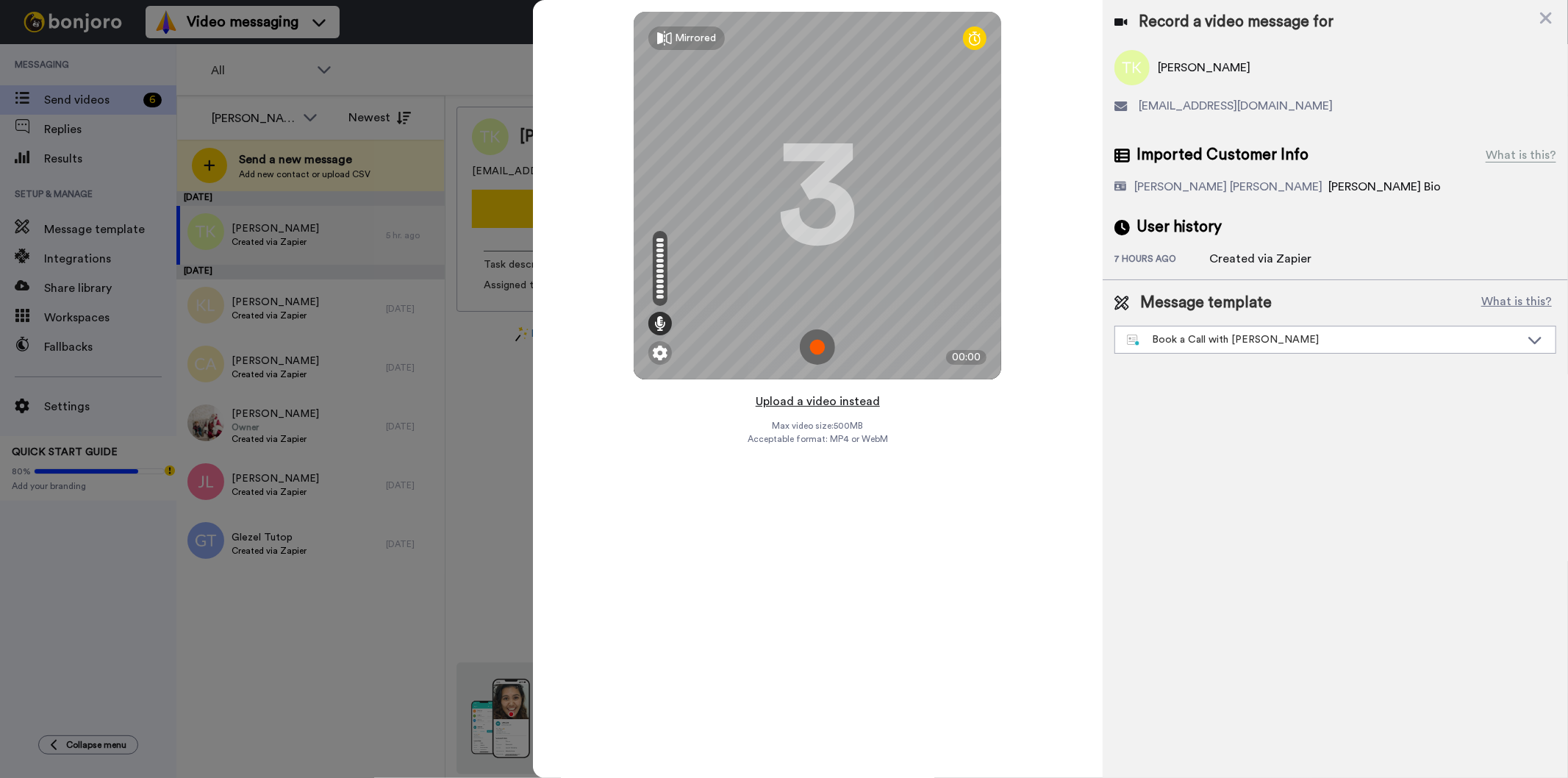
click at [824, 406] on button "Upload a video instead" at bounding box center [818, 401] width 133 height 19
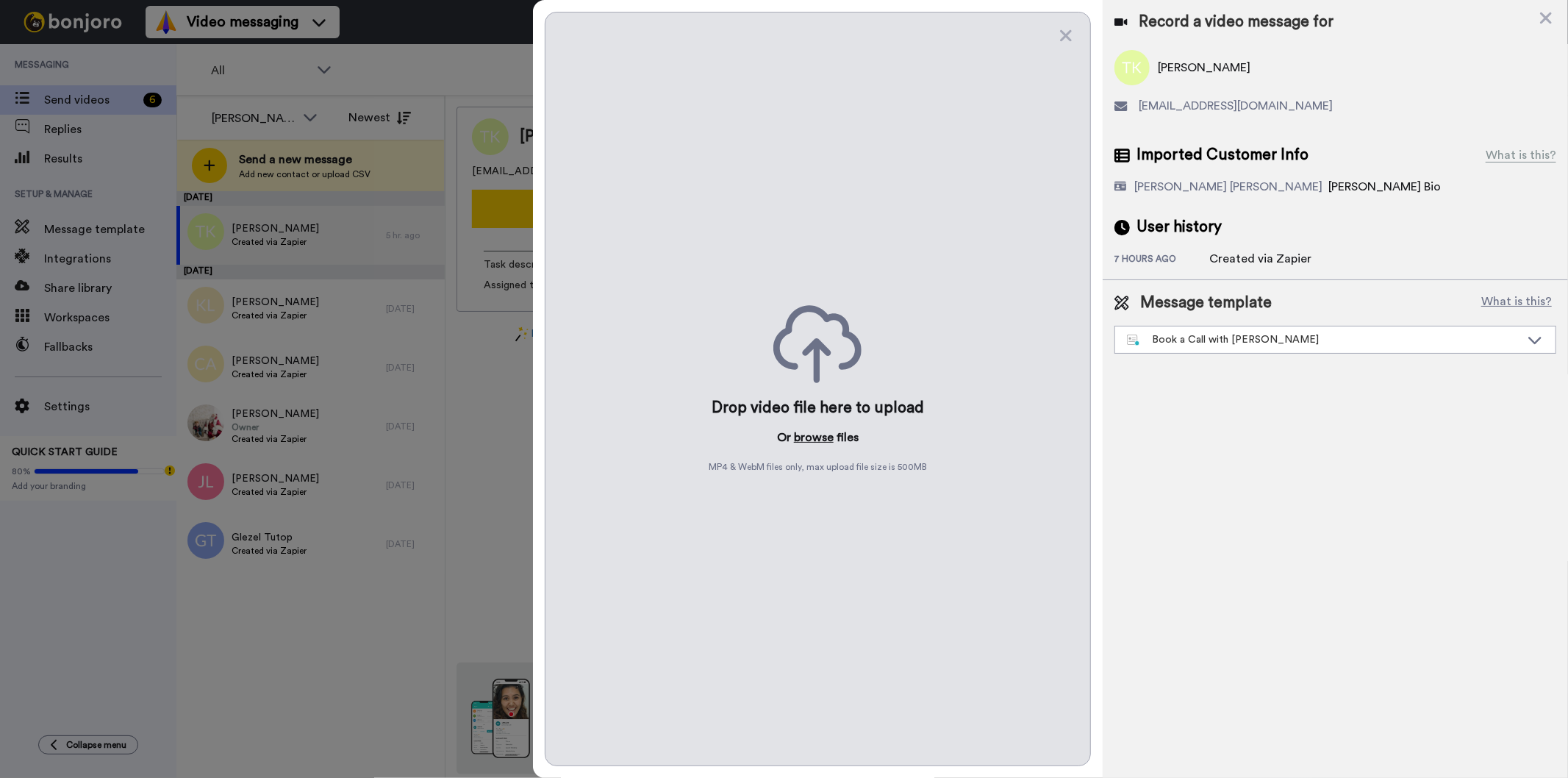
click at [808, 435] on button "browse" at bounding box center [814, 437] width 40 height 18
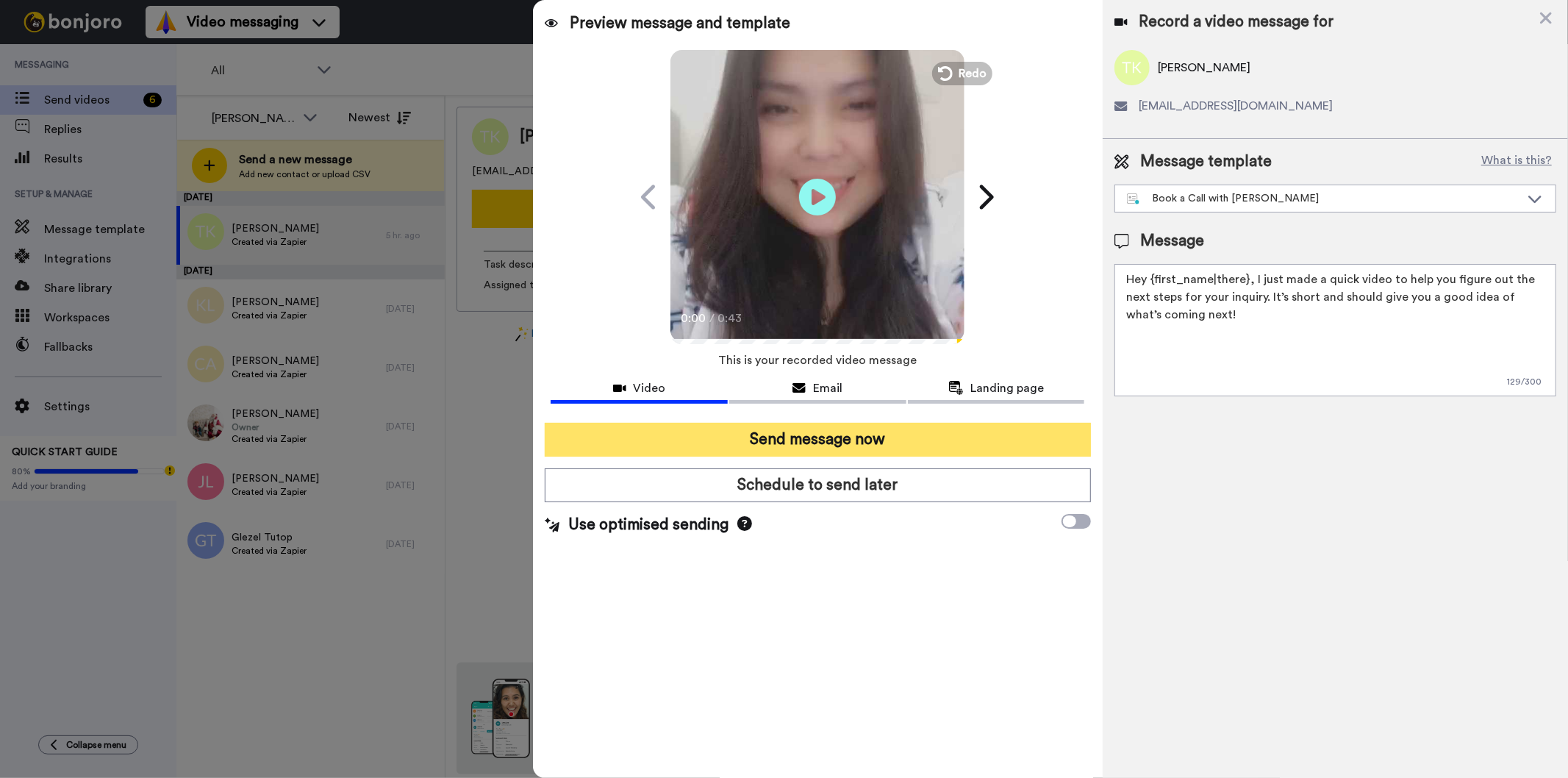
click at [824, 427] on button "Send message now" at bounding box center [817, 439] width 546 height 34
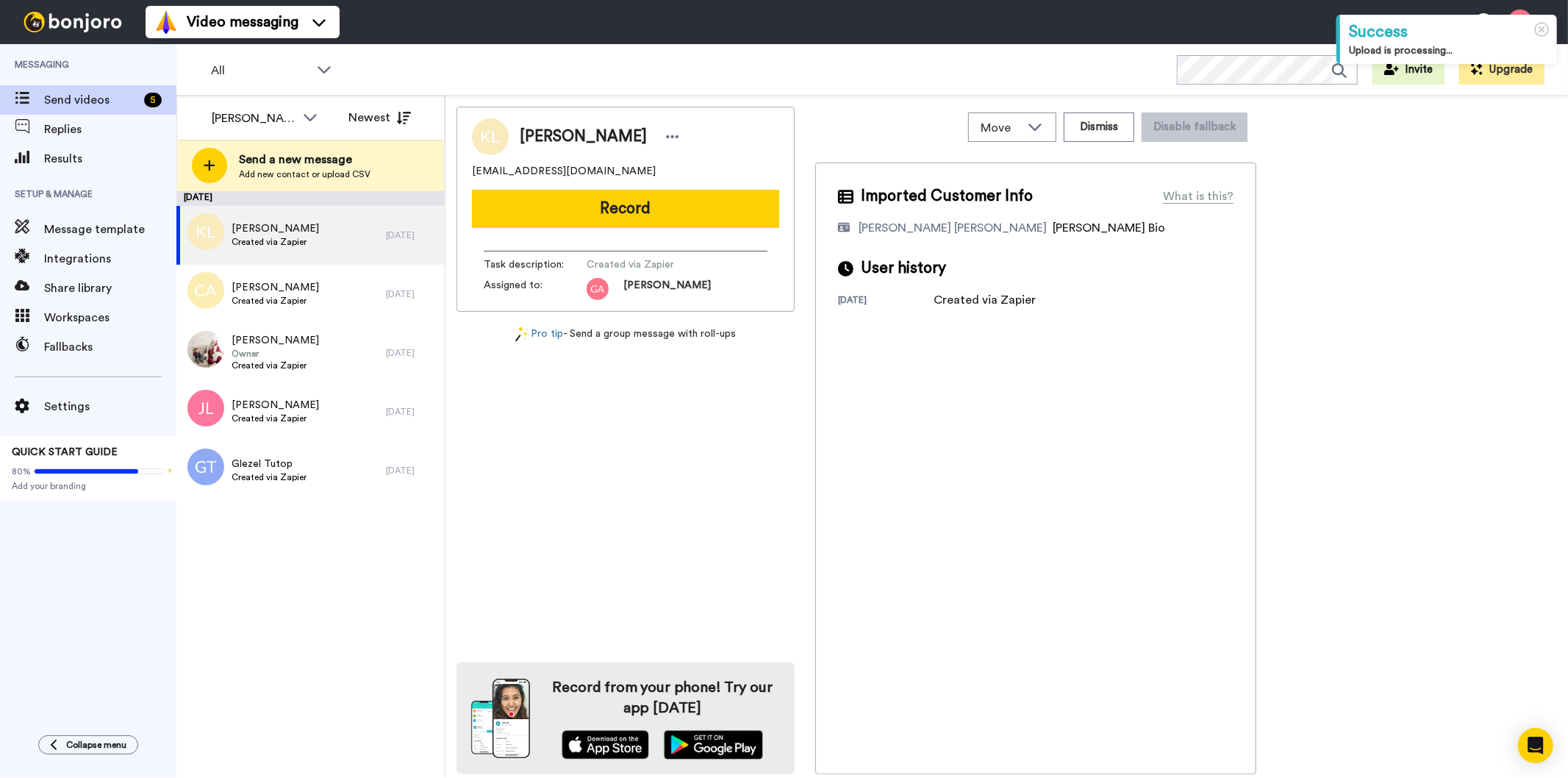
click at [564, 133] on span "[PERSON_NAME]" at bounding box center [584, 136] width 127 height 22
copy div "[PERSON_NAME]"
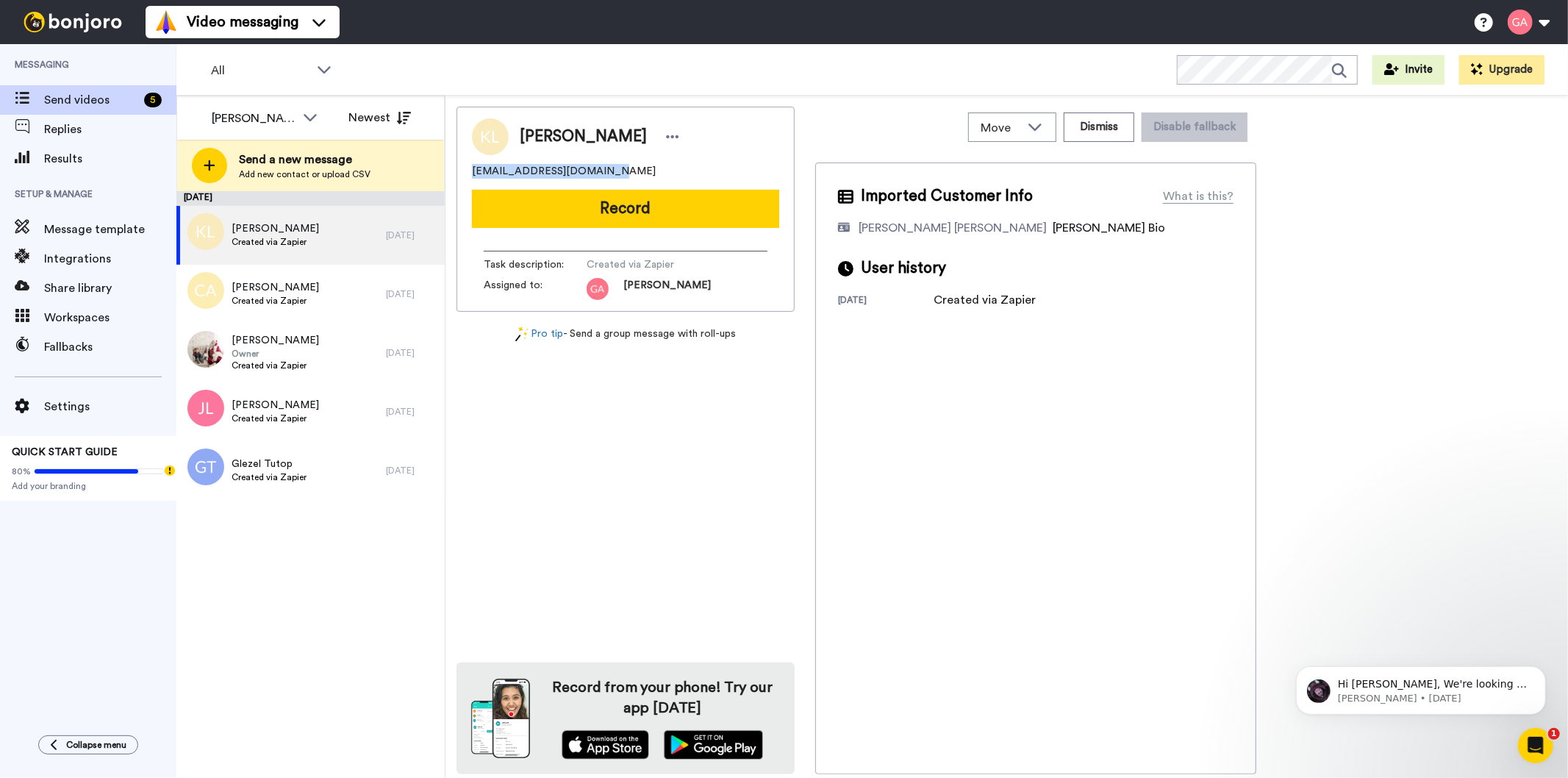
drag, startPoint x: 638, startPoint y: 171, endPoint x: 468, endPoint y: 175, distance: 170.0
click at [468, 175] on div "[PERSON_NAME] [EMAIL_ADDRESS][DOMAIN_NAME] Record Task description : Created vi…" at bounding box center [625, 209] width 338 height 205
copy span "[EMAIL_ADDRESS][DOMAIN_NAME]"
click at [628, 229] on div "[PERSON_NAME] [EMAIL_ADDRESS][DOMAIN_NAME] Record Task description : Created vi…" at bounding box center [625, 209] width 338 height 205
click at [1099, 118] on button "Dismiss" at bounding box center [1099, 127] width 70 height 29
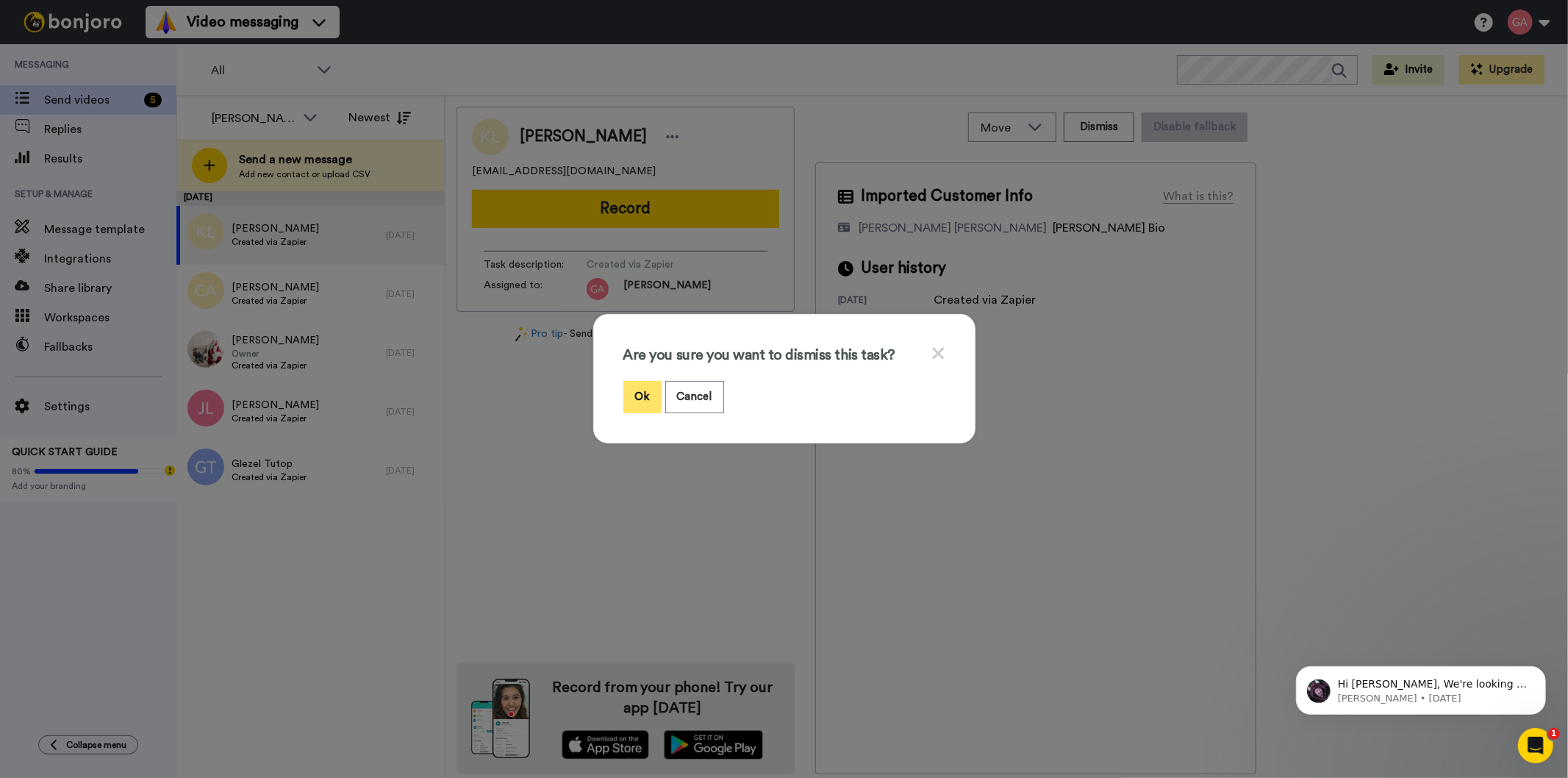
click at [625, 390] on button "Ok" at bounding box center [643, 396] width 38 height 31
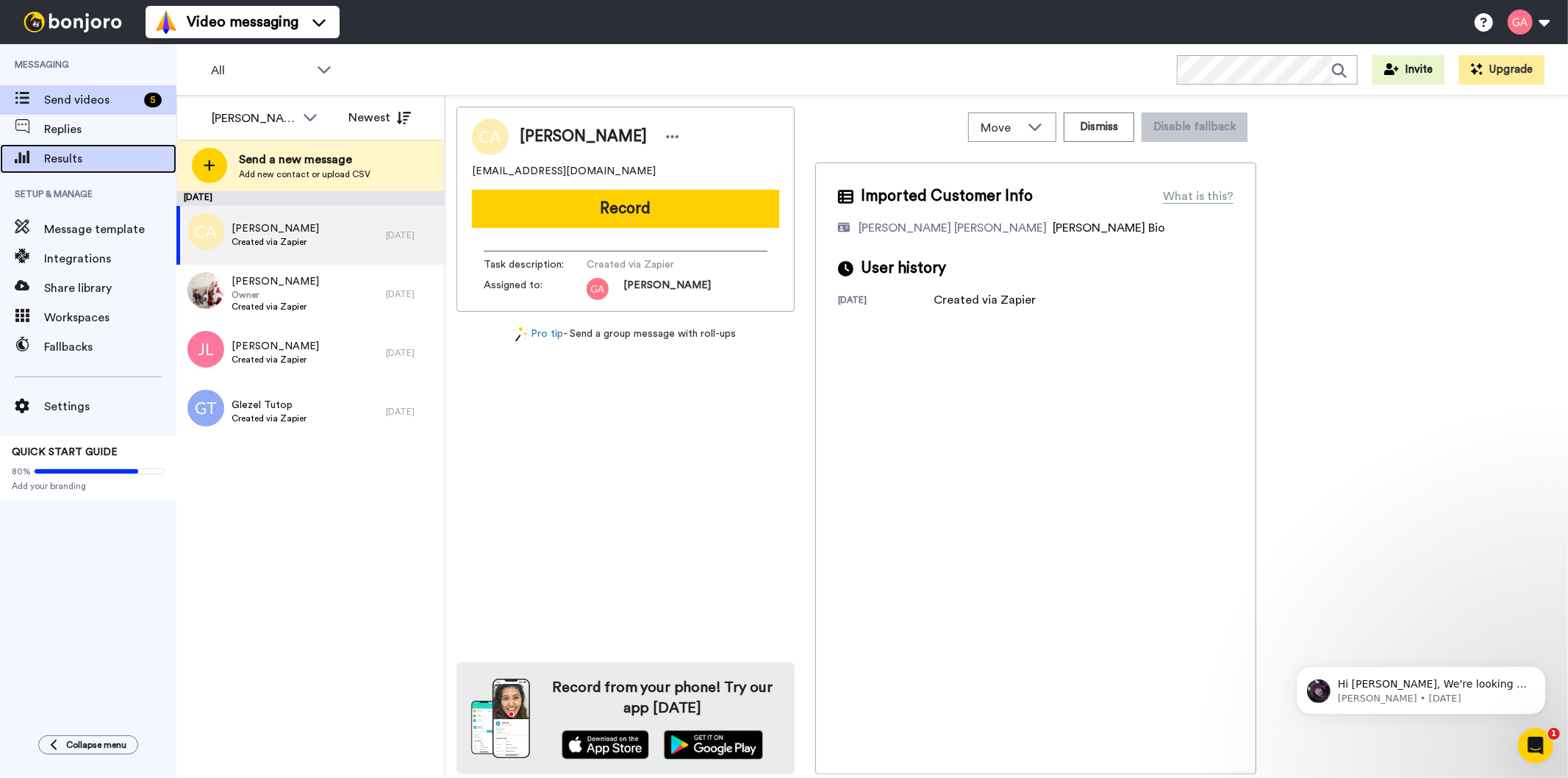
click at [64, 159] on span "Results" at bounding box center [109, 158] width 132 height 18
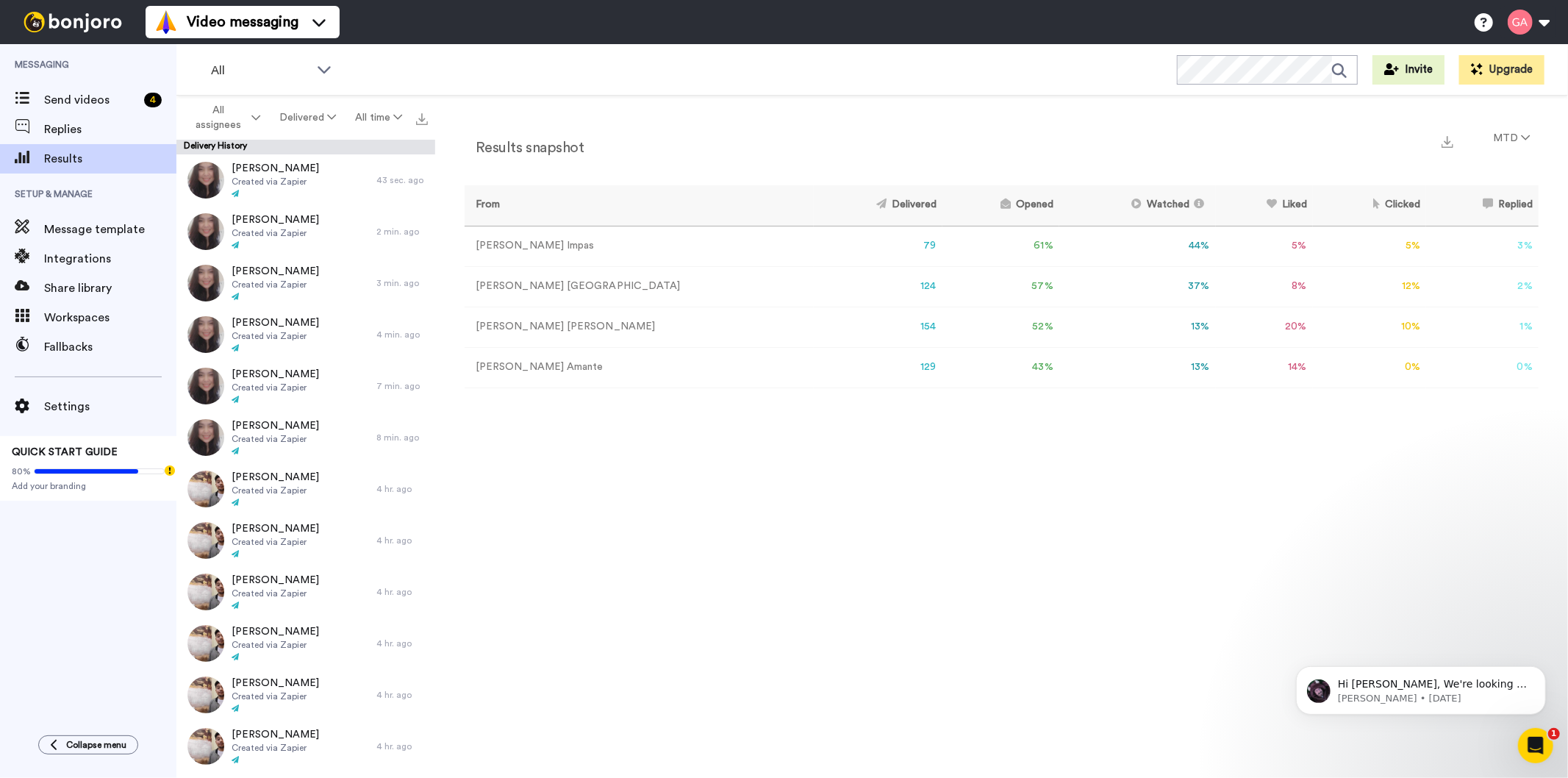
click at [978, 541] on div "Results snapshot MTD From Delivered Opened Watched Liked Clicked Replied Failed…" at bounding box center [1002, 440] width 1133 height 690
click at [64, 94] on span "Send videos" at bounding box center [90, 100] width 94 height 18
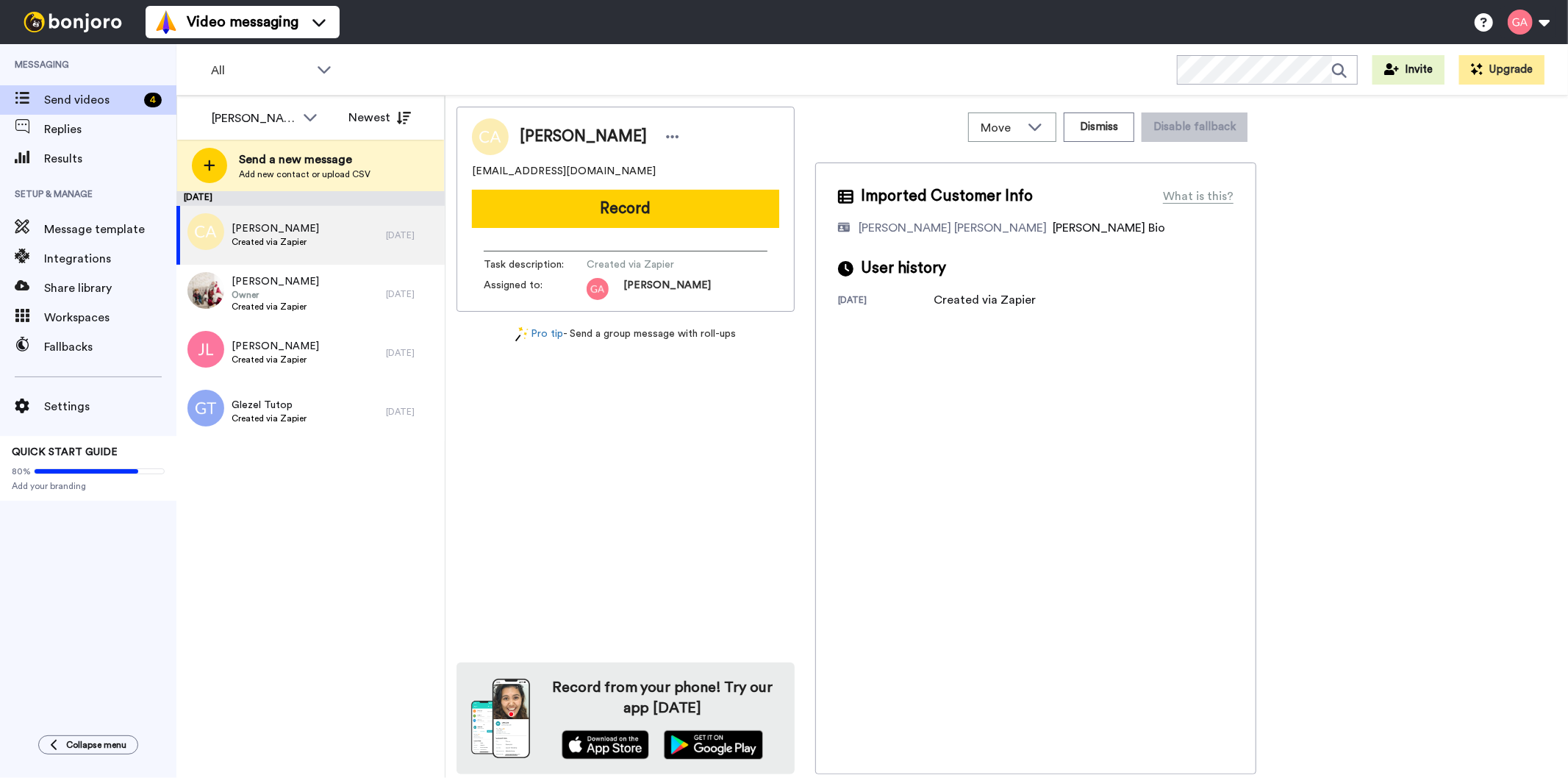
click at [655, 562] on div "Cody Anderson cmanderson0909@gmail.com Record Task description : Created via Za…" at bounding box center [625, 439] width 338 height 667
click at [577, 132] on span "Cody Anderson" at bounding box center [584, 136] width 127 height 22
copy div "Cody Anderson"
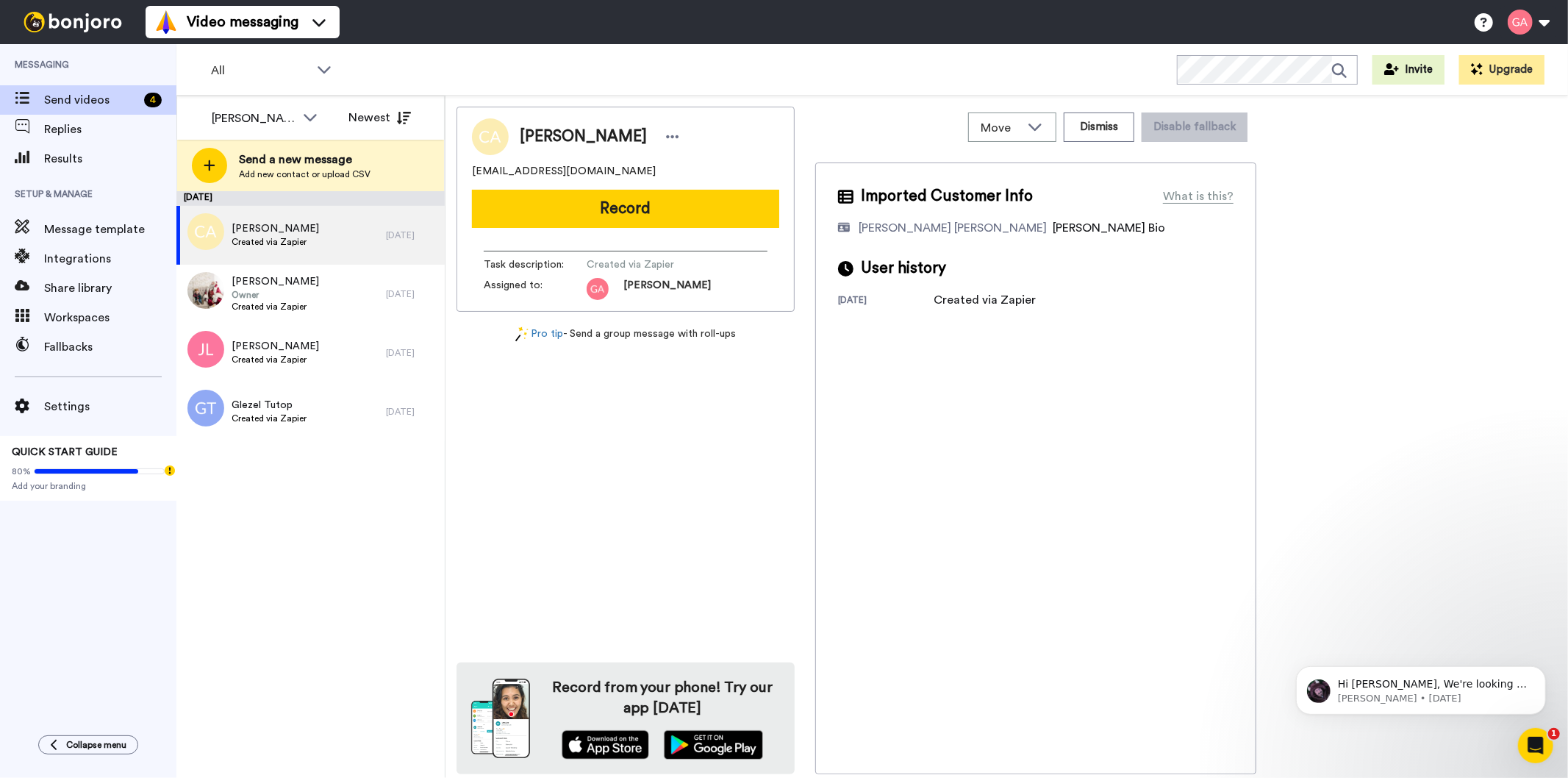
click at [640, 431] on div "Cody Anderson cmanderson0909@gmail.com Record Task description : Created via Za…" at bounding box center [625, 439] width 338 height 667
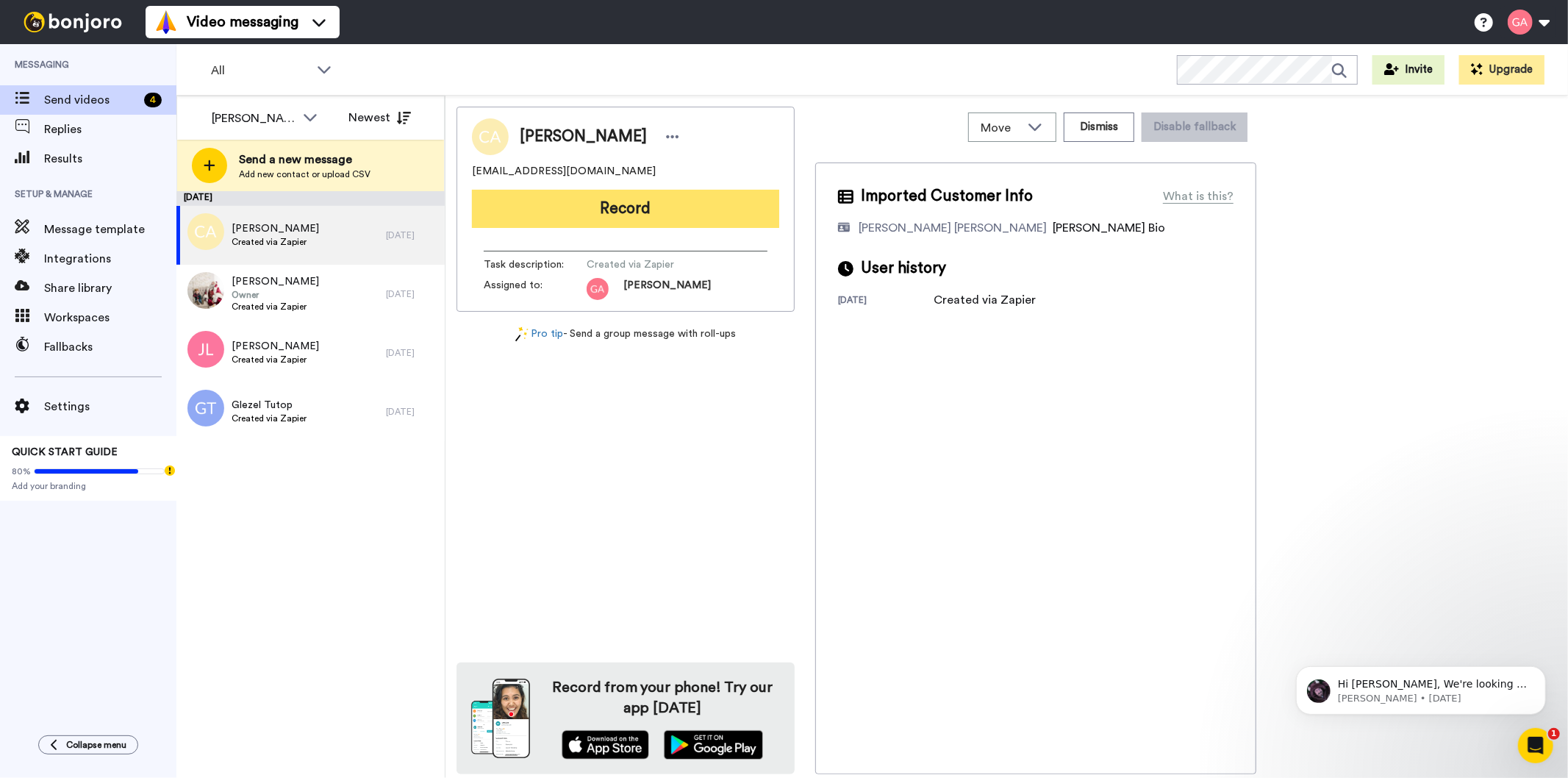
click at [622, 227] on button "Record" at bounding box center [625, 209] width 308 height 38
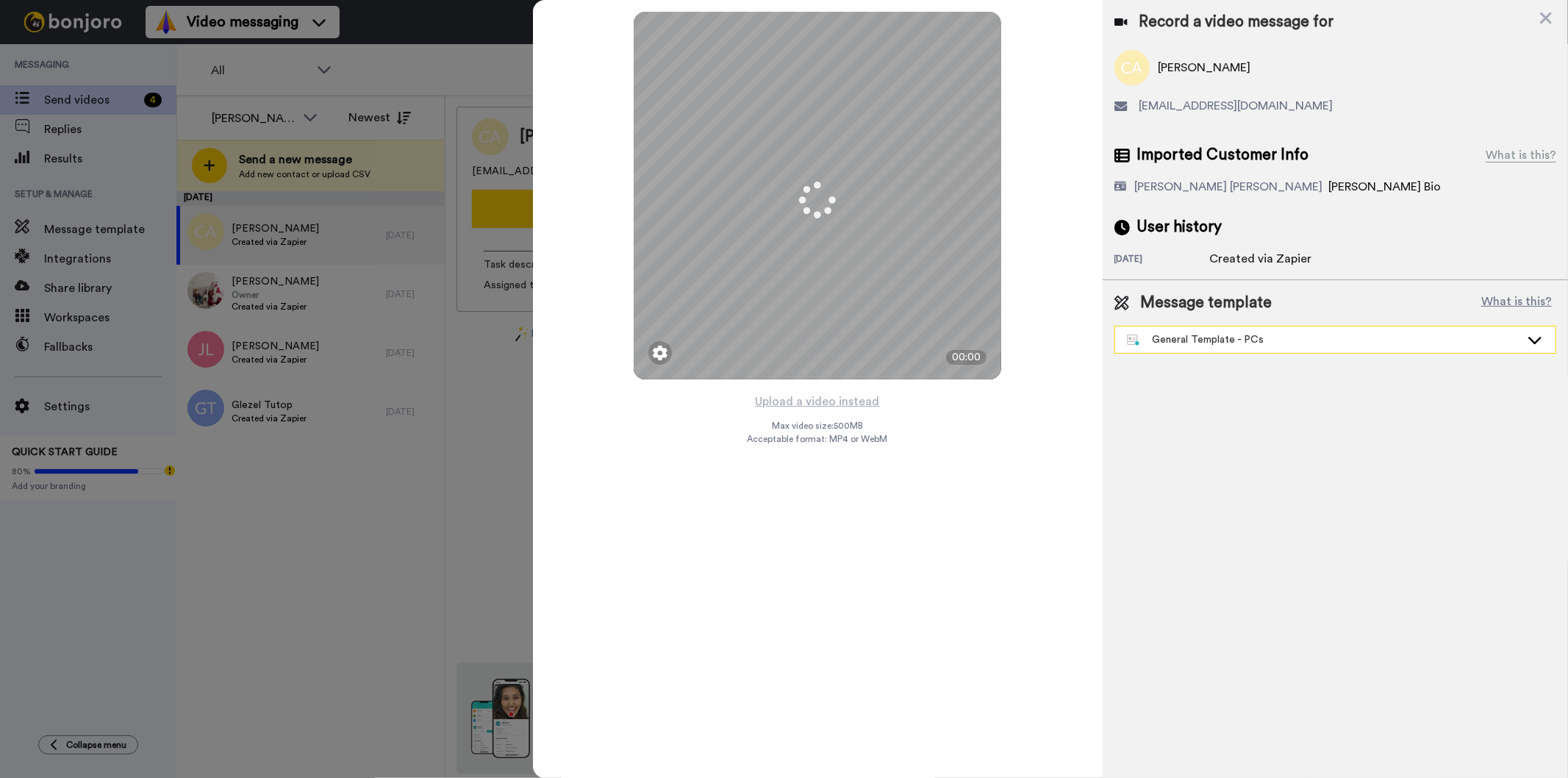
click at [1289, 333] on div "General Template - PCs" at bounding box center [1324, 339] width 393 height 14
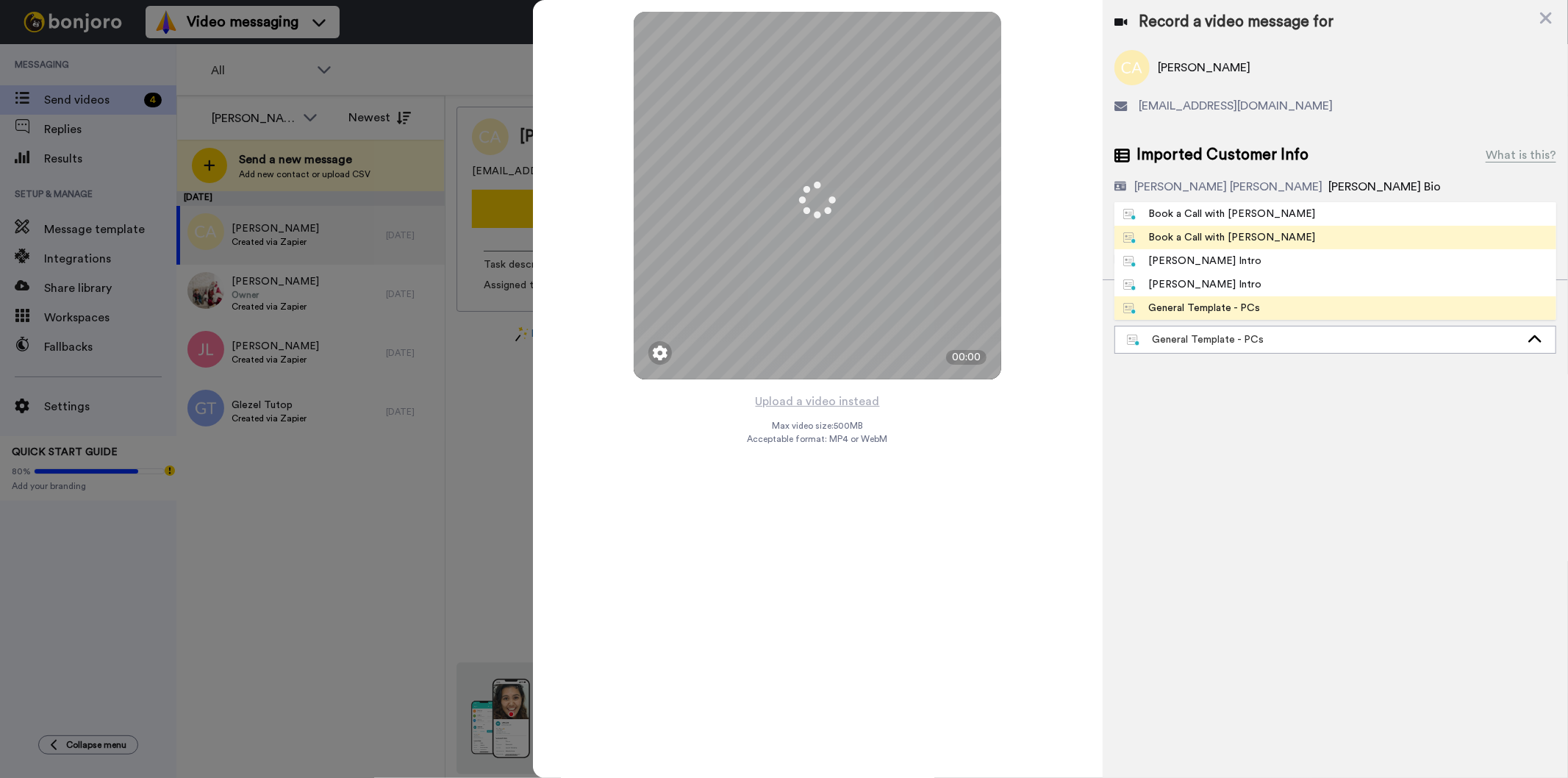
click at [1289, 231] on li "Book a Call with [PERSON_NAME]" at bounding box center [1335, 237] width 442 height 24
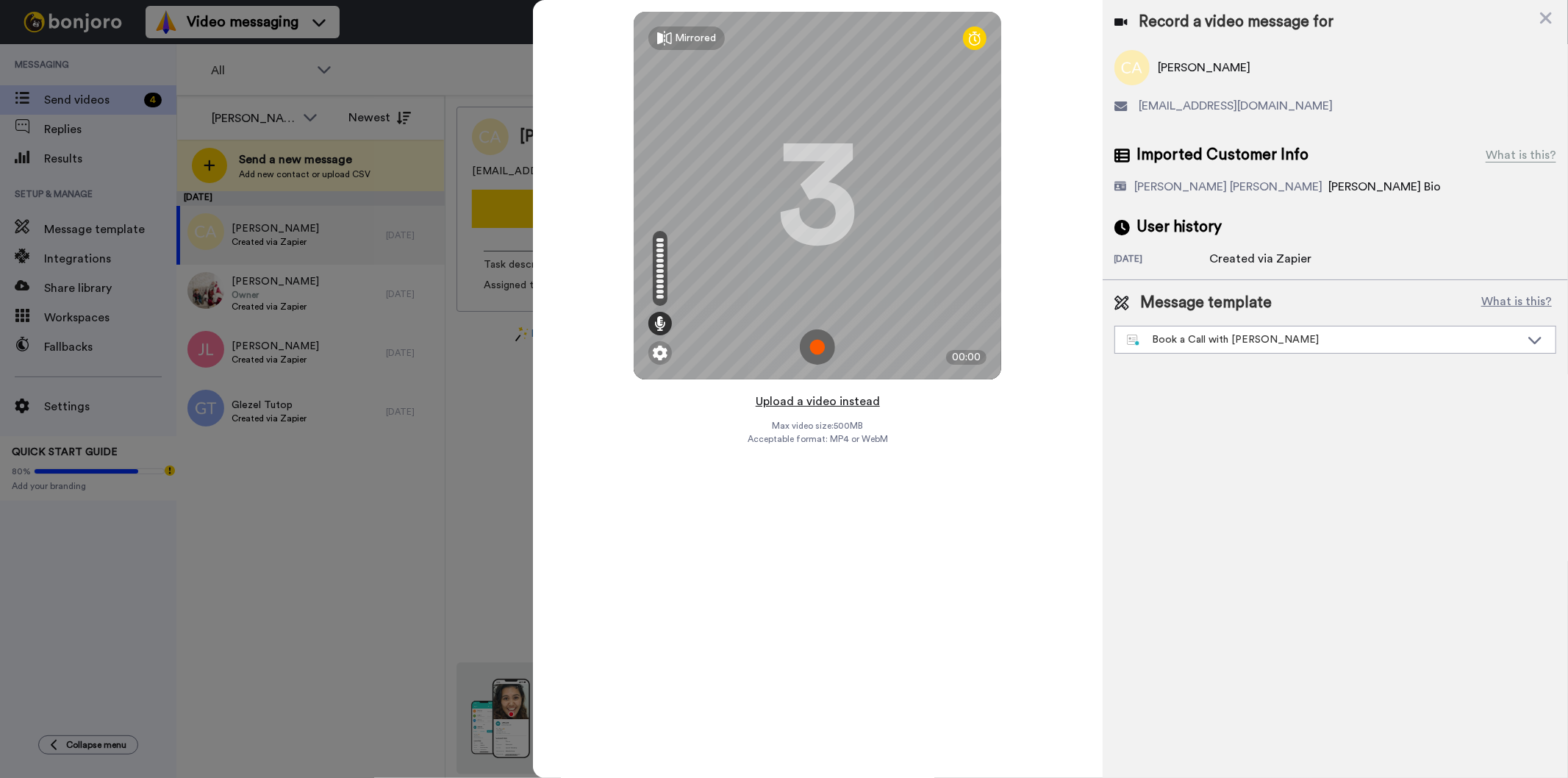
click at [844, 398] on button "Upload a video instead" at bounding box center [818, 401] width 133 height 19
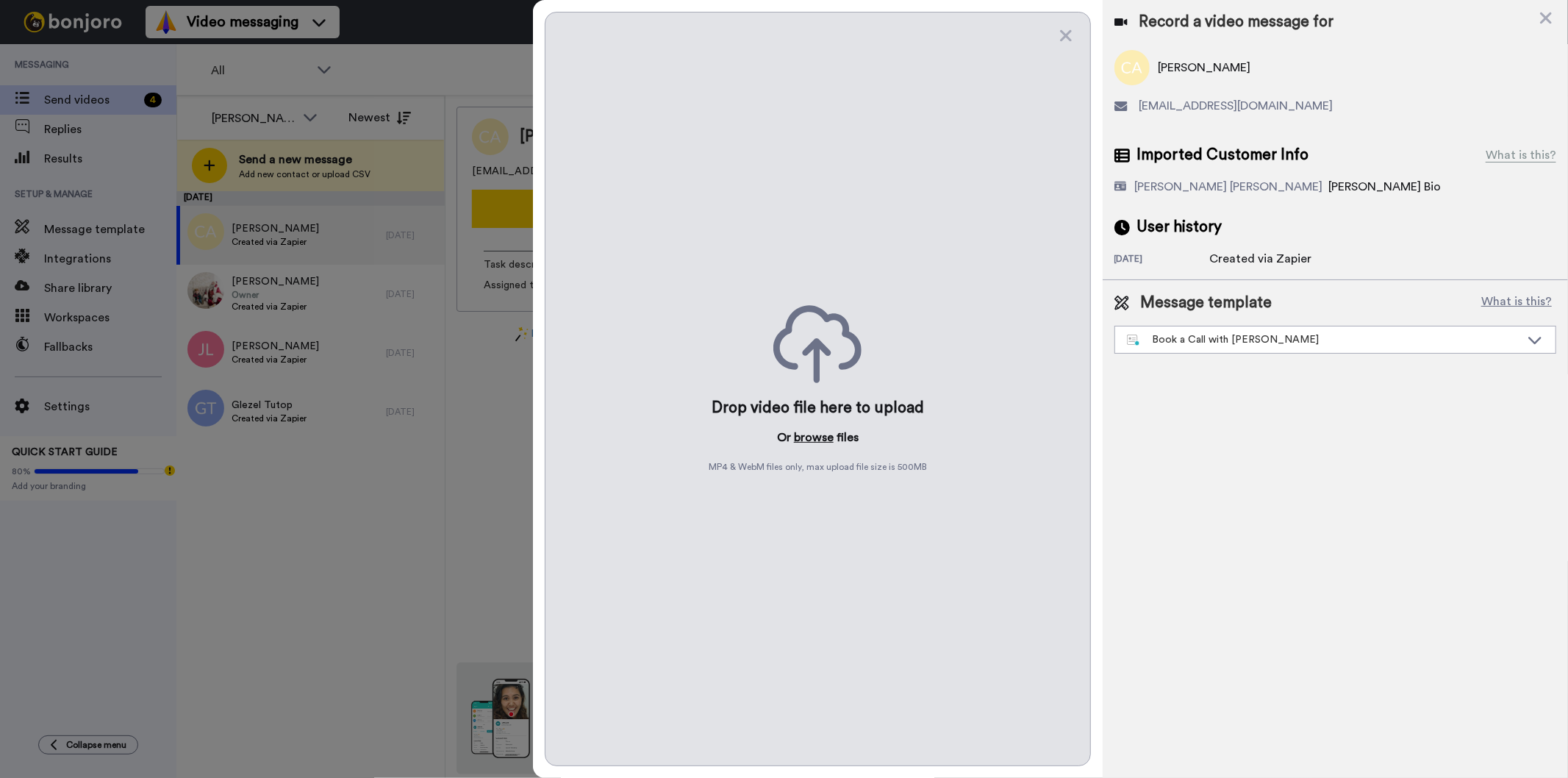
click at [814, 436] on button "browse" at bounding box center [814, 437] width 40 height 18
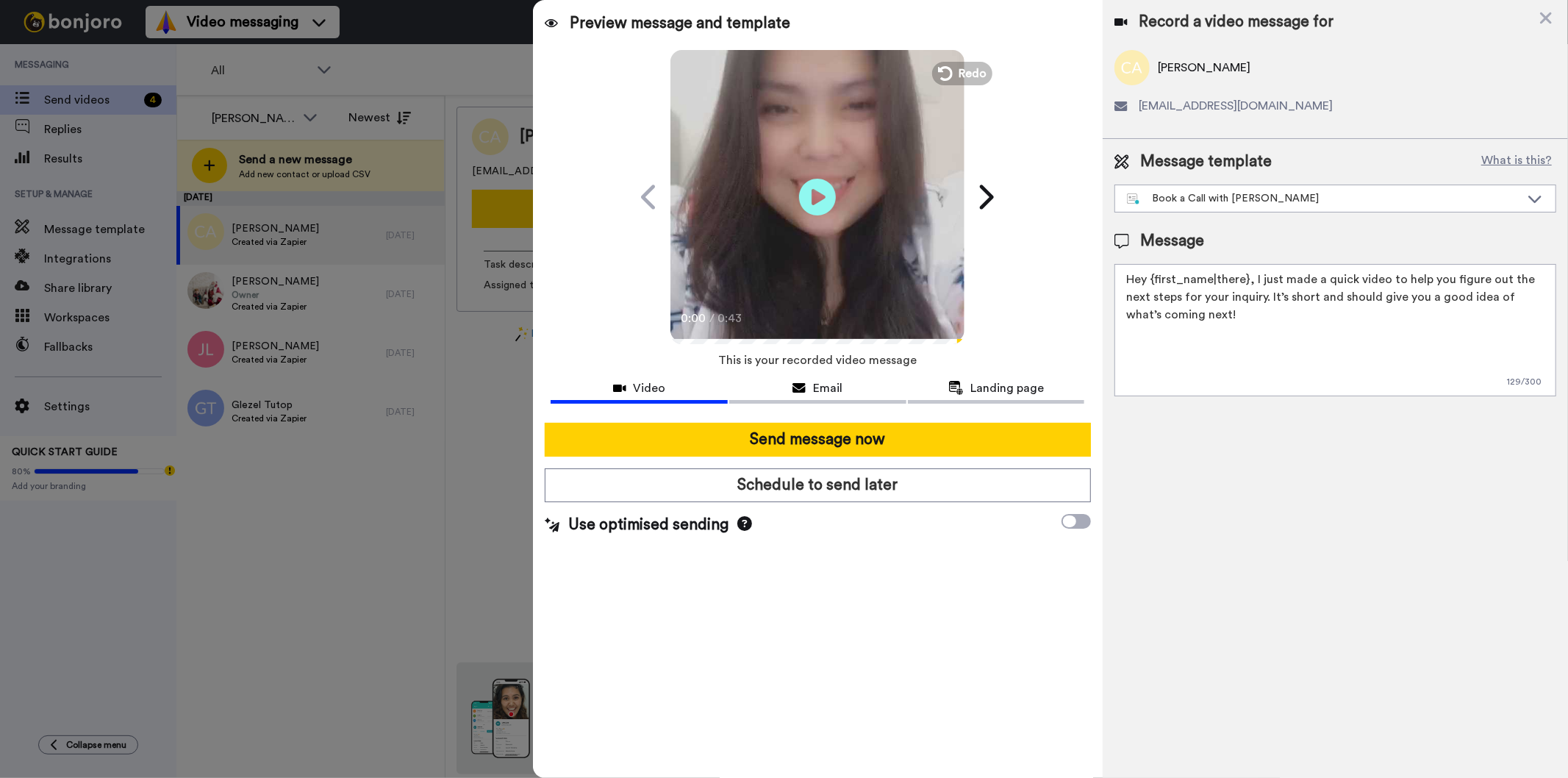
click at [954, 419] on div at bounding box center [817, 417] width 533 height 11
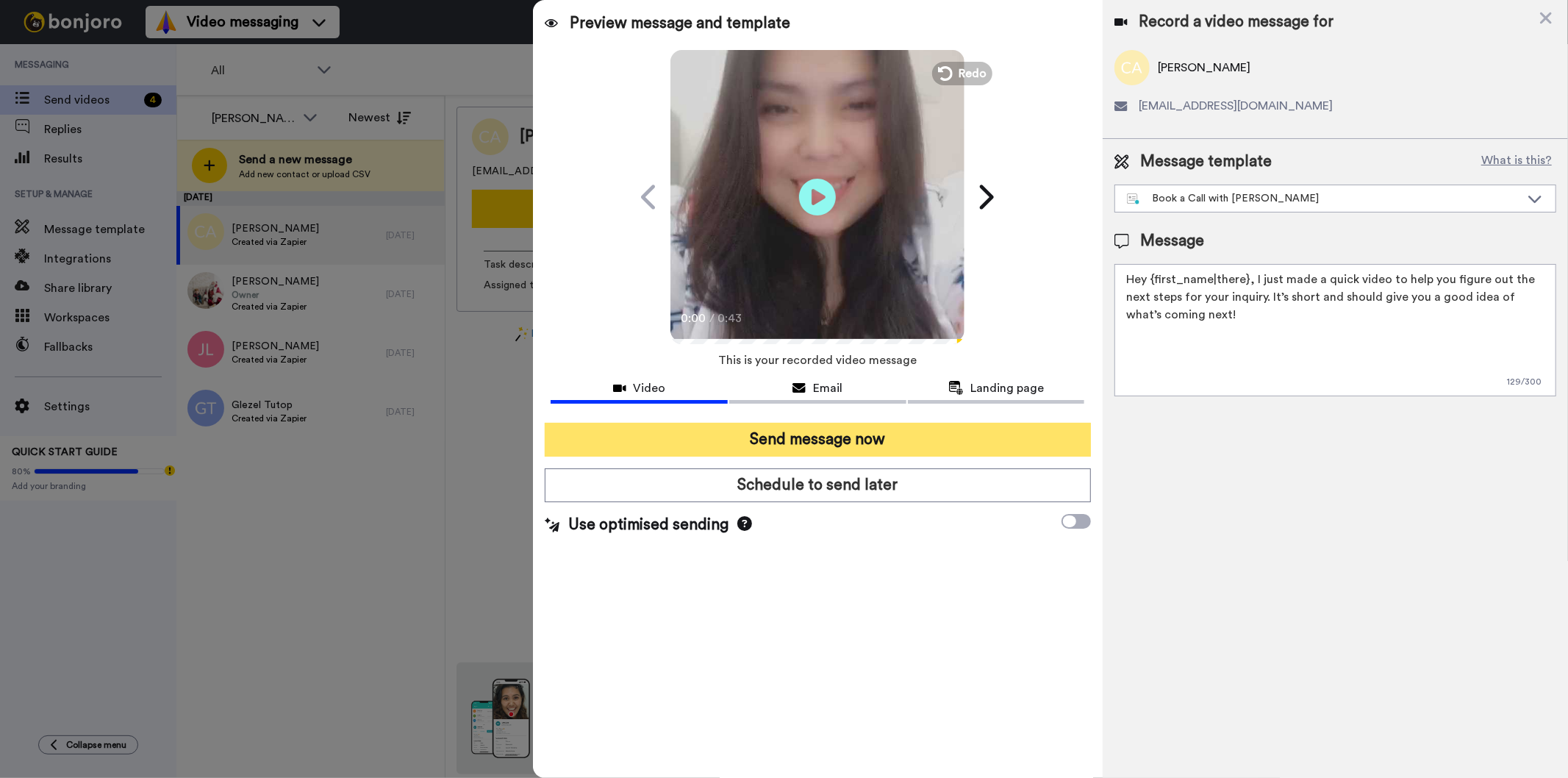
click at [897, 442] on button "Send message now" at bounding box center [817, 439] width 546 height 34
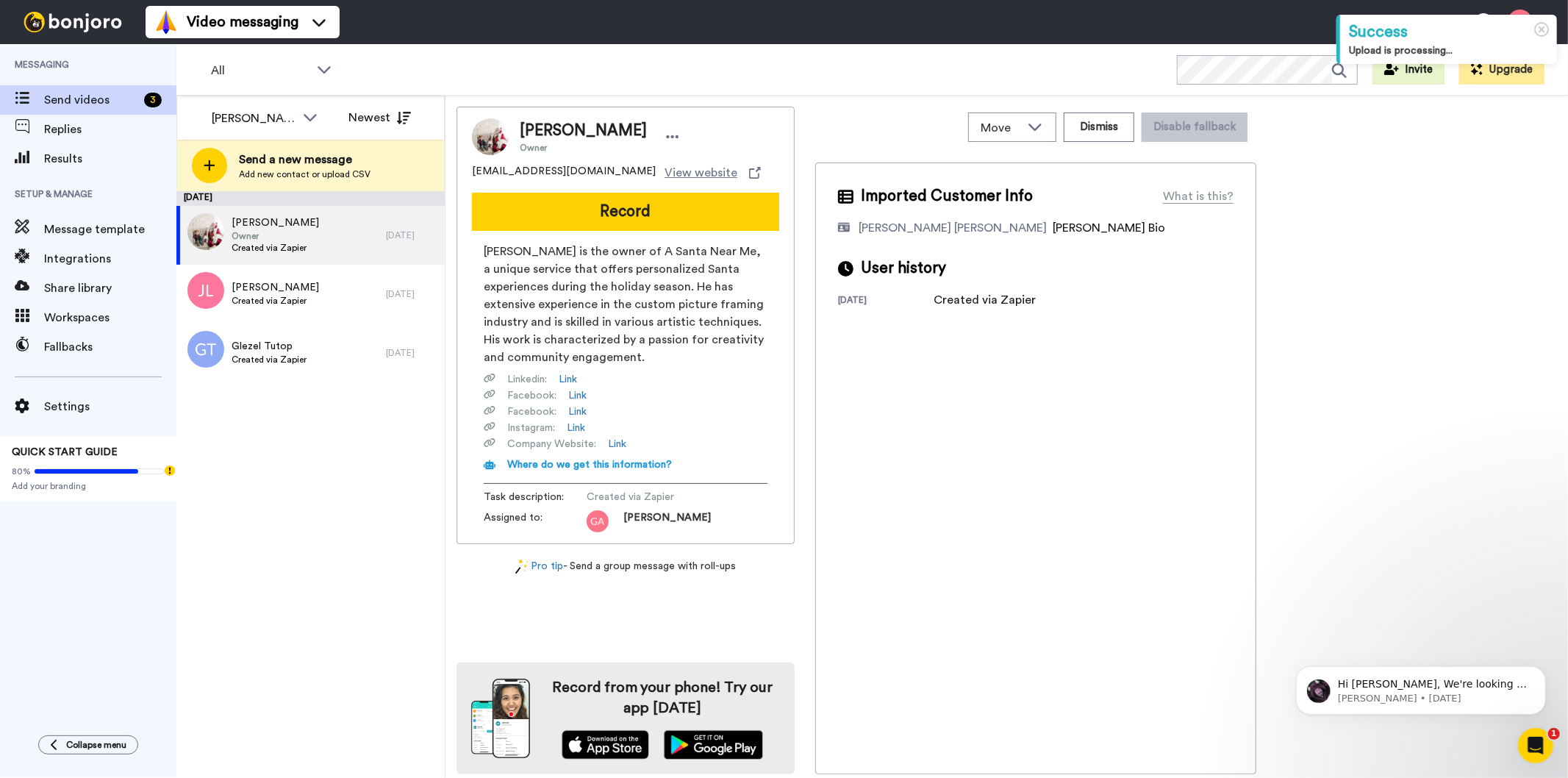
click at [583, 131] on span "Robert Saintsing" at bounding box center [584, 130] width 127 height 22
copy span "Robert Saintsing"
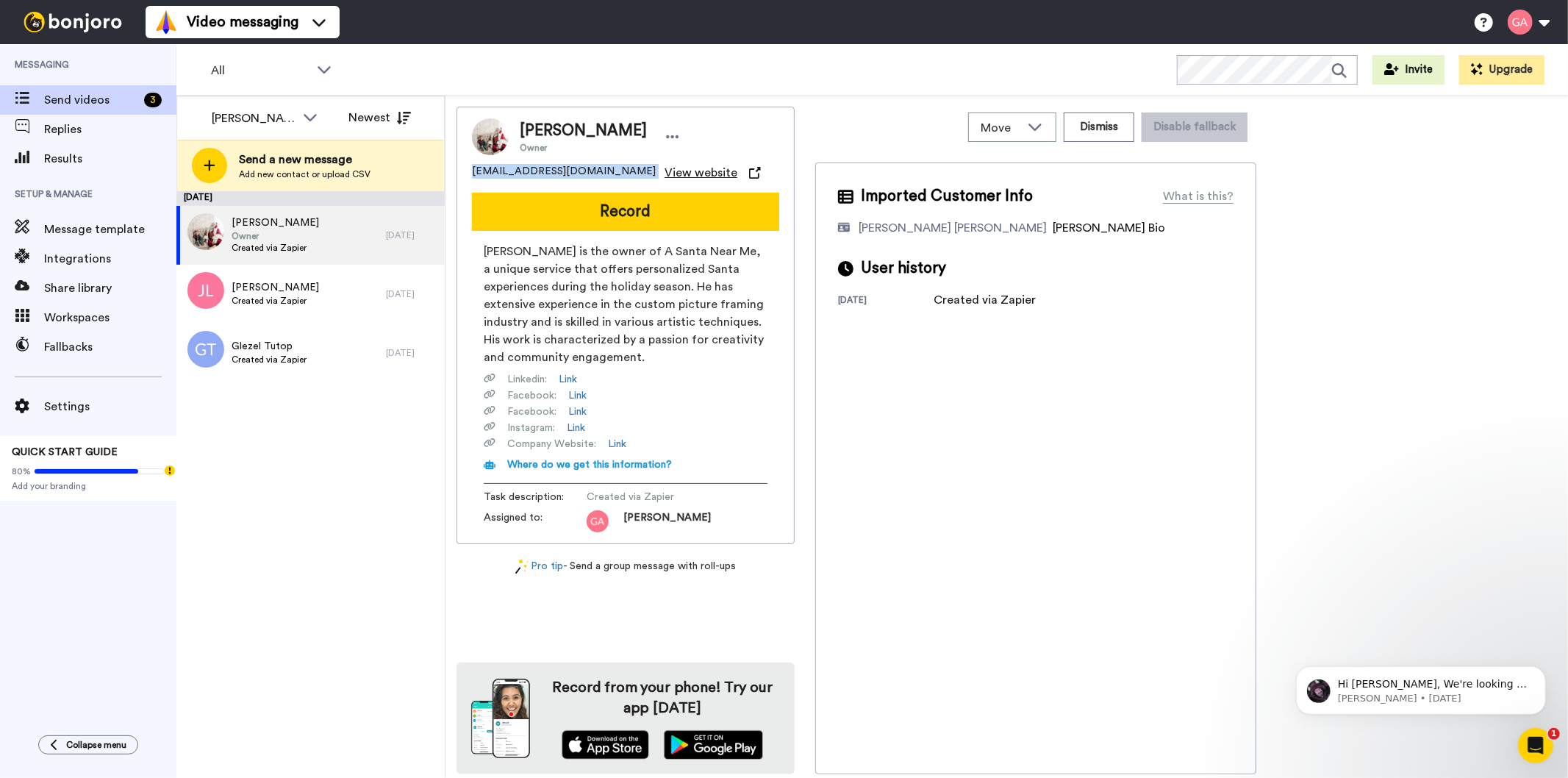
drag, startPoint x: 471, startPoint y: 171, endPoint x: 621, endPoint y: 170, distance: 150.0
click at [621, 170] on div "Robert Saintsing Owner santabob@asantanearme.com View website Record Bob Saints…" at bounding box center [625, 324] width 338 height 437
copy span "santabob@asantanearme.com"
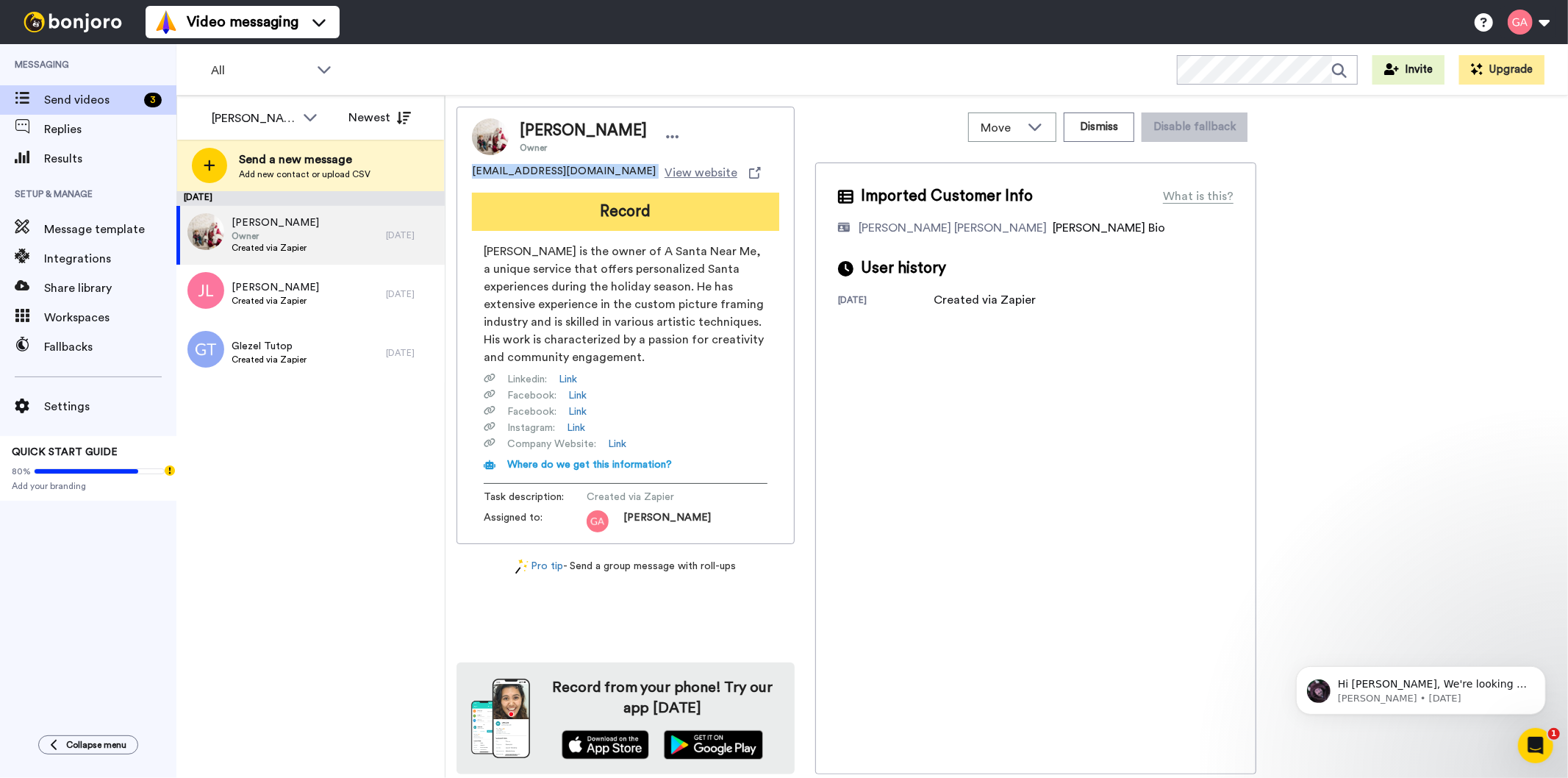
click at [719, 209] on button "Record" at bounding box center [625, 212] width 308 height 38
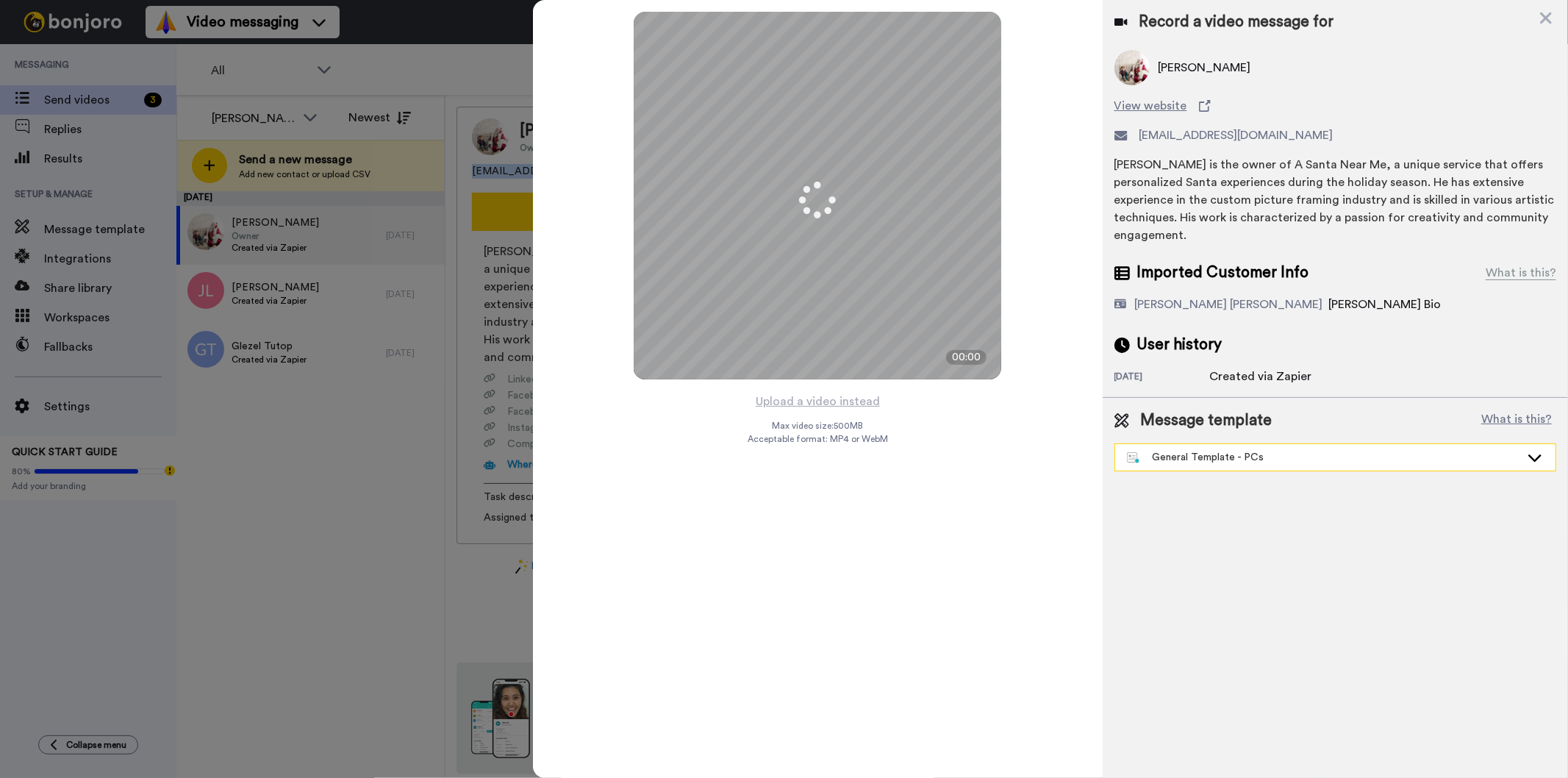
click at [1237, 451] on div "General Template - PCs" at bounding box center [1324, 456] width 393 height 14
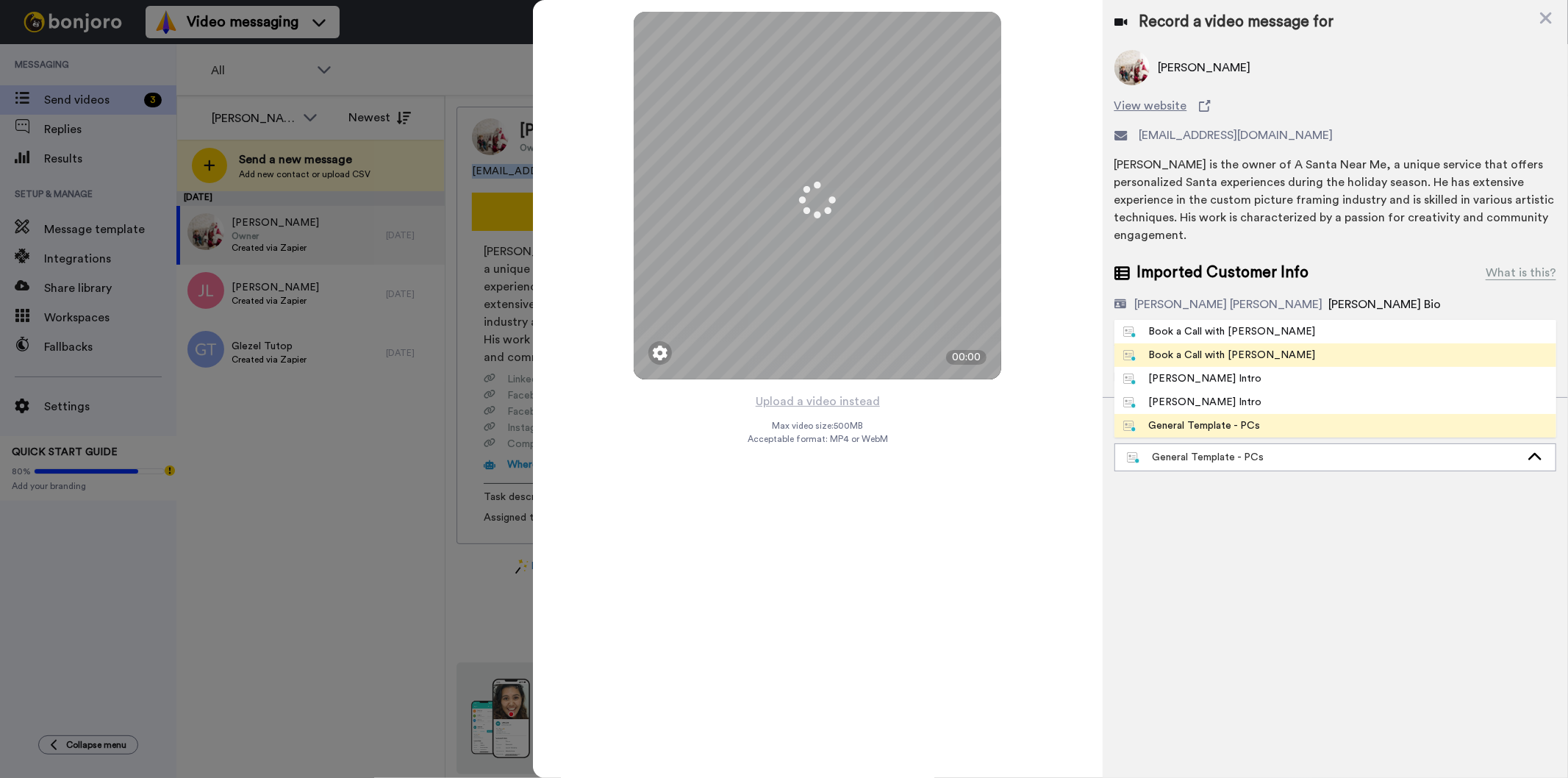
click at [1255, 355] on span "Book a Call with [PERSON_NAME]" at bounding box center [1220, 354] width 211 height 14
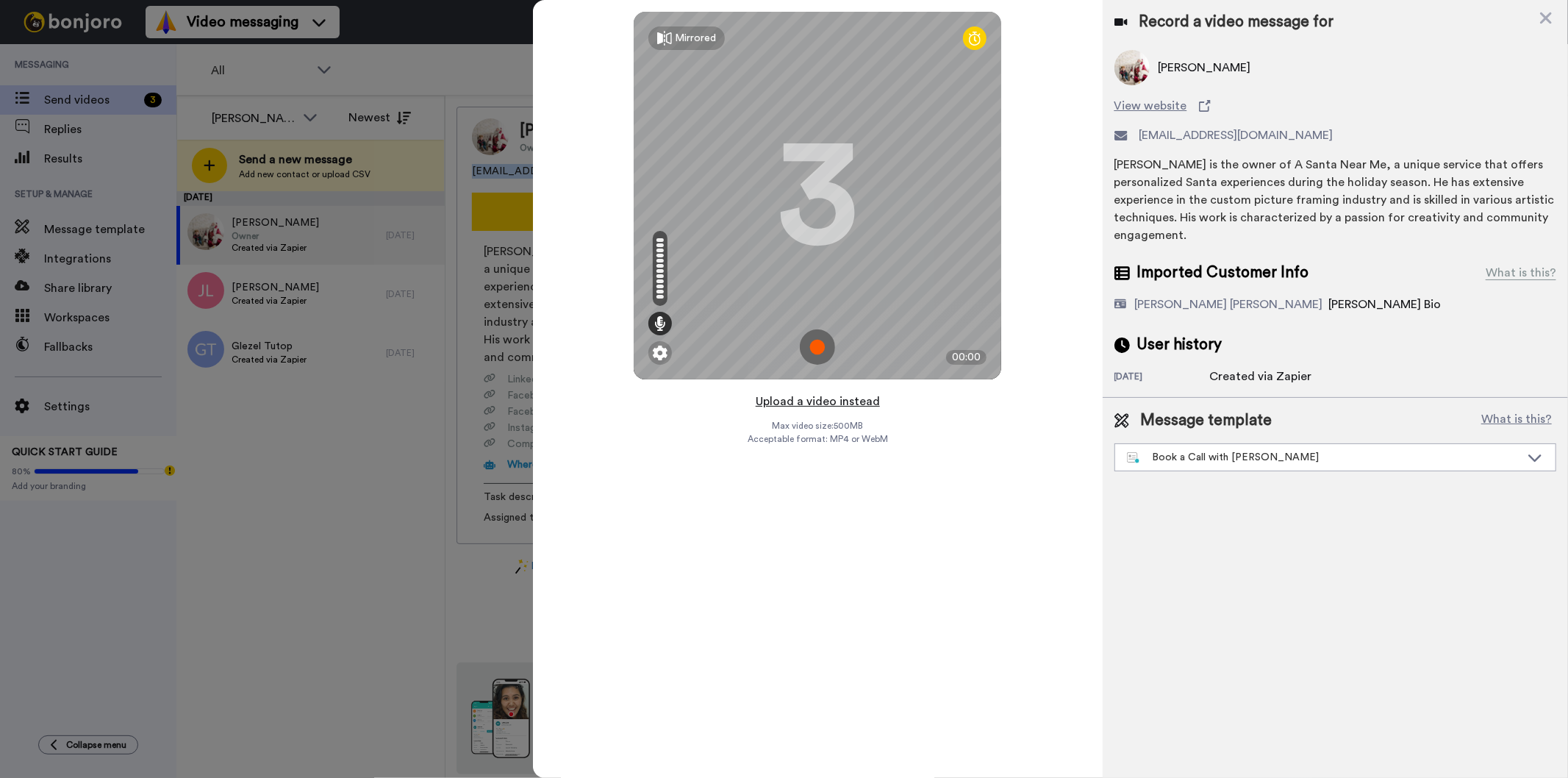
click at [831, 398] on button "Upload a video instead" at bounding box center [818, 401] width 133 height 19
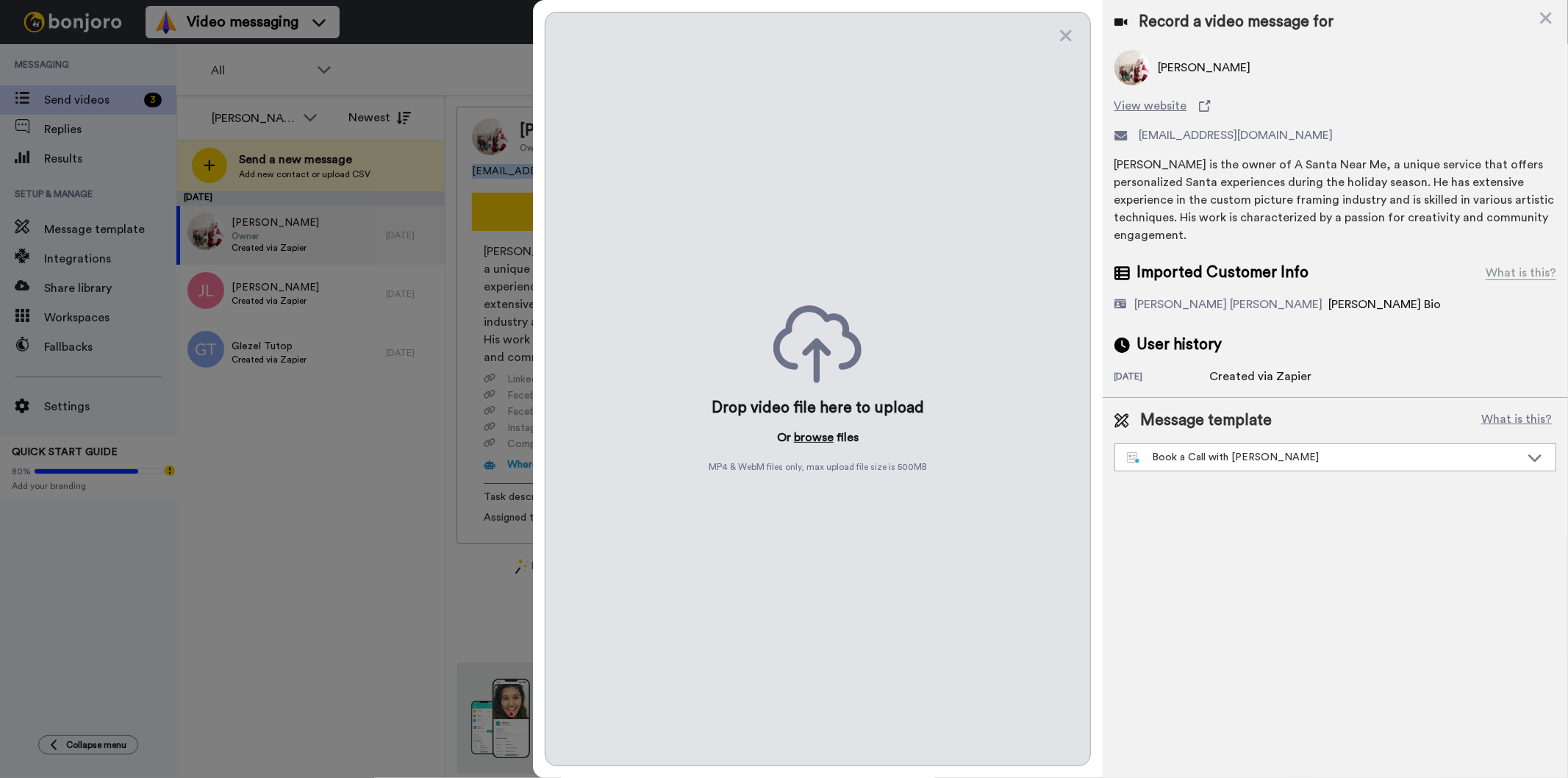
click at [810, 444] on button "browse" at bounding box center [814, 437] width 40 height 18
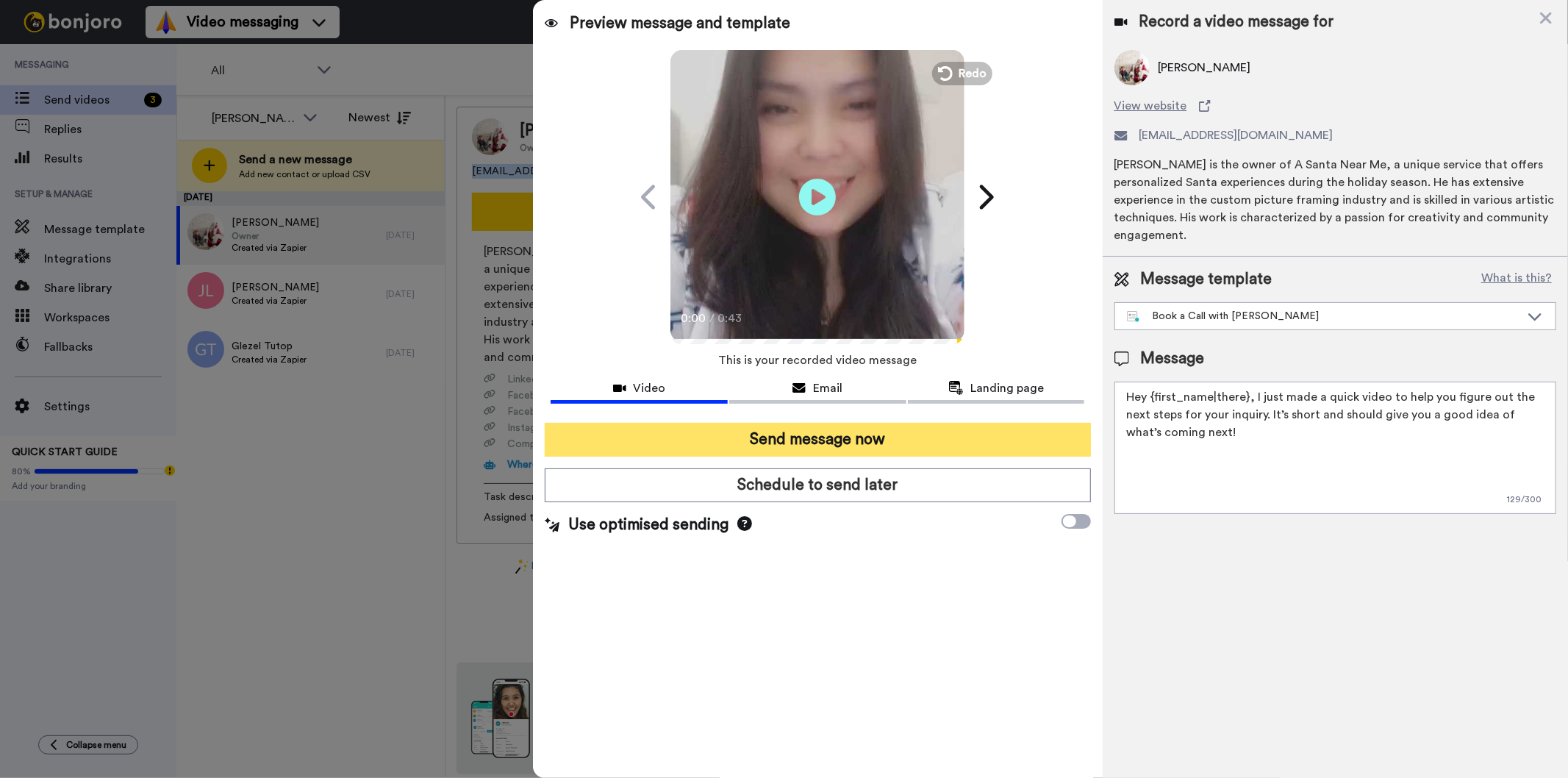
click at [829, 451] on button "Send message now" at bounding box center [817, 439] width 546 height 34
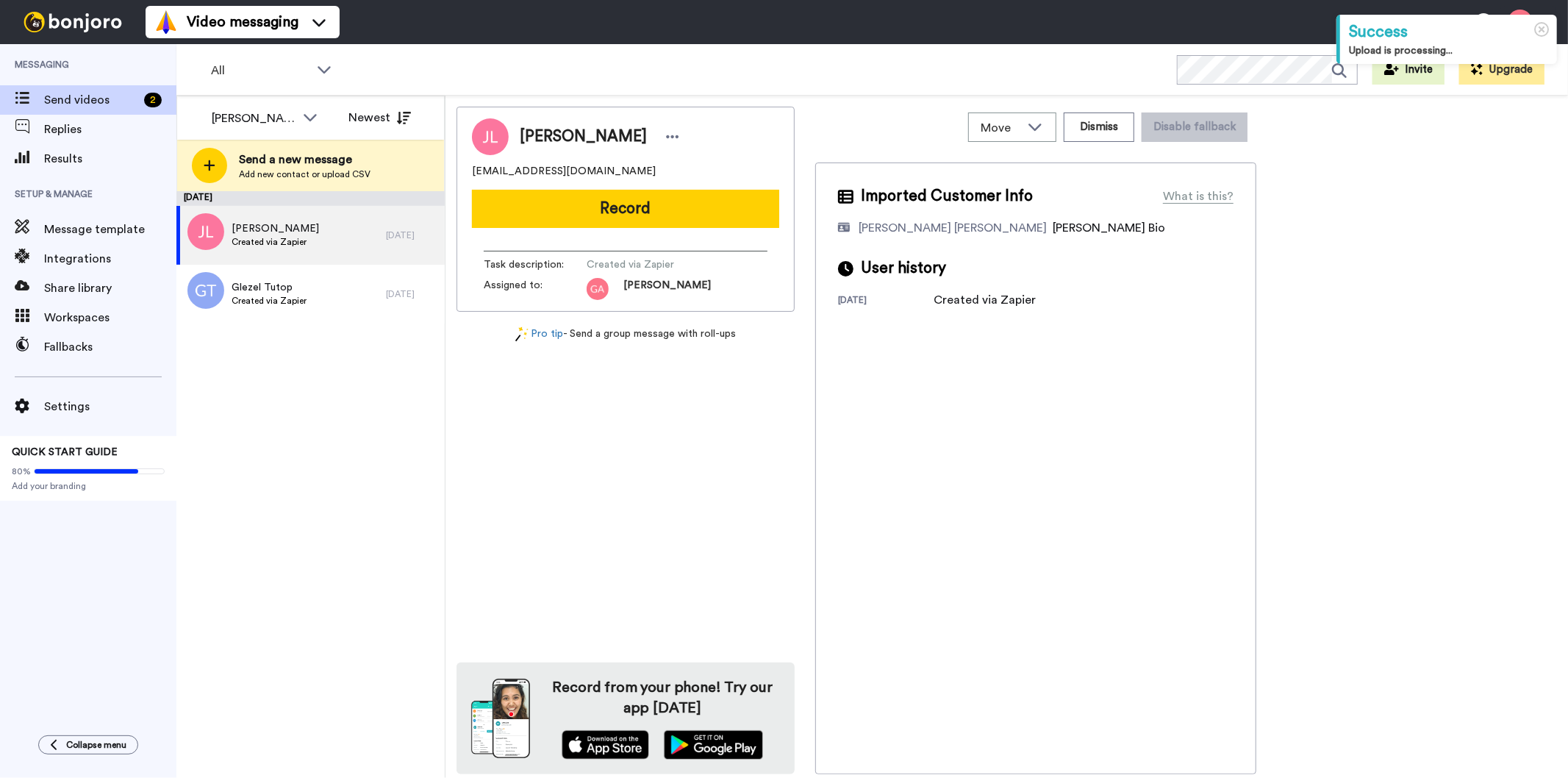
click at [554, 142] on span "[PERSON_NAME]" at bounding box center [584, 136] width 127 height 22
copy div "[PERSON_NAME]"
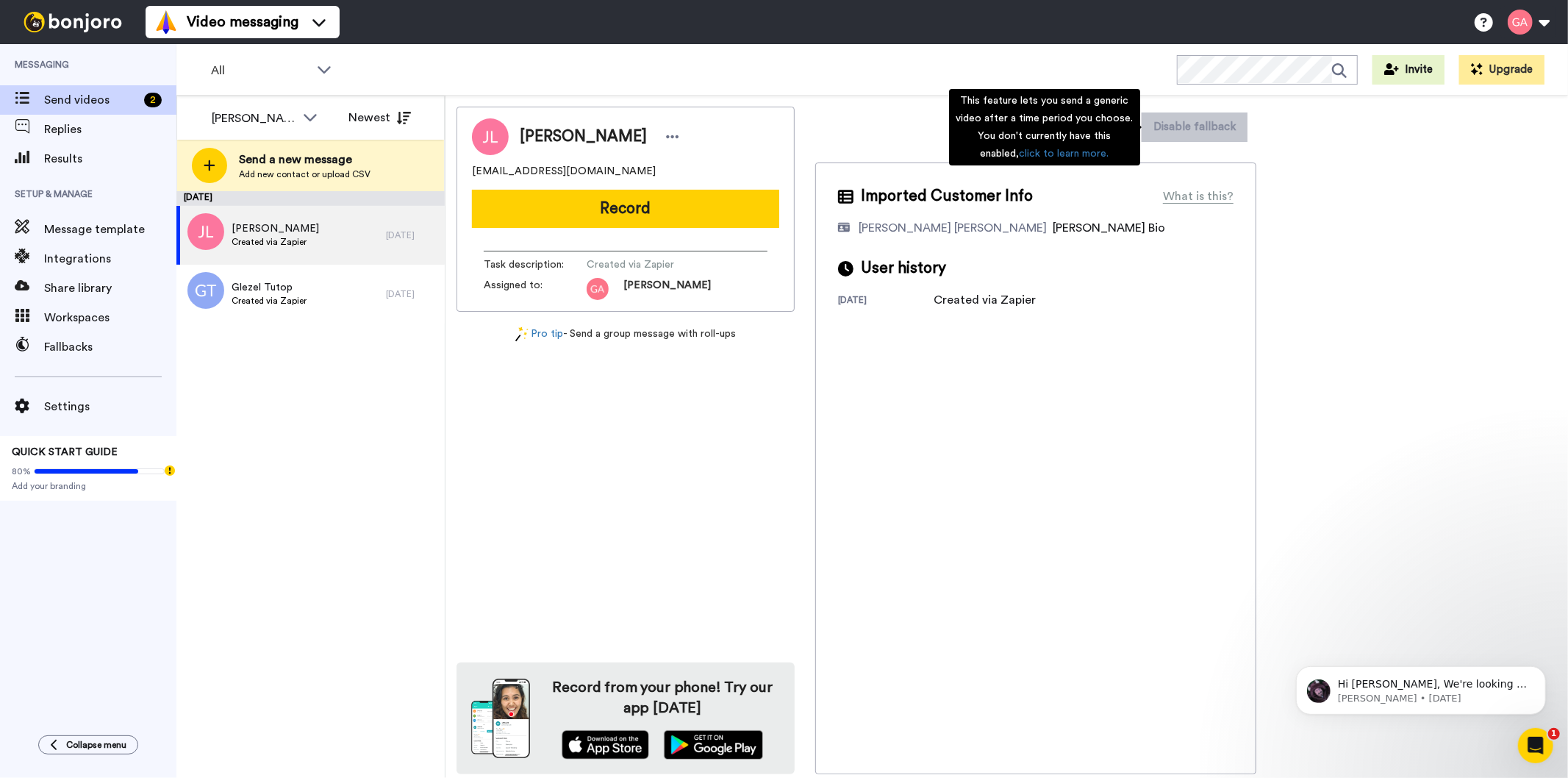
click at [1025, 565] on div "Imported Customer Info What is this? [PERSON_NAME] [PERSON_NAME] Bonjoro Assign…" at bounding box center [1036, 468] width 441 height 612
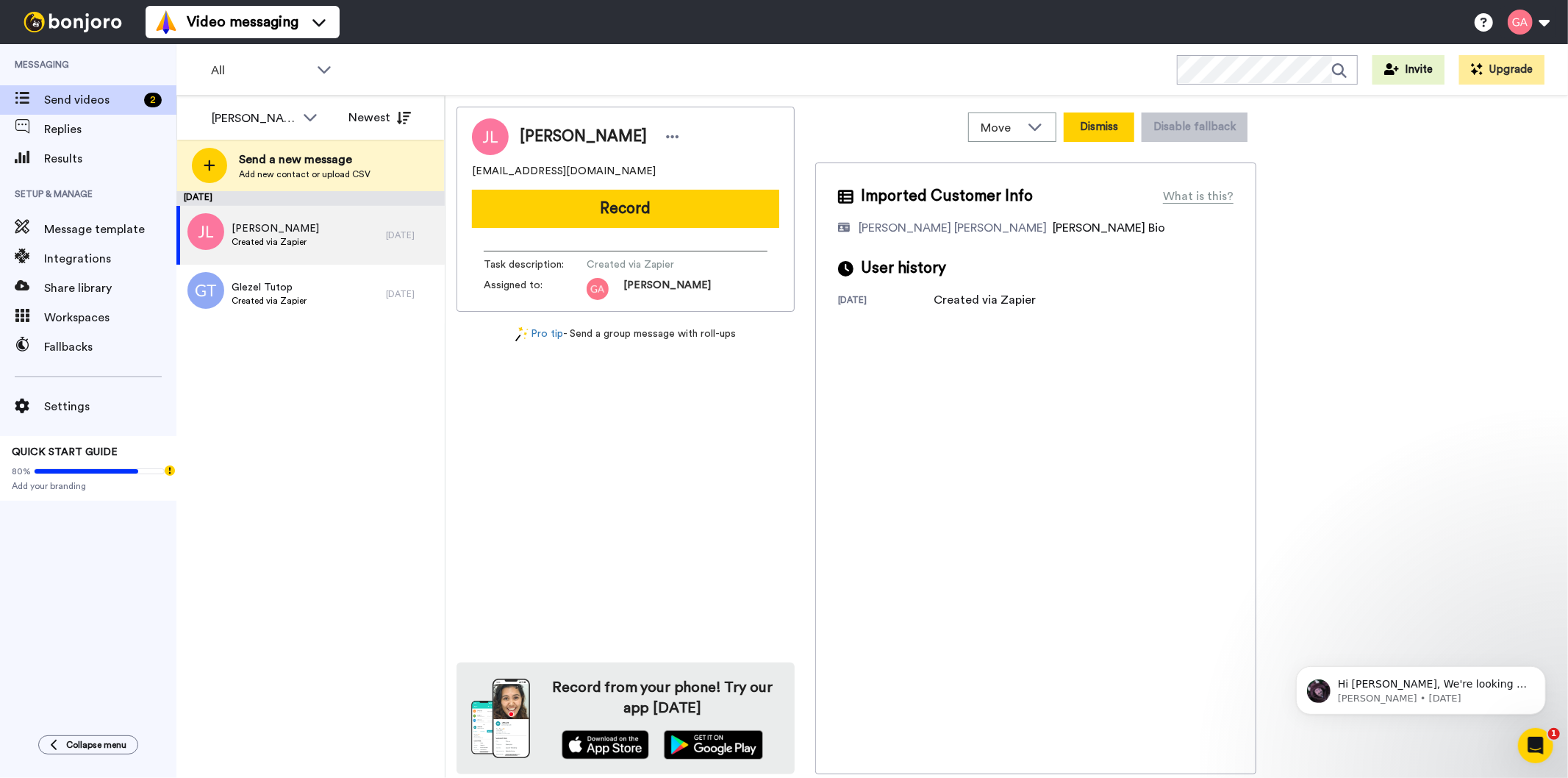
click at [1082, 125] on button "Dismiss" at bounding box center [1099, 127] width 70 height 29
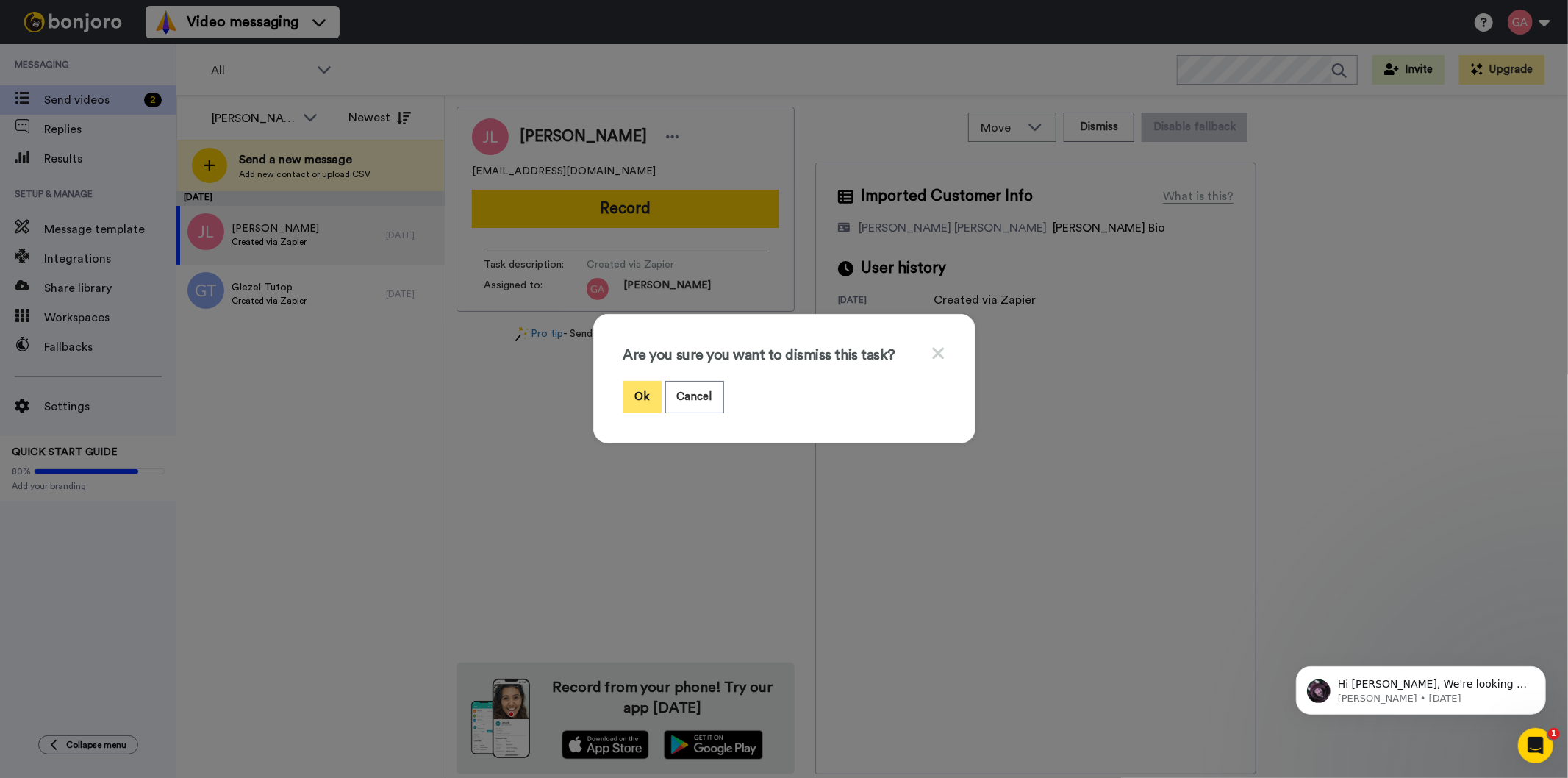
click at [631, 384] on button "Ok" at bounding box center [643, 396] width 38 height 31
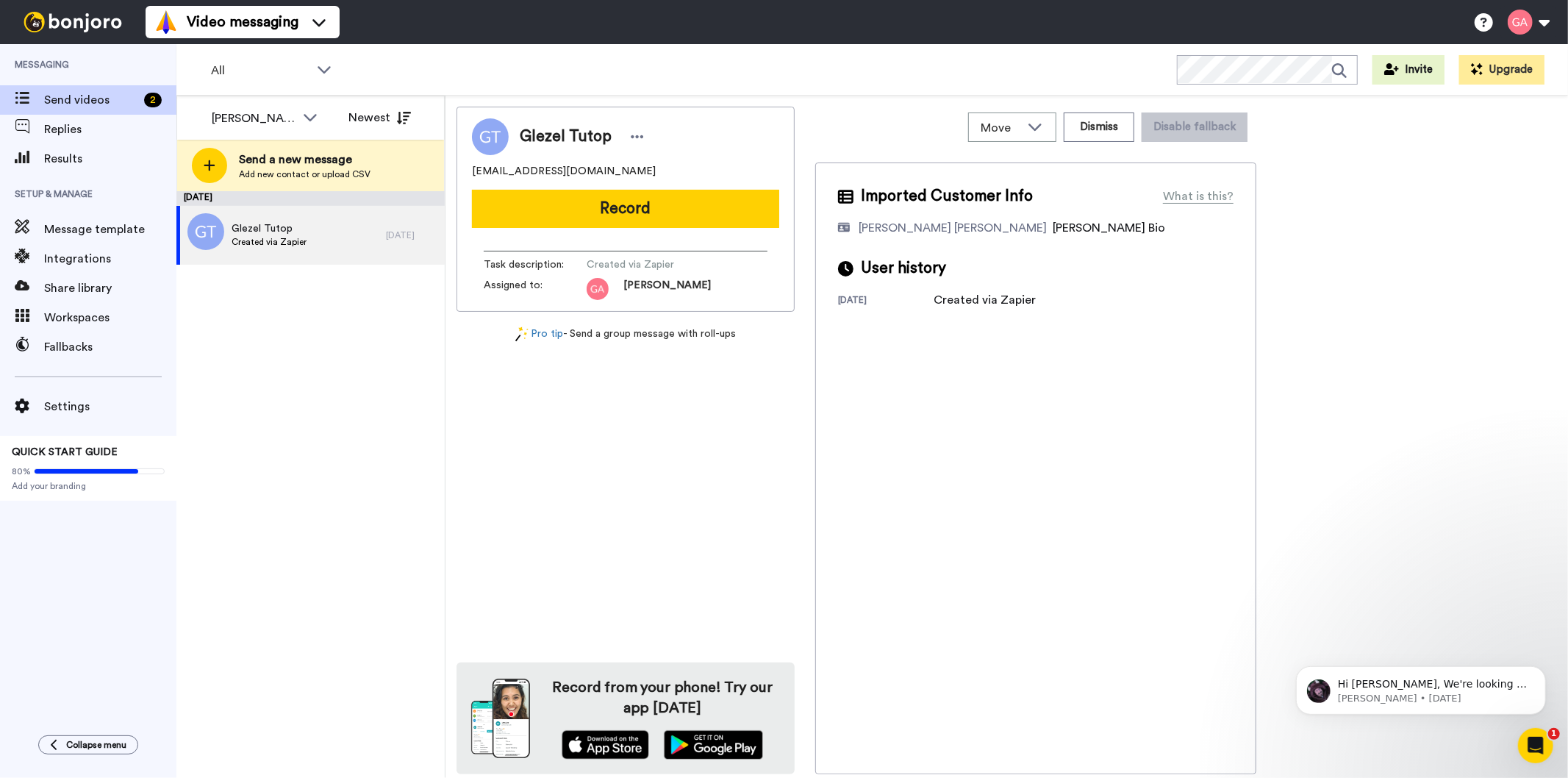
click at [590, 134] on span "Glezel Tutop" at bounding box center [566, 136] width 92 height 22
copy div "Glezel Tutop"
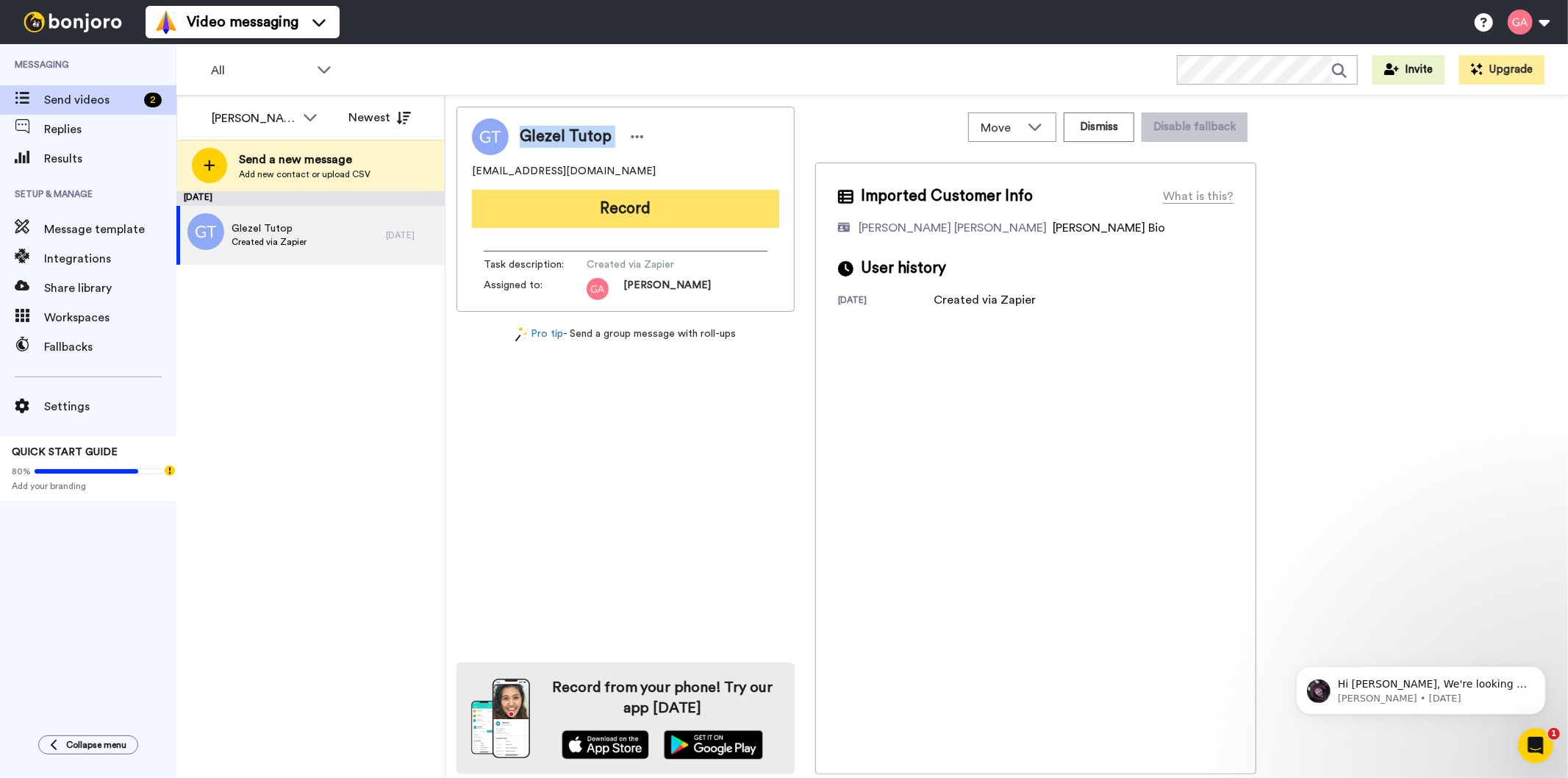
click at [595, 215] on button "Record" at bounding box center [625, 209] width 308 height 38
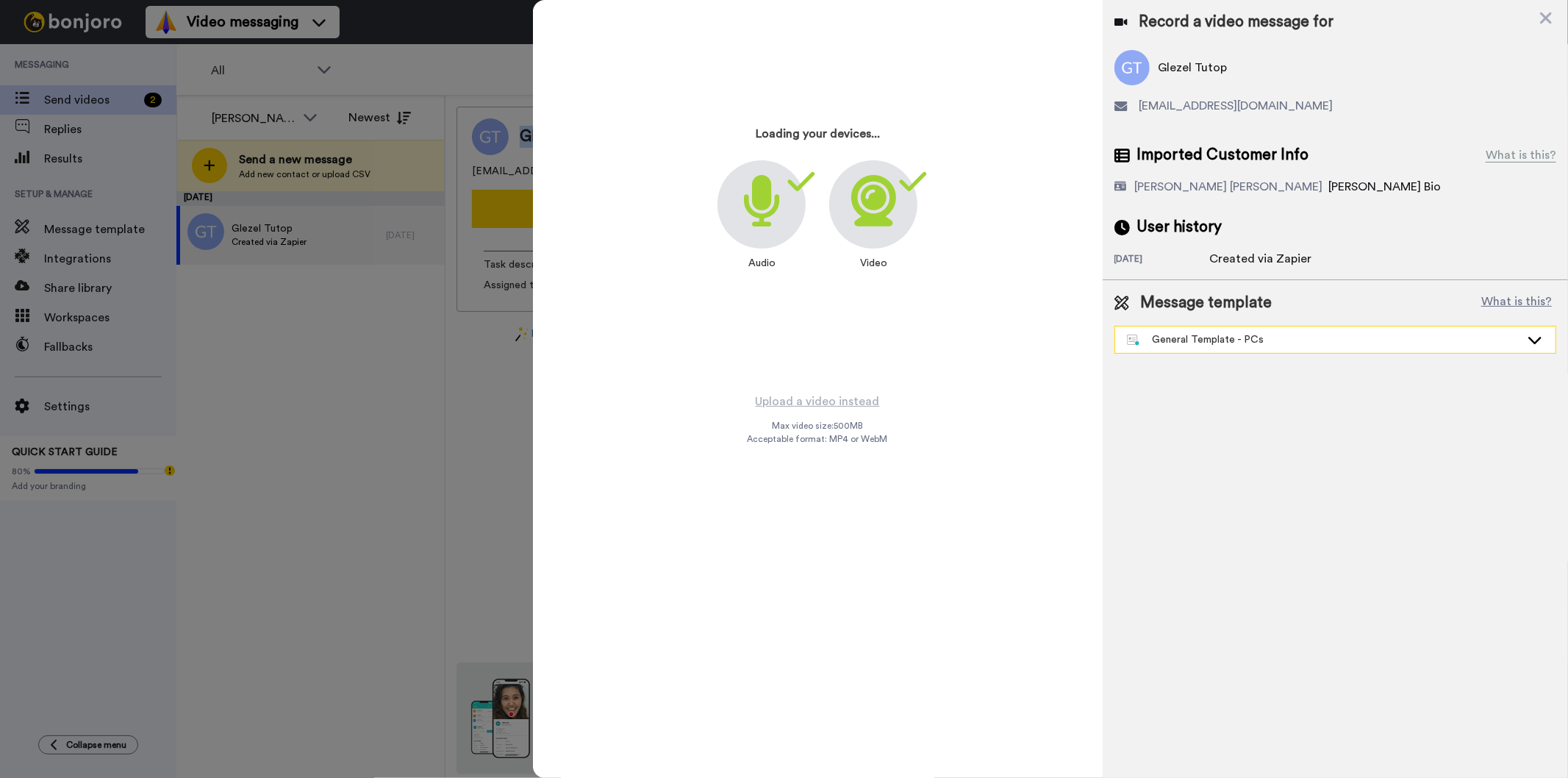
click at [1230, 341] on div "General Template - PCs" at bounding box center [1324, 339] width 393 height 14
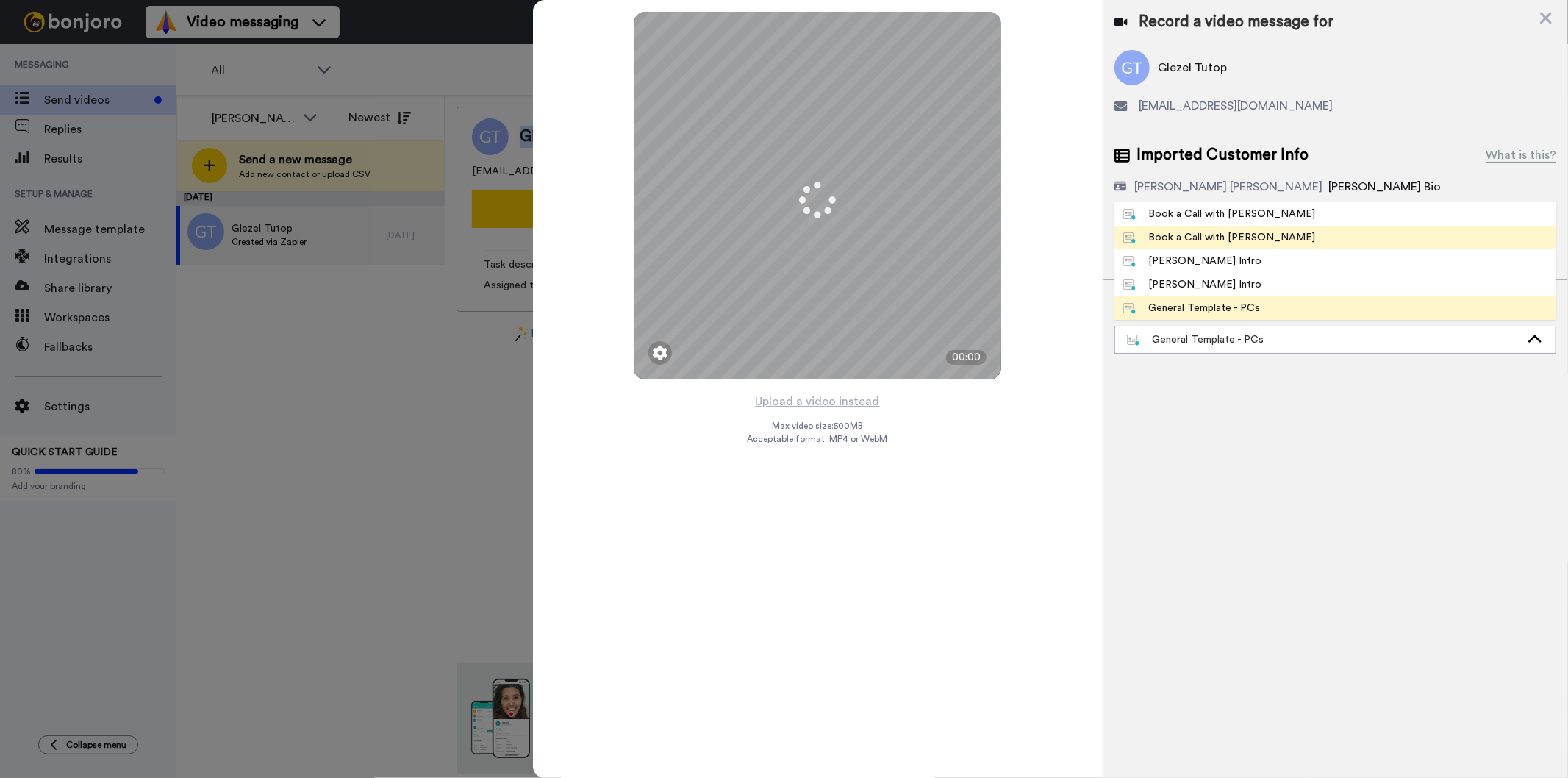
click at [1244, 236] on div "Book a Call with [PERSON_NAME]" at bounding box center [1220, 236] width 193 height 14
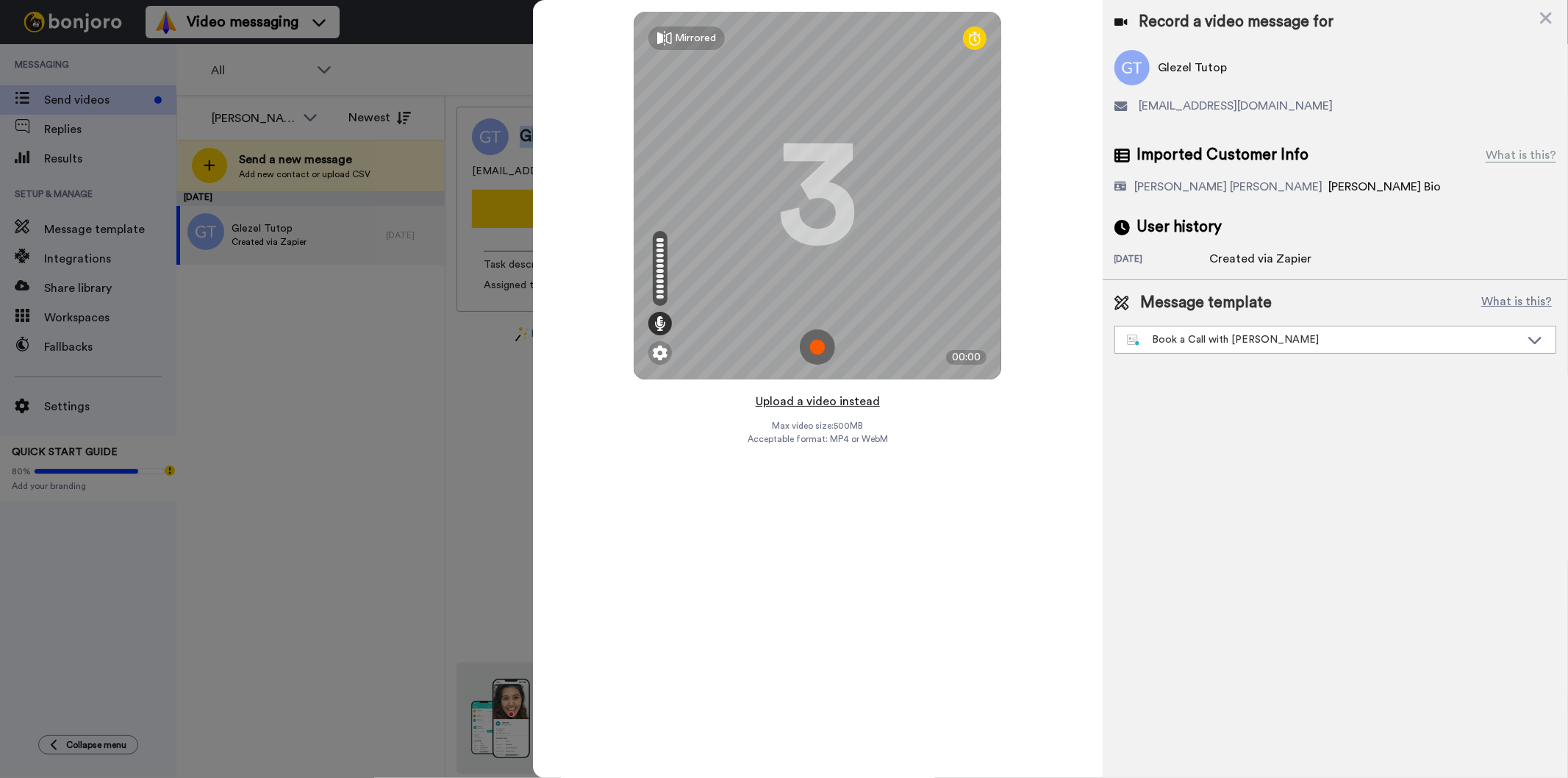
click at [837, 399] on button "Upload a video instead" at bounding box center [818, 401] width 133 height 19
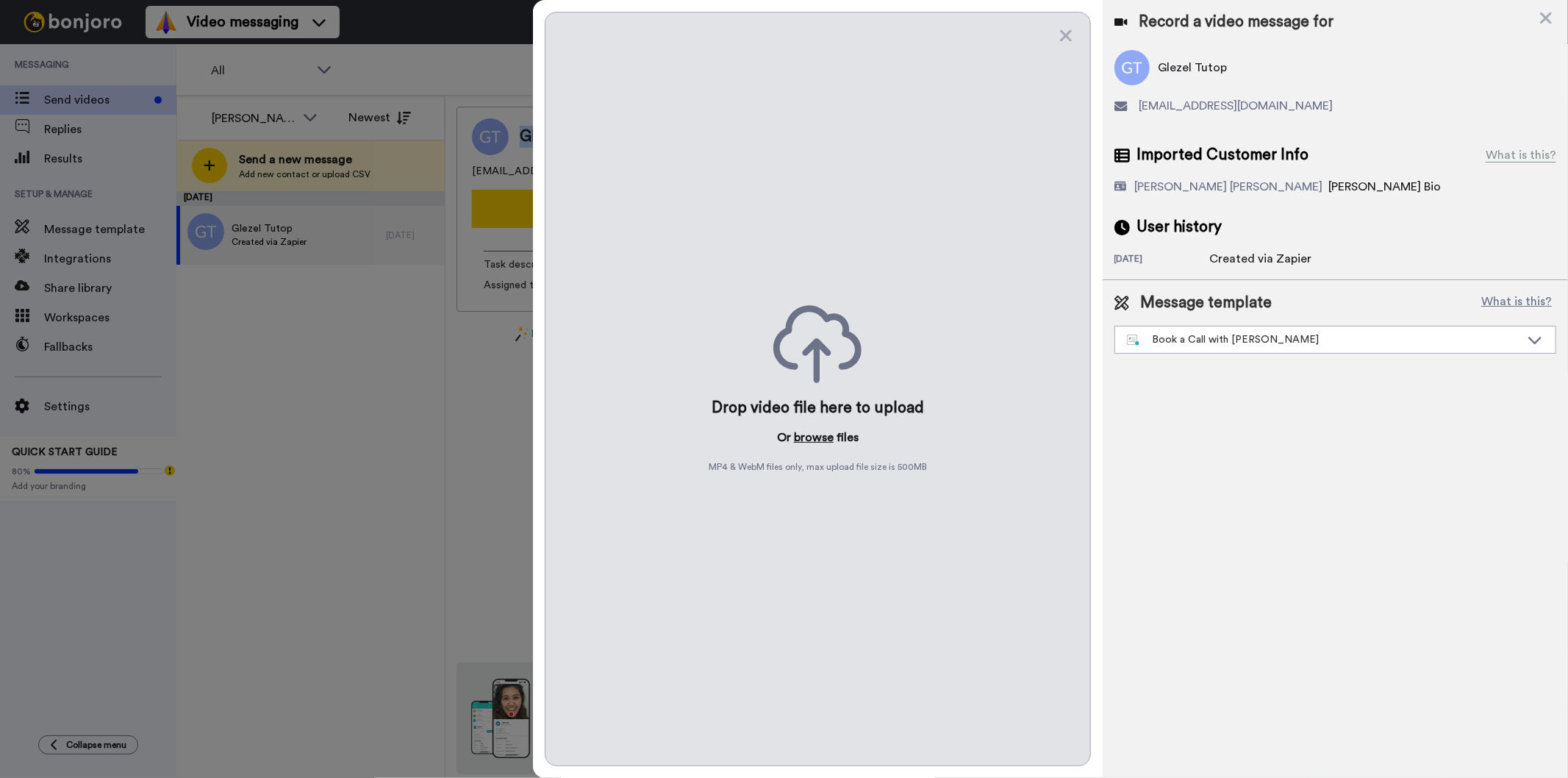
click at [814, 438] on button "browse" at bounding box center [814, 437] width 40 height 18
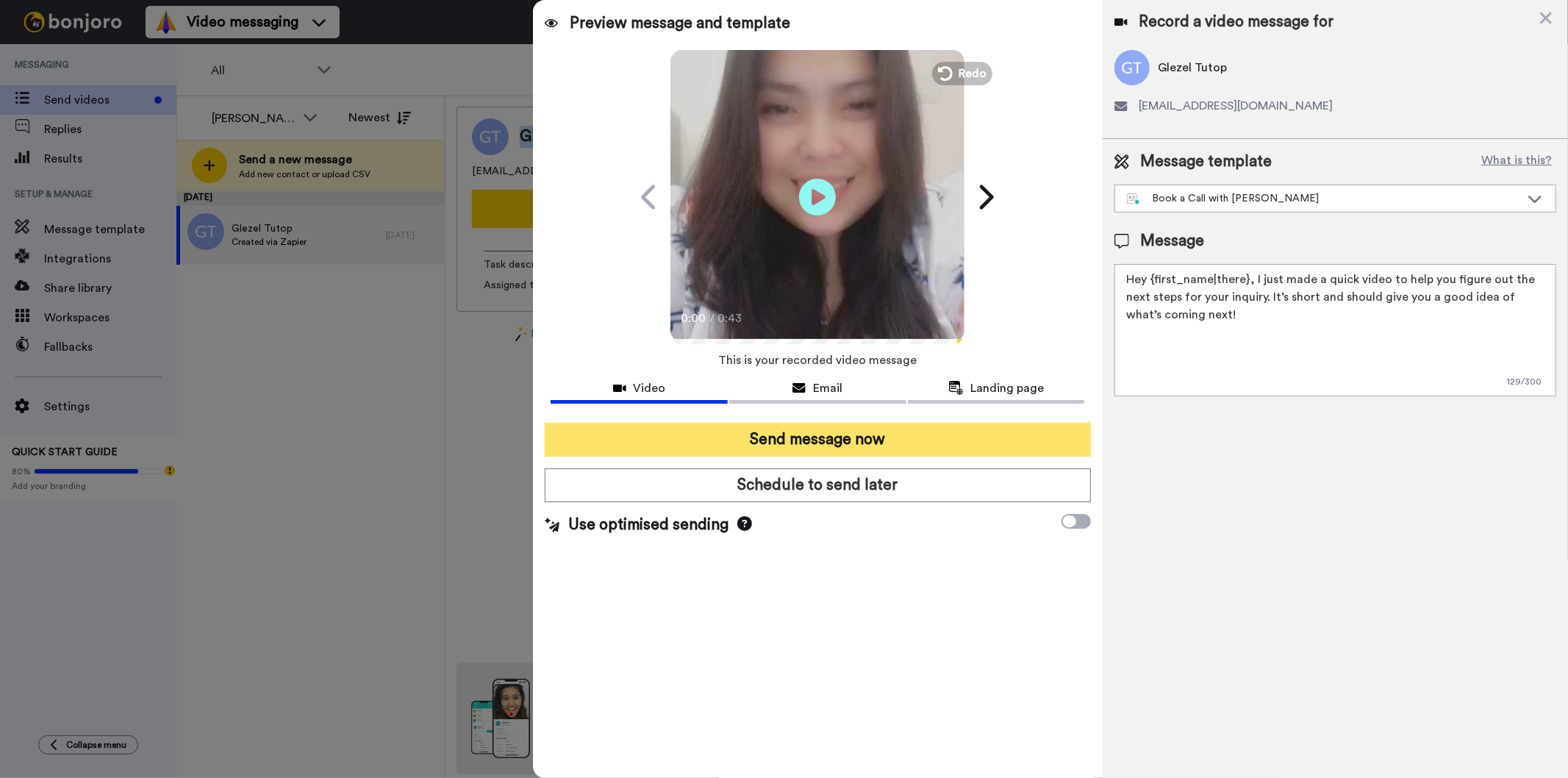
click at [885, 435] on button "Send message now" at bounding box center [817, 439] width 546 height 34
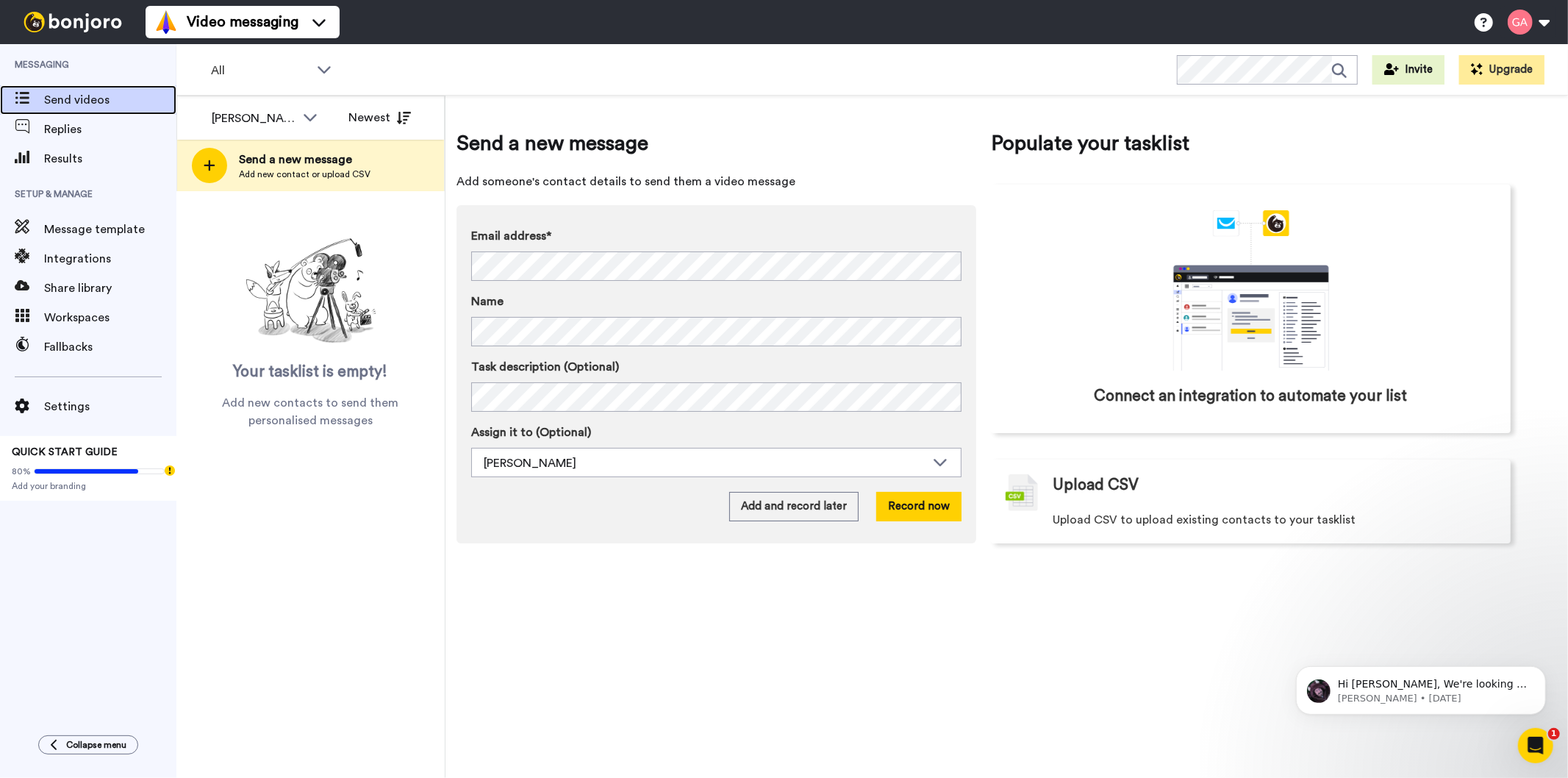
click at [84, 89] on div "Send videos" at bounding box center [88, 100] width 177 height 29
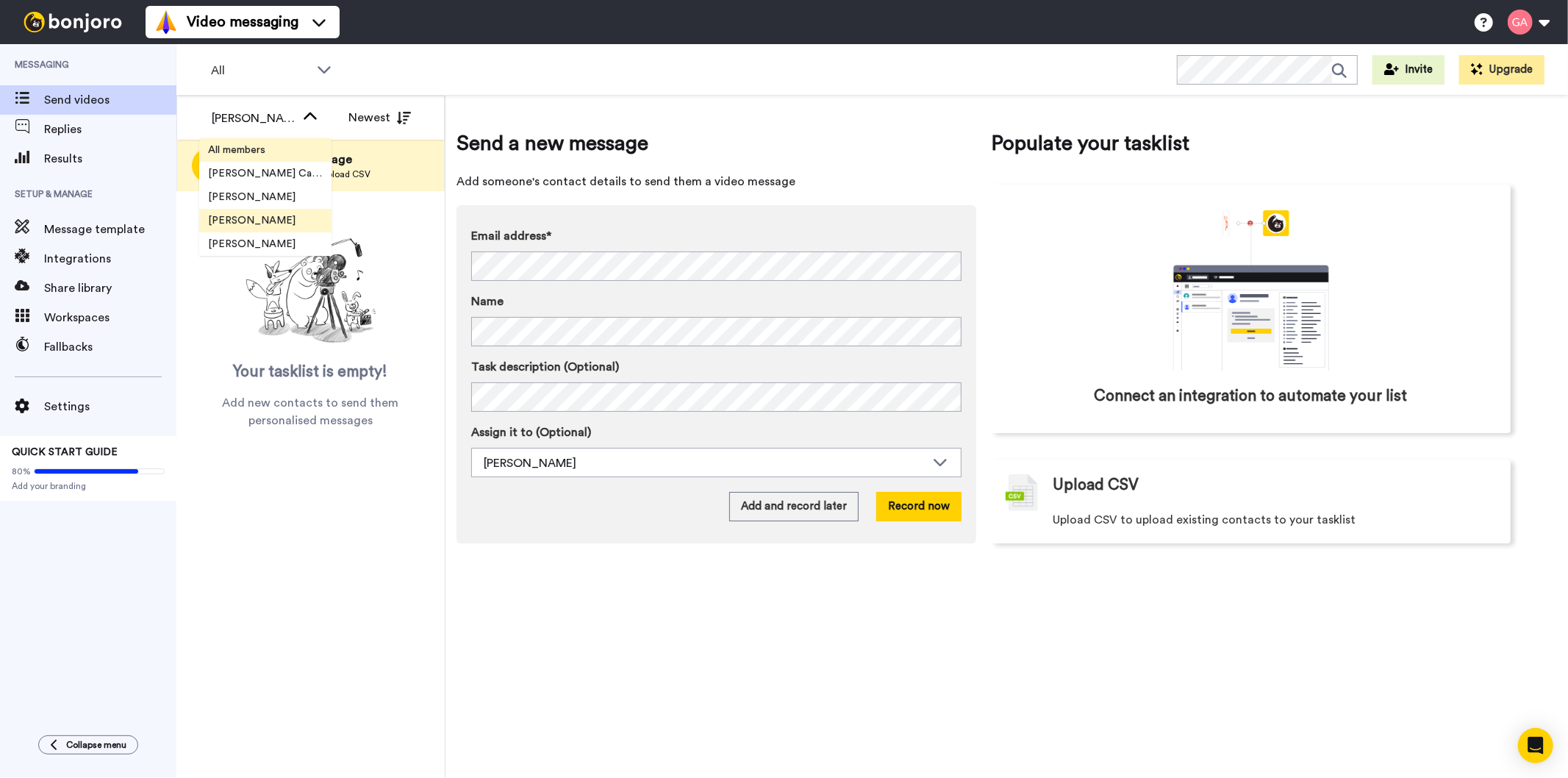
click at [289, 151] on li "All members" at bounding box center [265, 150] width 132 height 24
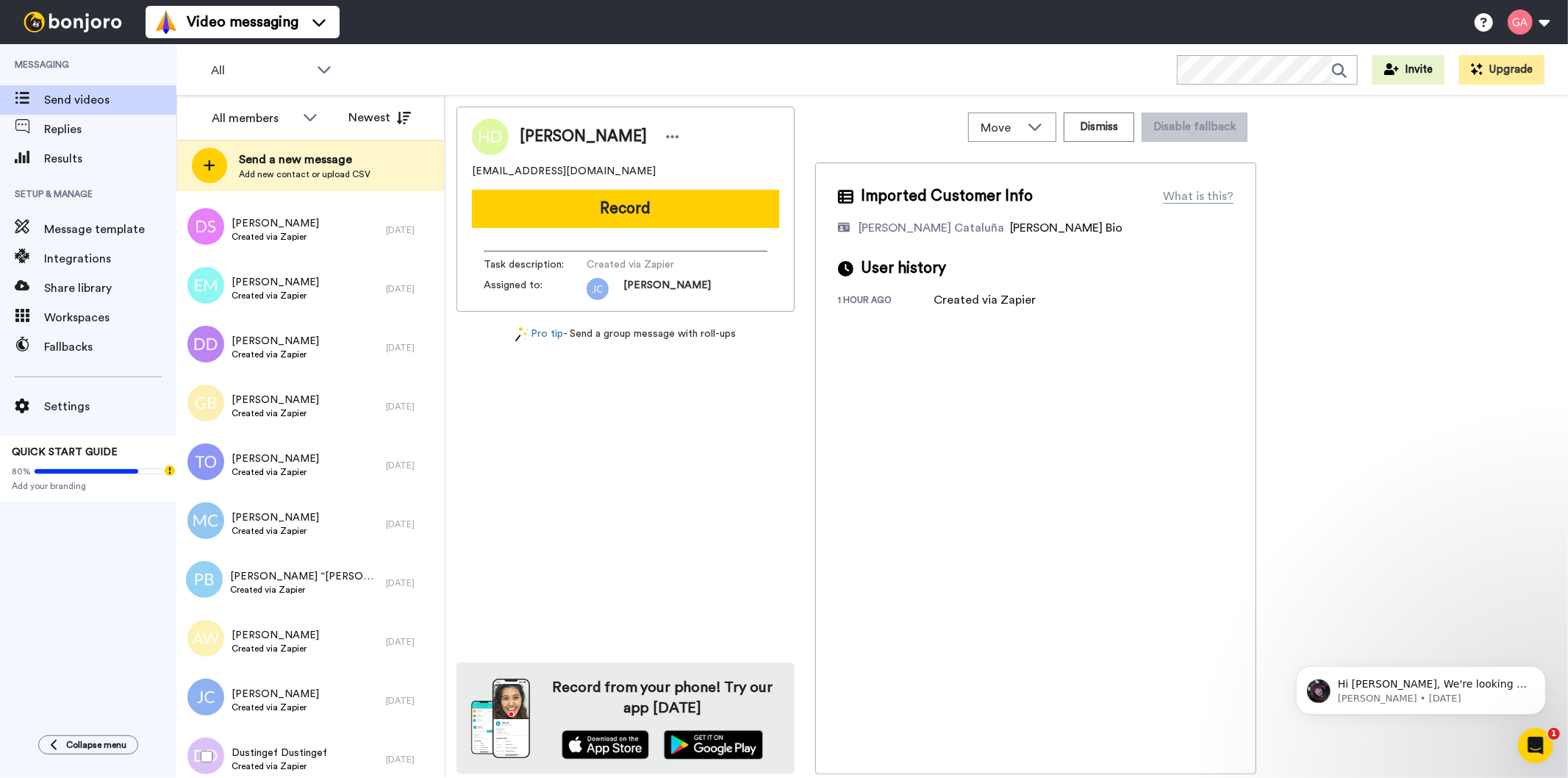
scroll to position [3881, 0]
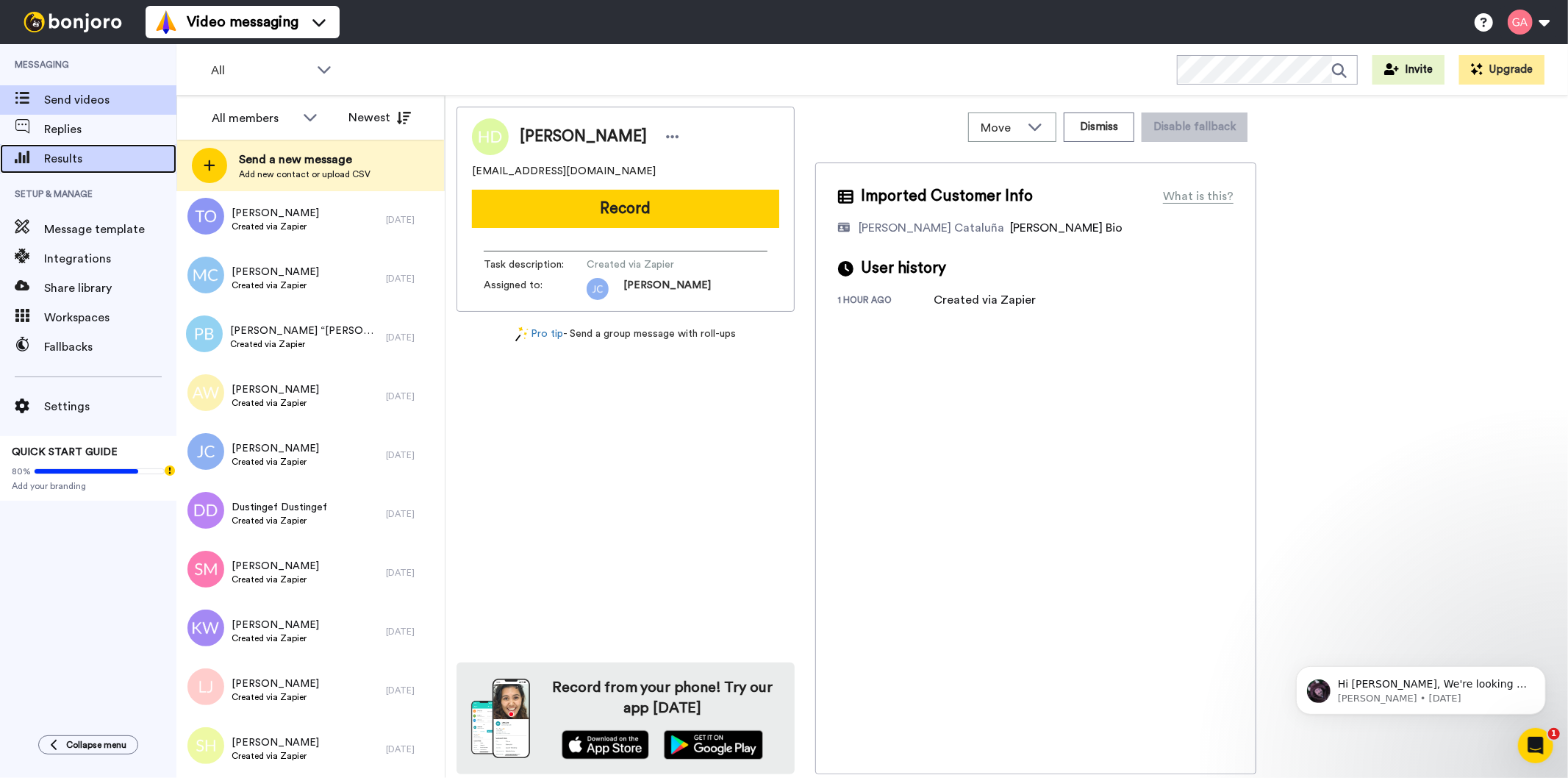
click at [88, 155] on span "Results" at bounding box center [109, 158] width 132 height 18
